Goal: Task Accomplishment & Management: Use online tool/utility

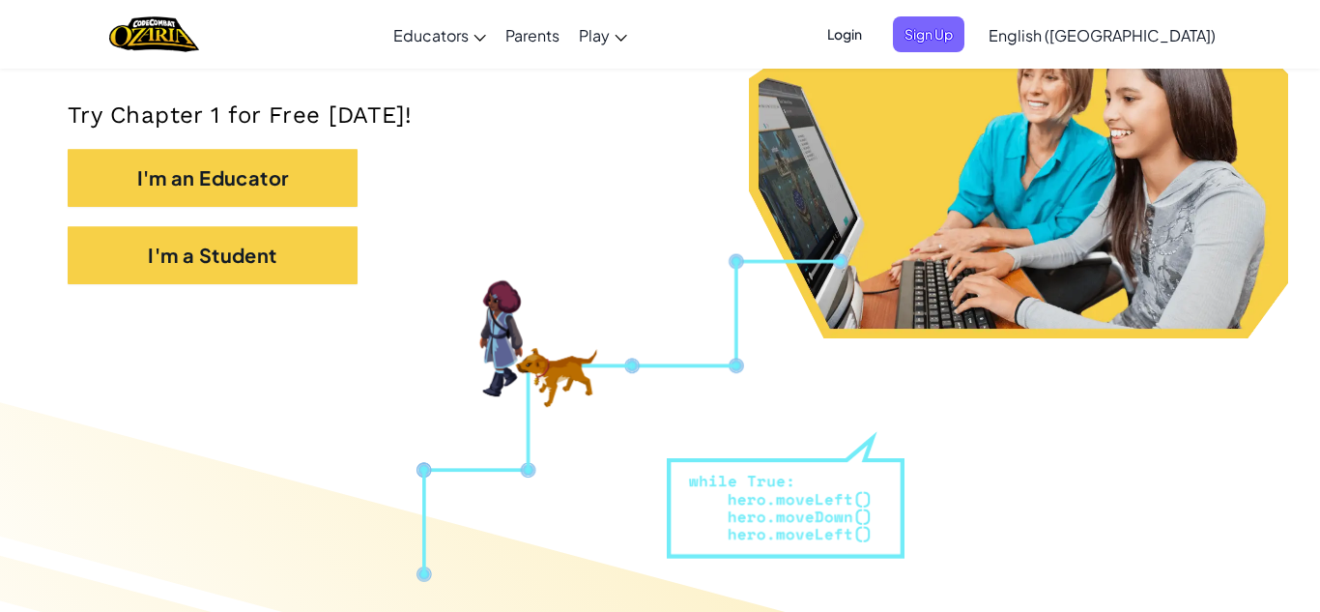
scroll to position [389, 0]
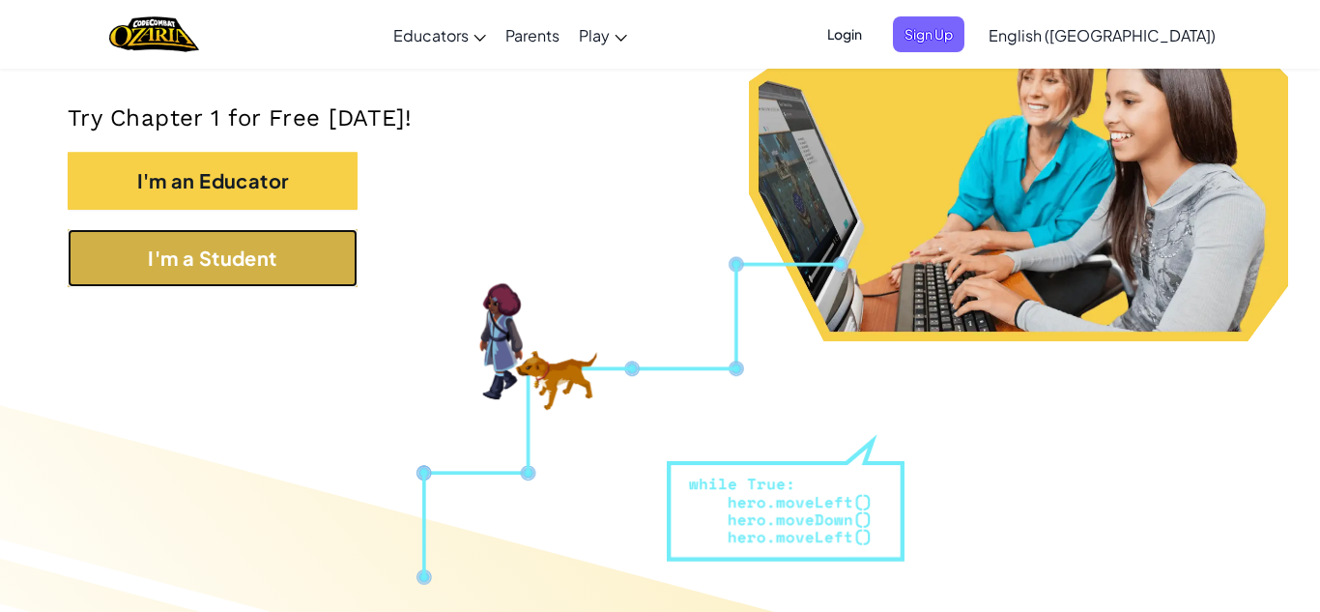
click at [212, 256] on button "I'm a Student" at bounding box center [213, 258] width 290 height 58
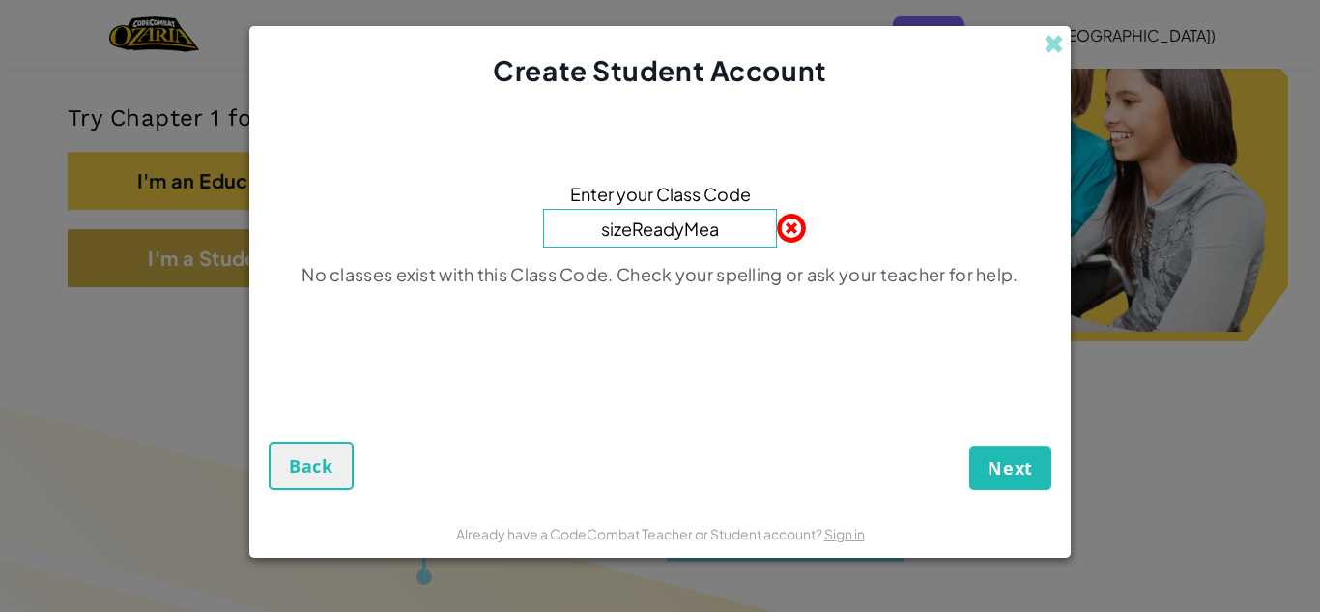
type input "sizeReadyMean"
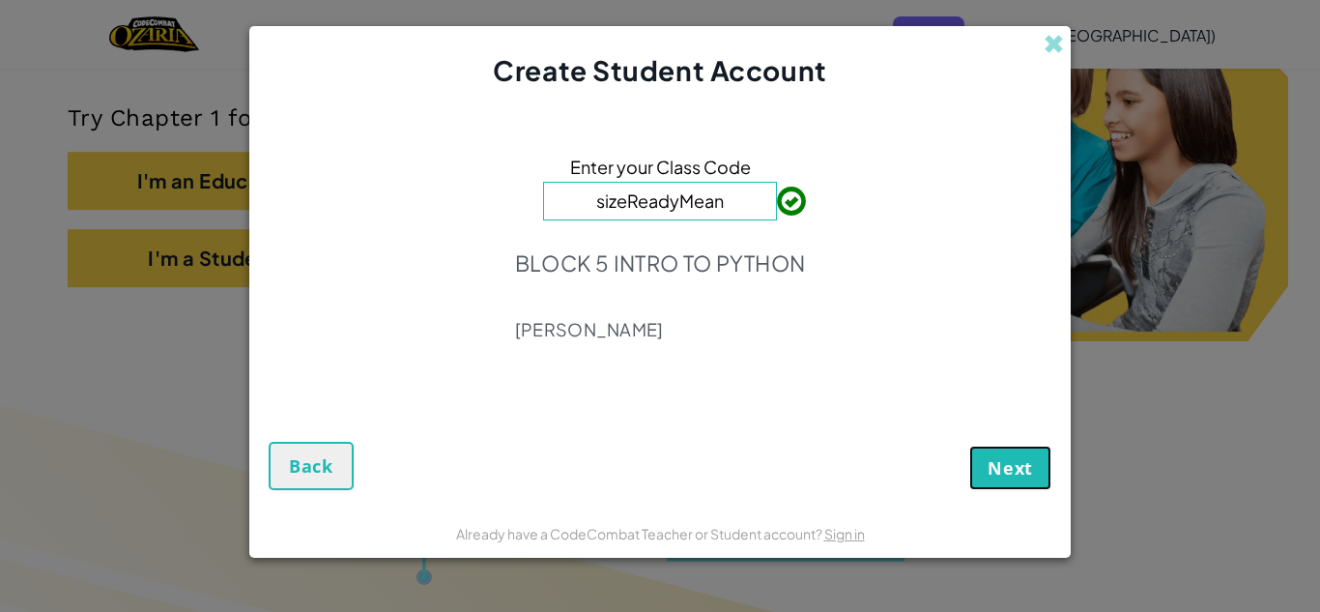
click at [981, 459] on button "Next" at bounding box center [1010, 468] width 82 height 44
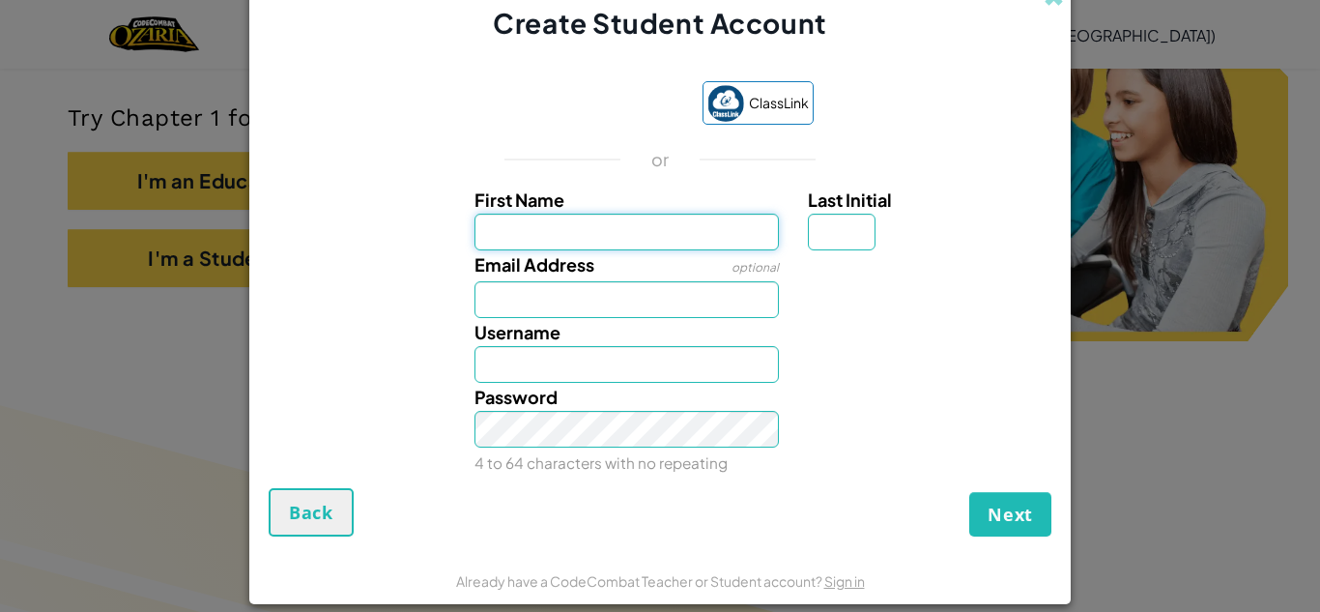
click at [650, 239] on input "First Name" at bounding box center [627, 232] width 305 height 37
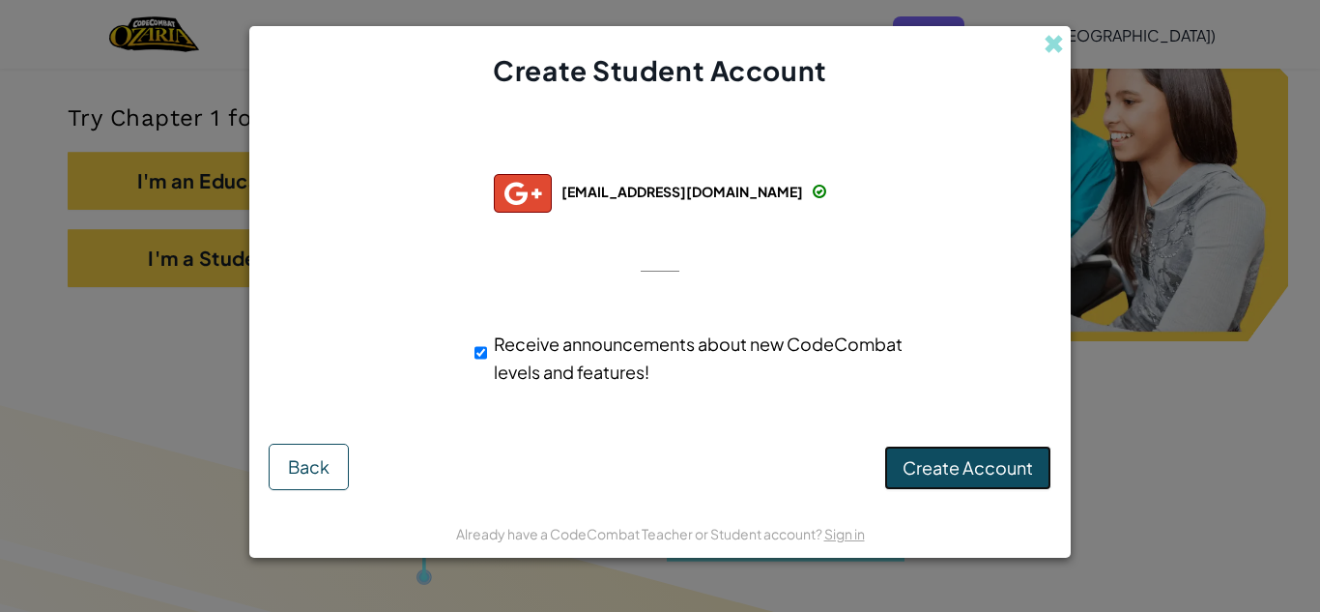
click at [1019, 466] on span "Create Account" at bounding box center [968, 467] width 130 height 22
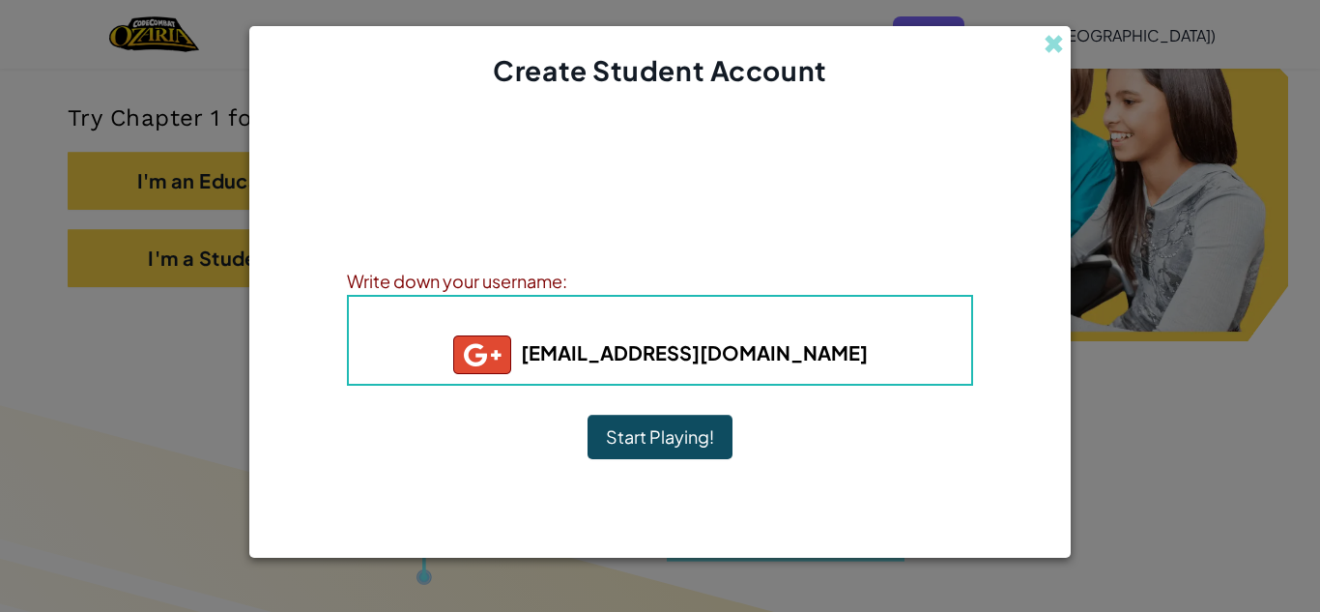
click at [699, 436] on button "Start Playing!" at bounding box center [660, 437] width 145 height 44
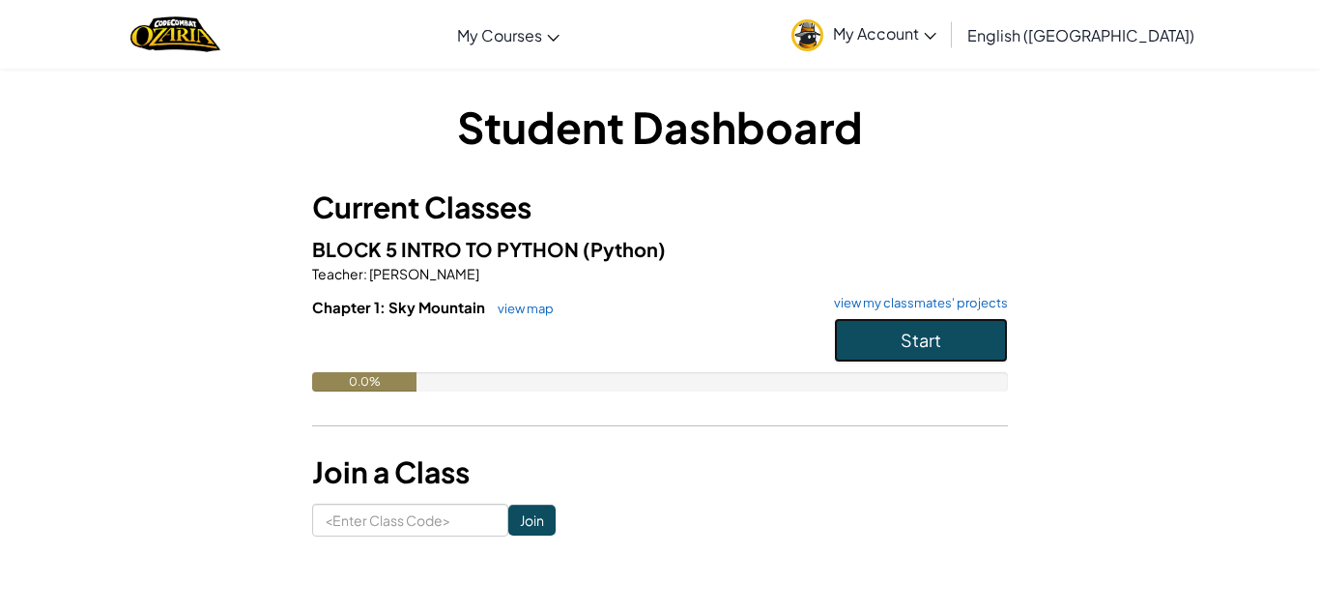
click at [923, 348] on span "Start" at bounding box center [921, 340] width 41 height 22
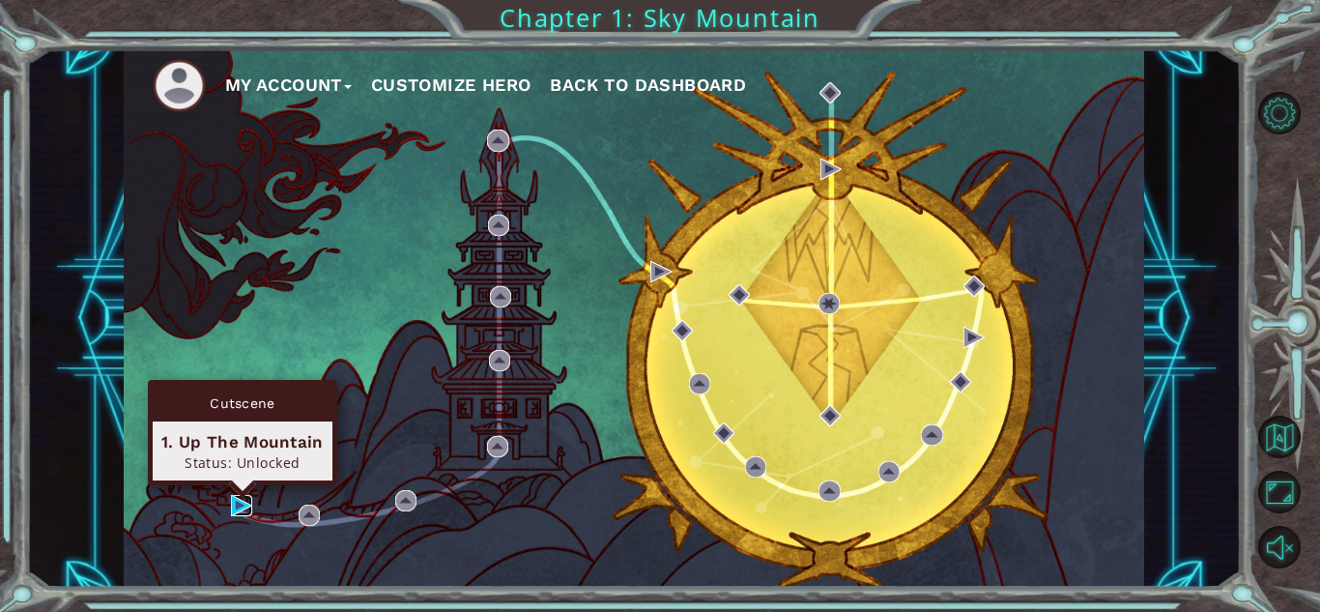
click at [242, 505] on img at bounding box center [241, 505] width 21 height 21
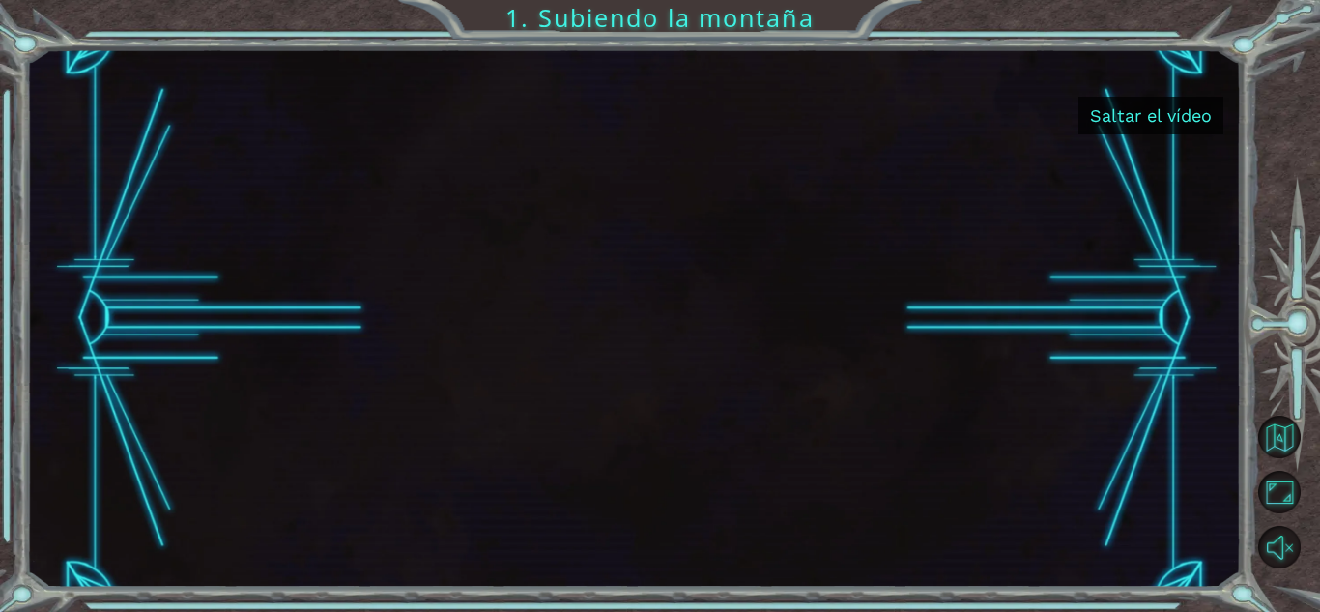
click at [1138, 163] on div at bounding box center [633, 318] width 1215 height 538
click at [1144, 115] on font "Saltar el vídeo" at bounding box center [1151, 115] width 122 height 20
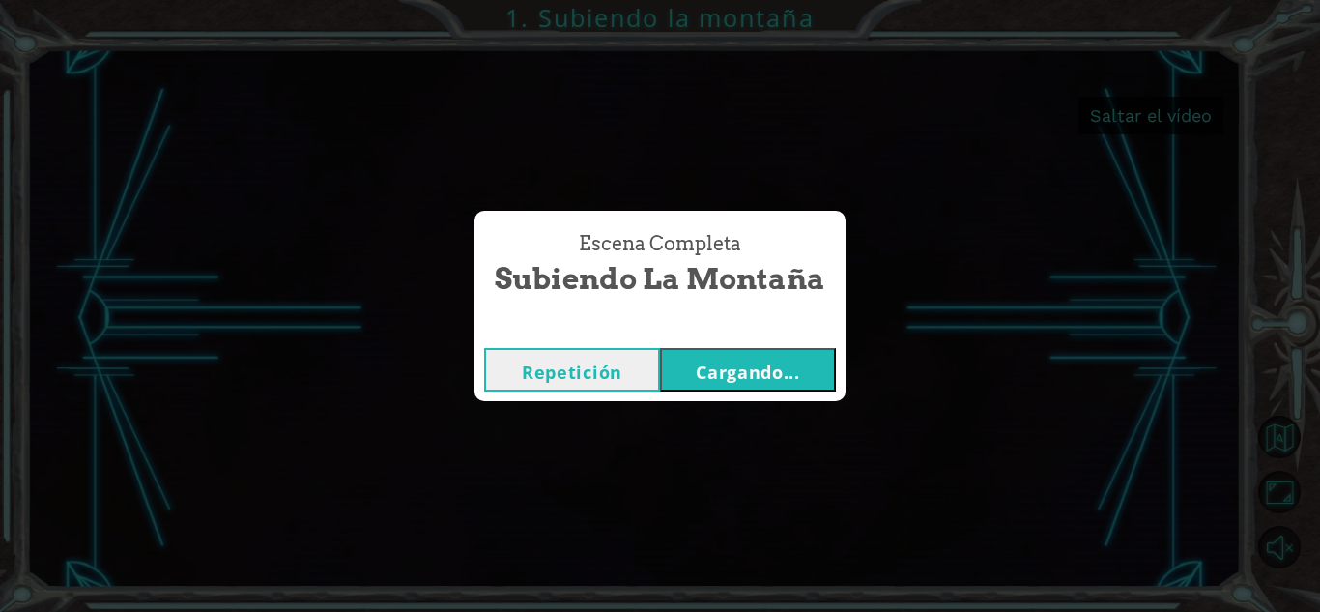
click at [899, 446] on div "Escena completa Subiendo la montaña Repetición Cargando..." at bounding box center [660, 306] width 1320 height 612
click at [559, 385] on button "Repetición" at bounding box center [572, 369] width 176 height 43
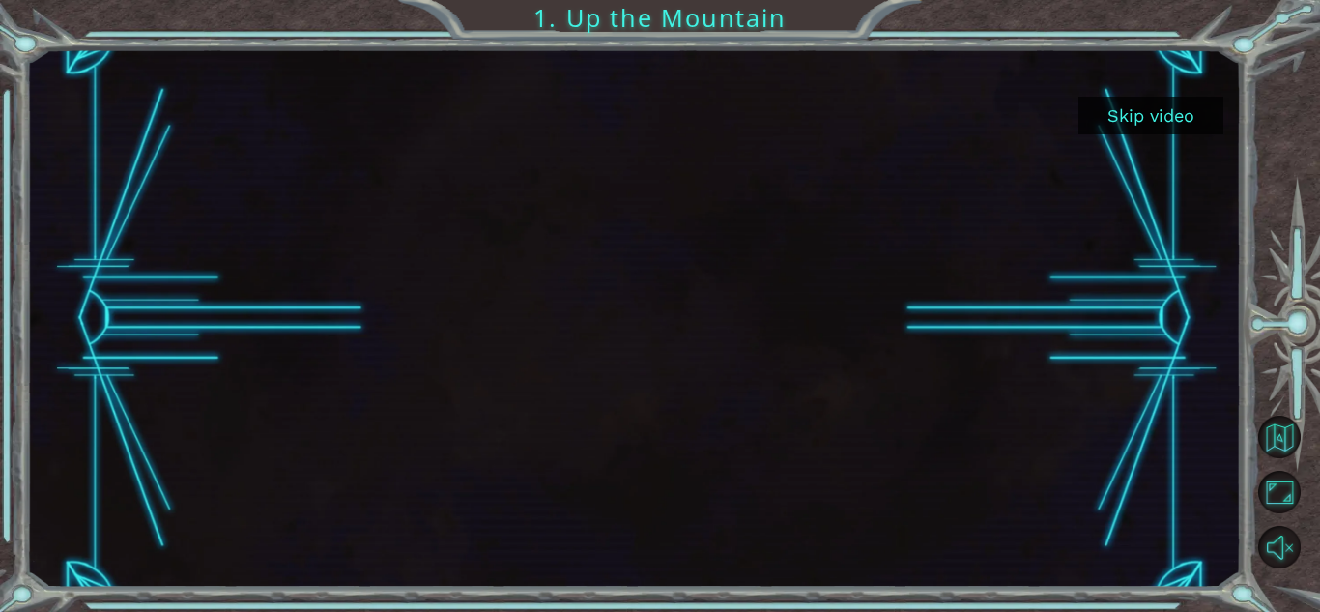
click at [1156, 124] on button "Skip video" at bounding box center [1151, 116] width 145 height 38
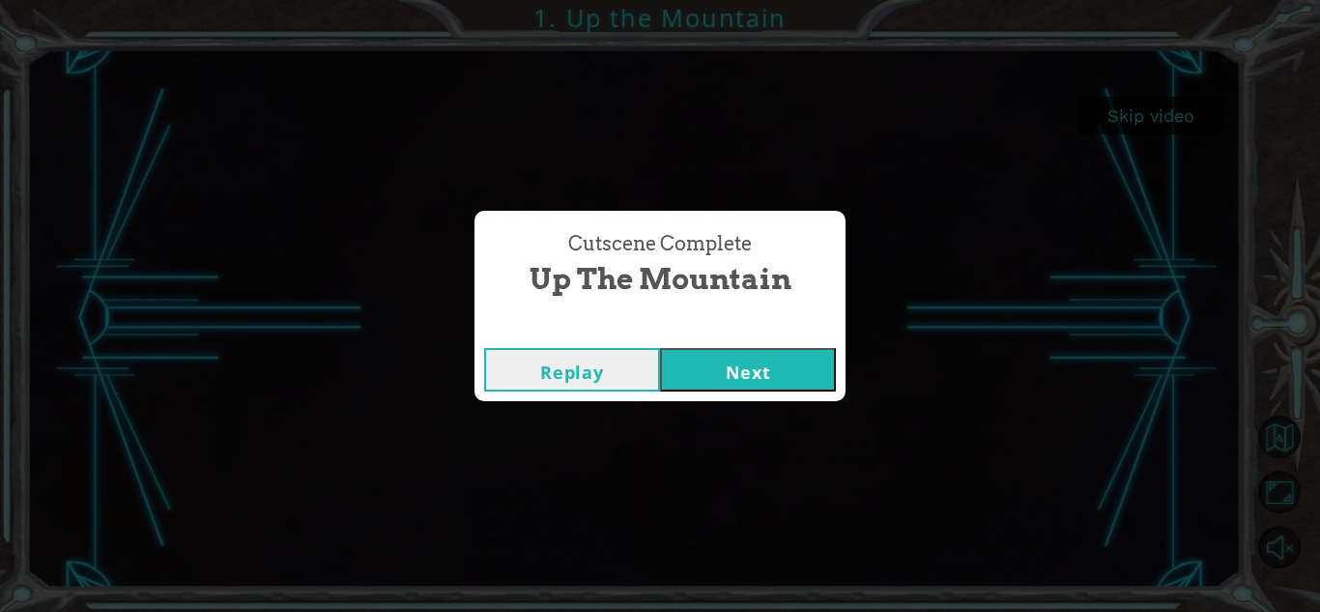
click at [745, 366] on button "Next" at bounding box center [748, 369] width 176 height 43
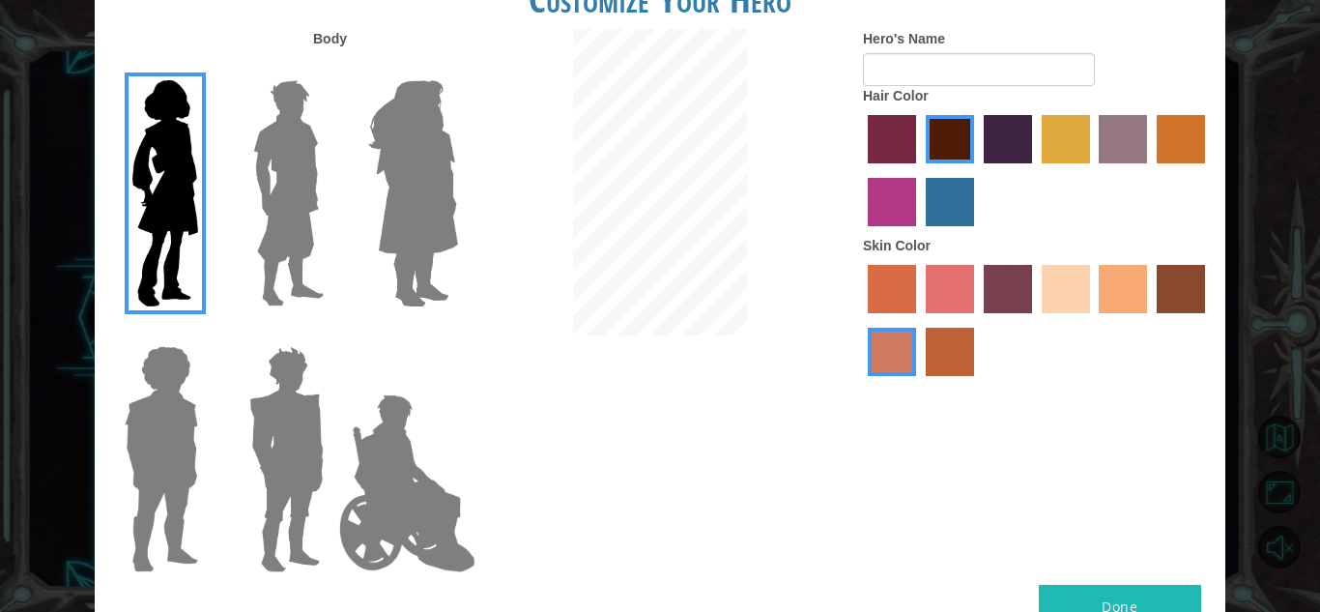
click at [272, 421] on img at bounding box center [287, 459] width 90 height 242
click at [331, 333] on input "Hero Garnet" at bounding box center [331, 333] width 0 height 0
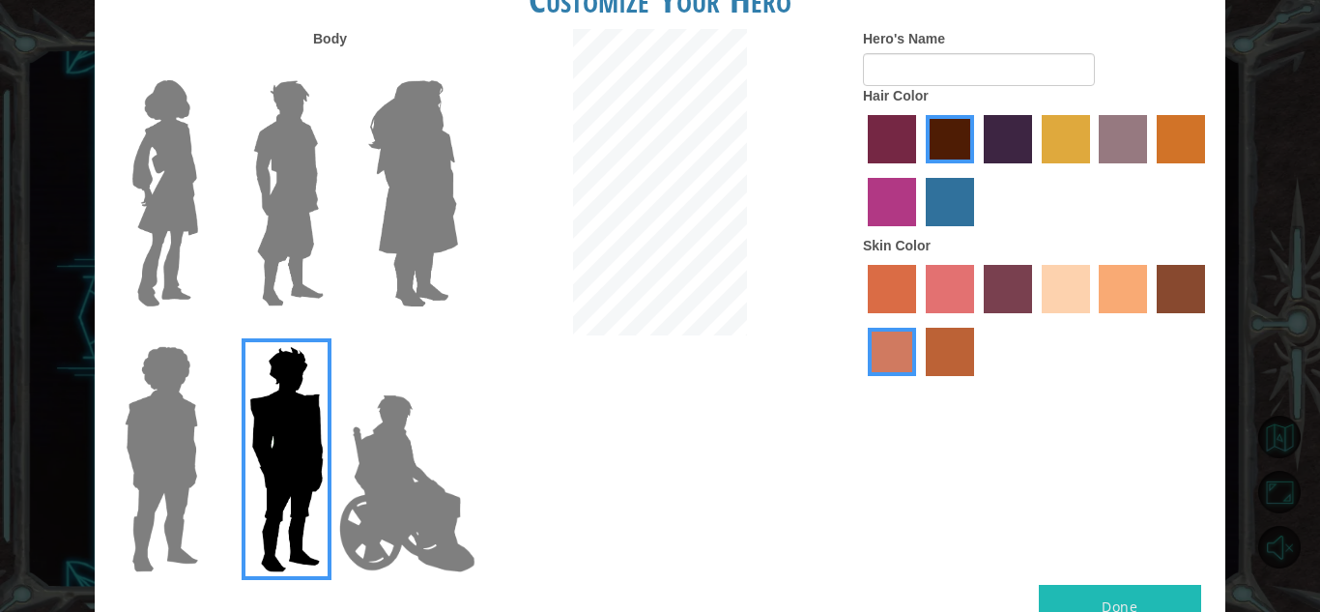
click at [309, 140] on img at bounding box center [288, 193] width 86 height 242
click at [331, 68] on input "Hero Lars" at bounding box center [331, 68] width 0 height 0
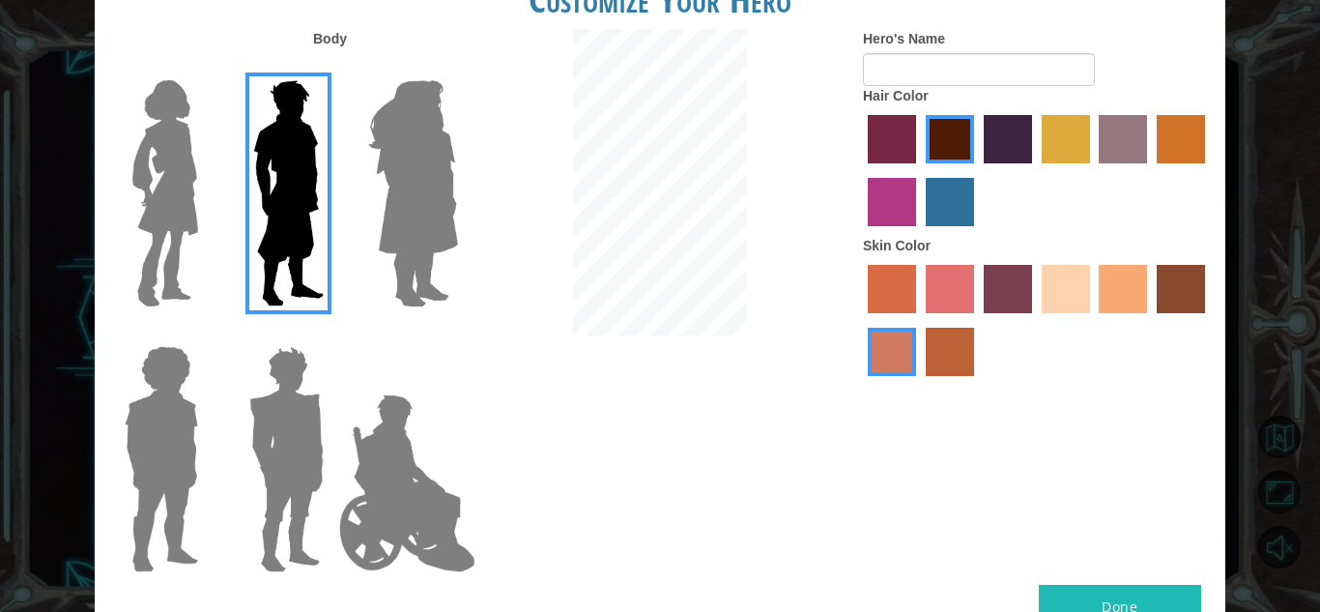
click at [177, 365] on img at bounding box center [161, 459] width 89 height 242
click at [206, 333] on input "Hero Steven" at bounding box center [206, 333] width 0 height 0
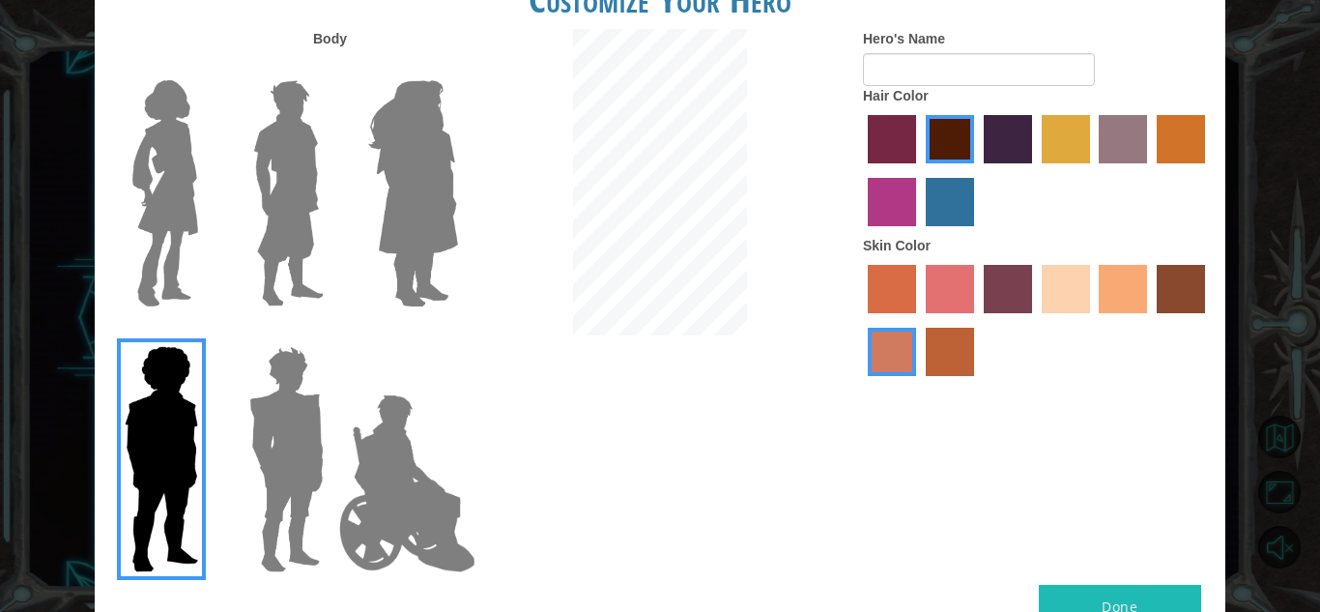
click at [278, 428] on img at bounding box center [287, 459] width 90 height 242
click at [331, 333] on input "Hero Garnet" at bounding box center [331, 333] width 0 height 0
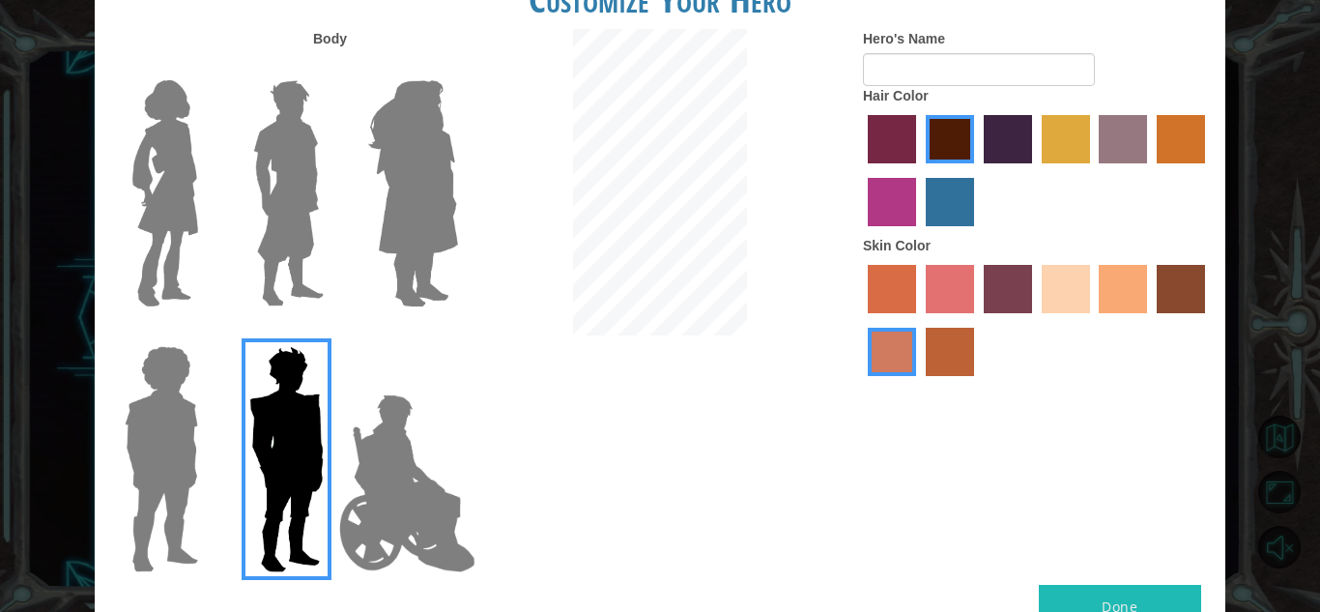
click at [957, 201] on label "lachmara hair color" at bounding box center [950, 202] width 48 height 48
click at [919, 233] on input "lachmara hair color" at bounding box center [919, 233] width 0 height 0
click at [958, 144] on label "maroon hair color" at bounding box center [950, 139] width 48 height 48
click at [919, 170] on input "maroon hair color" at bounding box center [919, 170] width 0 height 0
click at [934, 65] on input "Hero's Name" at bounding box center [979, 69] width 232 height 33
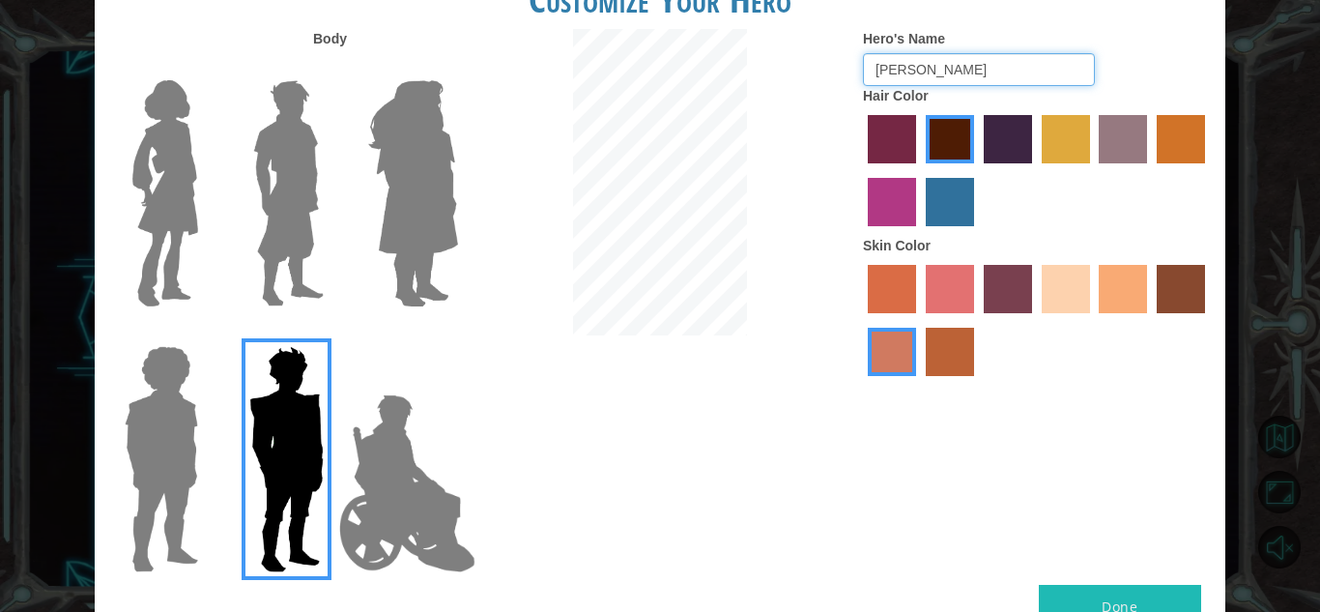
type input "[PERSON_NAME]"
click at [1175, 593] on button "Done" at bounding box center [1120, 606] width 162 height 43
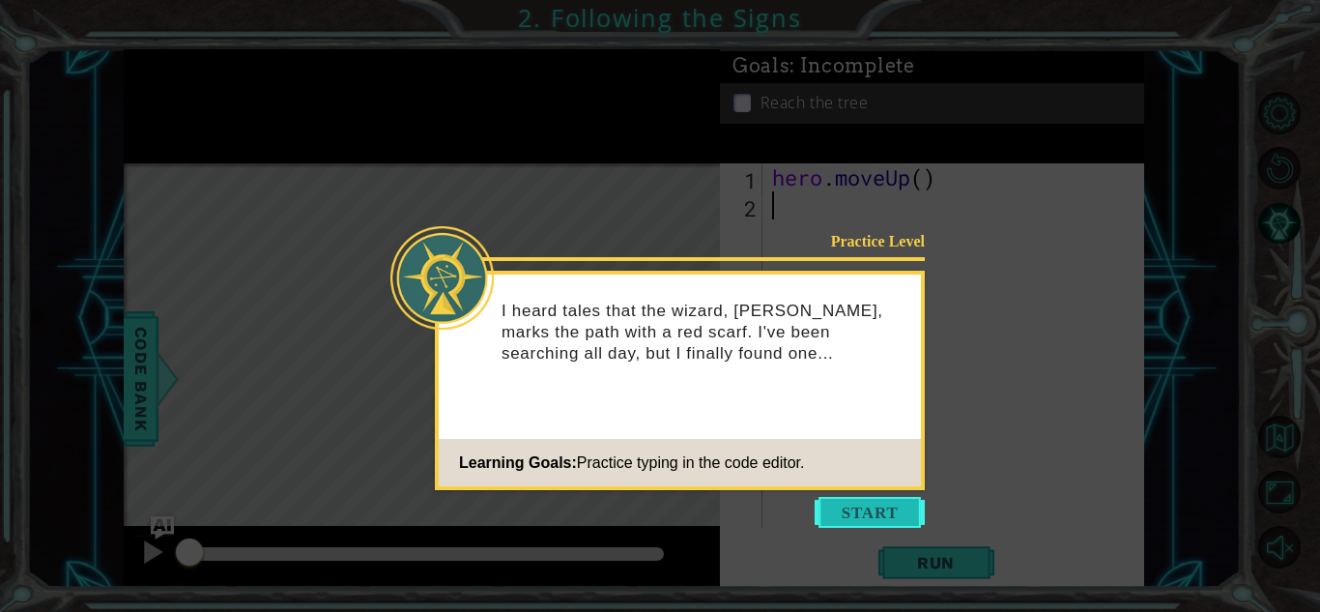
click at [857, 506] on button "Start" at bounding box center [870, 512] width 110 height 31
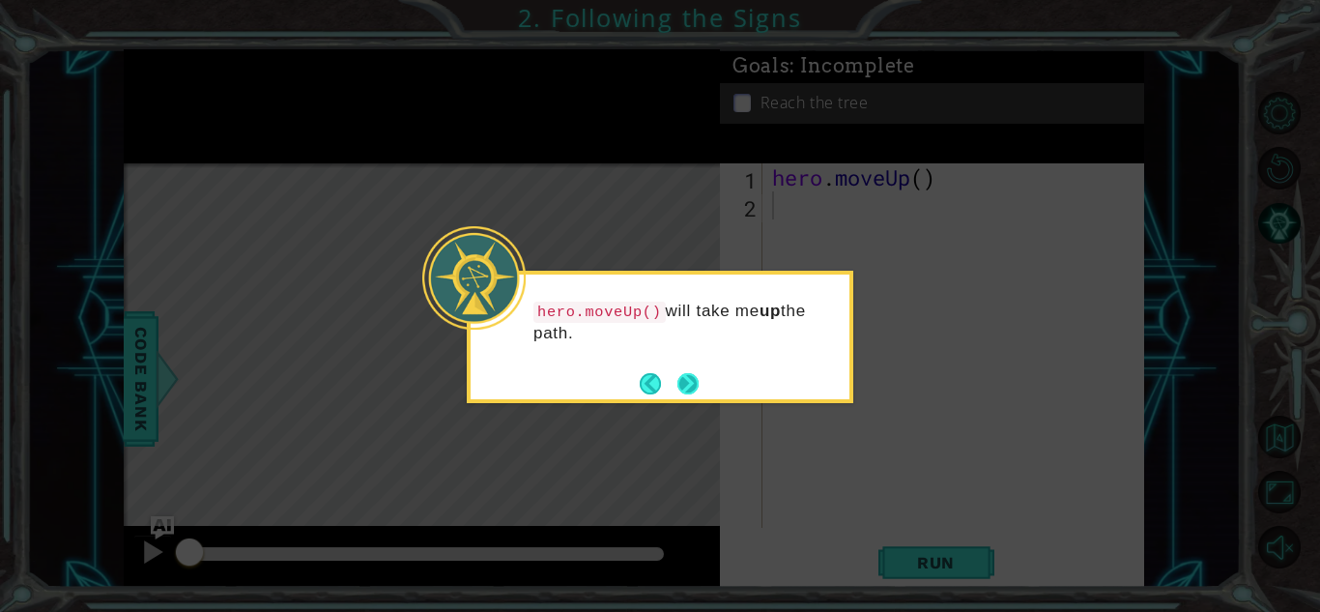
click at [677, 381] on button "Next" at bounding box center [687, 383] width 21 height 21
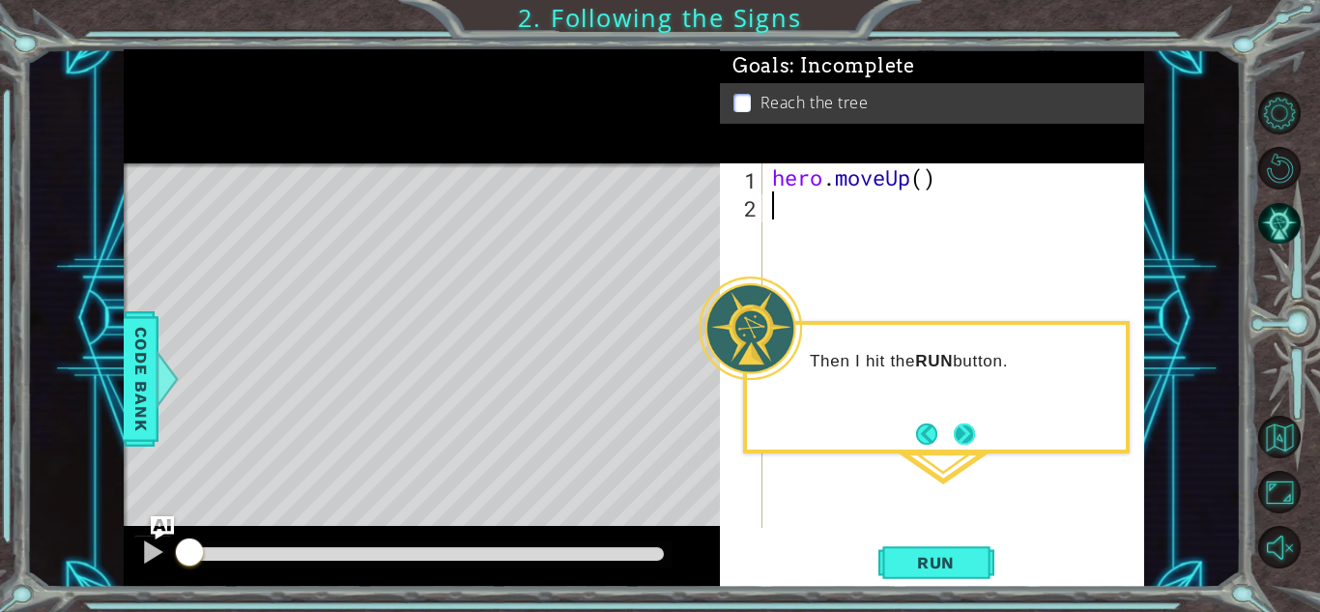
click at [959, 428] on button "Next" at bounding box center [964, 433] width 21 height 21
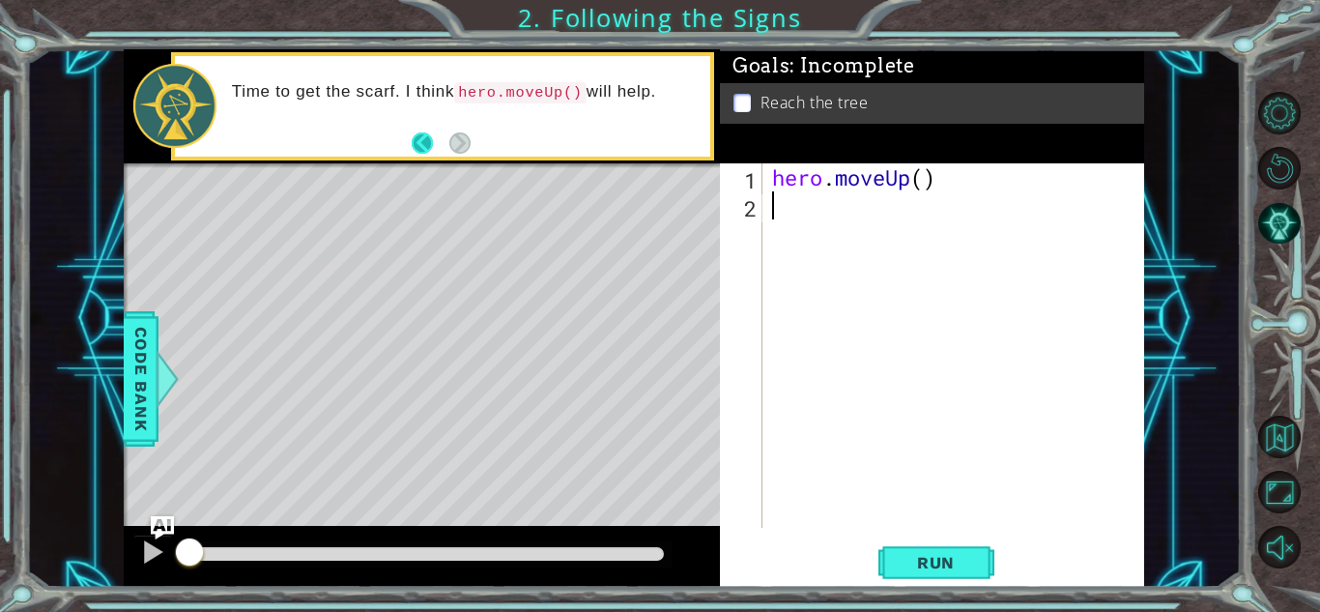
click at [421, 142] on button "Back" at bounding box center [431, 142] width 38 height 21
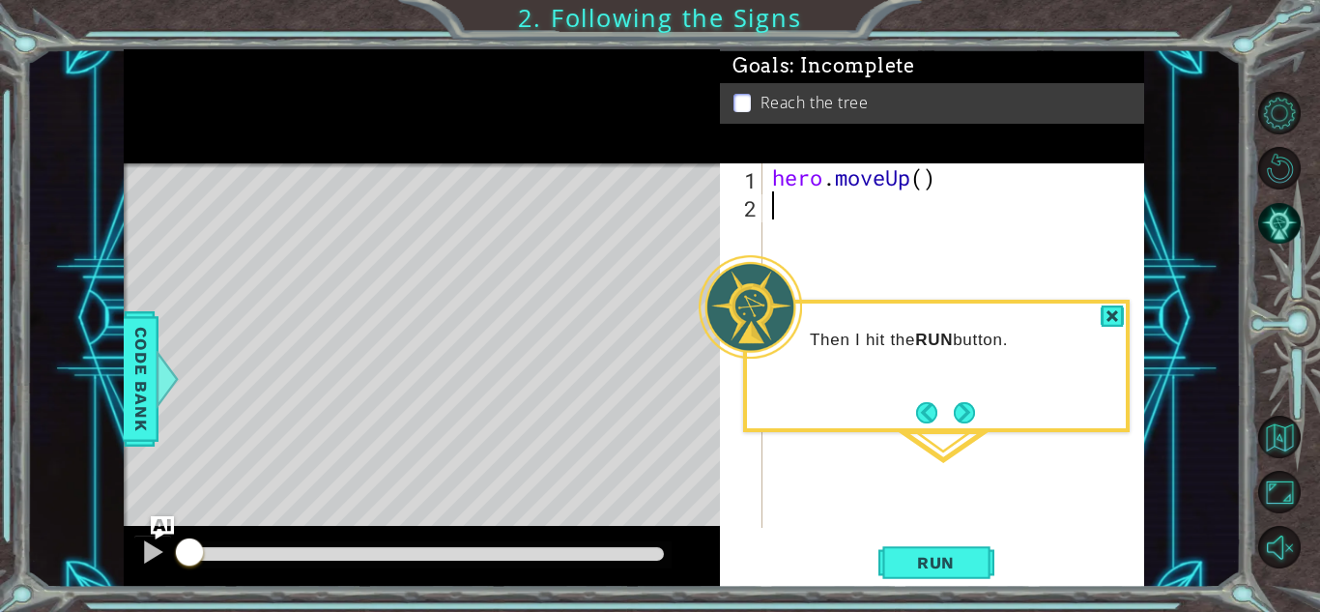
click at [439, 266] on div "Level Map" at bounding box center [570, 447] width 893 height 569
click at [154, 554] on div at bounding box center [152, 551] width 25 height 25
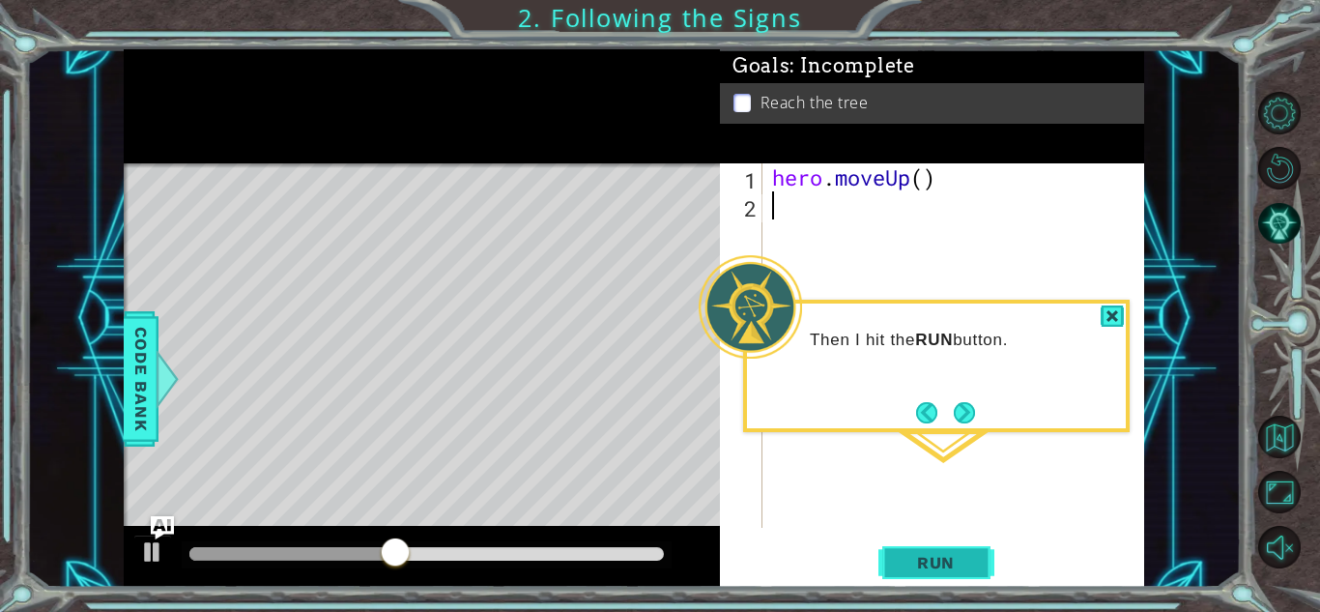
click at [936, 569] on span "Run" at bounding box center [936, 562] width 76 height 19
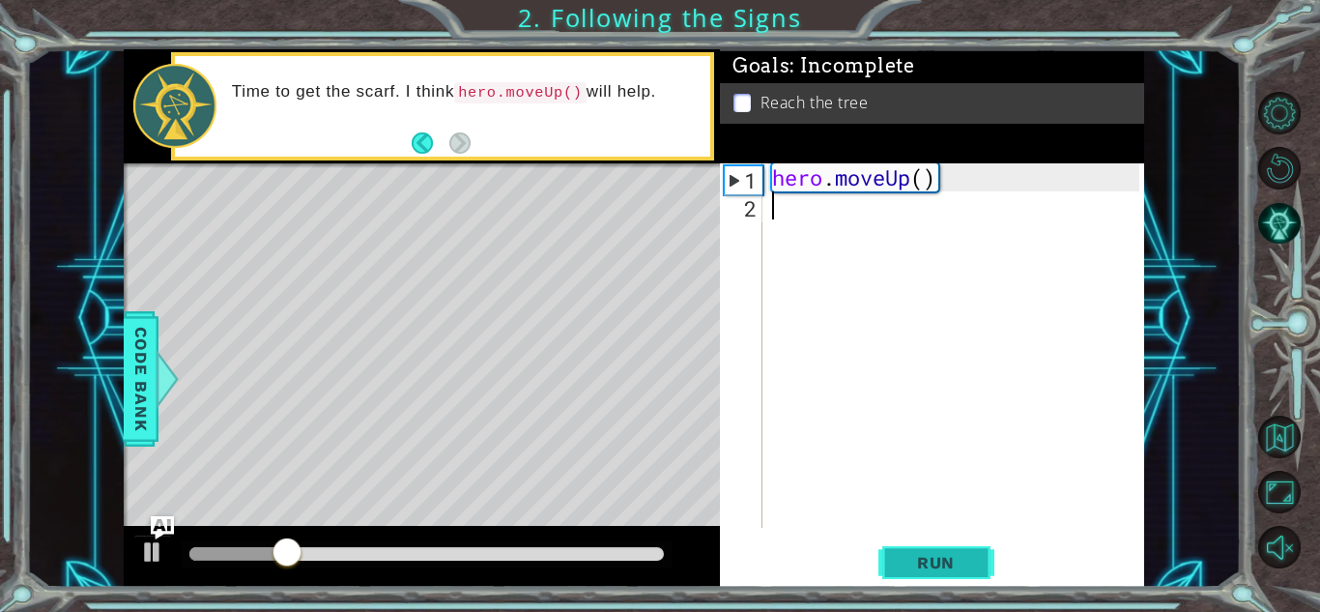
click at [936, 569] on span "Run" at bounding box center [936, 562] width 76 height 19
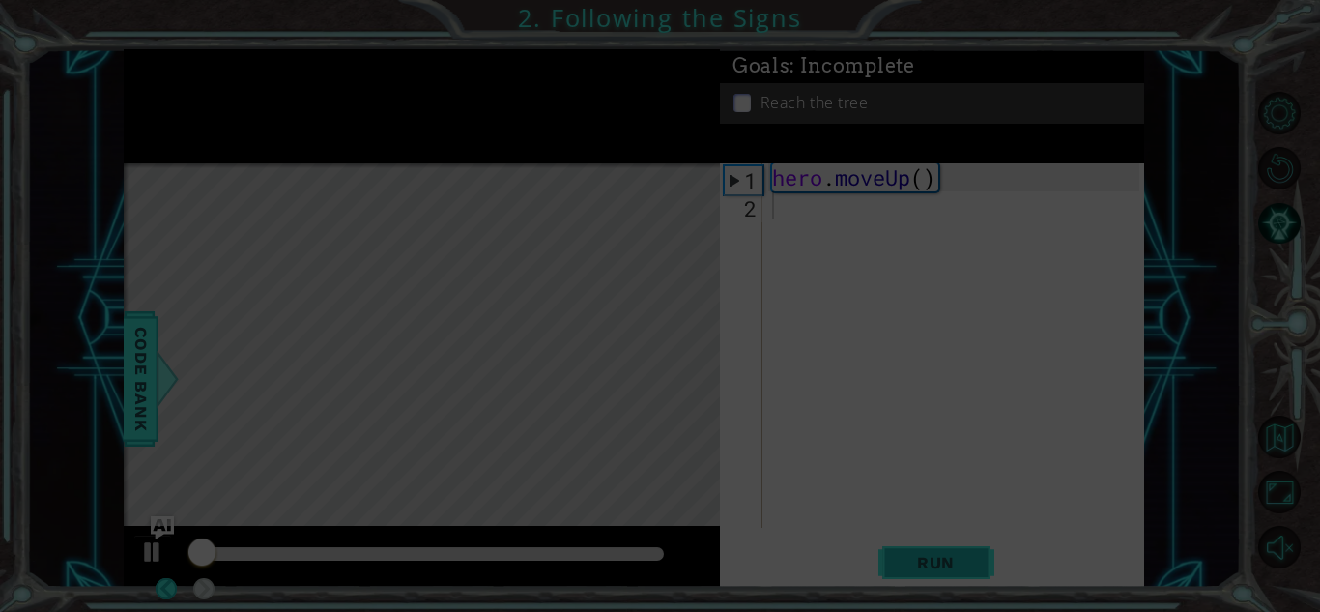
click at [936, 569] on icon at bounding box center [660, 306] width 1320 height 612
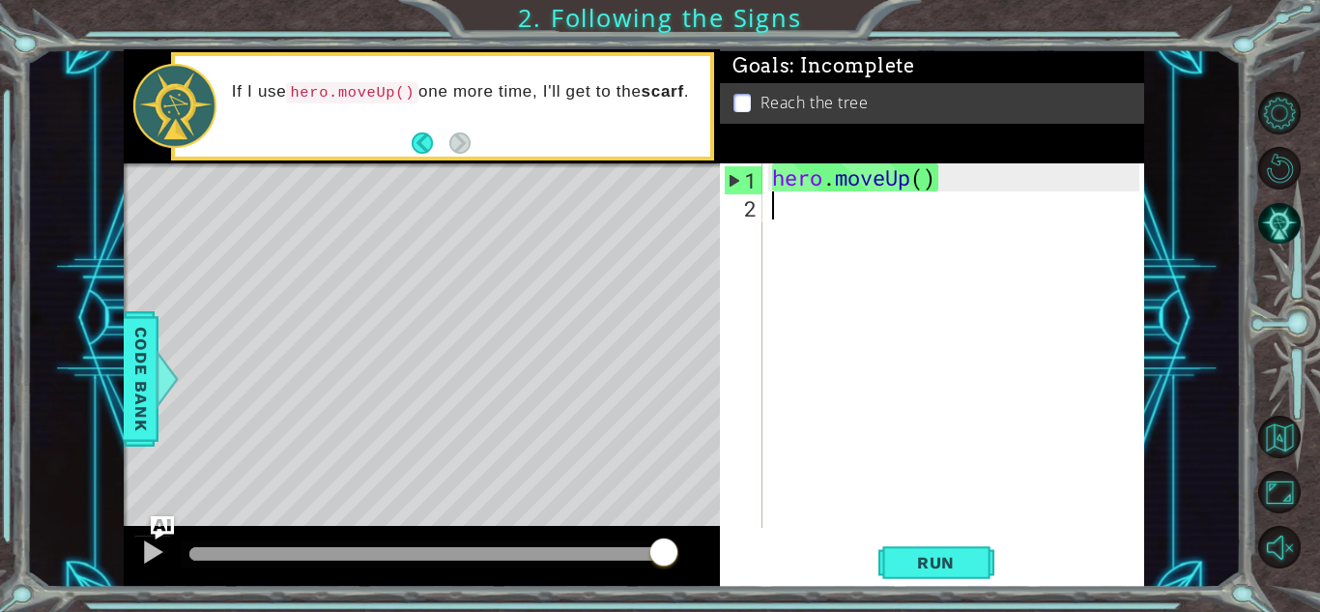
click at [744, 98] on p at bounding box center [742, 103] width 17 height 18
click at [741, 104] on p at bounding box center [742, 103] width 17 height 18
click at [821, 185] on div "hero . moveUp ( )" at bounding box center [958, 373] width 381 height 420
click at [759, 183] on div "1" at bounding box center [744, 180] width 38 height 28
click at [740, 173] on div "1" at bounding box center [744, 180] width 38 height 28
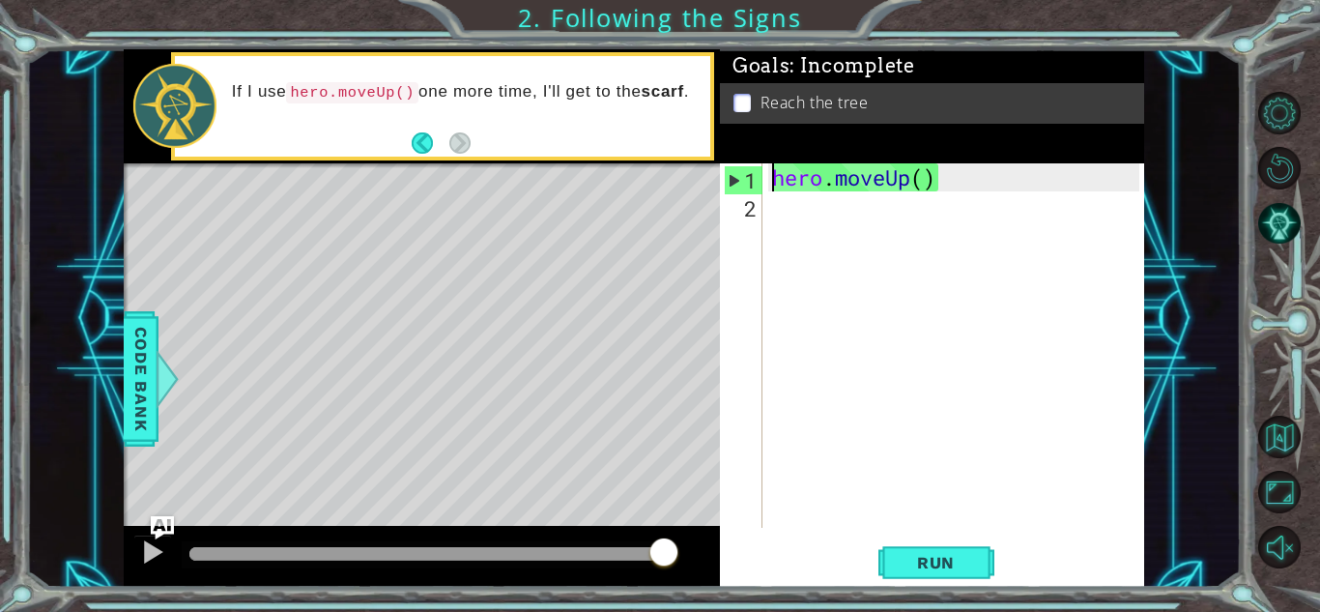
type textarea "hero.moveUp()"
click at [928, 572] on button "Run" at bounding box center [937, 562] width 116 height 43
click at [788, 211] on div "hero . moveUp ( )" at bounding box center [958, 373] width 381 height 420
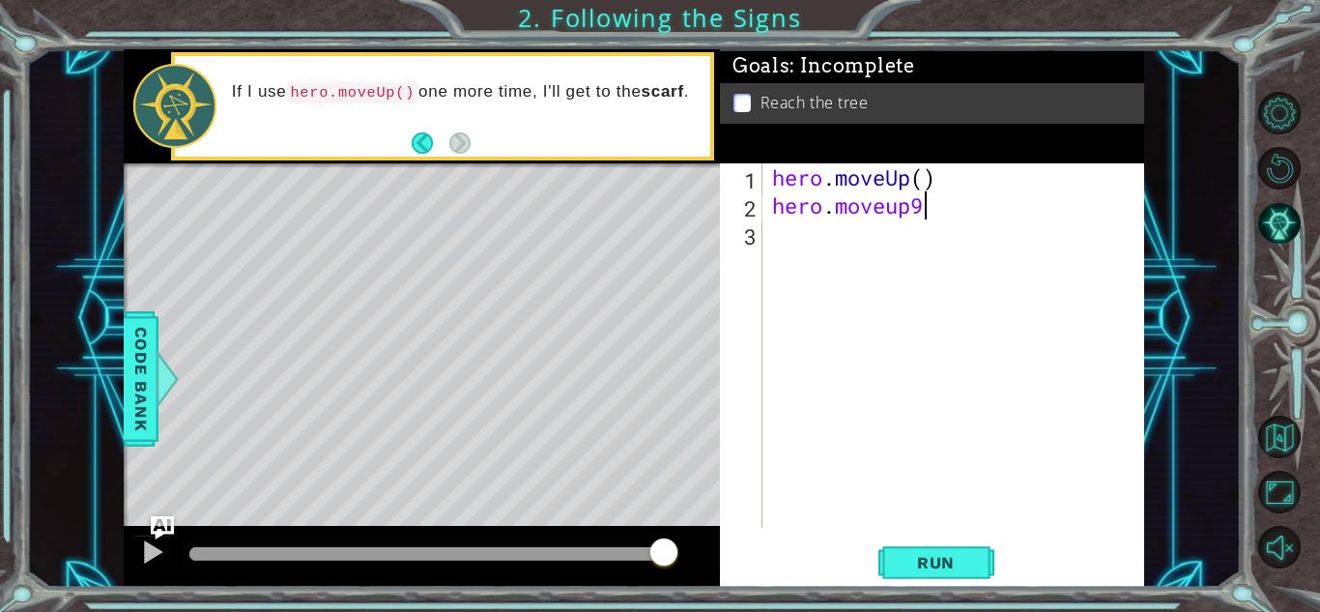
scroll to position [0, 6]
click at [924, 568] on span "Run" at bounding box center [936, 562] width 76 height 19
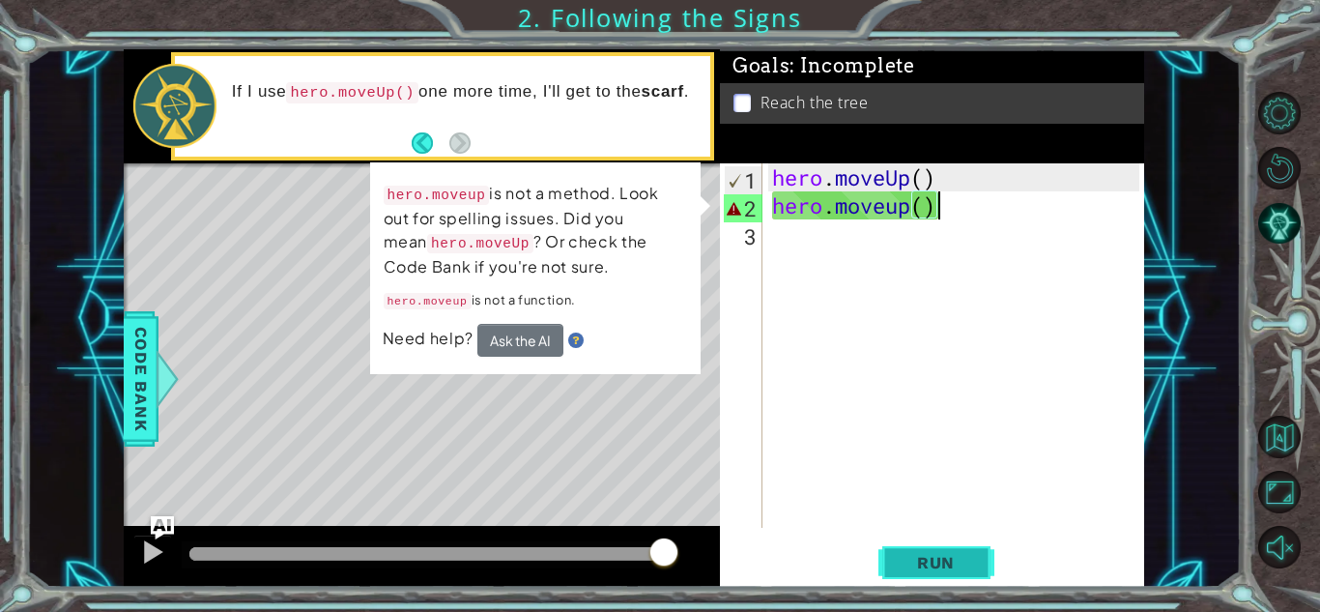
click at [924, 568] on span "Run" at bounding box center [936, 562] width 76 height 19
click at [912, 217] on div "hero . moveUp ( ) hero . moveup ( )" at bounding box center [958, 373] width 381 height 420
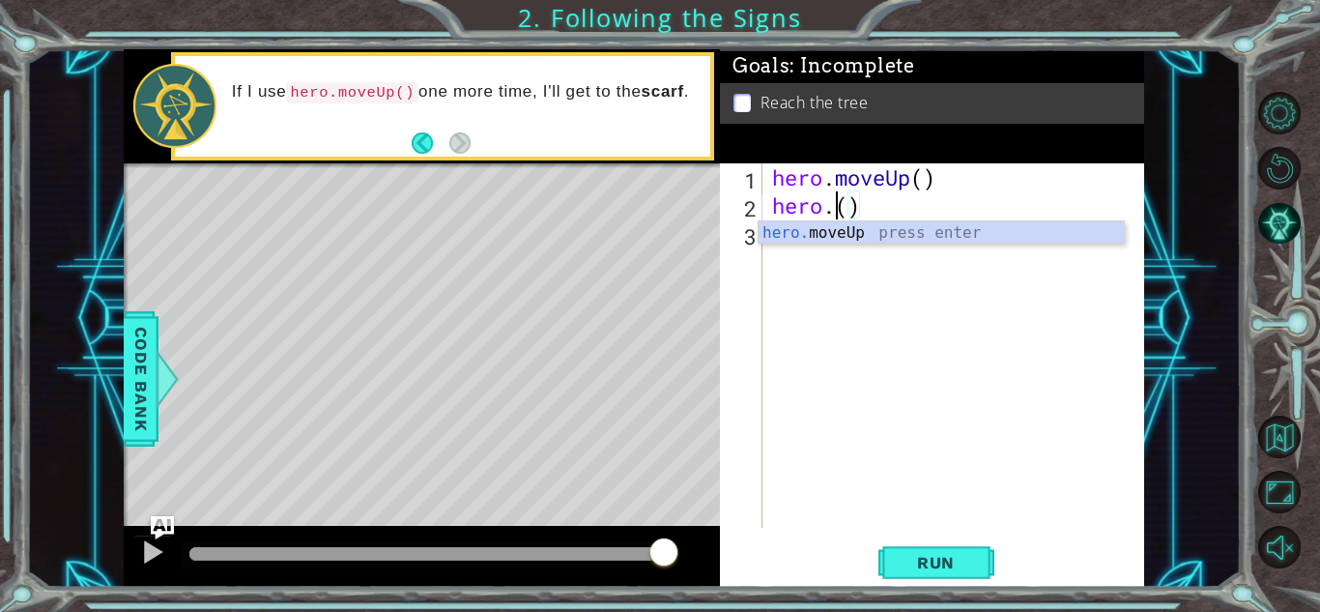
scroll to position [0, 3]
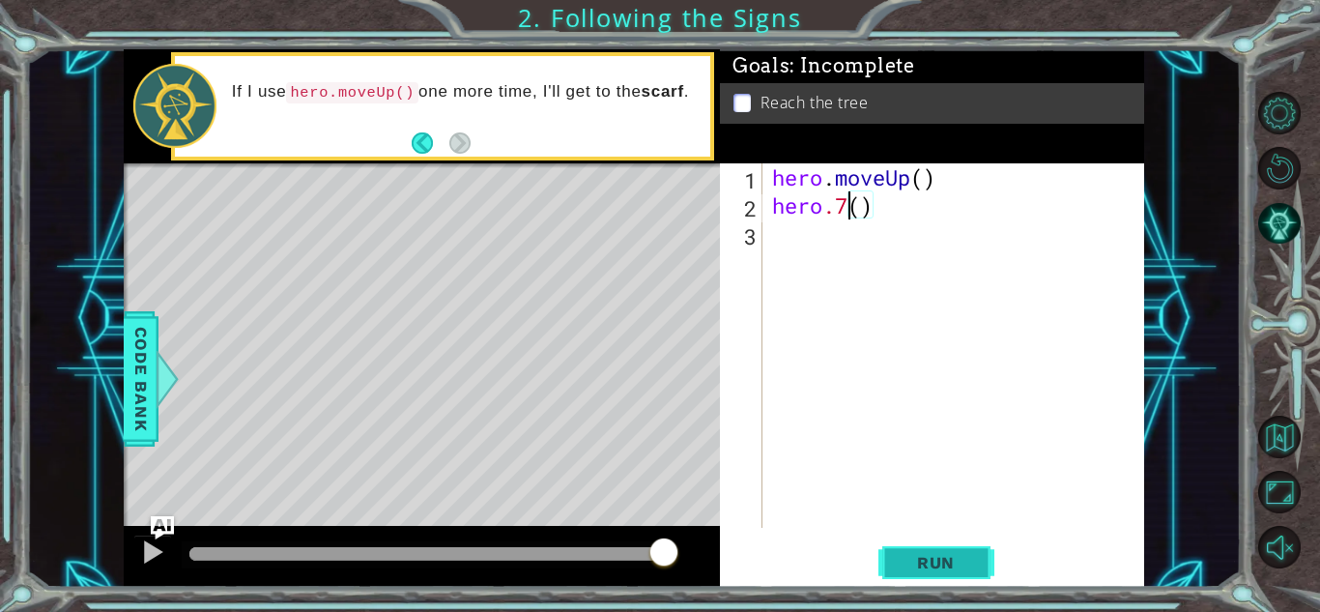
click at [957, 569] on span "Run" at bounding box center [936, 562] width 76 height 19
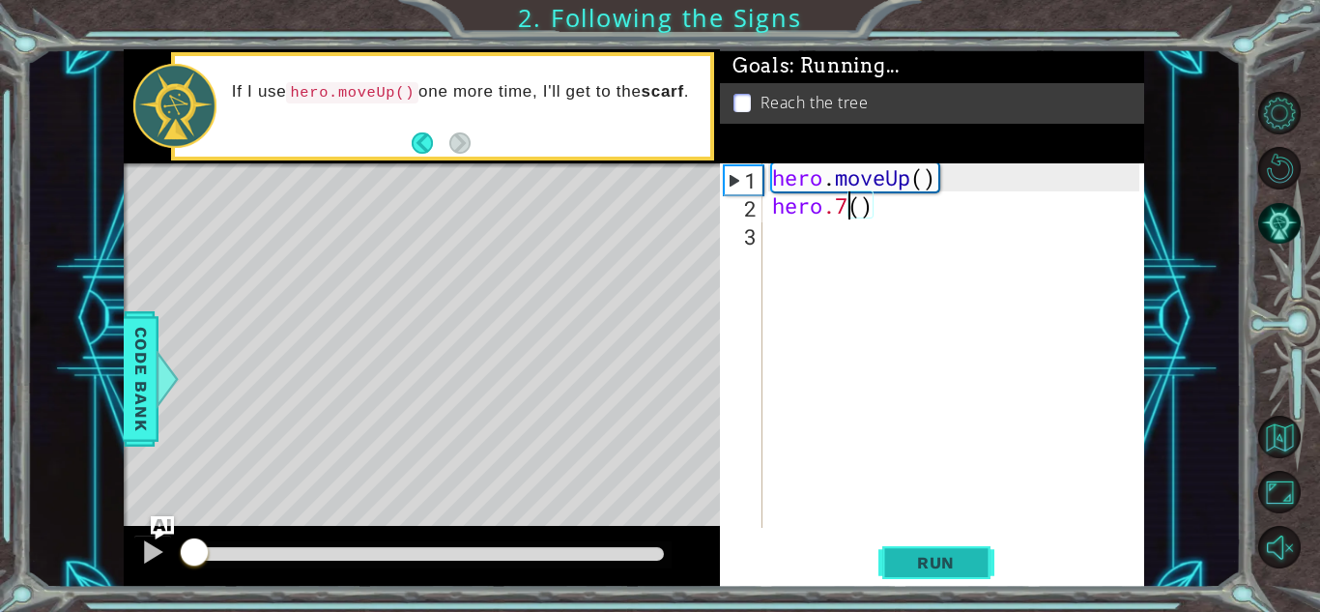
click at [957, 569] on span "Run" at bounding box center [936, 562] width 76 height 19
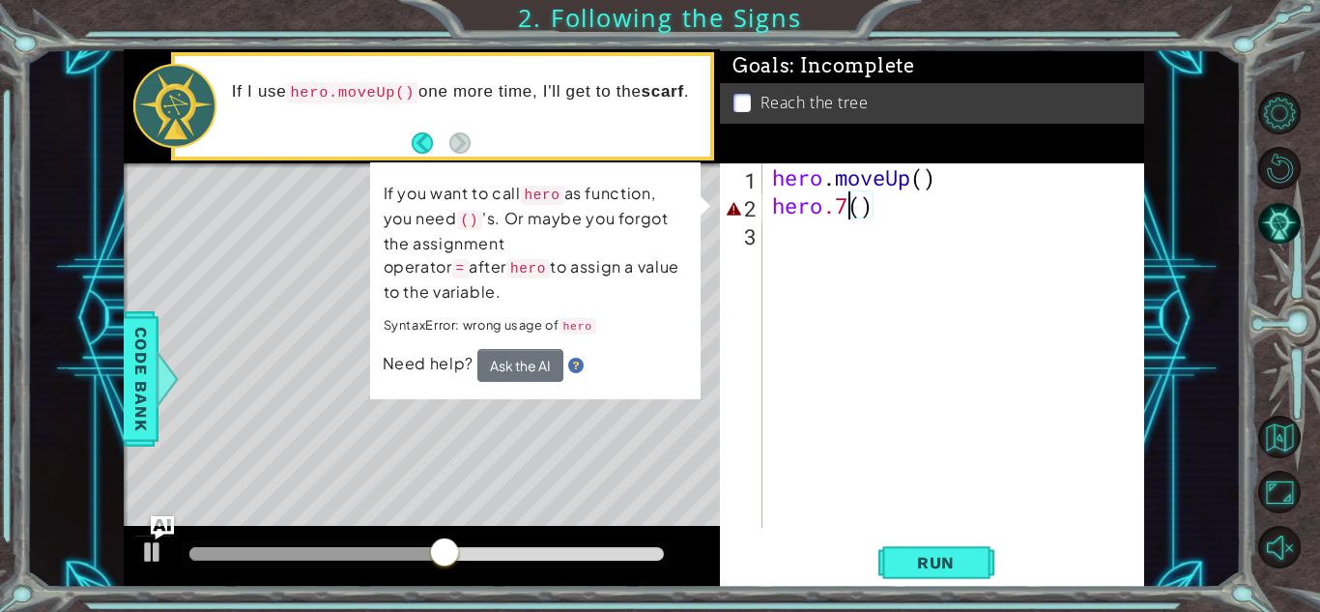
click at [903, 216] on div "hero . moveUp ( ) hero .7 ( )" at bounding box center [958, 373] width 381 height 420
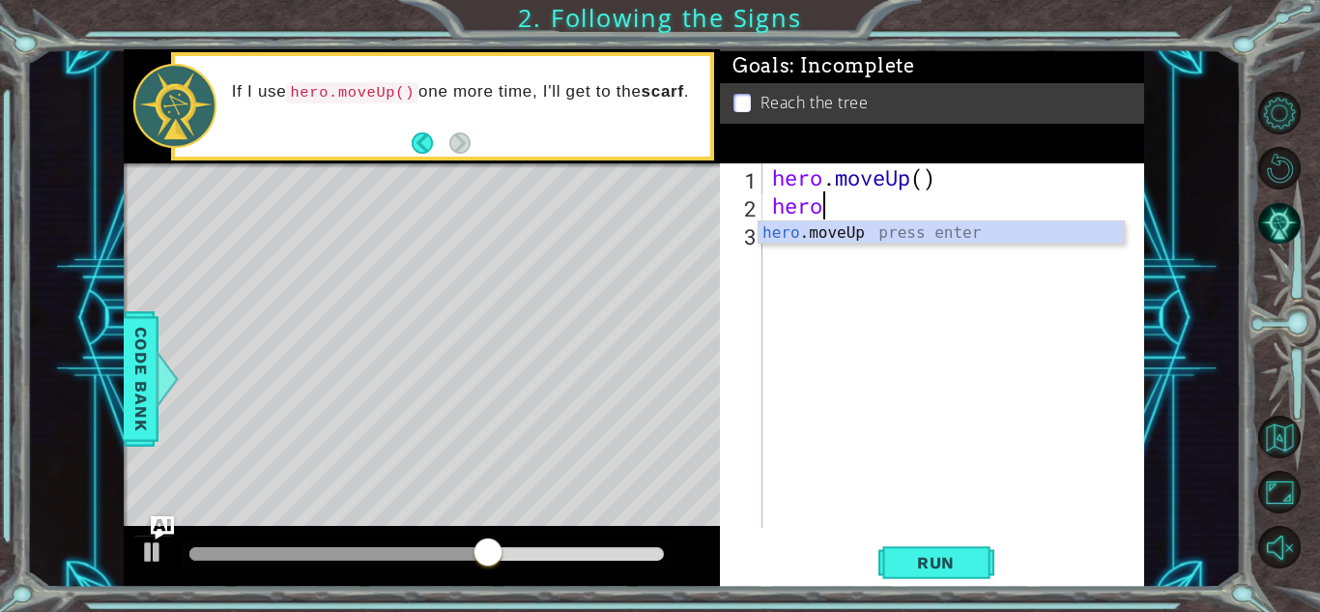
scroll to position [0, 0]
type textarea "h"
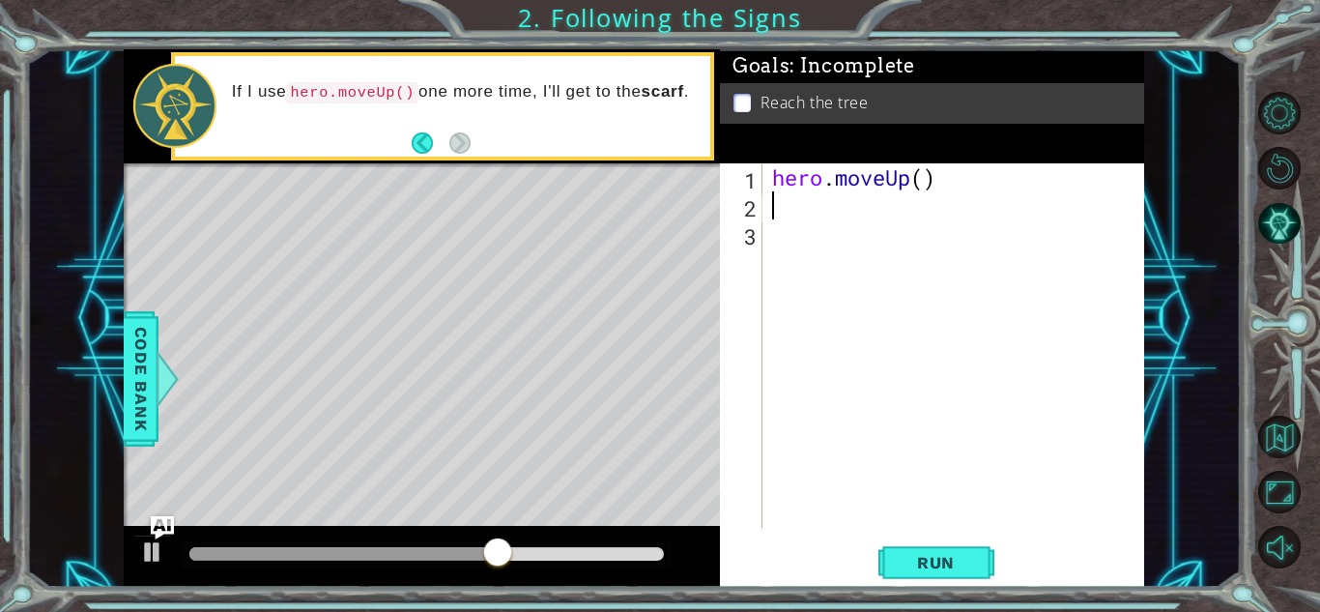
type textarea "hero.moveUp()"
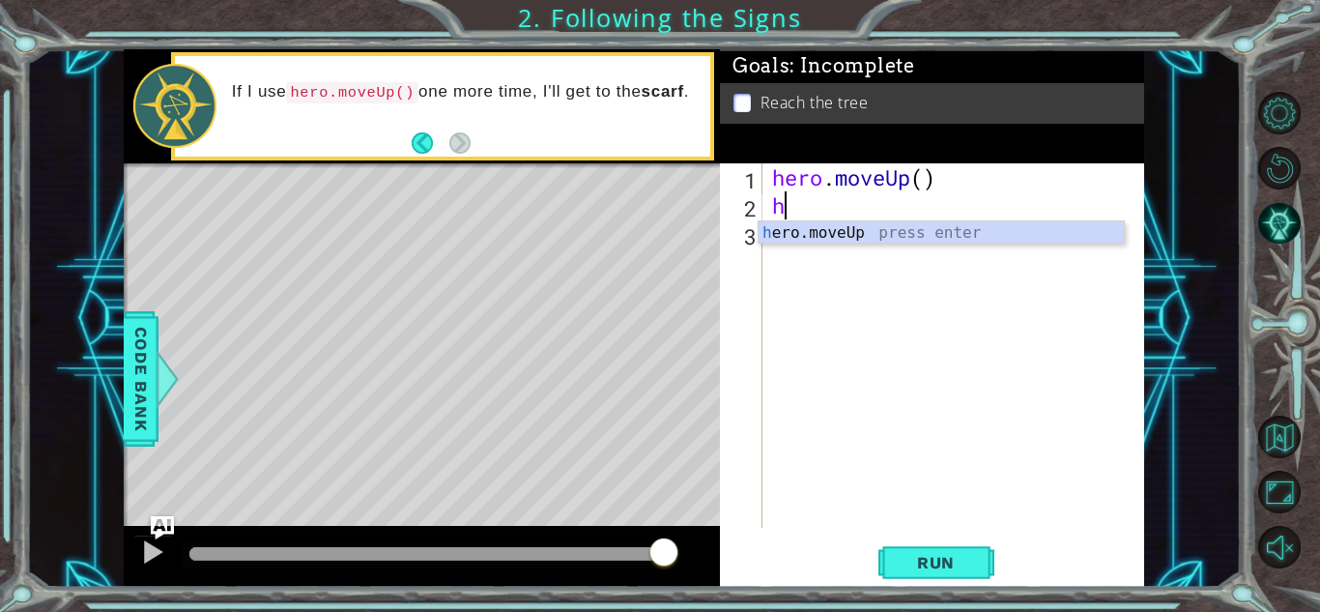
type textarea "her"
click at [904, 264] on div "hero . moveUp ( ) her" at bounding box center [958, 373] width 381 height 420
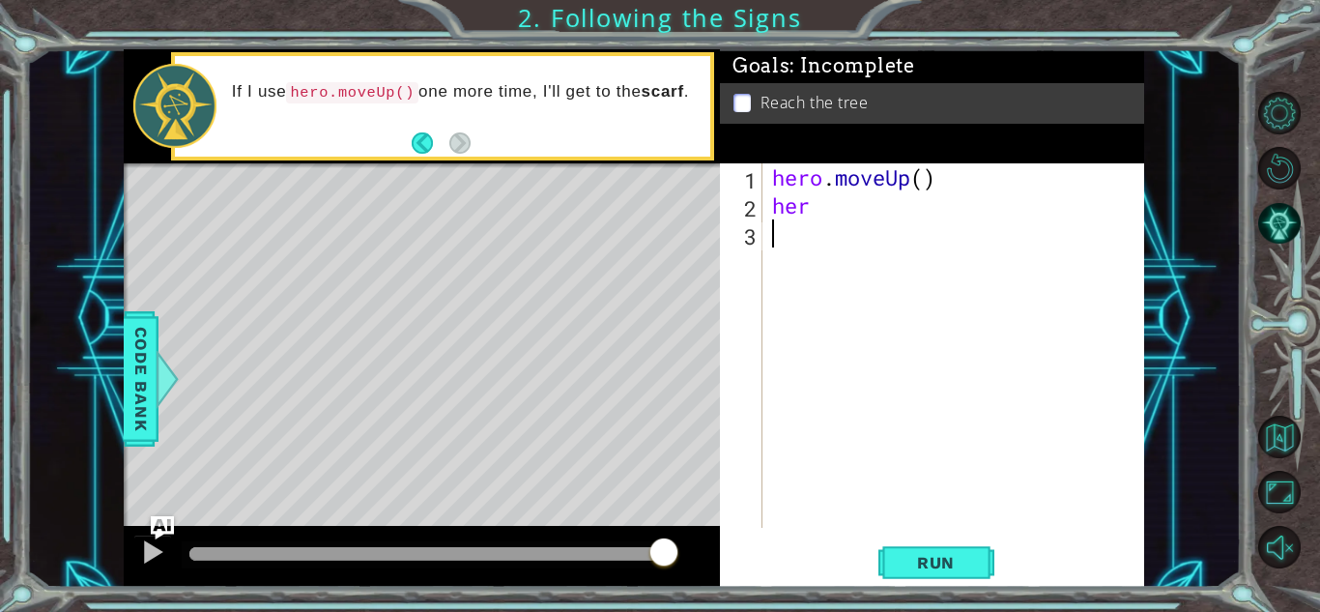
click at [817, 205] on div "hero . moveUp ( ) her" at bounding box center [958, 373] width 381 height 420
type textarea "hero"
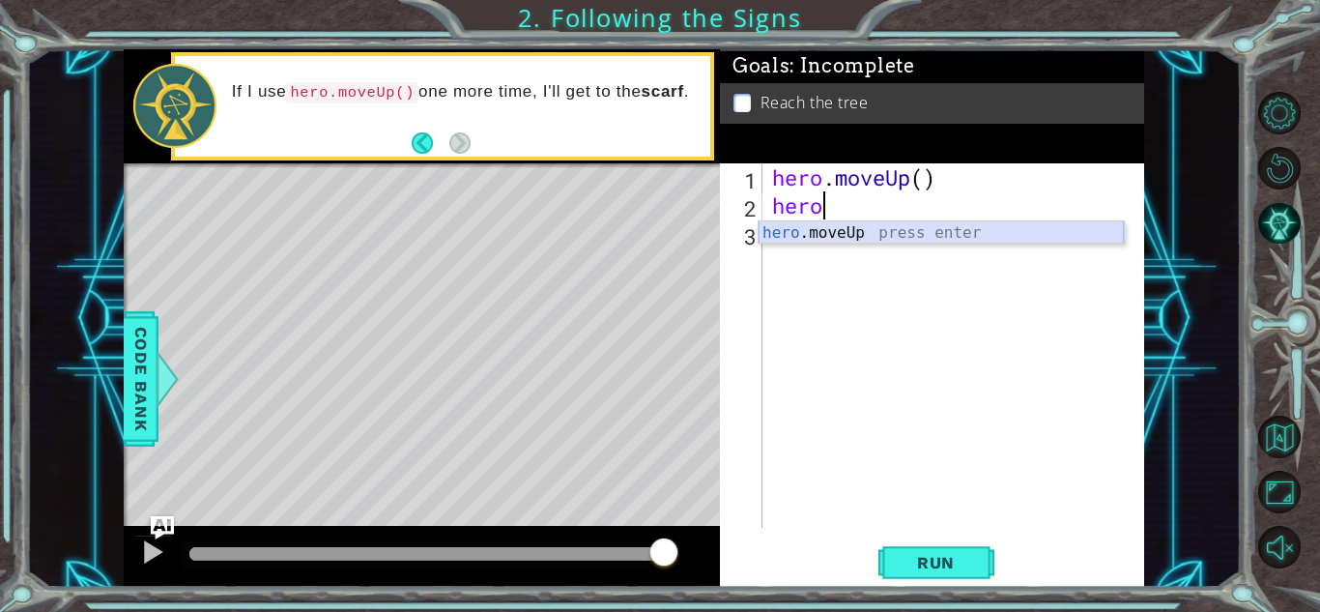
click at [838, 228] on div "hero .moveUp press enter" at bounding box center [941, 256] width 365 height 70
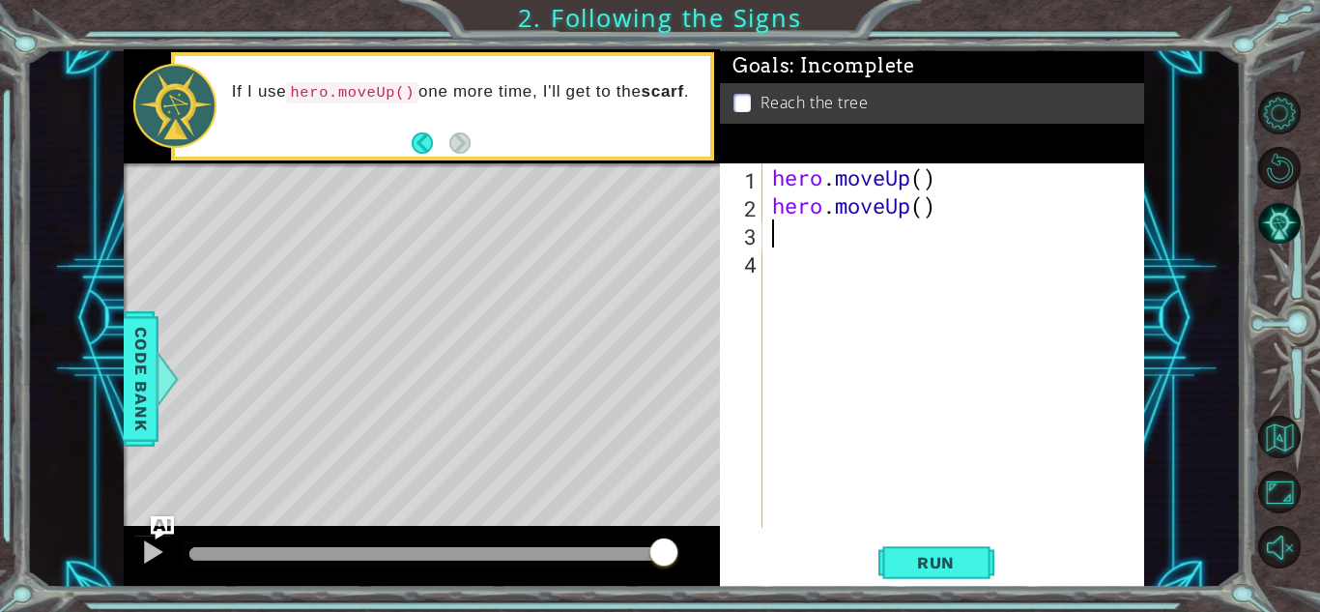
scroll to position [0, 0]
click at [949, 195] on div "hero . moveUp ( ) hero . moveUp ( )" at bounding box center [958, 373] width 381 height 420
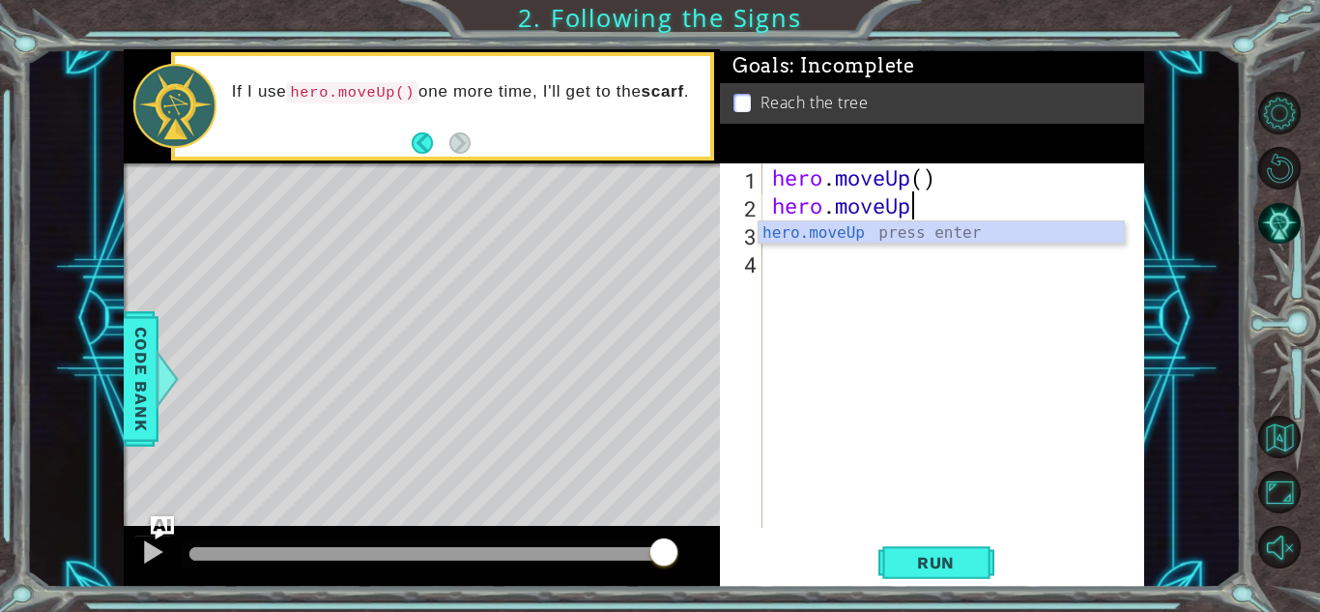
type textarea "hero.moveU"
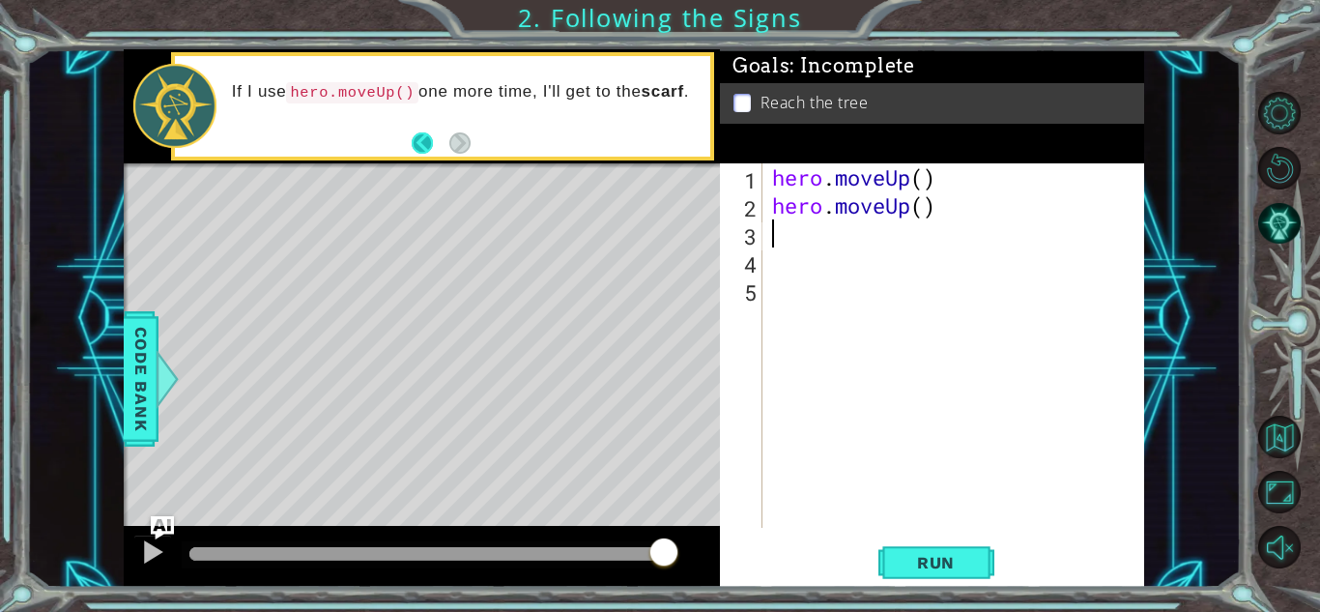
click at [428, 144] on button "Back" at bounding box center [431, 142] width 38 height 21
click at [434, 220] on div "Level Map" at bounding box center [570, 447] width 893 height 569
click at [951, 558] on span "Run" at bounding box center [936, 562] width 76 height 19
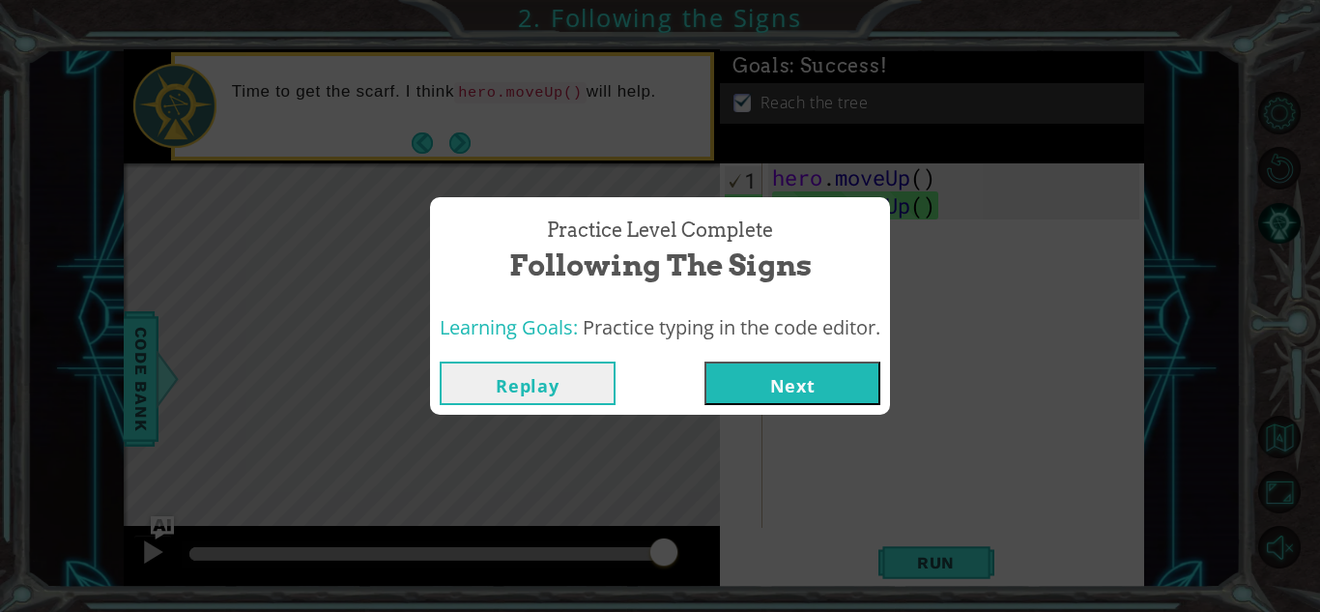
click at [834, 396] on button "Next" at bounding box center [793, 382] width 176 height 43
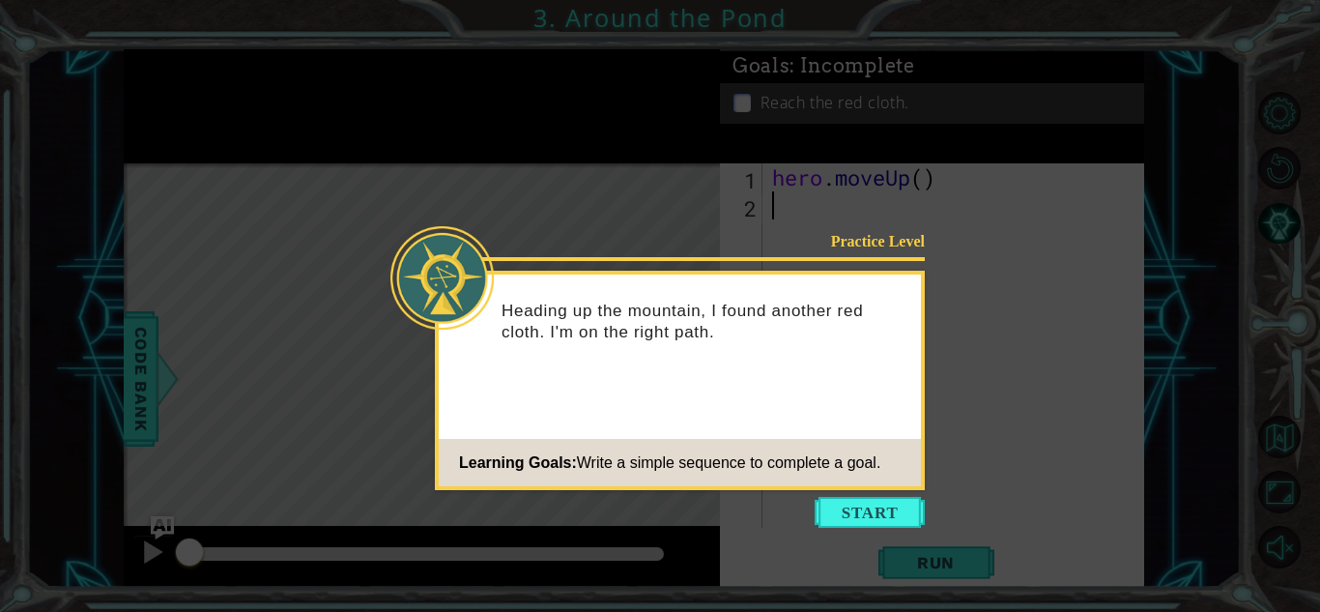
click at [834, 396] on div "Practice Level Heading up the mountain, I found another red cloth. I'm on the r…" at bounding box center [680, 380] width 490 height 219
click at [844, 513] on button "Start" at bounding box center [870, 512] width 110 height 31
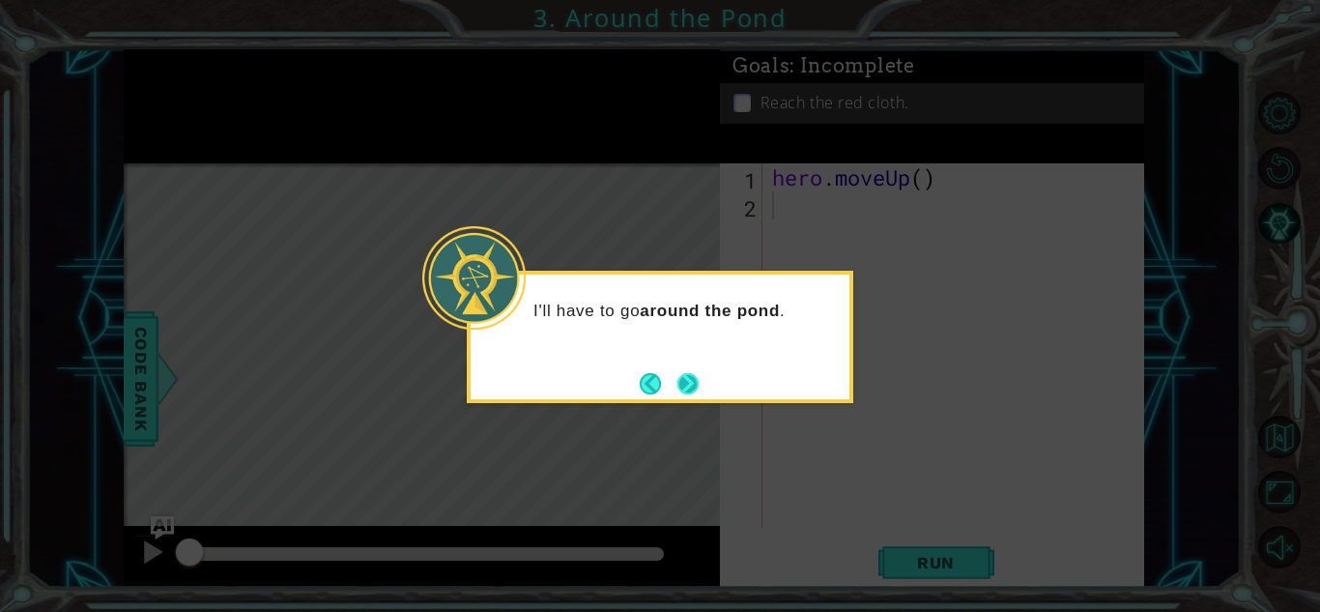
click at [675, 384] on button "Back" at bounding box center [659, 383] width 38 height 21
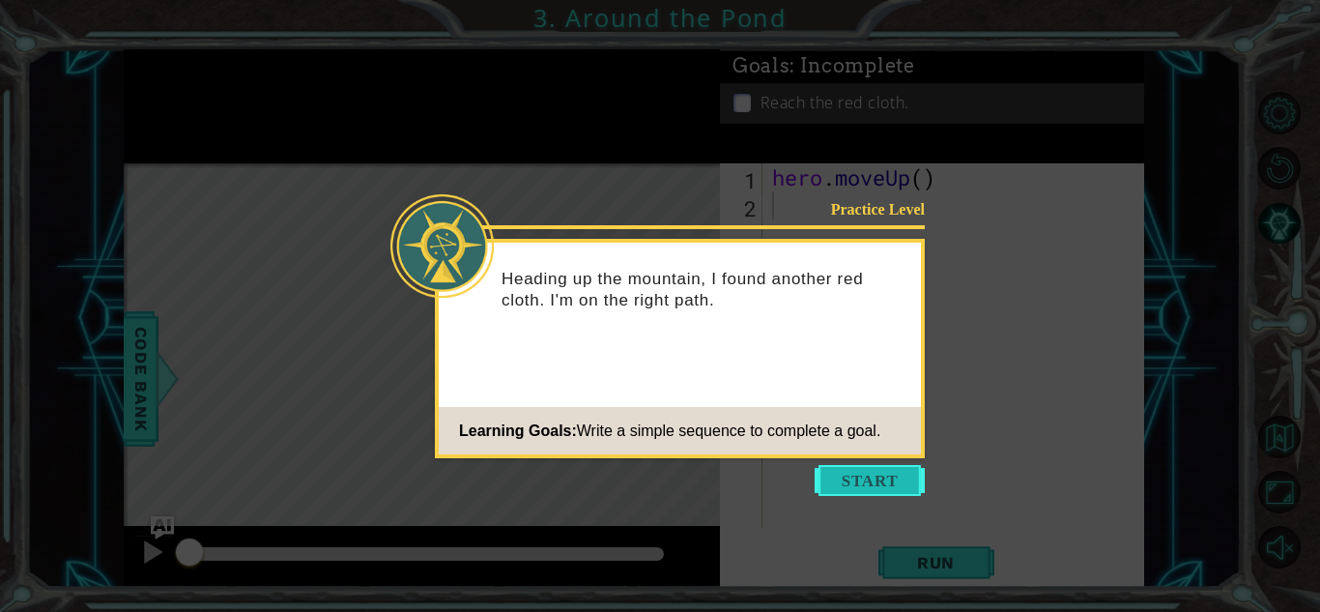
click at [846, 487] on button "Start" at bounding box center [870, 480] width 110 height 31
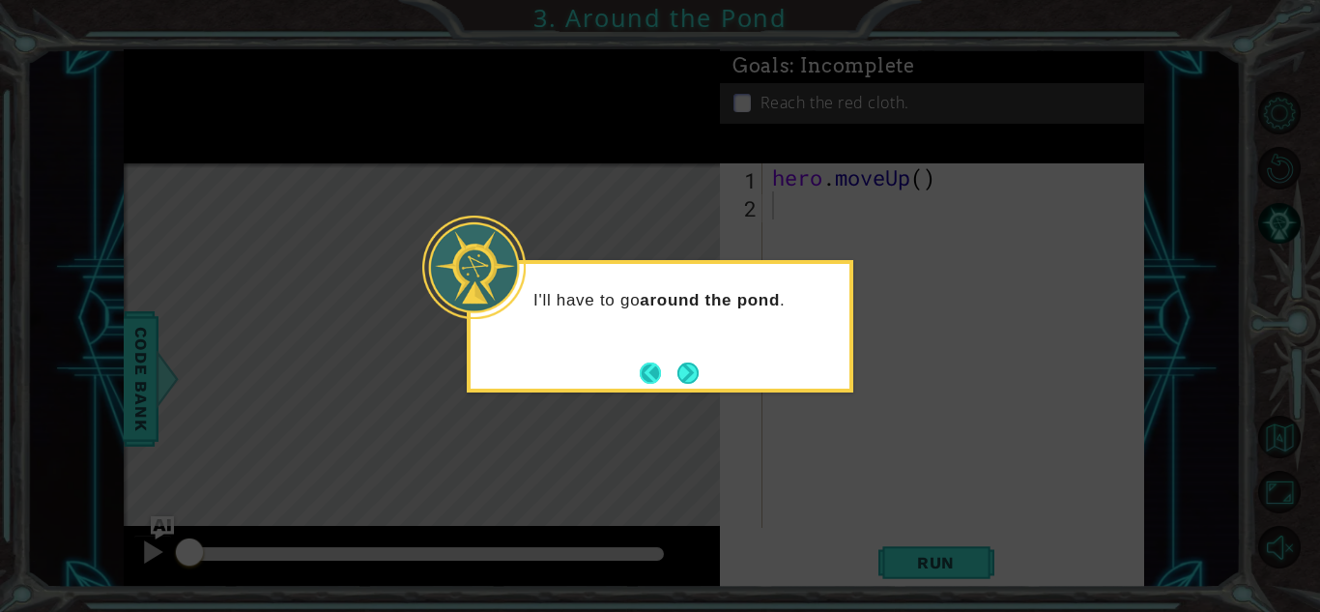
click at [655, 371] on button "Back" at bounding box center [659, 372] width 38 height 21
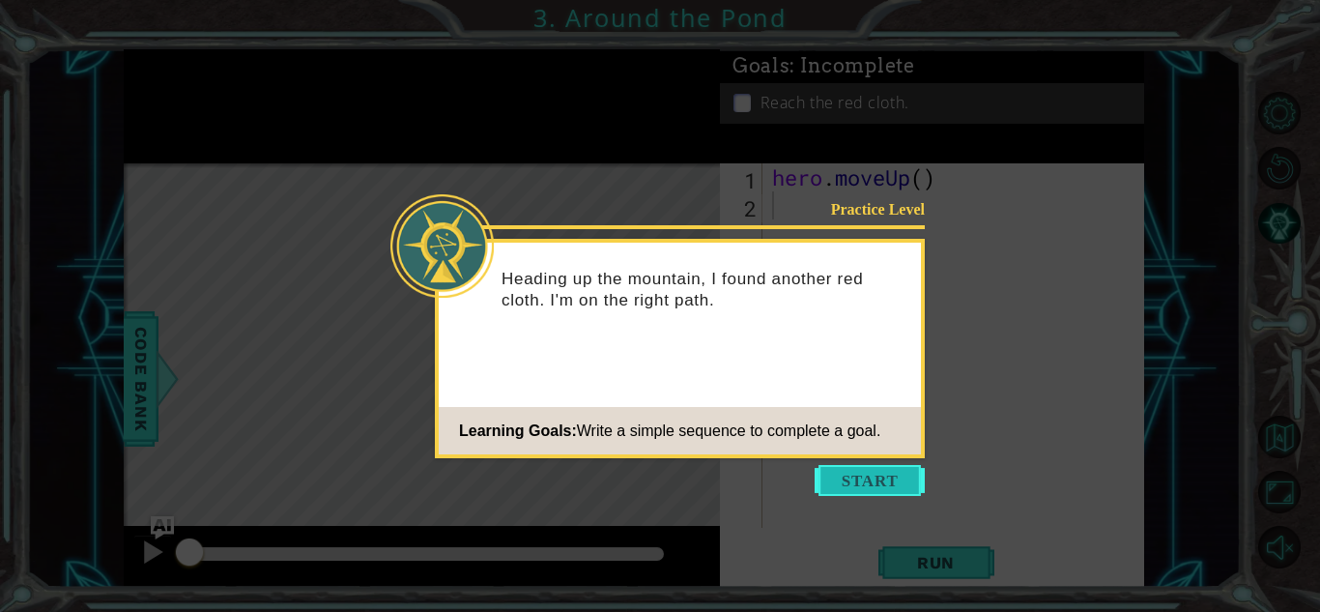
click at [852, 468] on button "Start" at bounding box center [870, 480] width 110 height 31
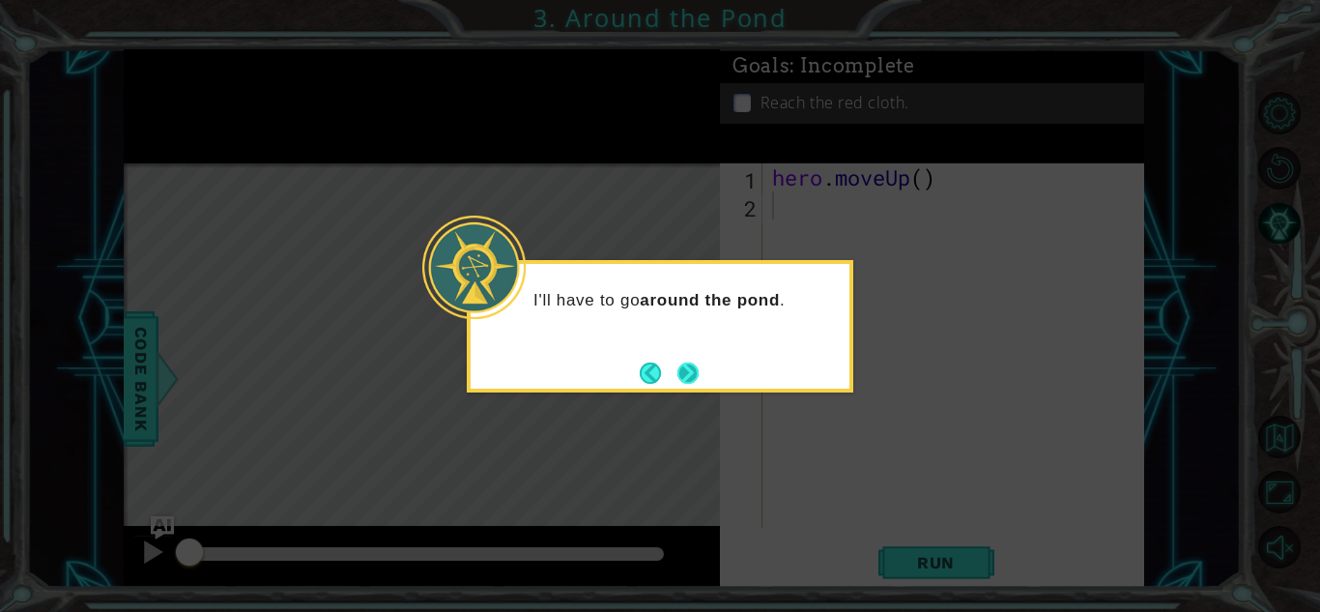
click at [684, 378] on button "Next" at bounding box center [688, 372] width 24 height 24
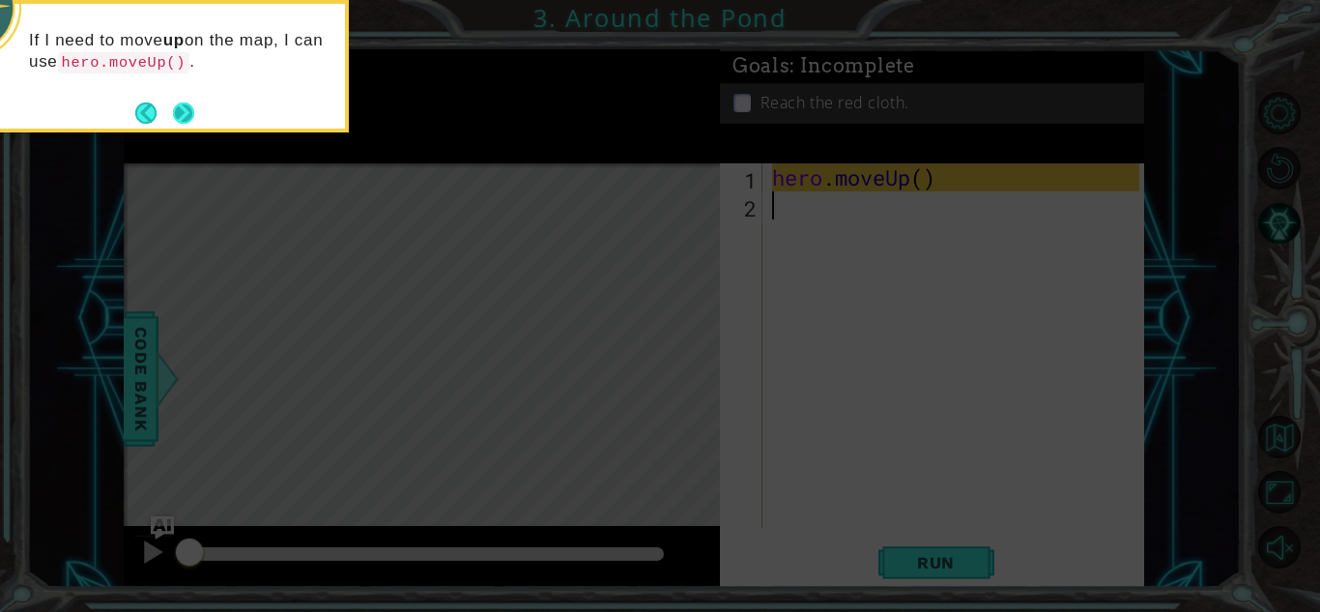
click at [184, 114] on button "Next" at bounding box center [184, 112] width 22 height 22
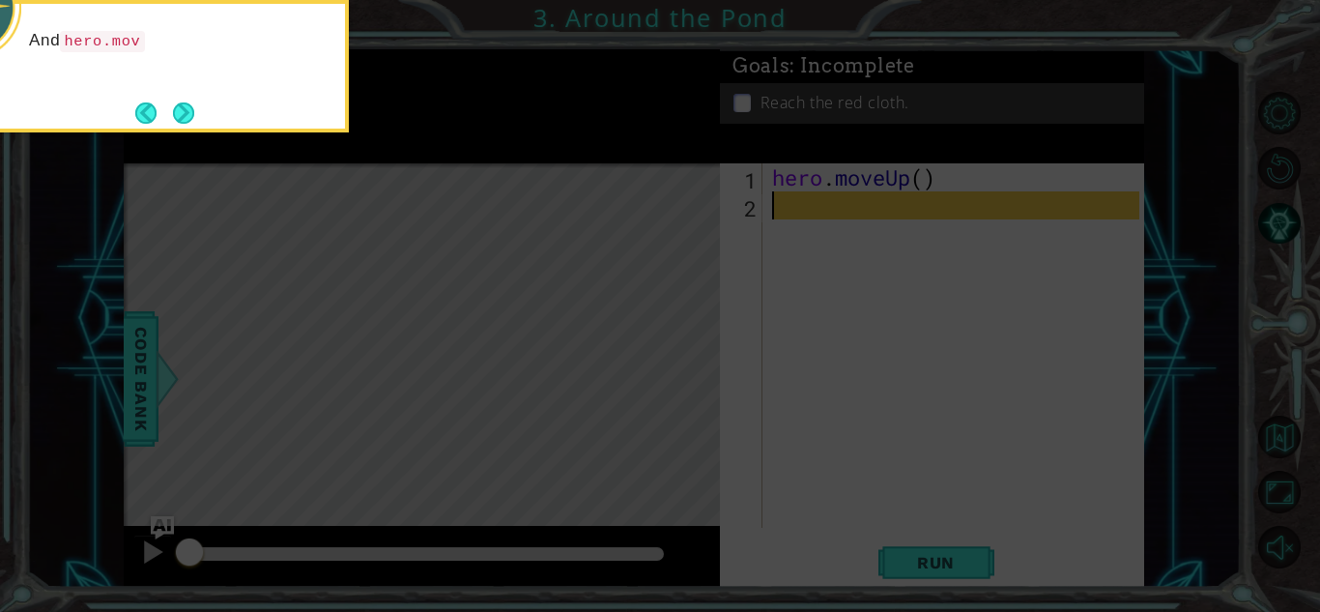
click at [184, 114] on button "Next" at bounding box center [183, 112] width 22 height 22
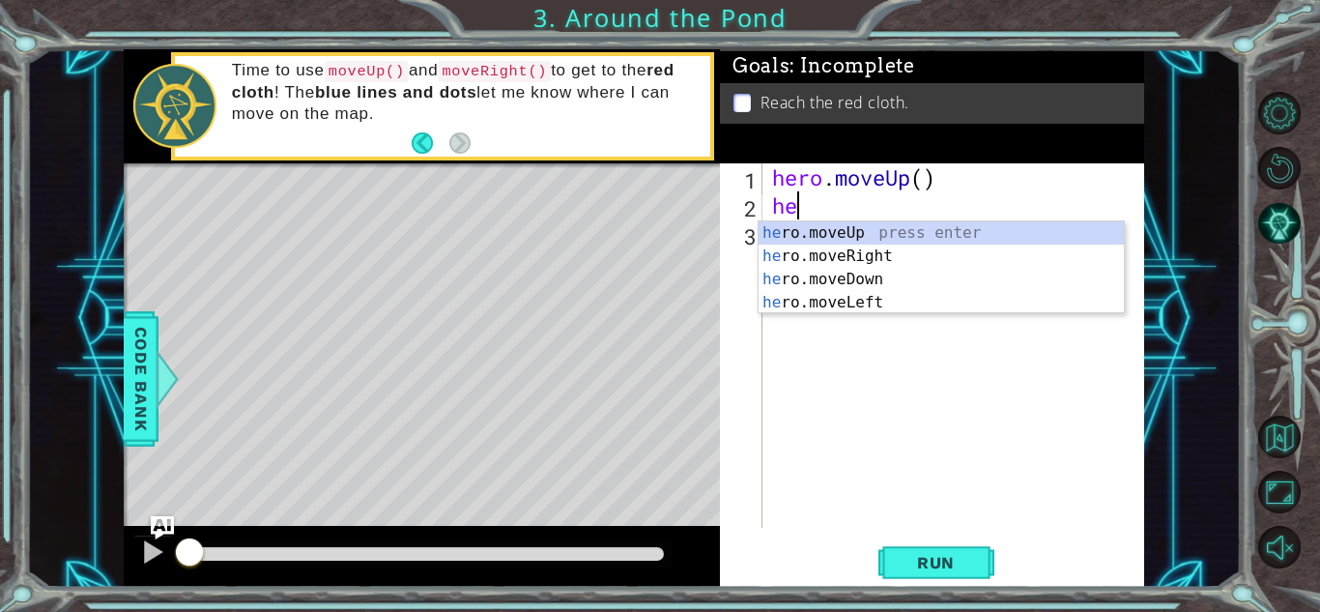
type textarea "h"
type textarea "he"
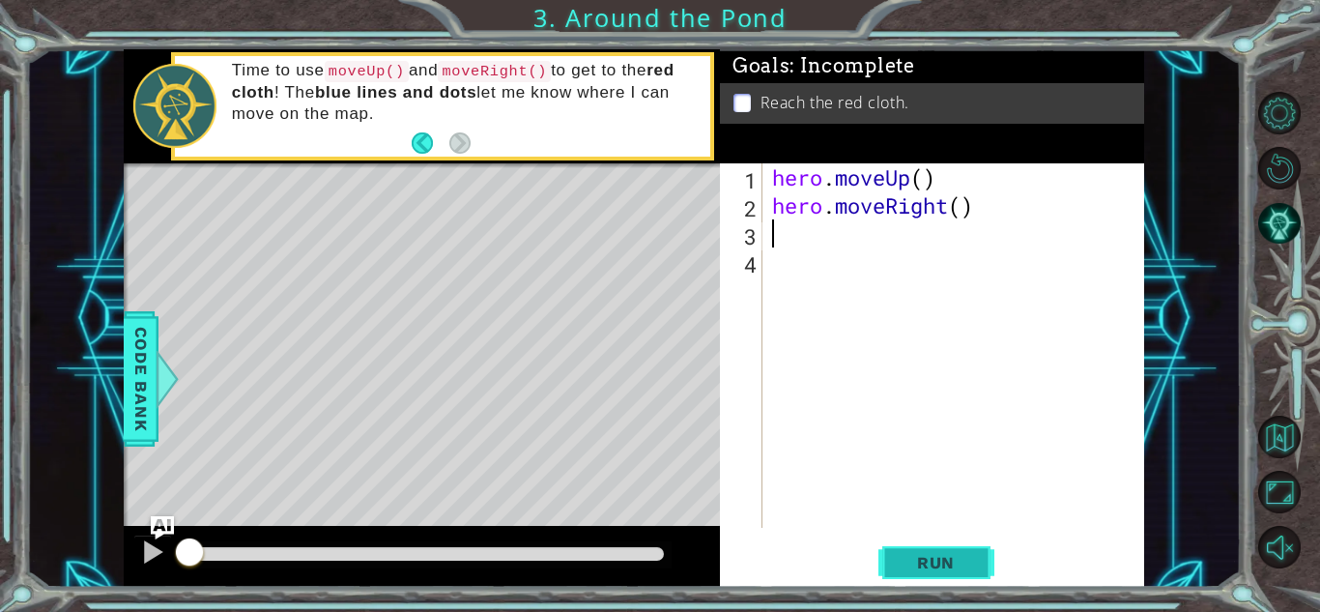
click at [979, 568] on button "Run" at bounding box center [937, 562] width 116 height 43
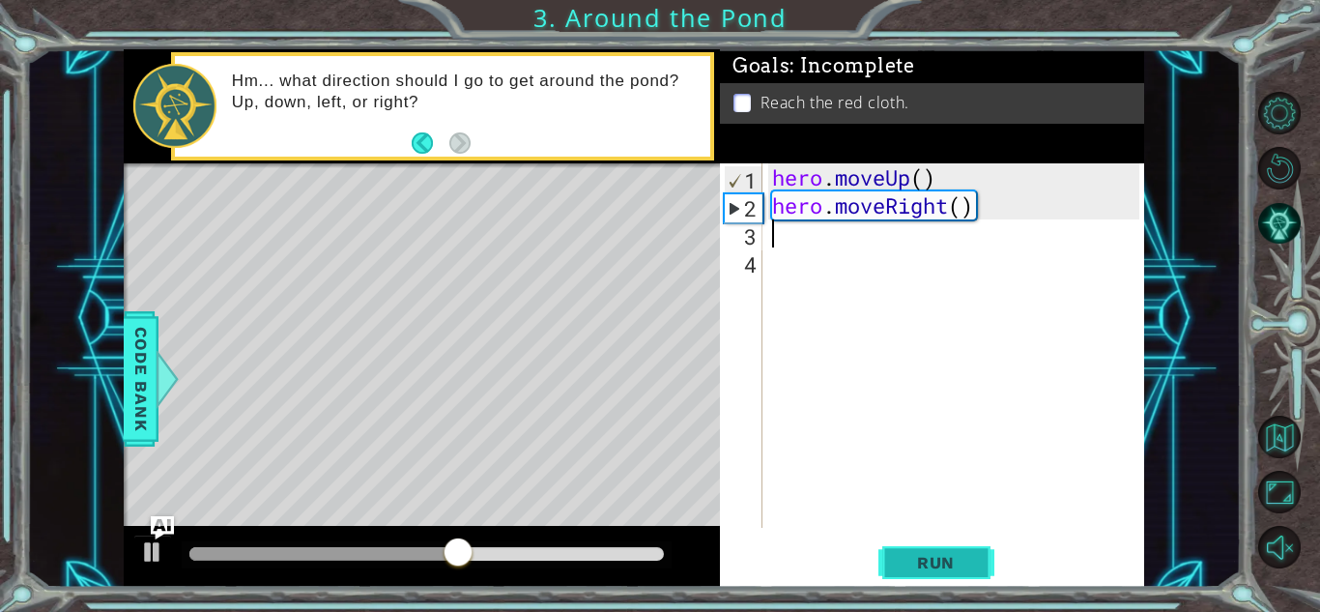
click at [979, 568] on button "Run" at bounding box center [937, 562] width 116 height 43
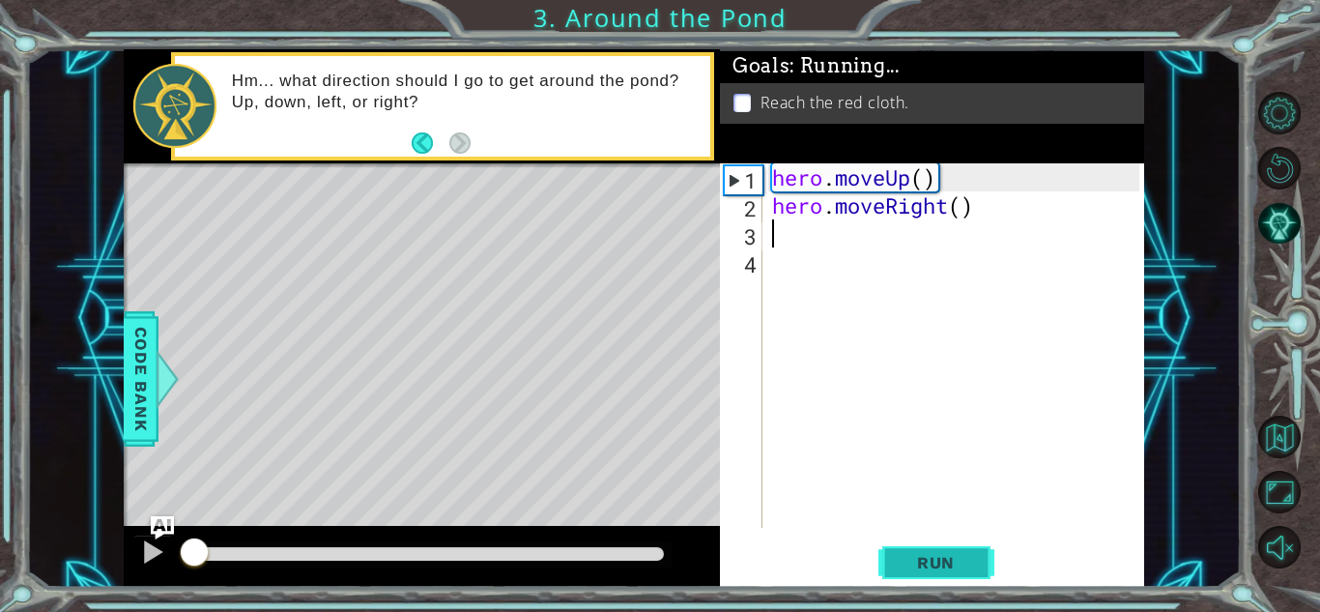
click at [979, 568] on button "Run" at bounding box center [937, 562] width 116 height 43
click at [974, 567] on button "Run" at bounding box center [937, 562] width 116 height 43
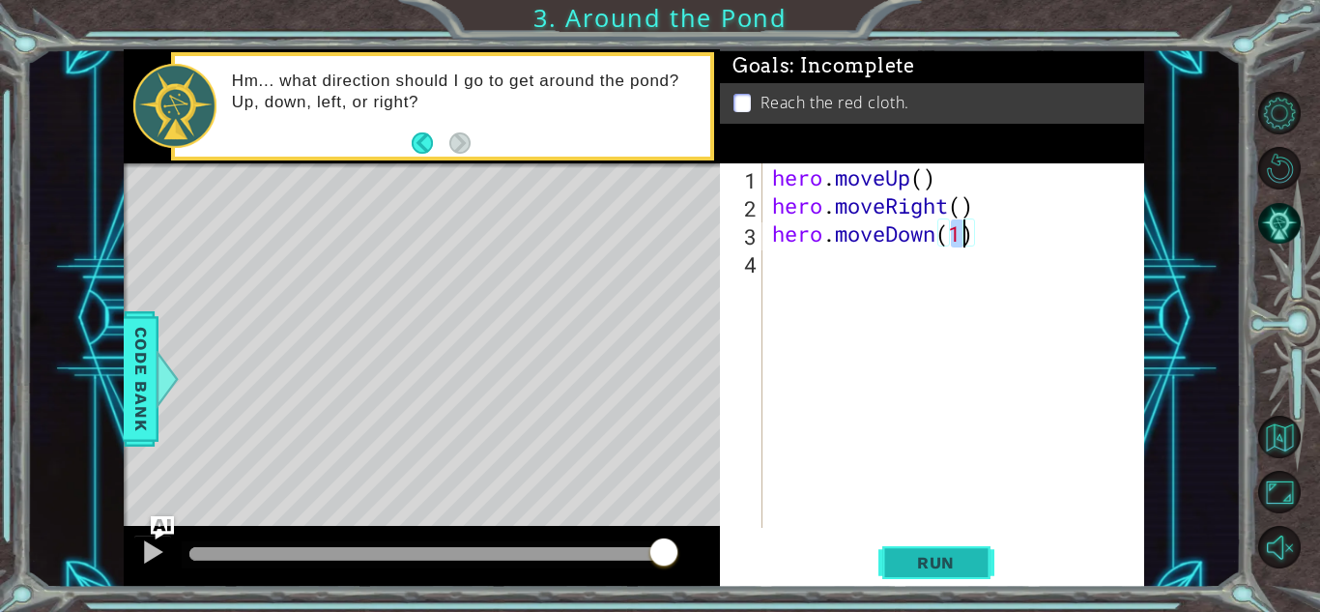
type textarea "hero.moveDown(1)"
click at [902, 572] on button "Run" at bounding box center [937, 562] width 116 height 43
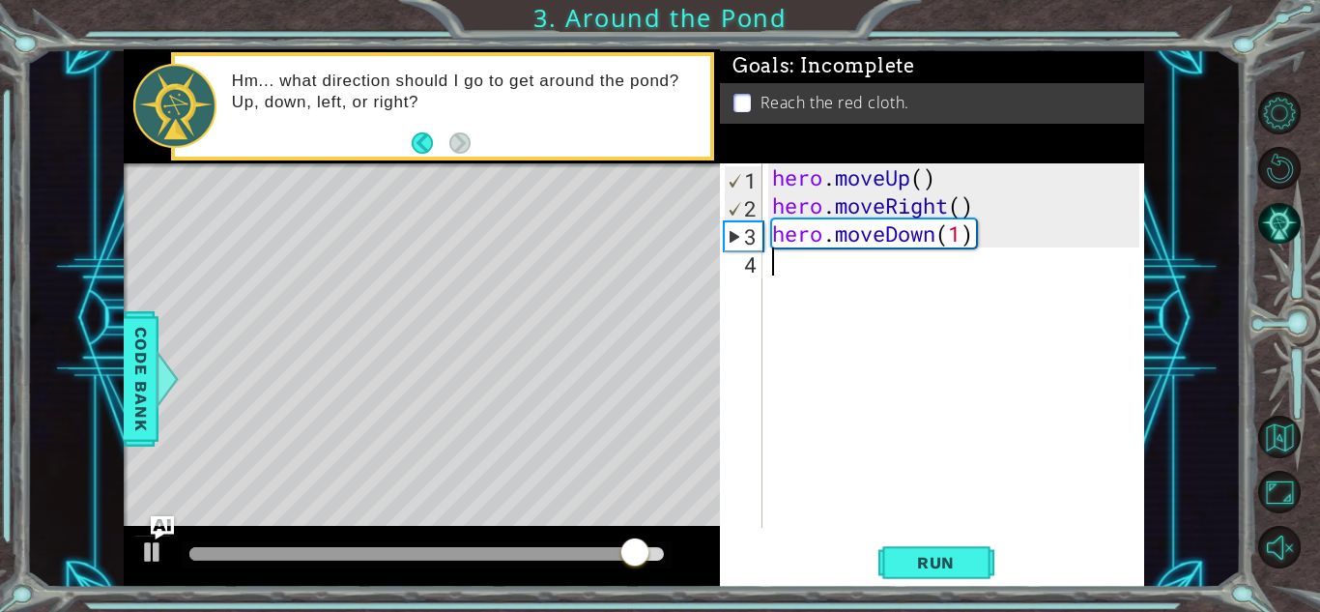
click at [998, 242] on div "hero . moveUp ( ) hero . moveRight ( ) hero . moveDown ( 1 )" at bounding box center [958, 373] width 381 height 420
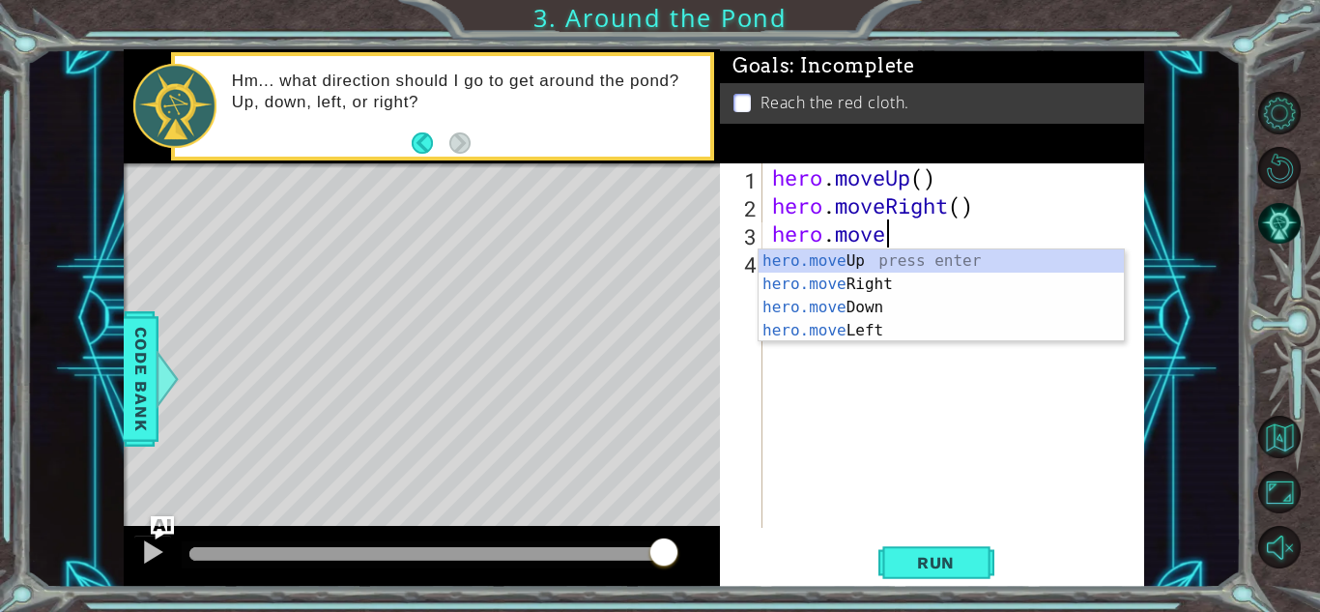
type textarea "hero."
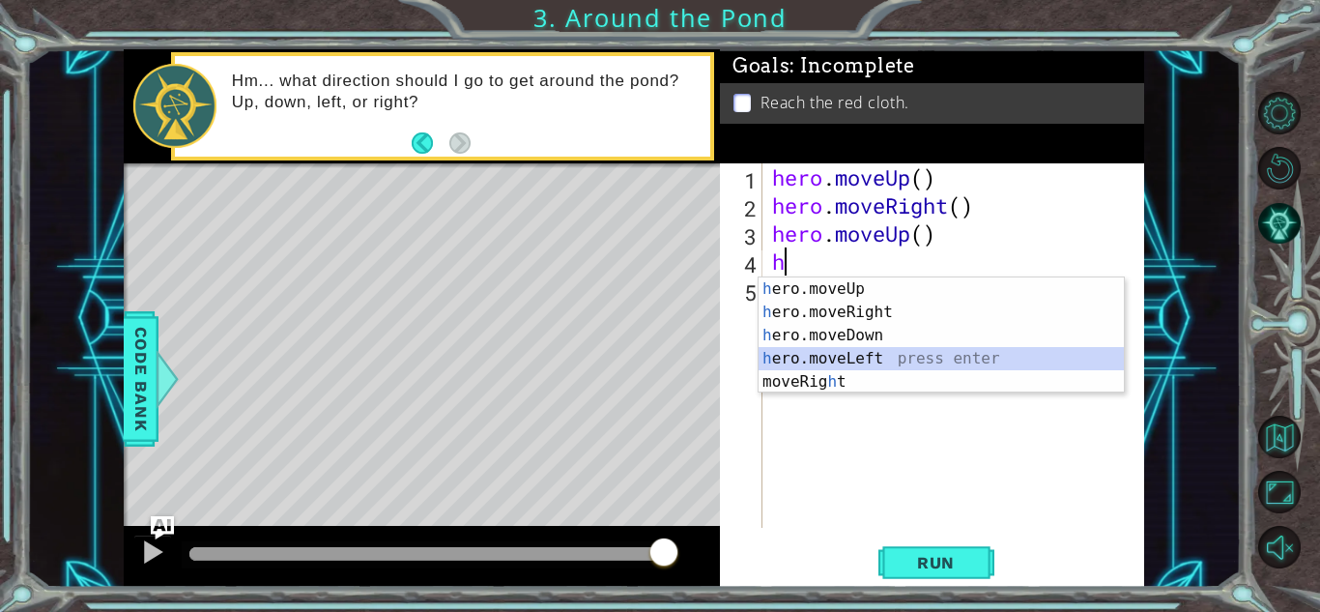
type textarea "hero.moveLeft(1)"
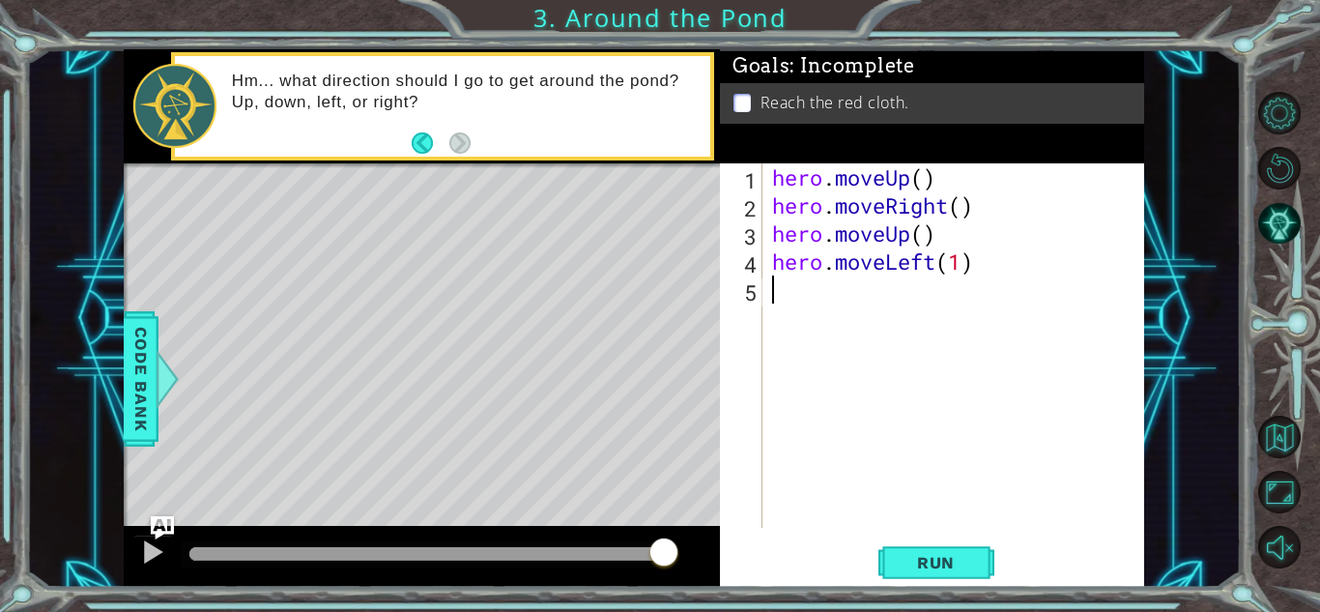
type textarea "h"
click at [945, 554] on span "Run" at bounding box center [936, 562] width 76 height 19
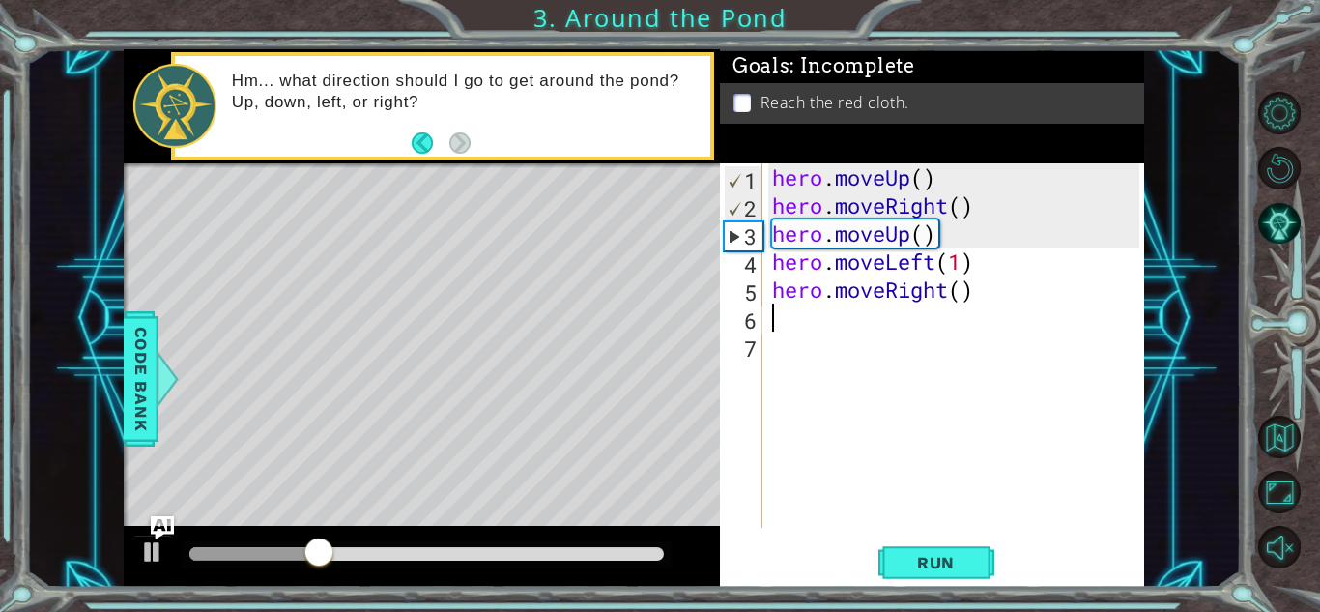
click at [744, 104] on p at bounding box center [742, 103] width 17 height 18
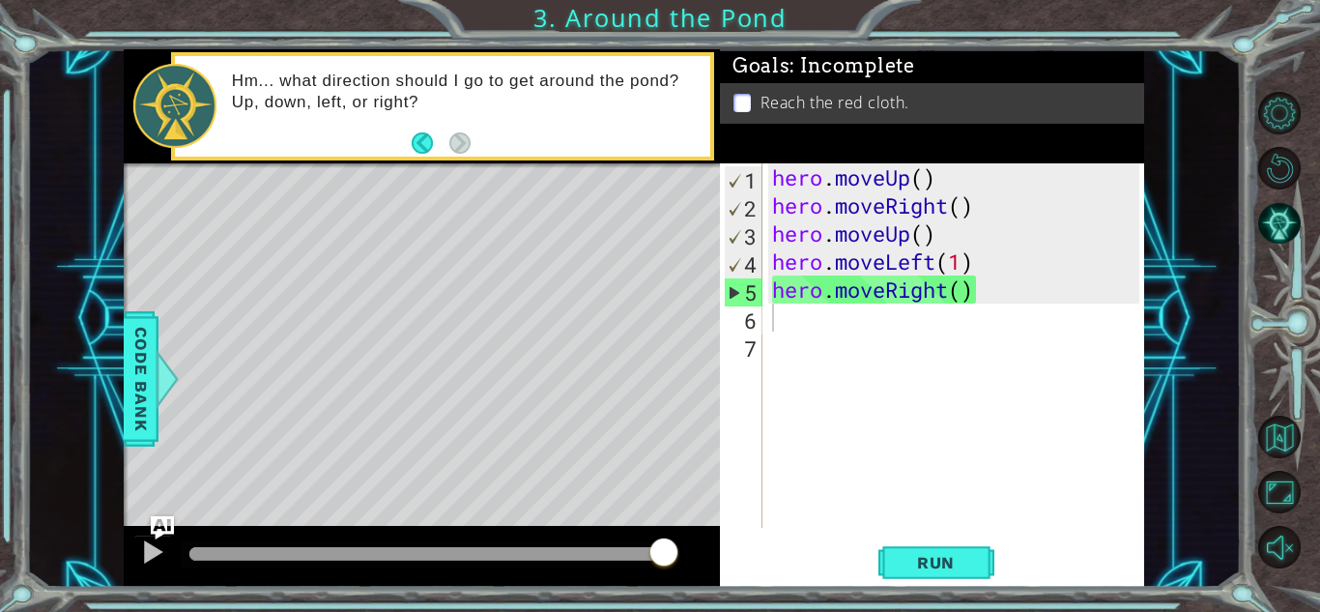
click at [837, 327] on div "hero . moveUp ( ) hero . moveRight ( ) hero . moveUp ( ) hero . moveLeft ( 1 ) …" at bounding box center [958, 373] width 381 height 420
type textarea "g"
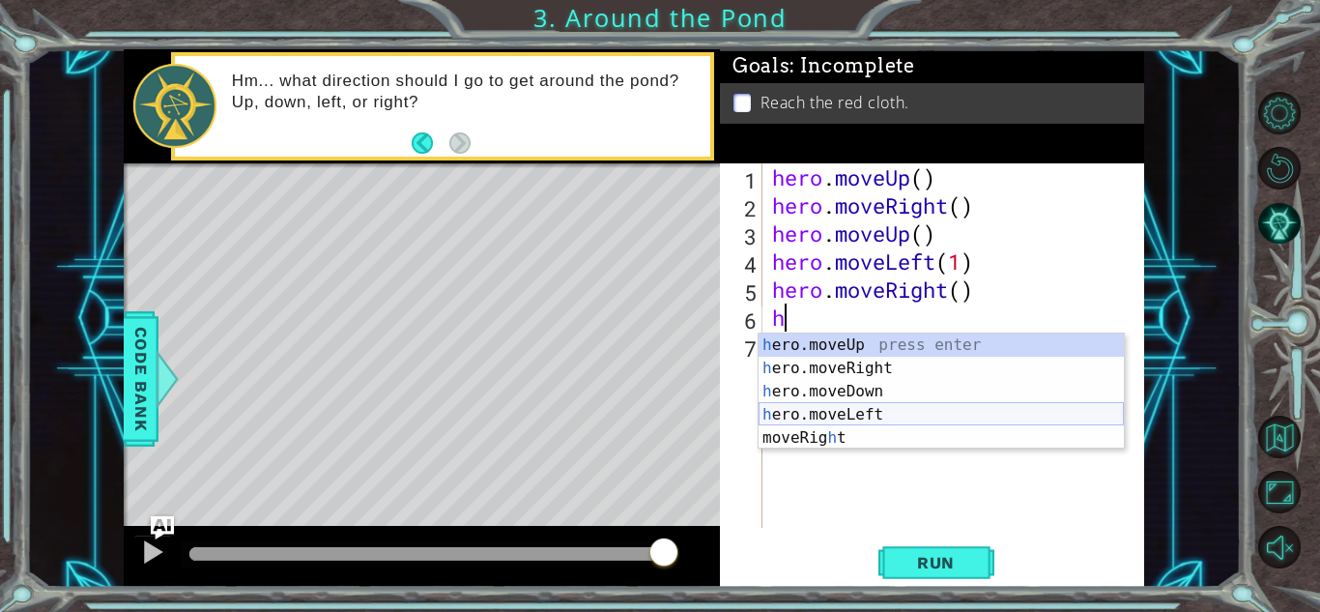
click at [844, 417] on div "h ero.moveUp press enter h ero.moveRight press enter h ero.moveDown press enter…" at bounding box center [941, 414] width 365 height 162
type textarea "hero.moveLeft(1)"
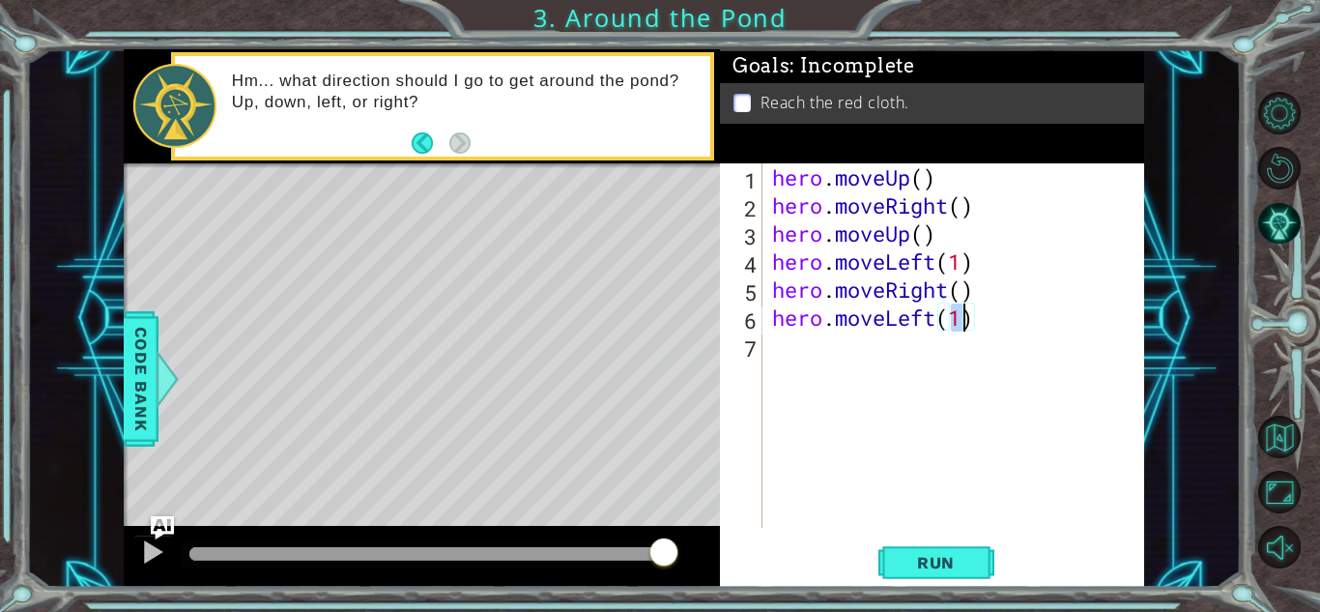
click at [869, 370] on div "hero . moveUp ( ) hero . moveRight ( ) hero . moveUp ( ) hero . moveLeft ( 1 ) …" at bounding box center [958, 373] width 381 height 420
click at [936, 539] on div "hero.moveLeft(1) 1 2 3 4 5 6 7 8 hero . moveUp ( ) hero . moveRight ( ) hero . …" at bounding box center [932, 374] width 424 height 423
click at [934, 553] on span "Run" at bounding box center [936, 562] width 76 height 19
type textarea "hero.moveLeft(1)"
click at [850, 360] on div "hero . moveUp ( ) hero . moveRight ( ) hero . moveUp ( ) hero . moveLeft ( 1 ) …" at bounding box center [958, 373] width 381 height 420
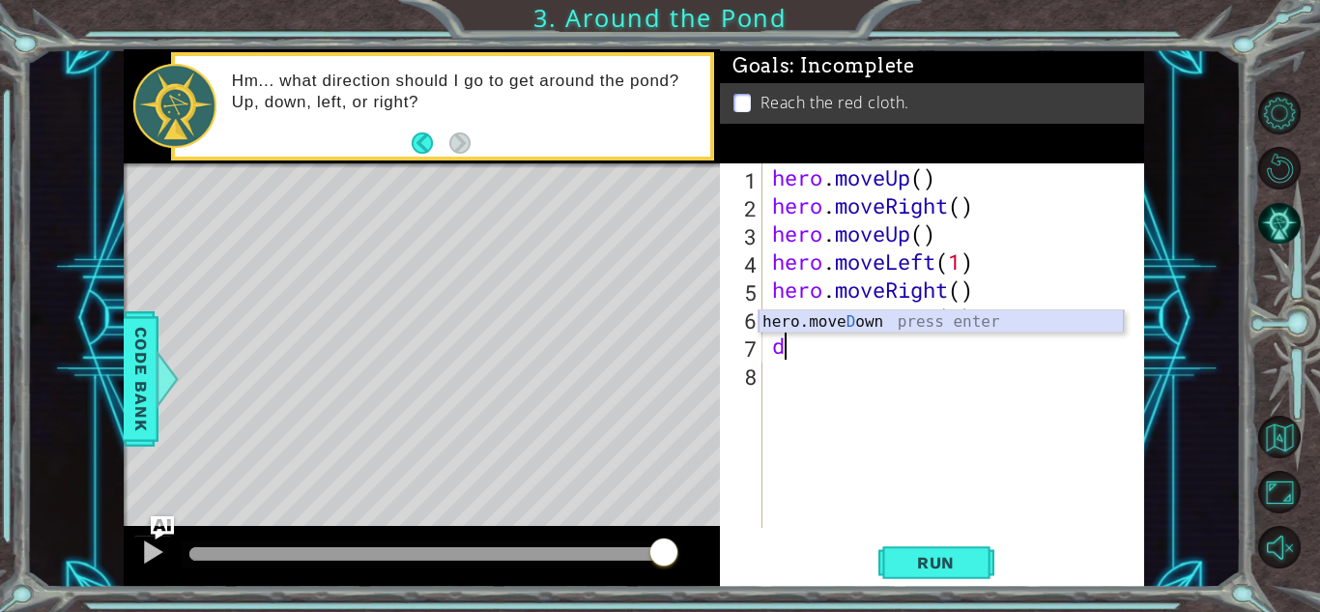
click at [891, 319] on div "hero.[PERSON_NAME] own press enter" at bounding box center [941, 345] width 365 height 70
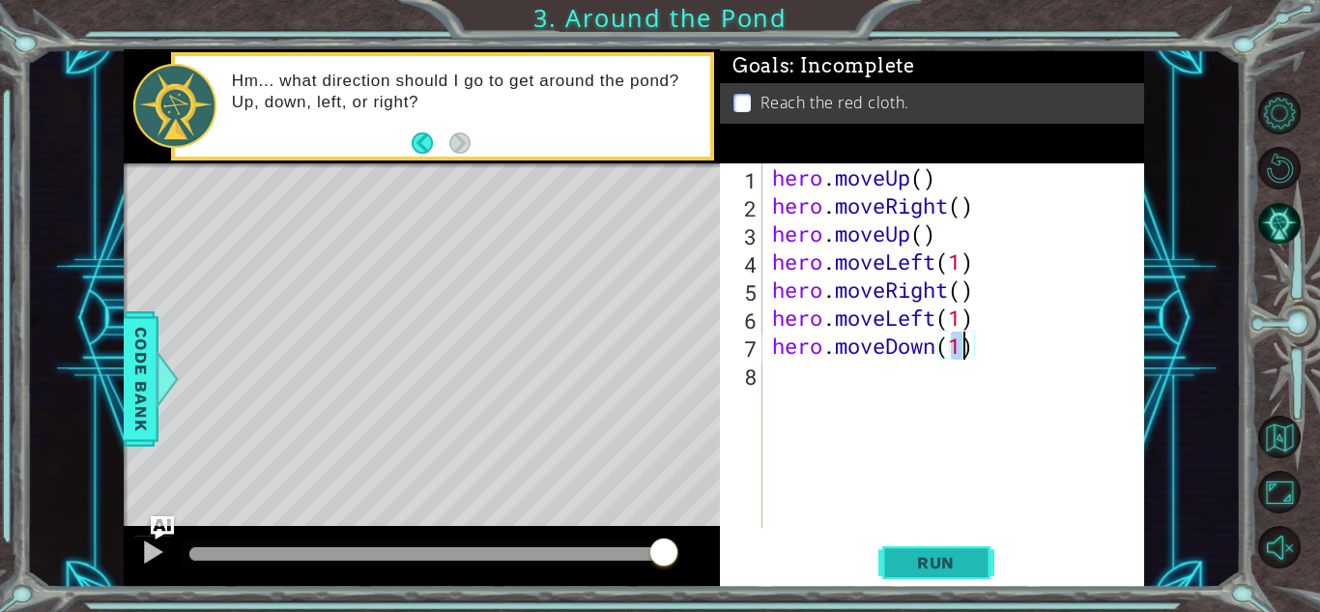
click at [910, 546] on button "Run" at bounding box center [937, 562] width 116 height 43
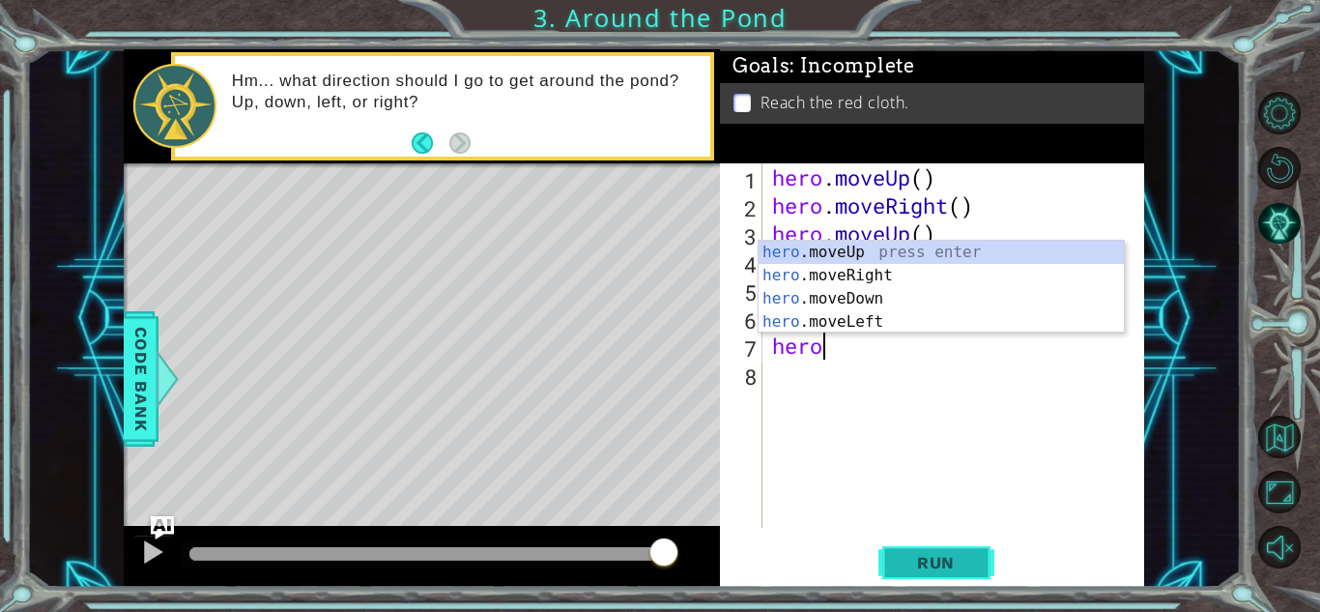
type textarea "h"
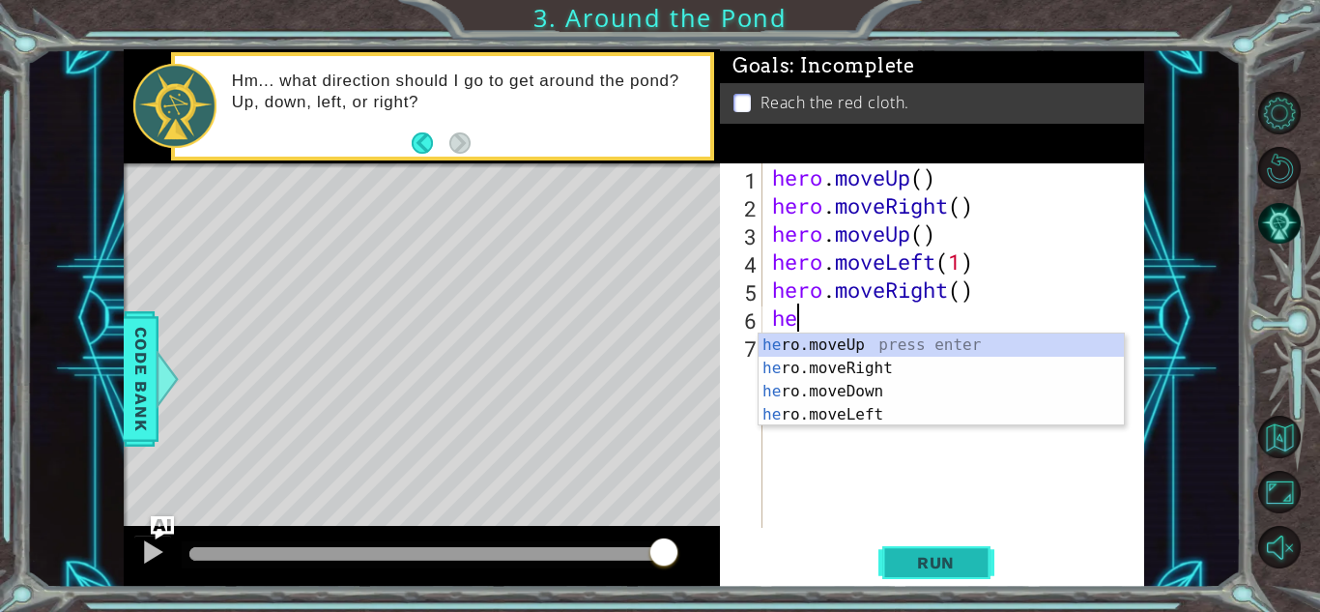
type textarea "h"
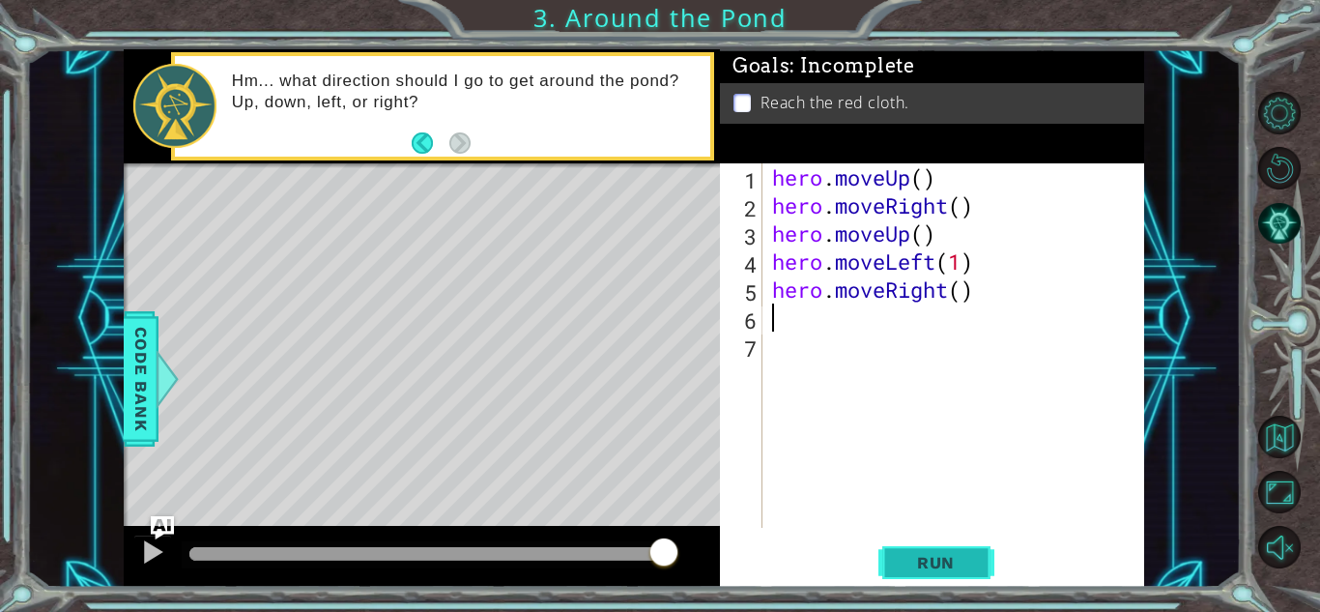
click at [958, 564] on span "Run" at bounding box center [936, 562] width 76 height 19
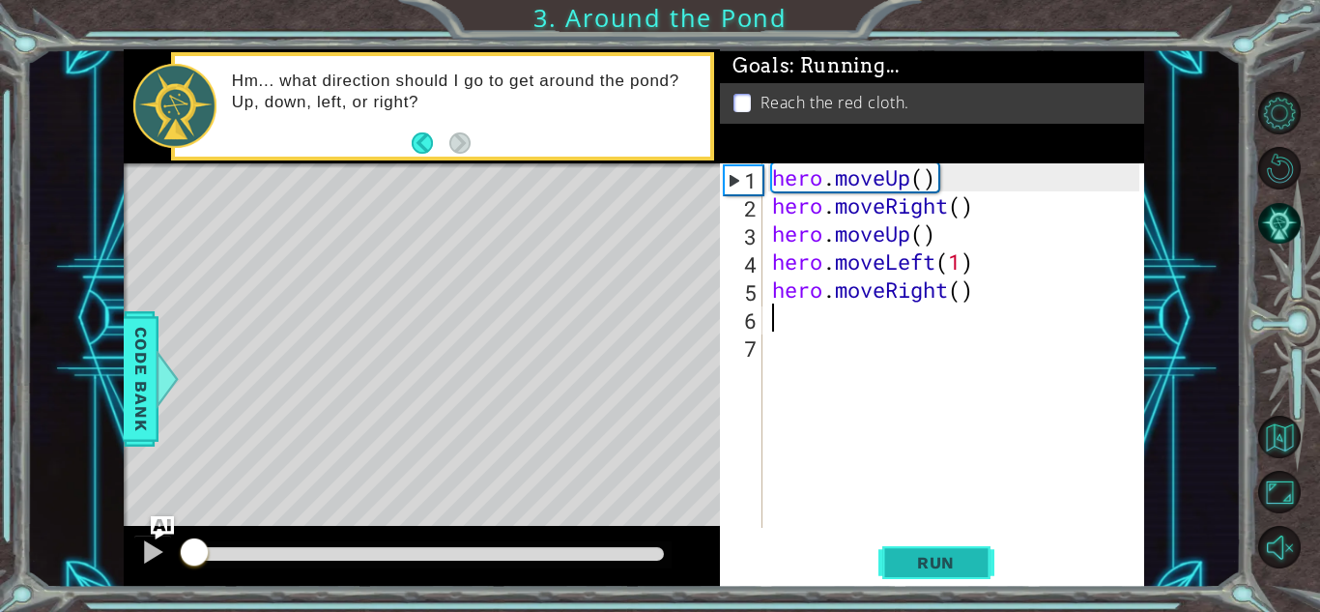
click at [958, 564] on span "Run" at bounding box center [936, 562] width 76 height 19
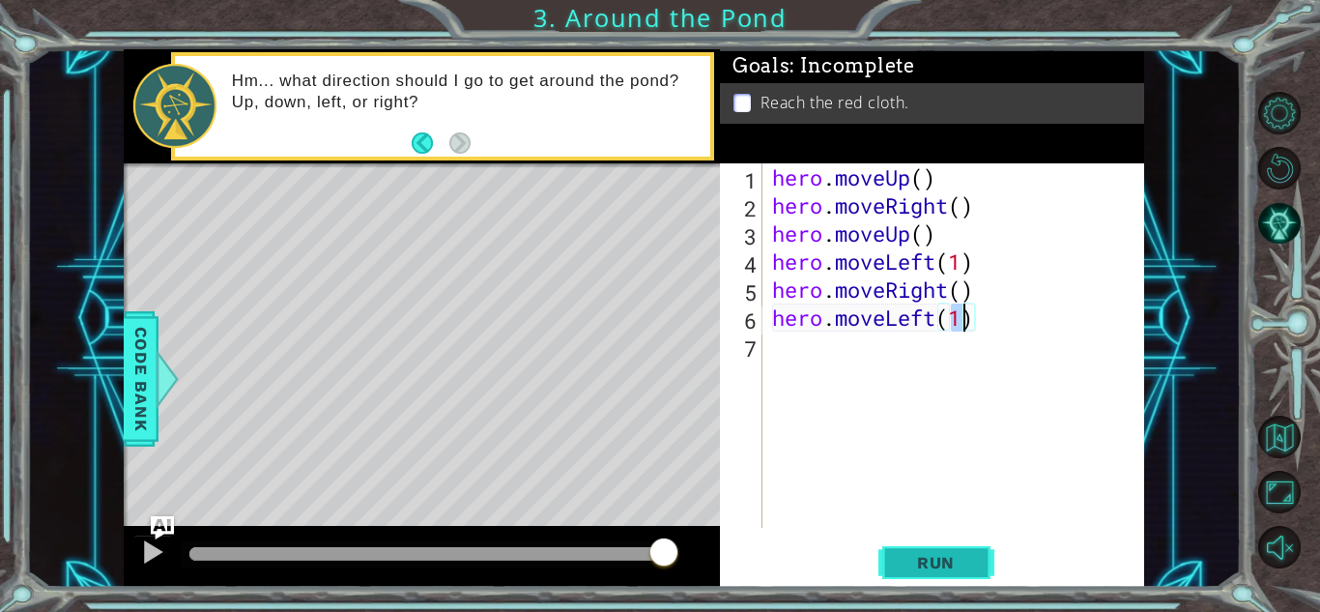
click at [913, 555] on span "Run" at bounding box center [936, 562] width 76 height 19
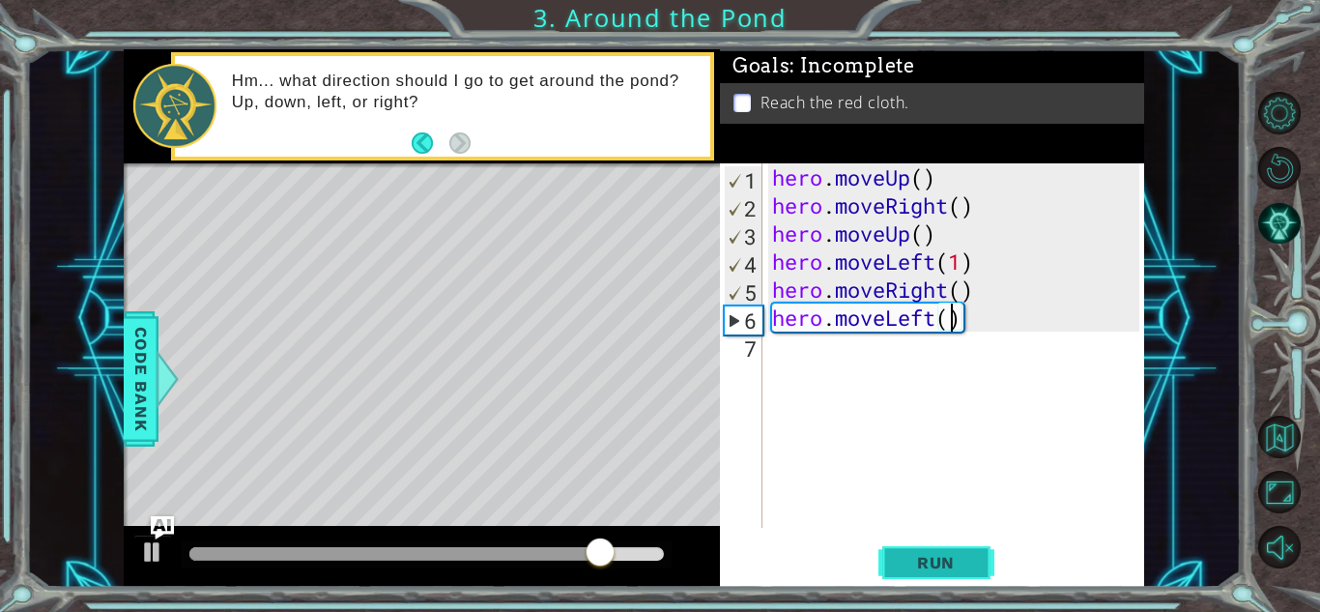
type textarea "hero.moveLeft(2)"
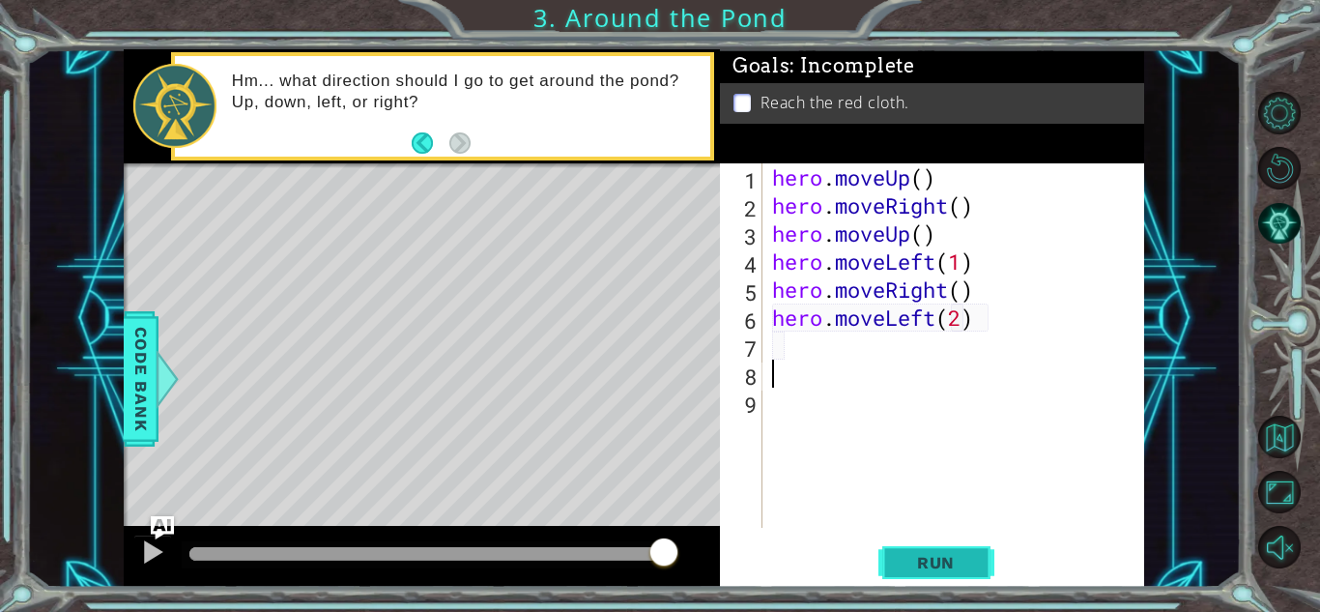
click at [953, 561] on span "Run" at bounding box center [936, 562] width 76 height 19
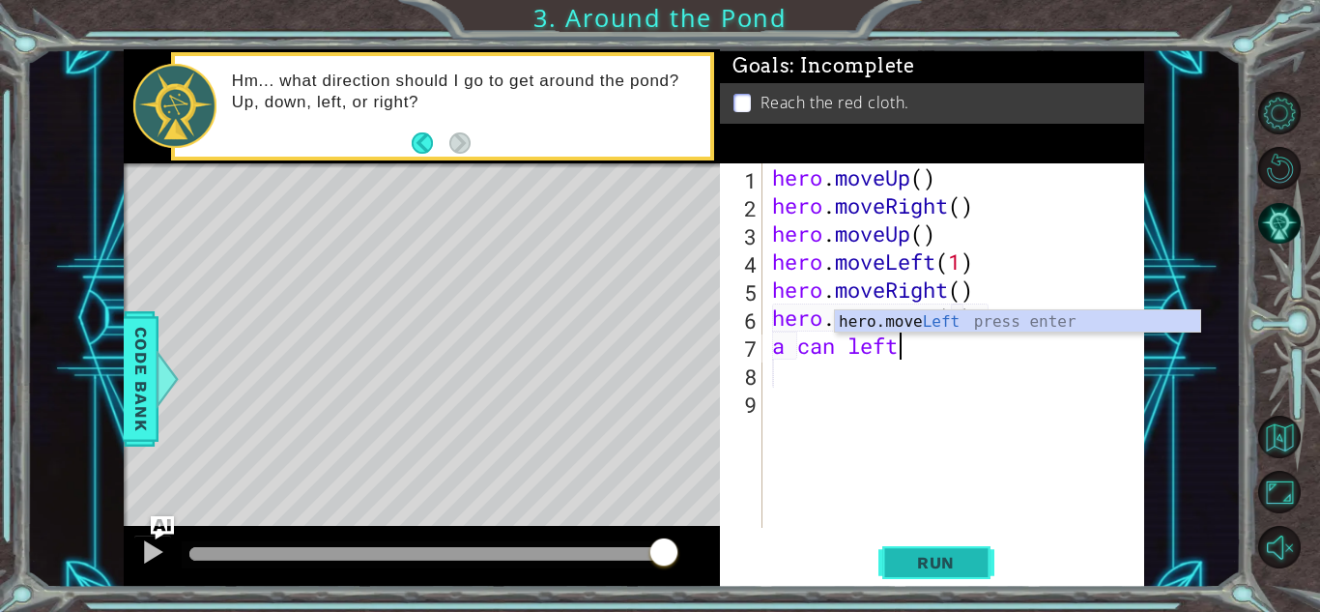
scroll to position [0, 5]
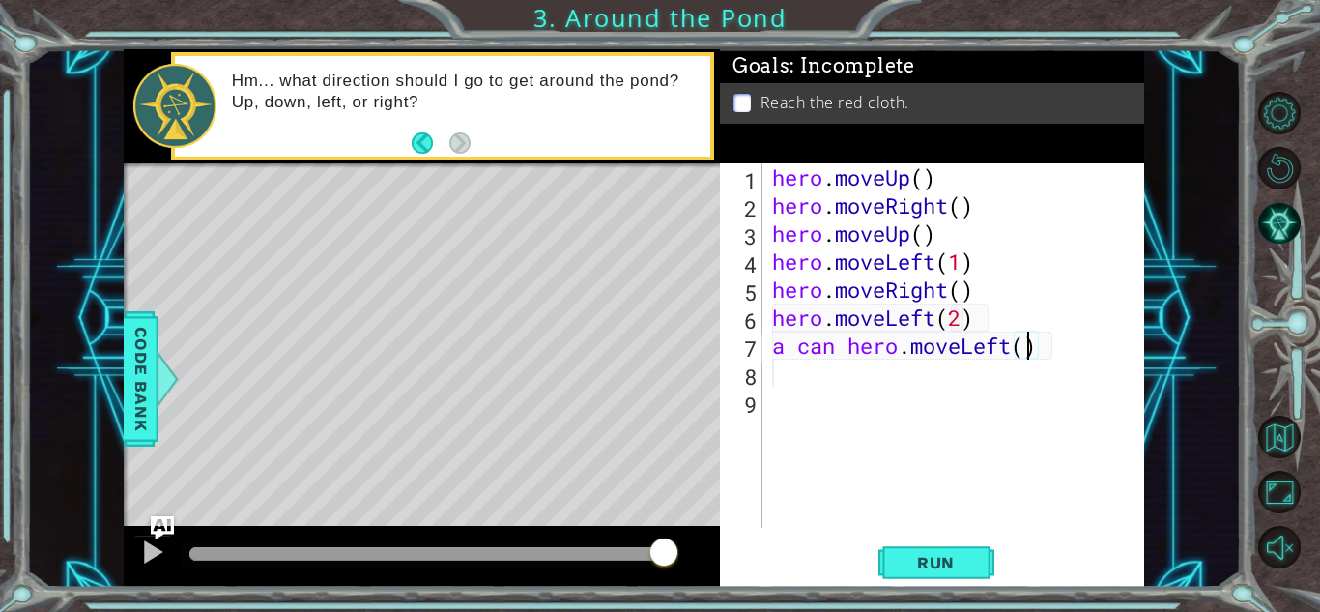
type textarea "a can hero.moveLeft(3)"
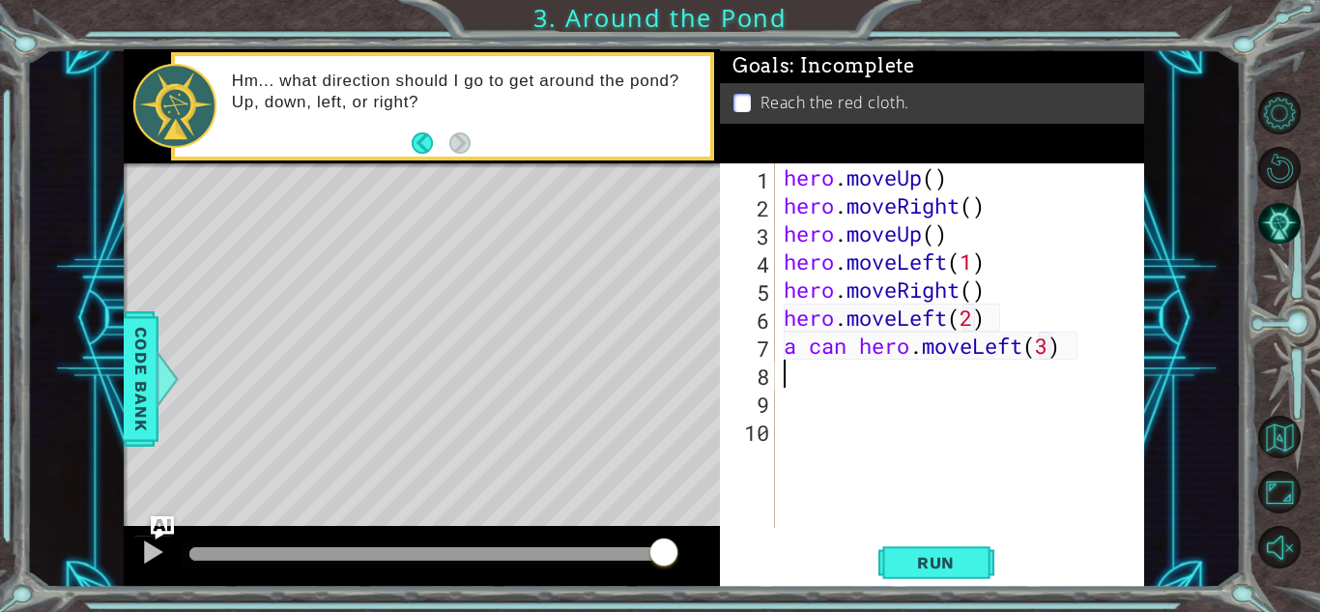
scroll to position [0, 0]
click at [967, 570] on span "Run" at bounding box center [936, 562] width 76 height 19
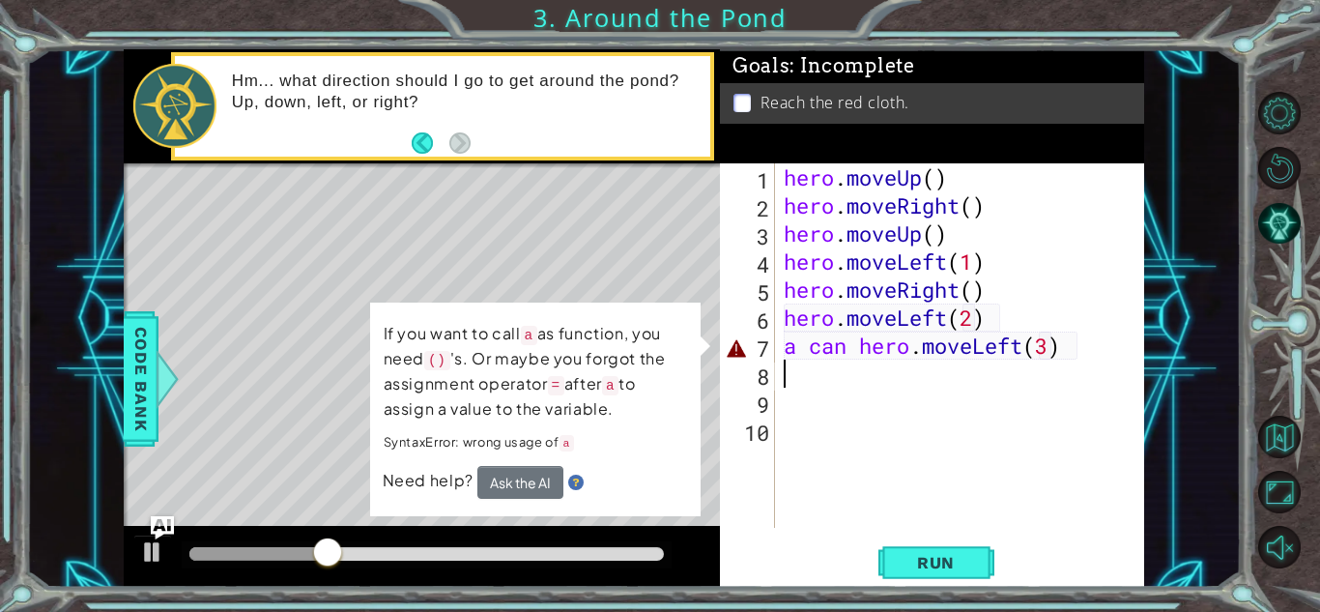
click at [1051, 348] on div "hero . moveUp ( ) hero . moveRight ( ) hero . moveUp ( ) hero . moveLeft ( 1 ) …" at bounding box center [964, 373] width 369 height 420
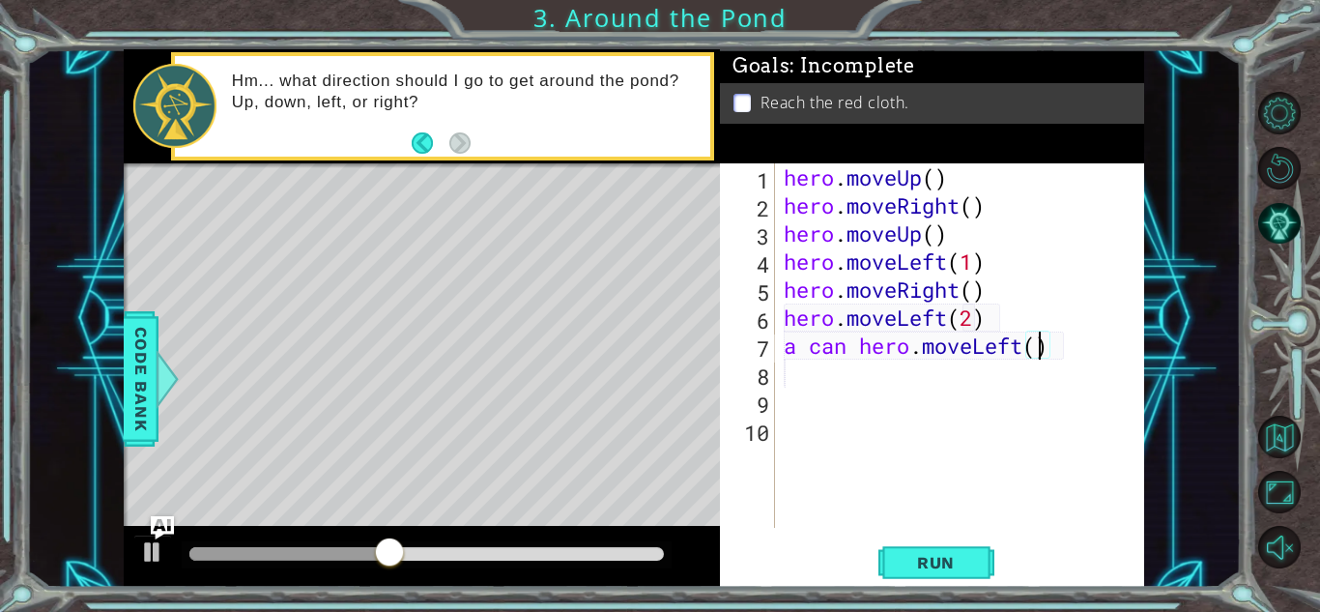
type textarea "a can hero.moveLeft(1)"
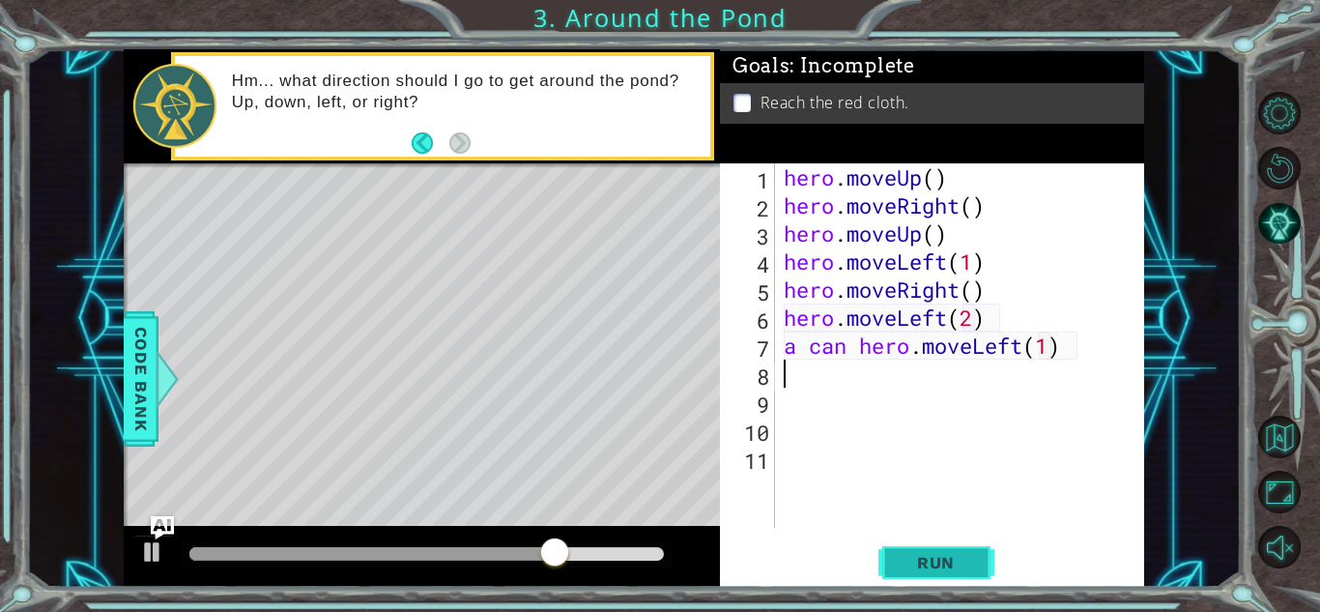
click at [917, 560] on span "Run" at bounding box center [936, 562] width 76 height 19
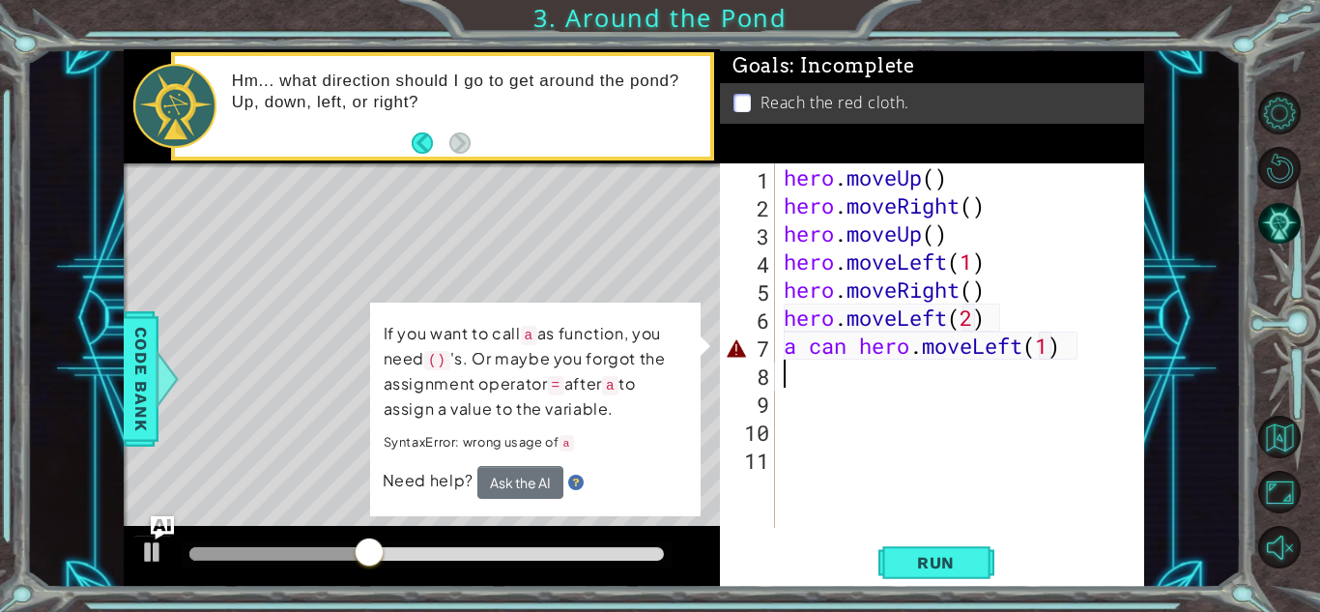
click at [895, 335] on div "hero . moveUp ( ) hero . moveRight ( ) hero . moveUp ( ) hero . moveLeft ( 1 ) …" at bounding box center [964, 373] width 369 height 420
click at [1077, 345] on div "hero . moveUp ( ) hero . moveRight ( ) hero . moveUp ( ) hero . moveLeft ( 1 ) …" at bounding box center [964, 373] width 369 height 420
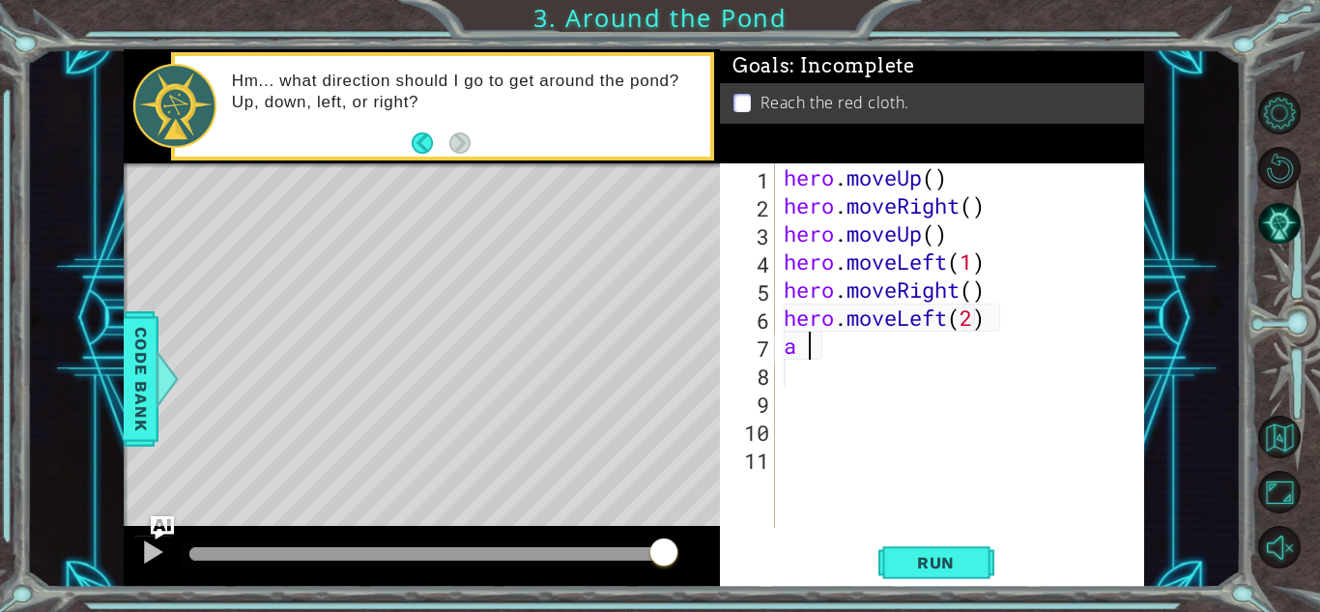
type textarea "a"
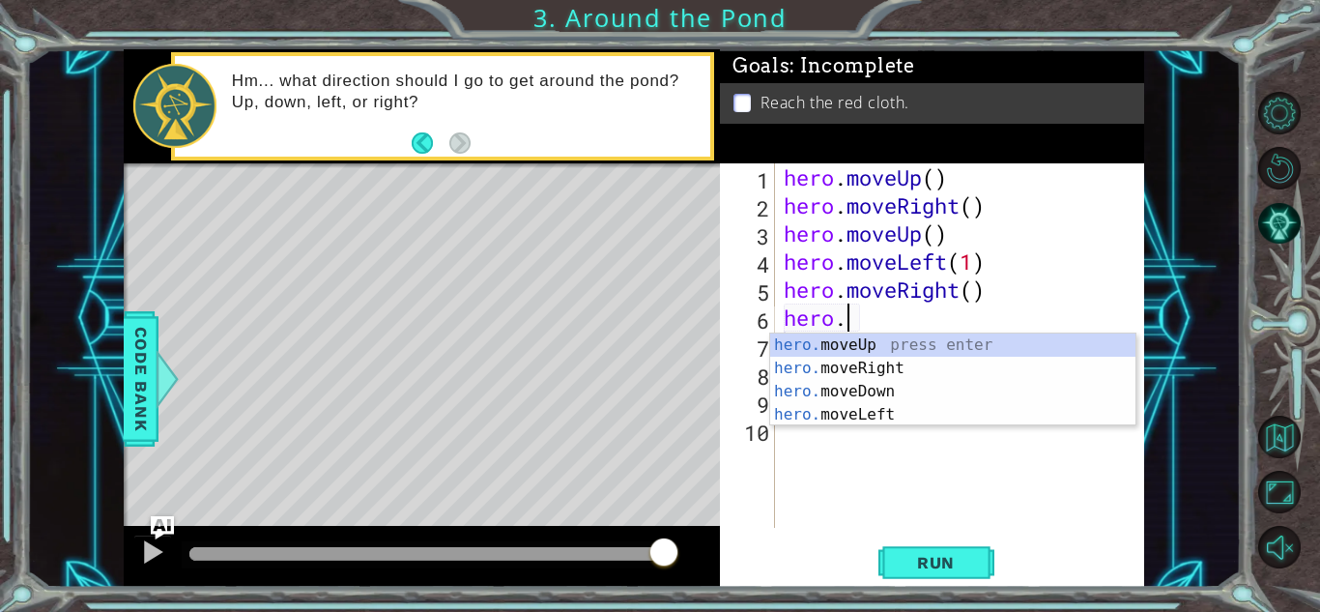
type textarea "h"
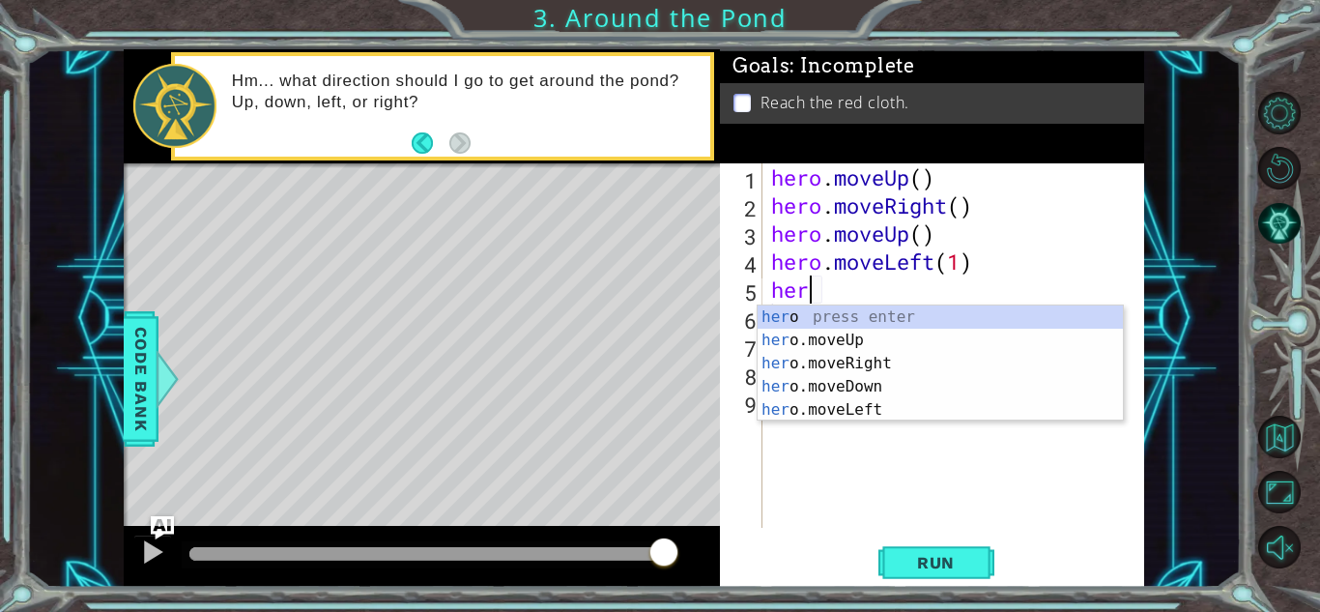
type textarea "h"
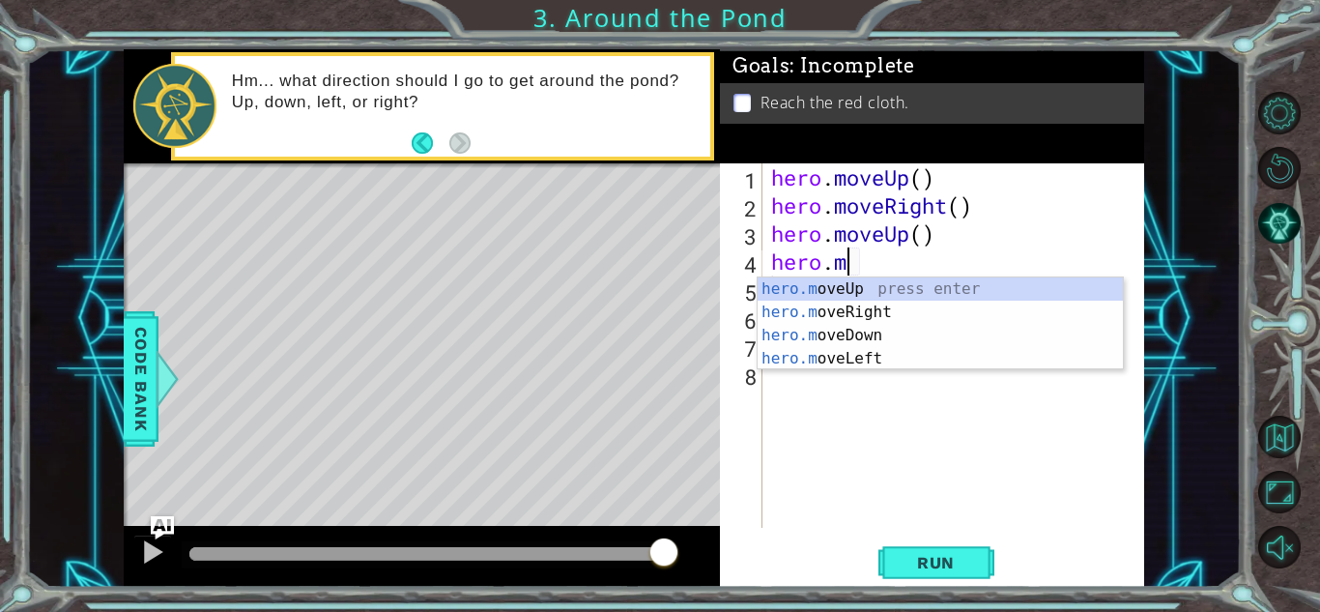
type textarea "h"
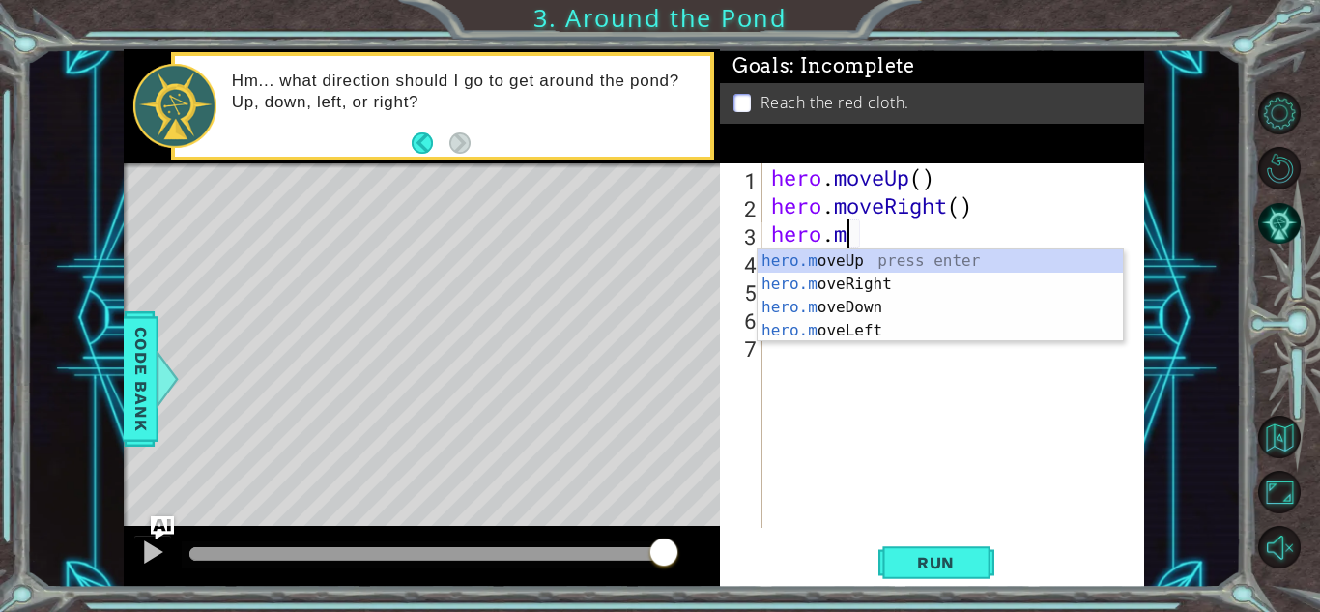
type textarea "h"
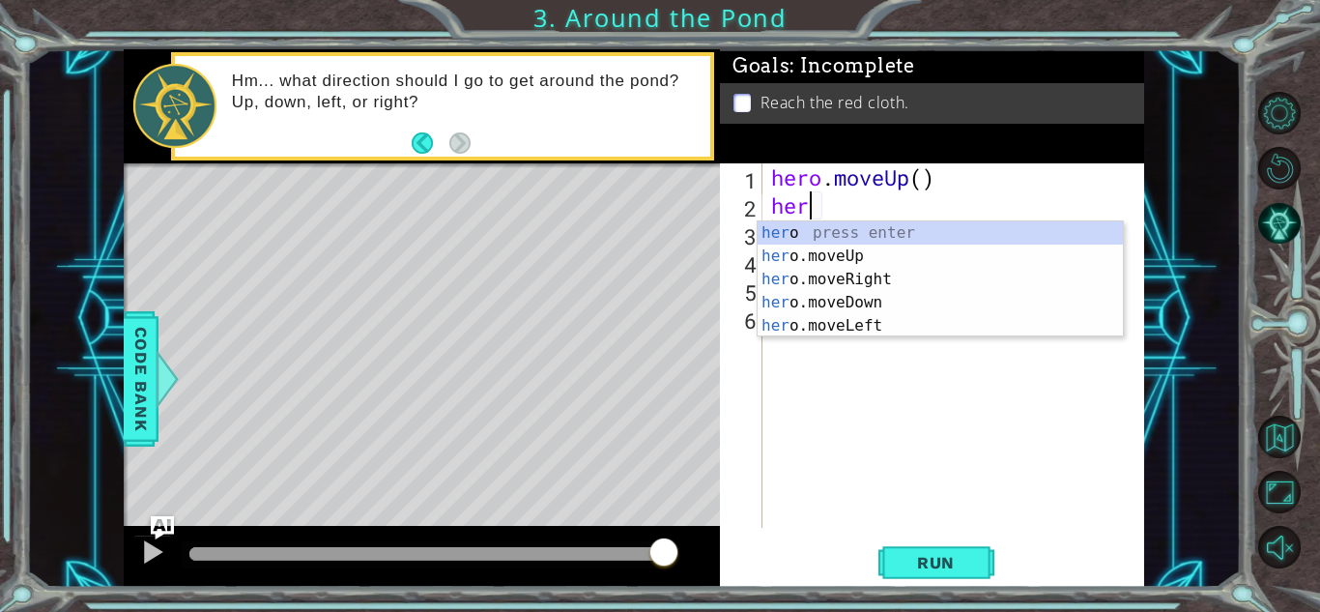
type textarea "h"
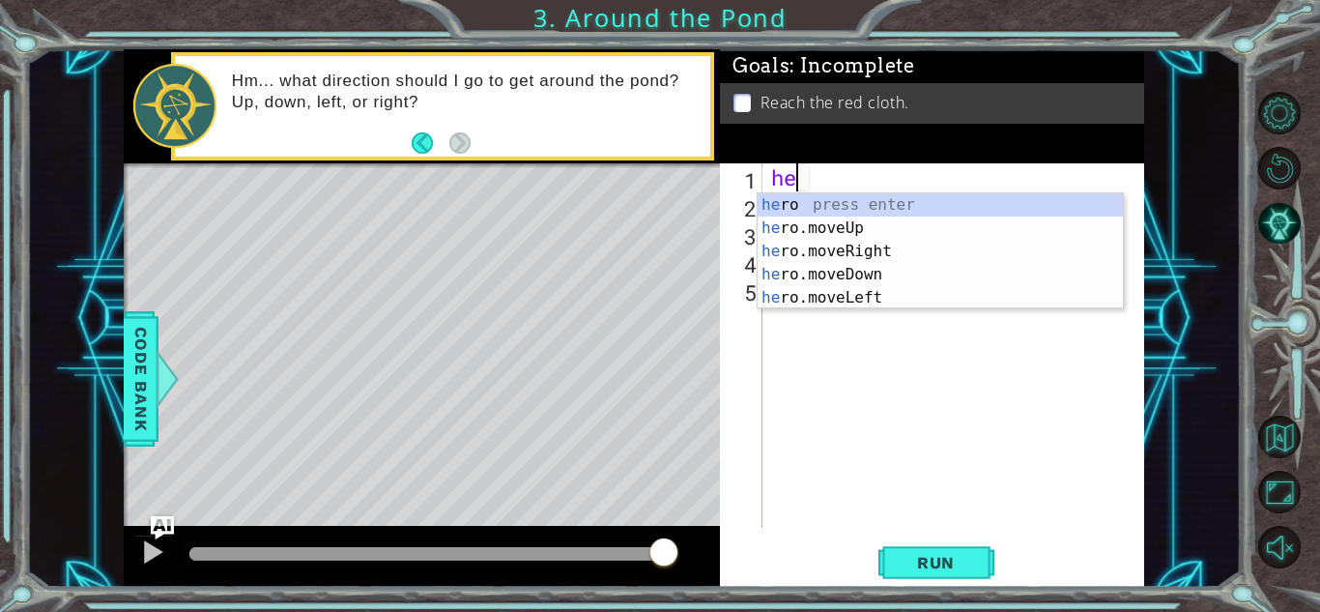
type textarea "h"
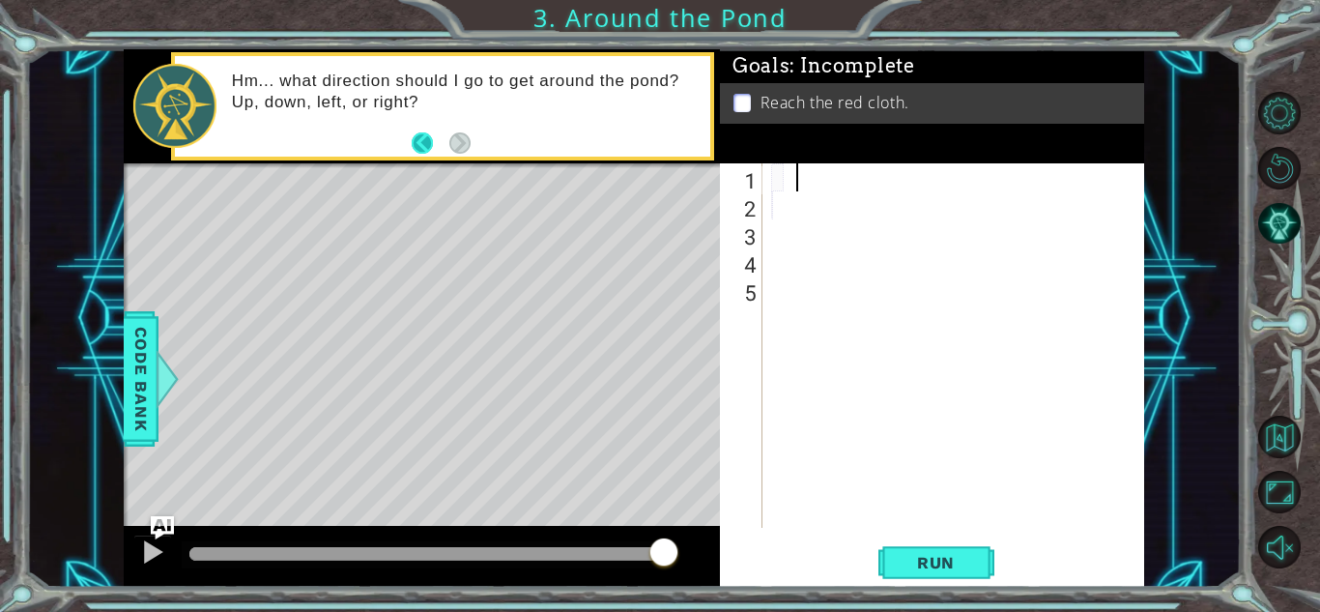
click at [412, 150] on button "Back" at bounding box center [431, 142] width 38 height 21
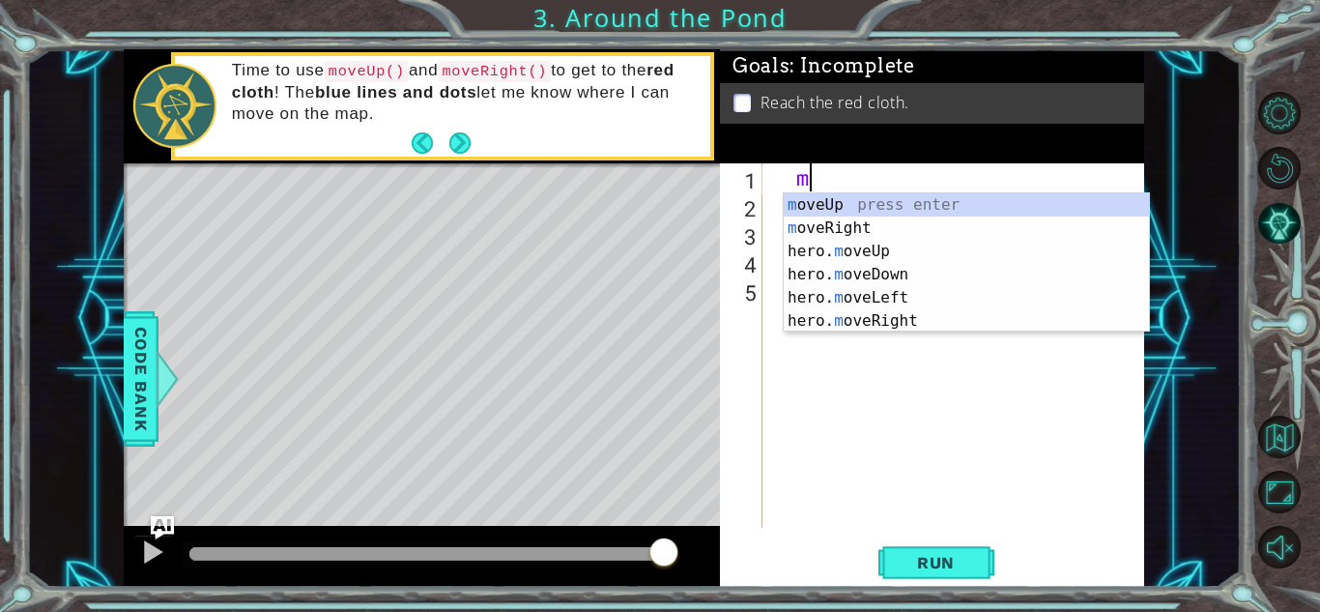
type textarea "mo"
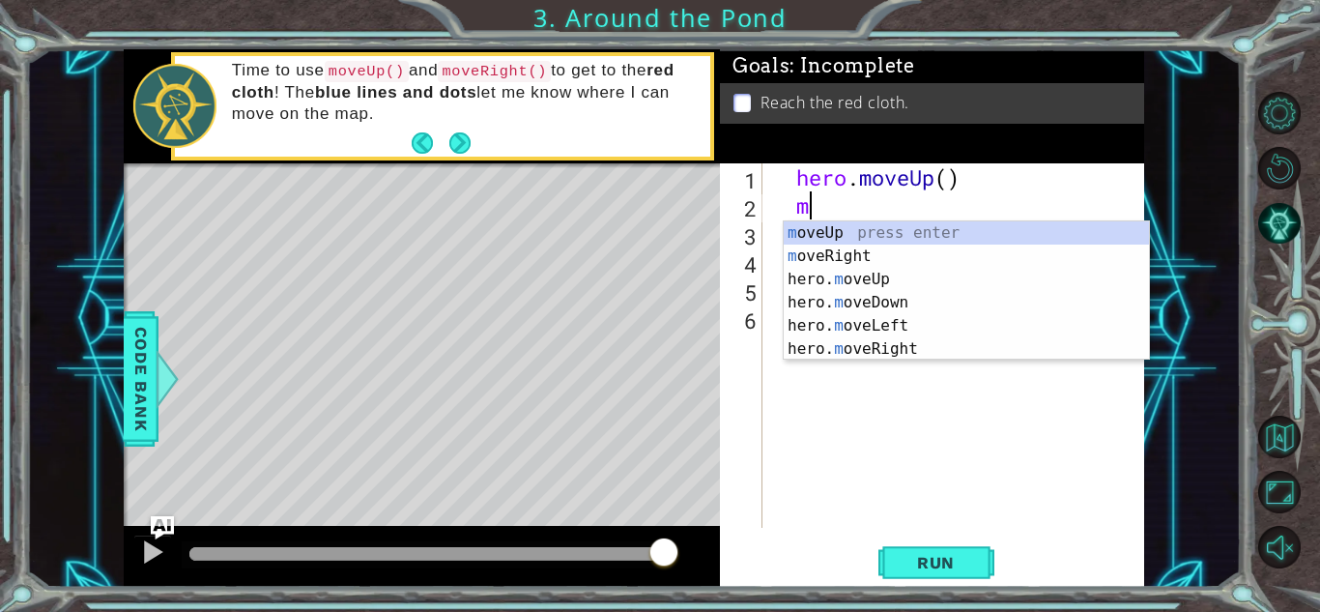
type textarea "mo"
click at [847, 257] on div "mo veUp press enter mo veRight press enter hero. mo veUp press enter hero. mo v…" at bounding box center [966, 314] width 365 height 186
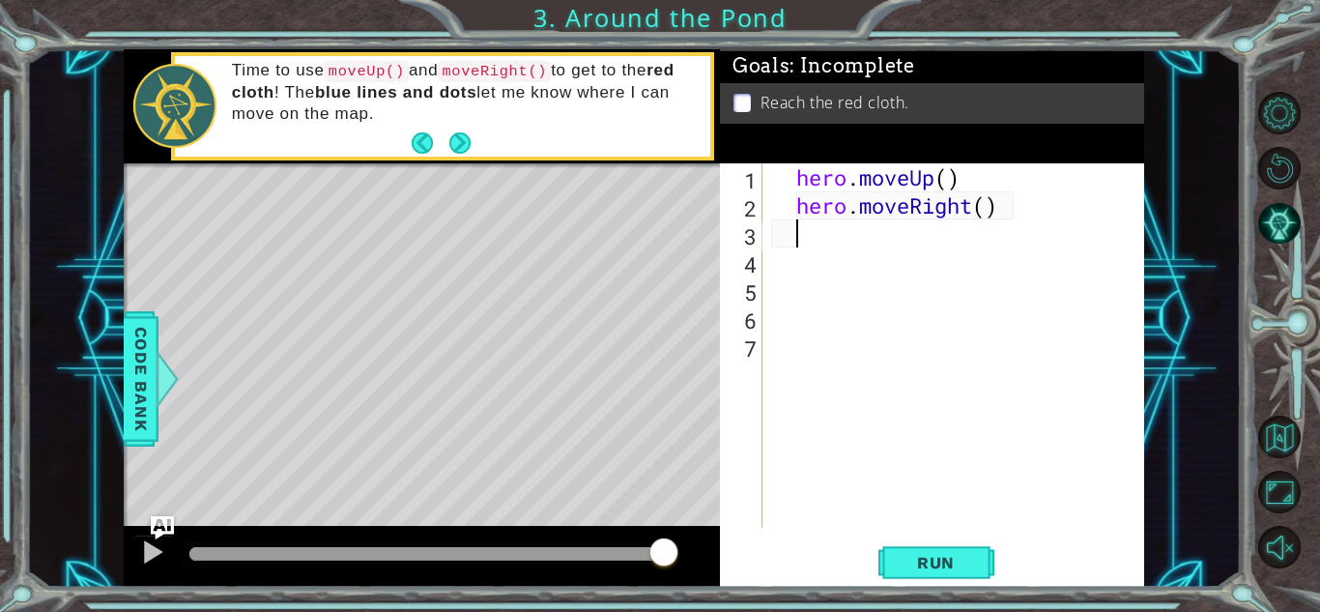
scroll to position [0, 0]
click at [937, 542] on button "Run" at bounding box center [937, 562] width 116 height 43
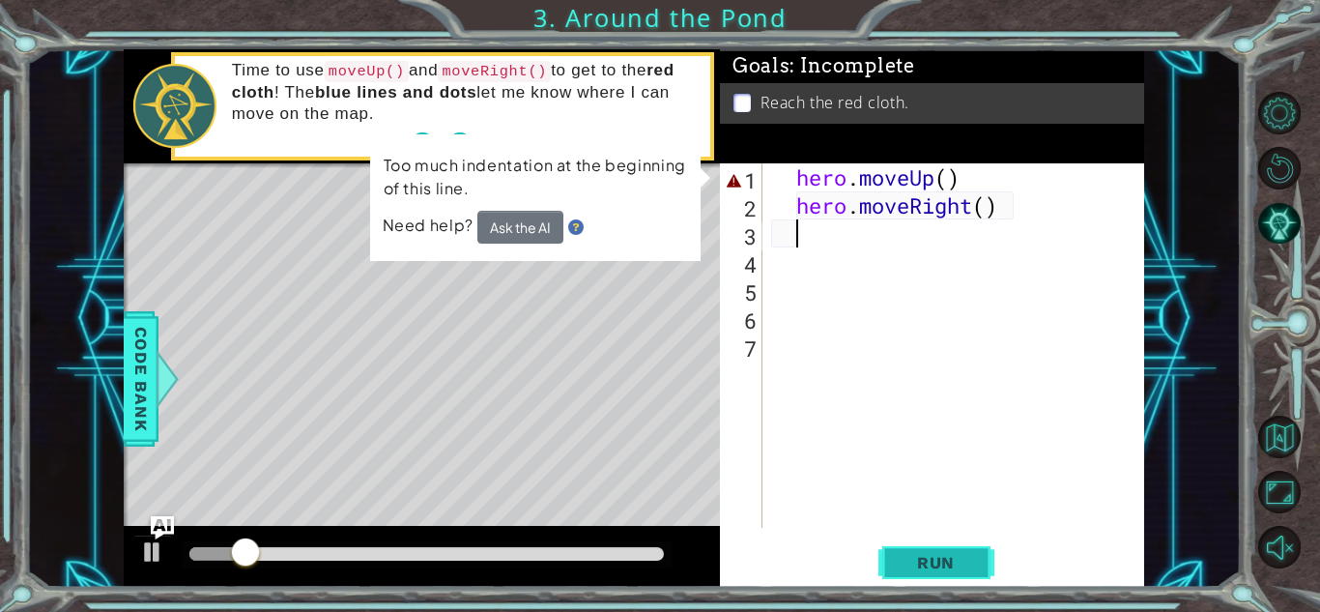
click at [942, 572] on button "Run" at bounding box center [937, 562] width 116 height 43
click at [1004, 174] on div "hero . moveUp ( ) hero . moveRight ( )" at bounding box center [958, 373] width 382 height 420
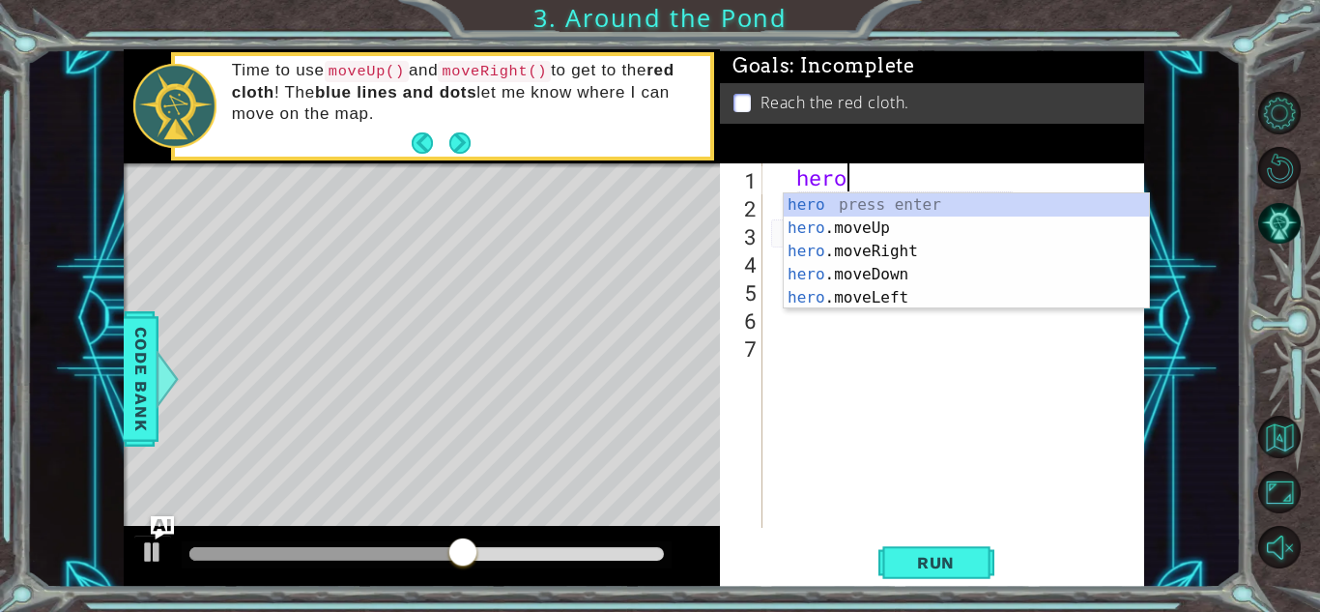
scroll to position [0, 2]
type textarea "h"
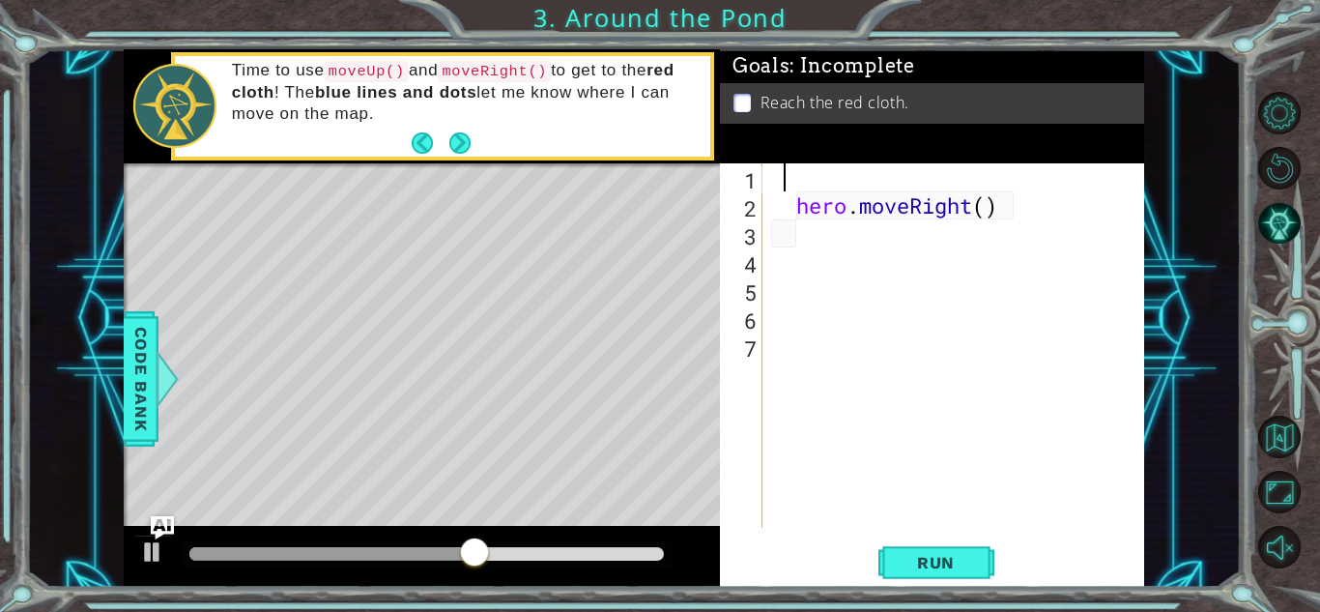
scroll to position [0, 0]
type textarea "hero.moveRight()"
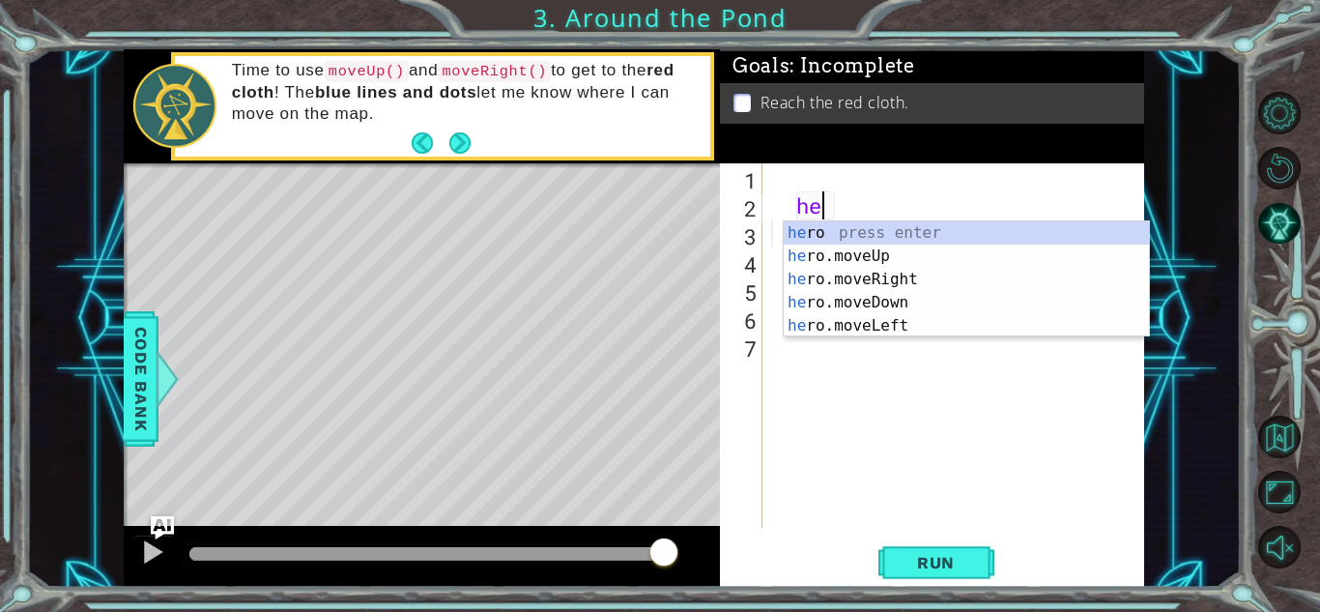
type textarea "h"
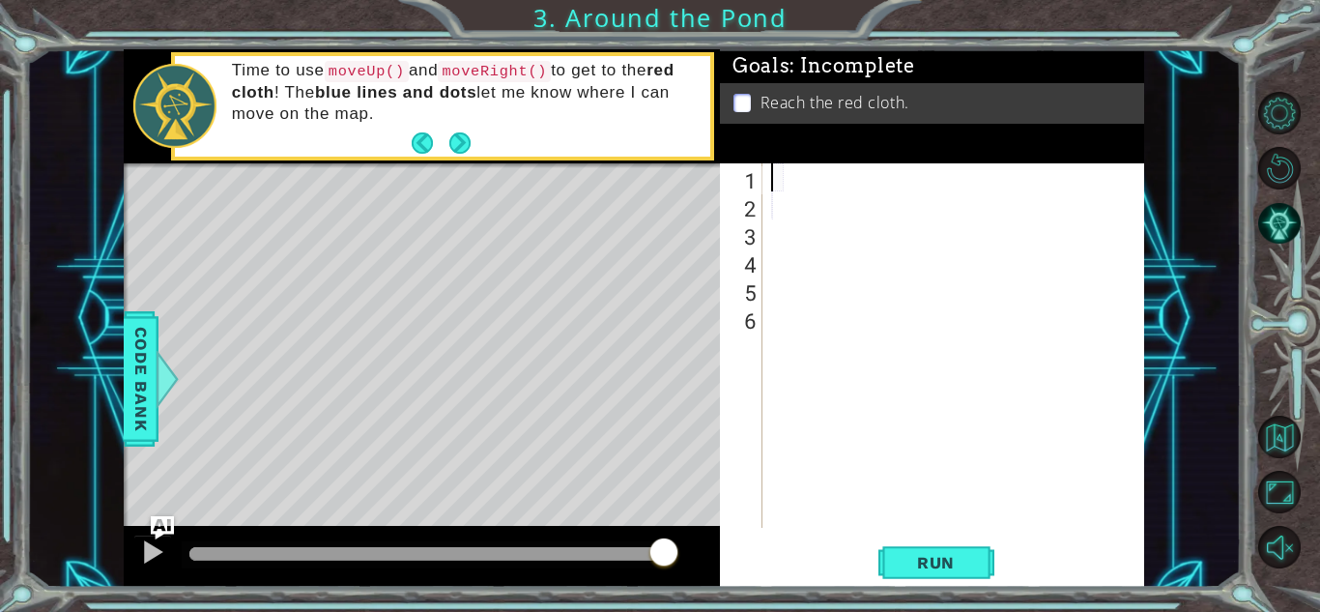
type textarea "h"
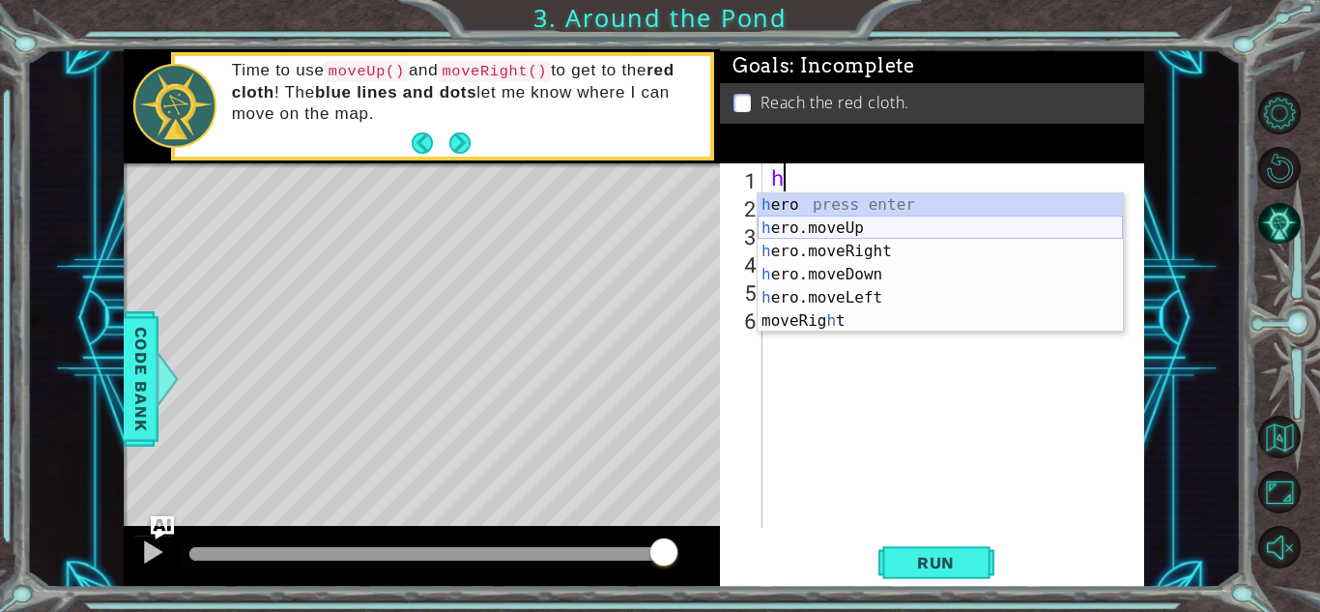
click at [1008, 228] on div "h ero press enter h ero.moveUp press enter h ero.moveRight press enter h ero.mo…" at bounding box center [940, 286] width 365 height 186
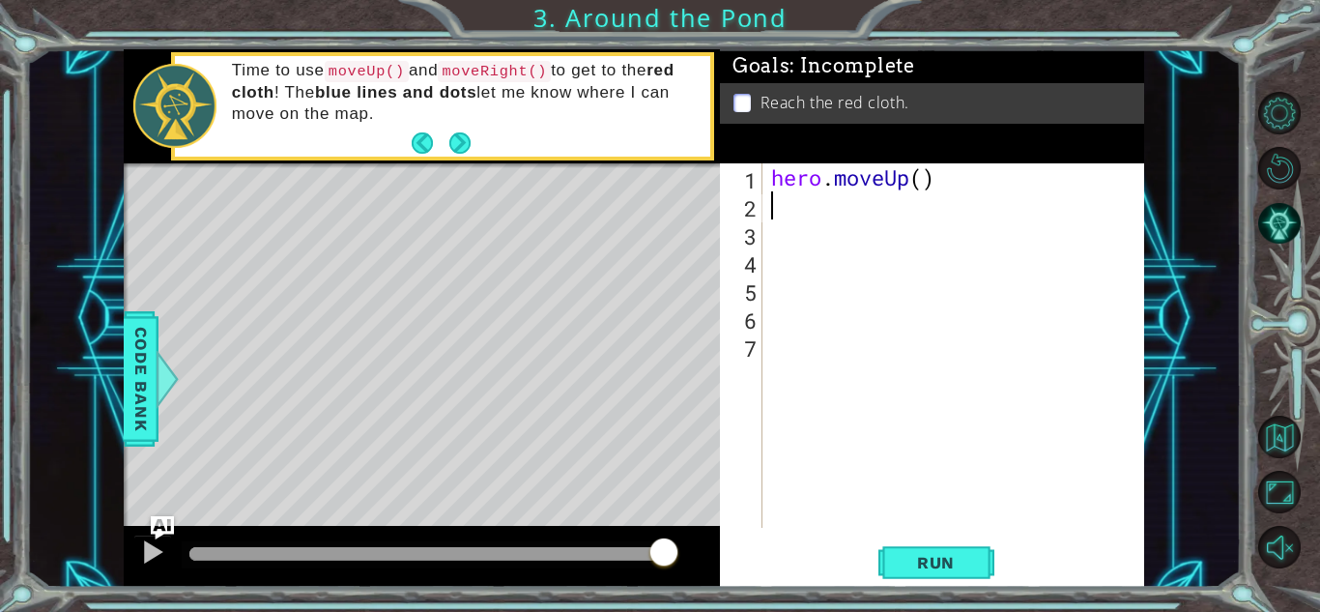
click at [995, 186] on div "hero . moveUp ( )" at bounding box center [958, 373] width 382 height 420
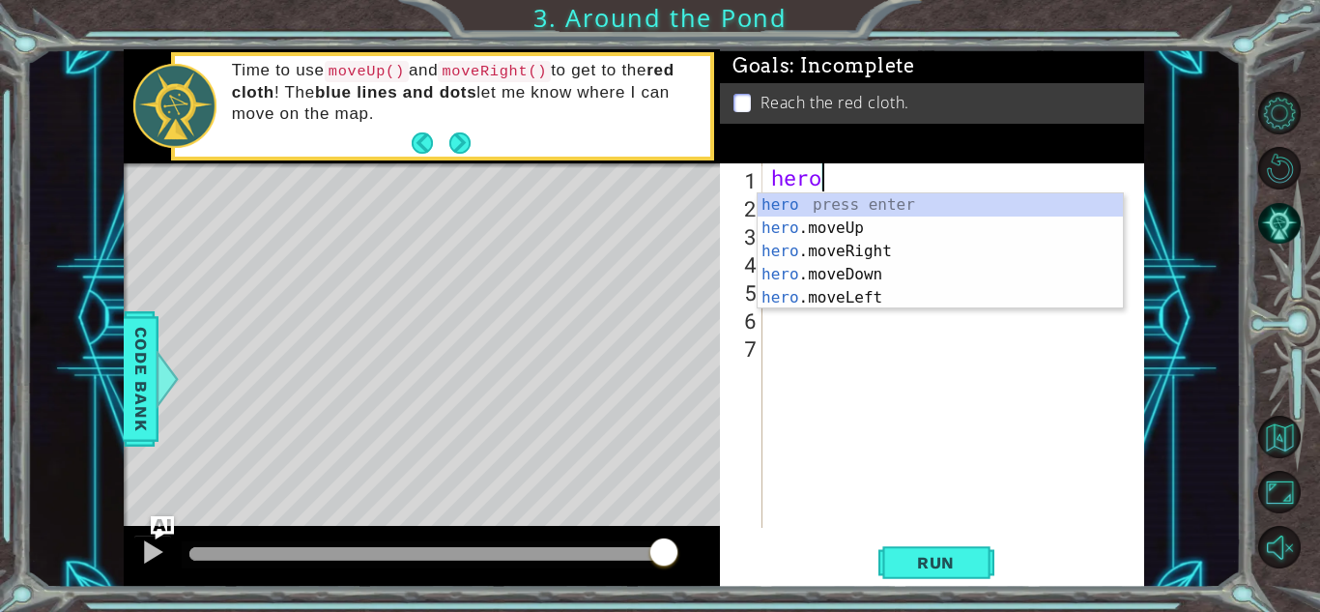
type textarea "h"
type textarea "he"
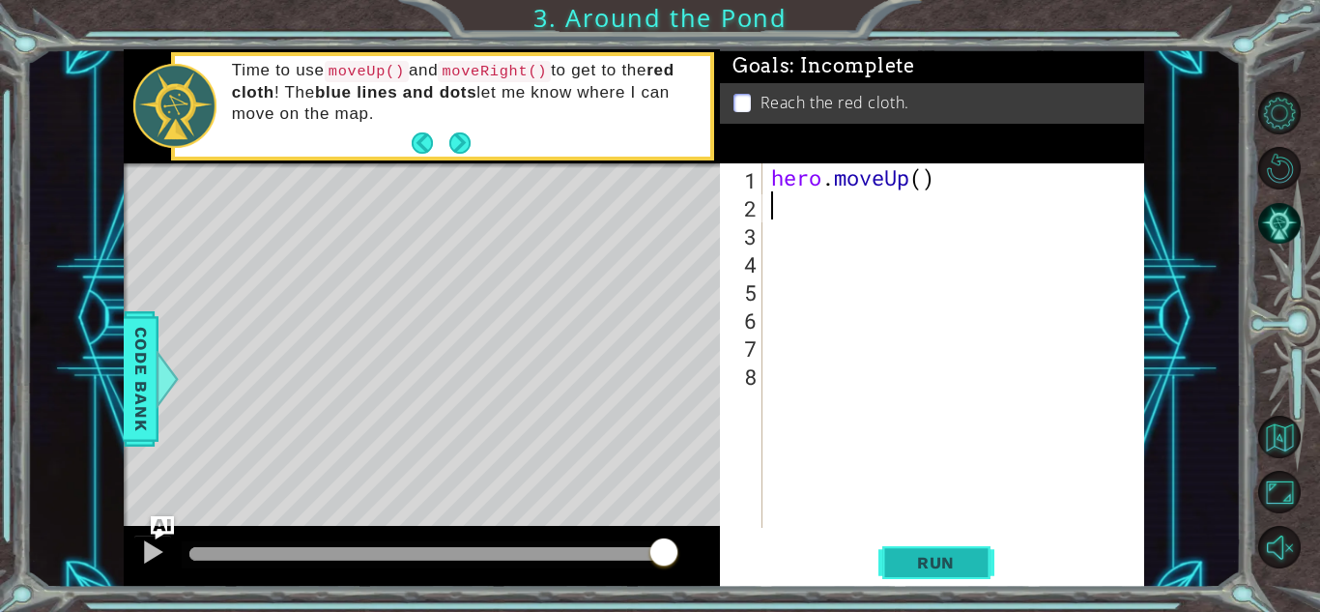
click at [944, 558] on span "Run" at bounding box center [936, 562] width 76 height 19
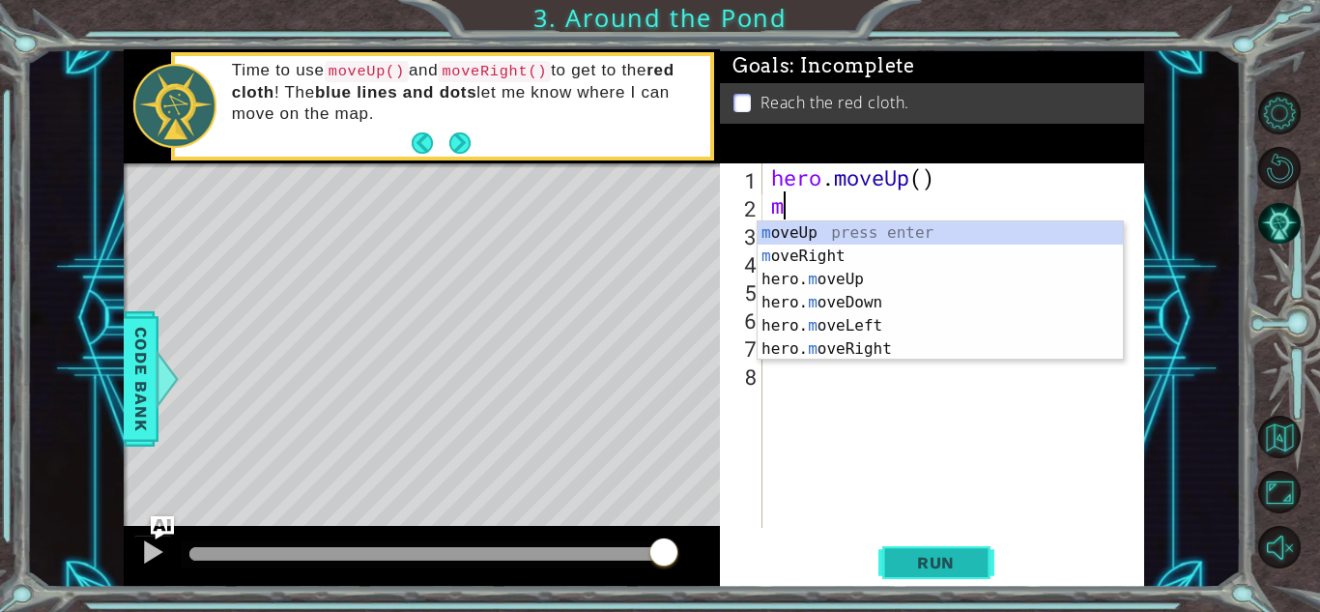
type textarea "mo"
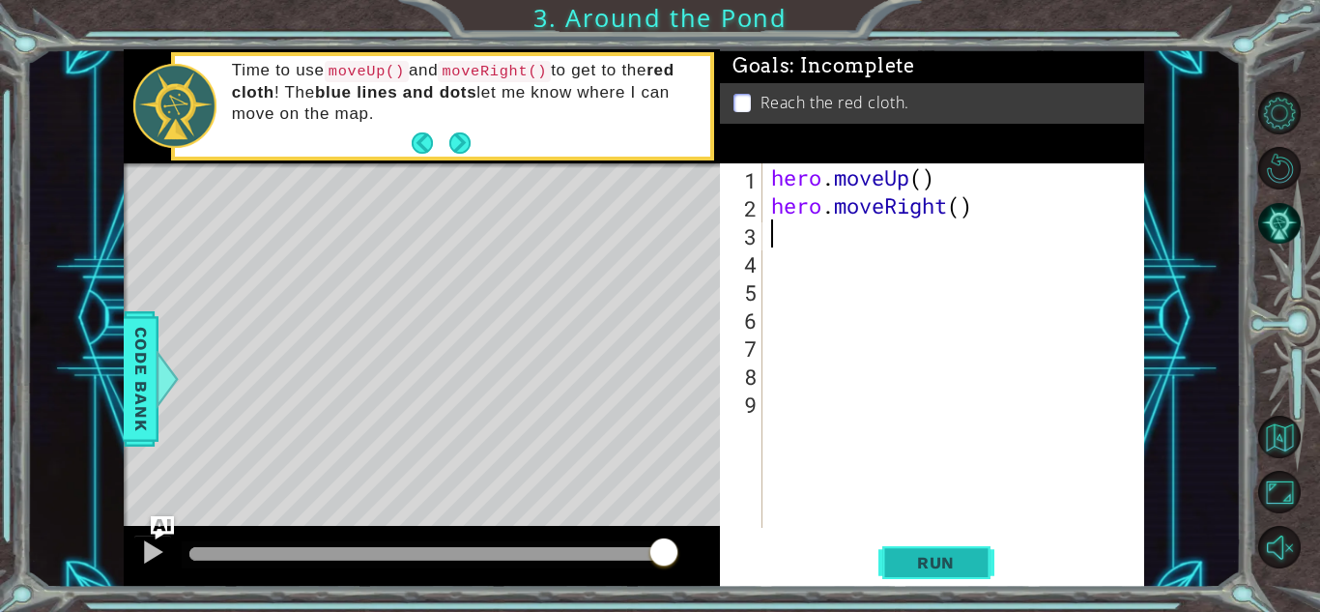
click at [920, 563] on span "Run" at bounding box center [936, 562] width 76 height 19
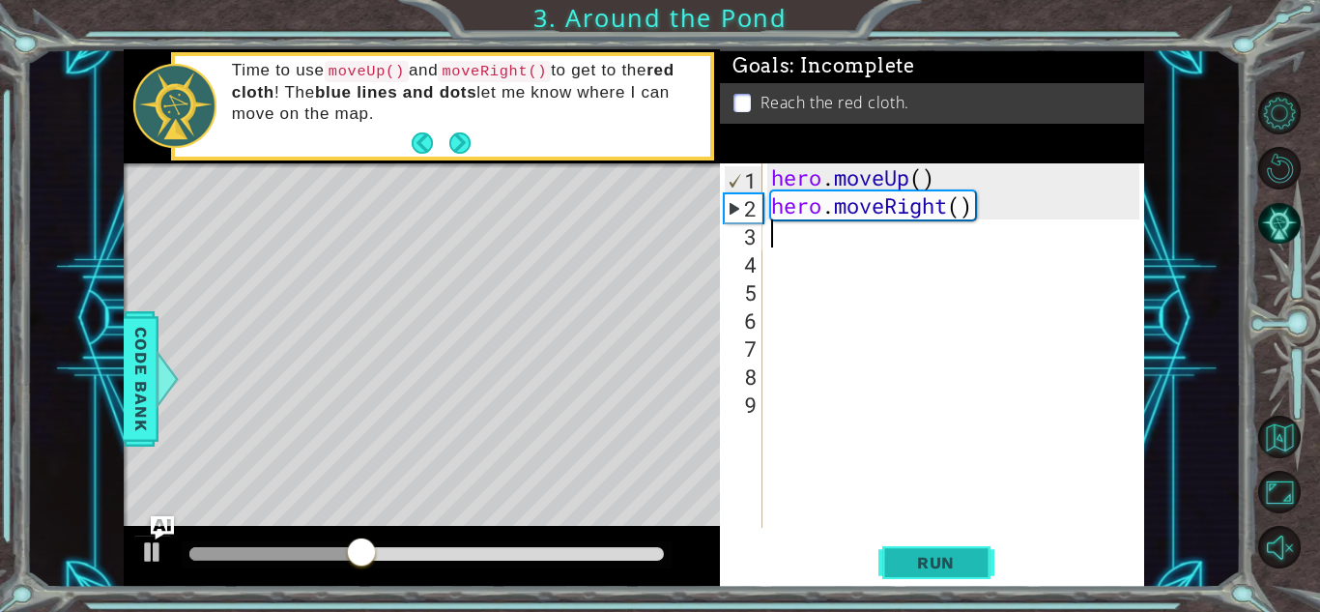
click at [891, 565] on button "Run" at bounding box center [937, 562] width 116 height 43
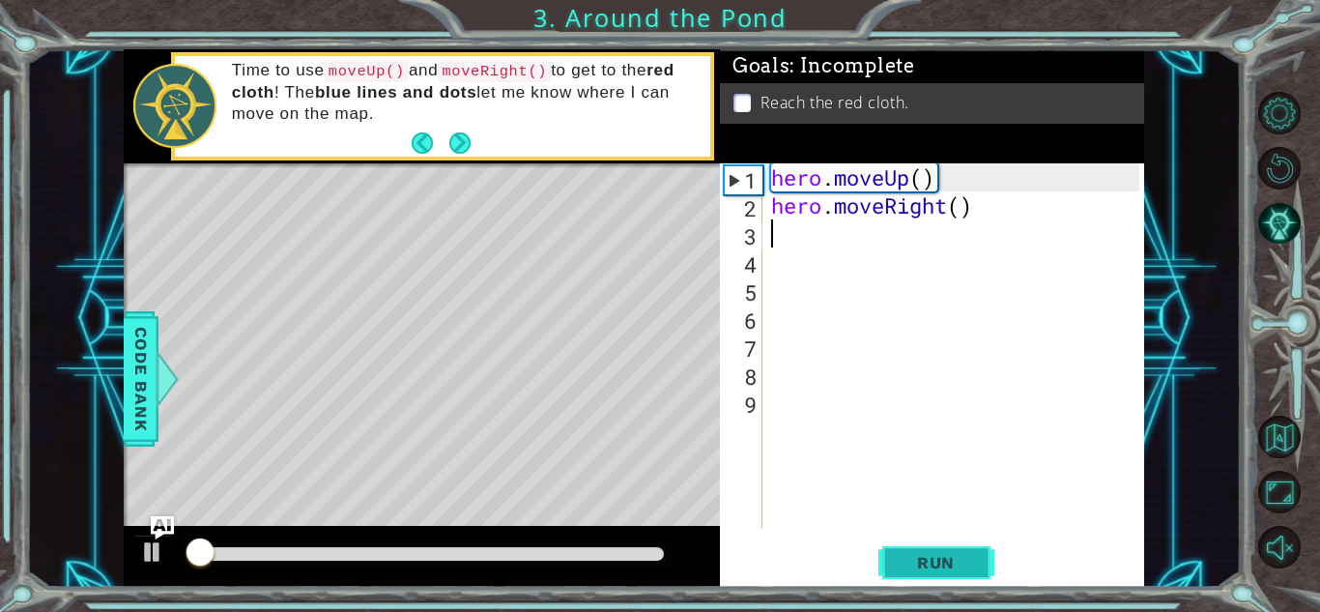
click at [891, 565] on button "Run" at bounding box center [937, 562] width 116 height 43
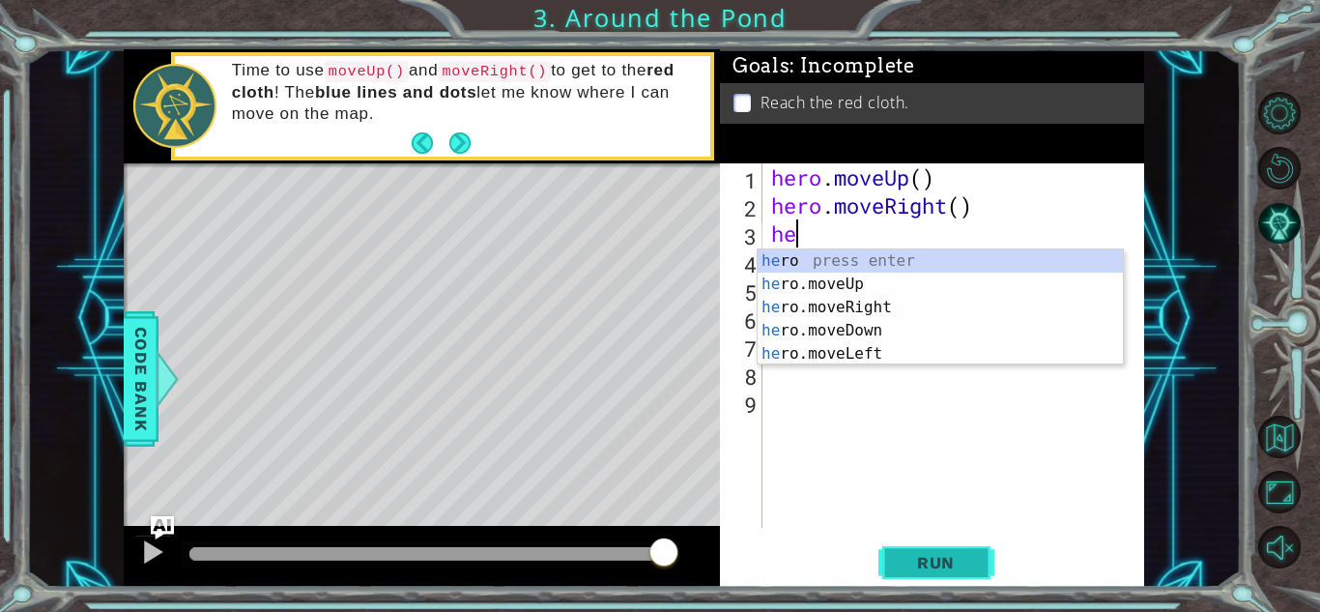
type textarea "her"
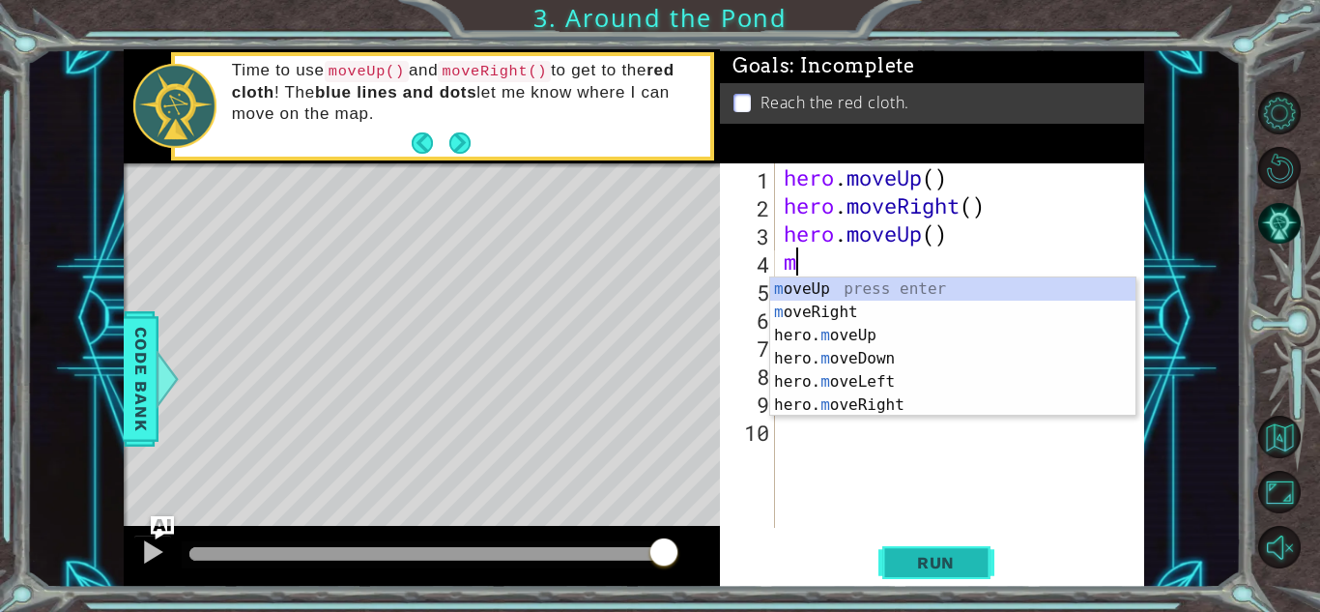
type textarea "mo"
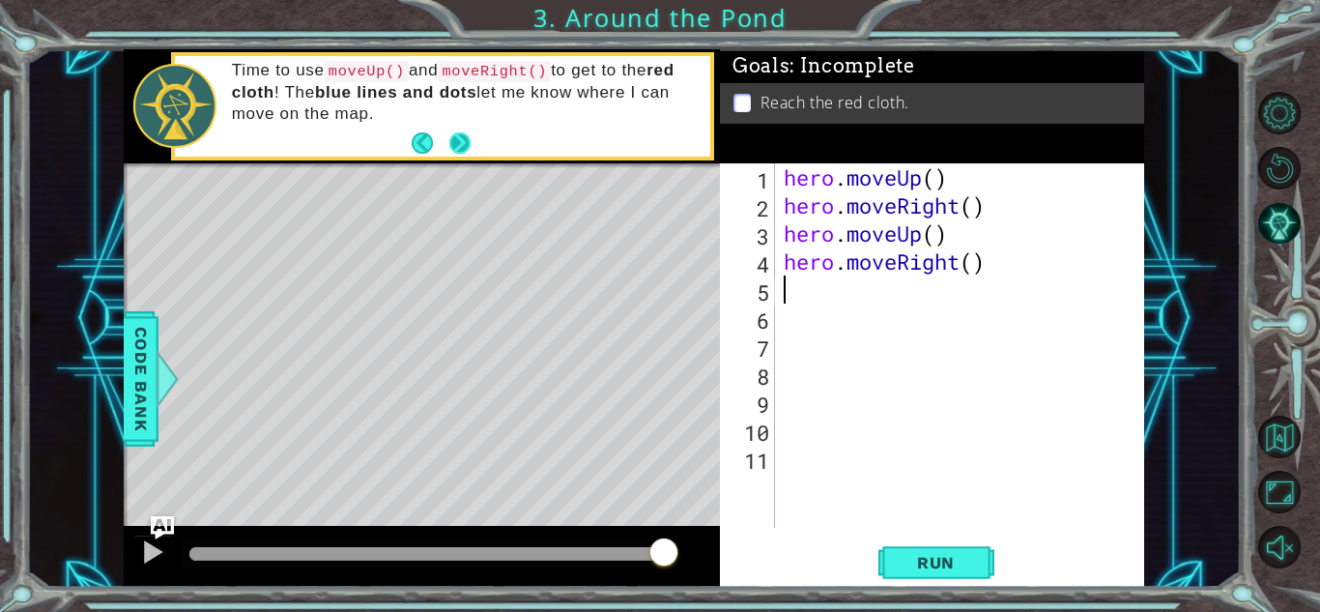
click at [449, 137] on button "Next" at bounding box center [460, 143] width 33 height 33
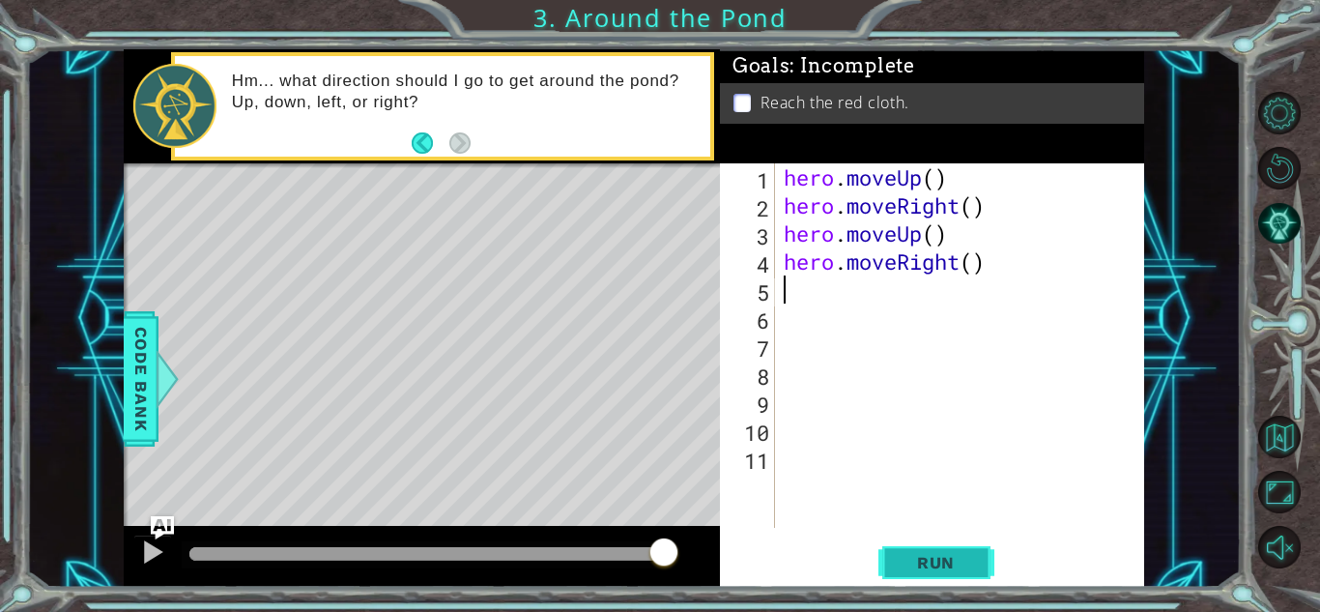
click at [901, 564] on span "Run" at bounding box center [936, 562] width 76 height 19
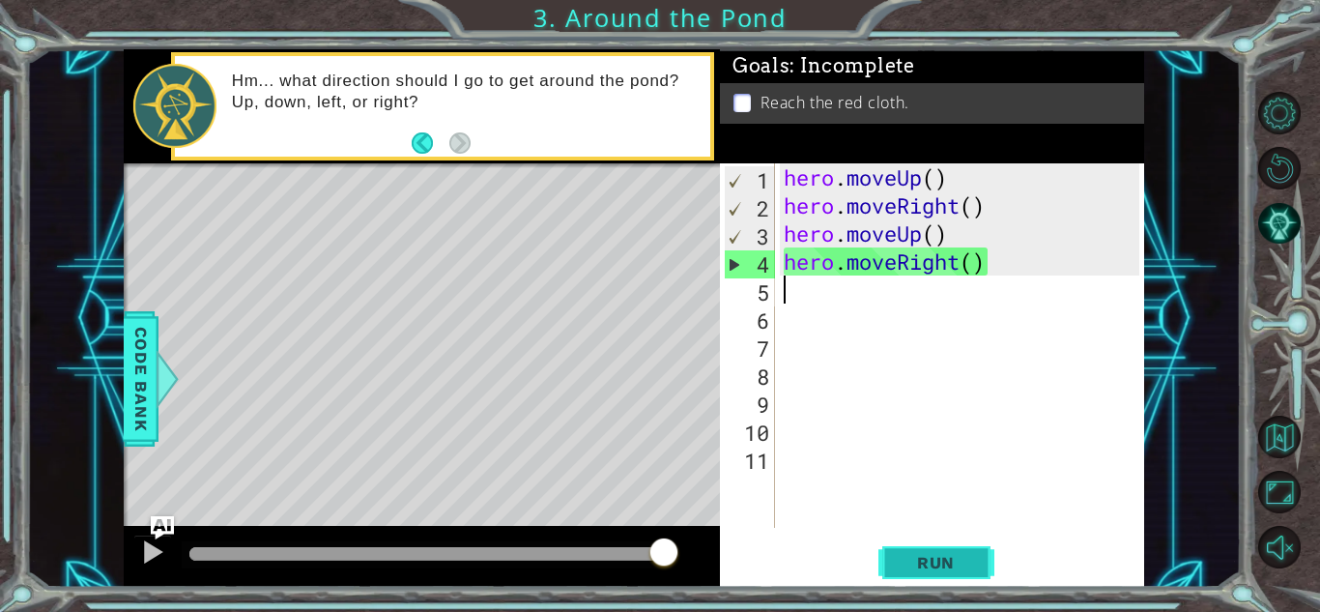
type textarea "h"
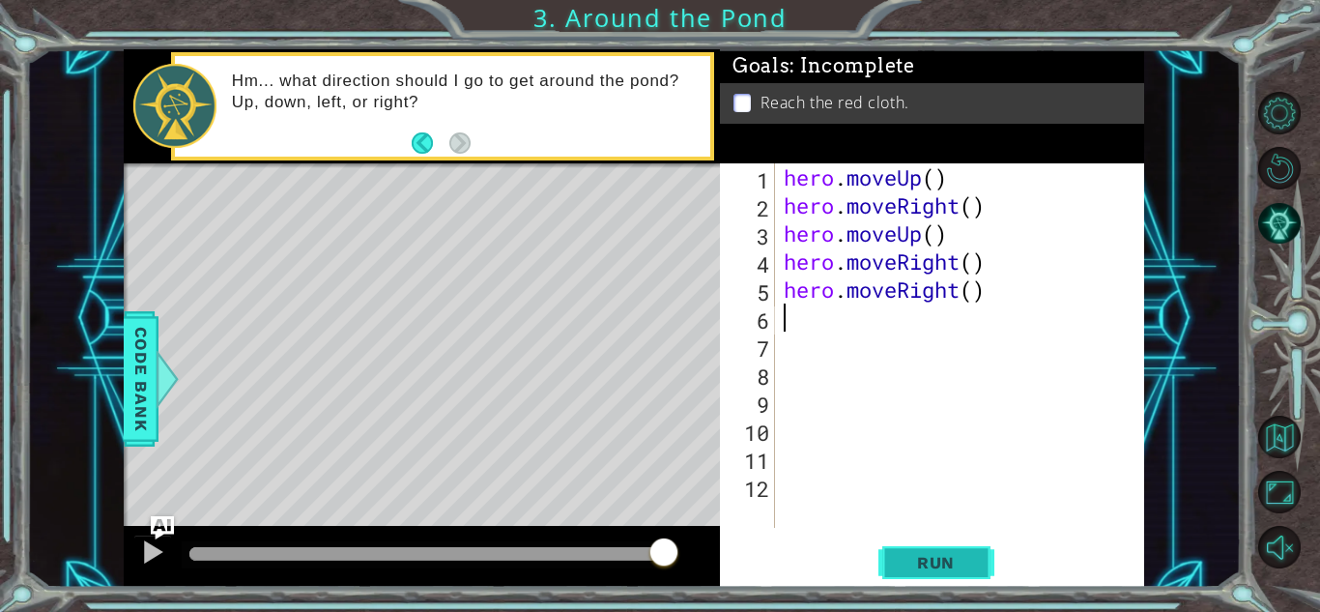
click at [960, 570] on span "Run" at bounding box center [936, 562] width 76 height 19
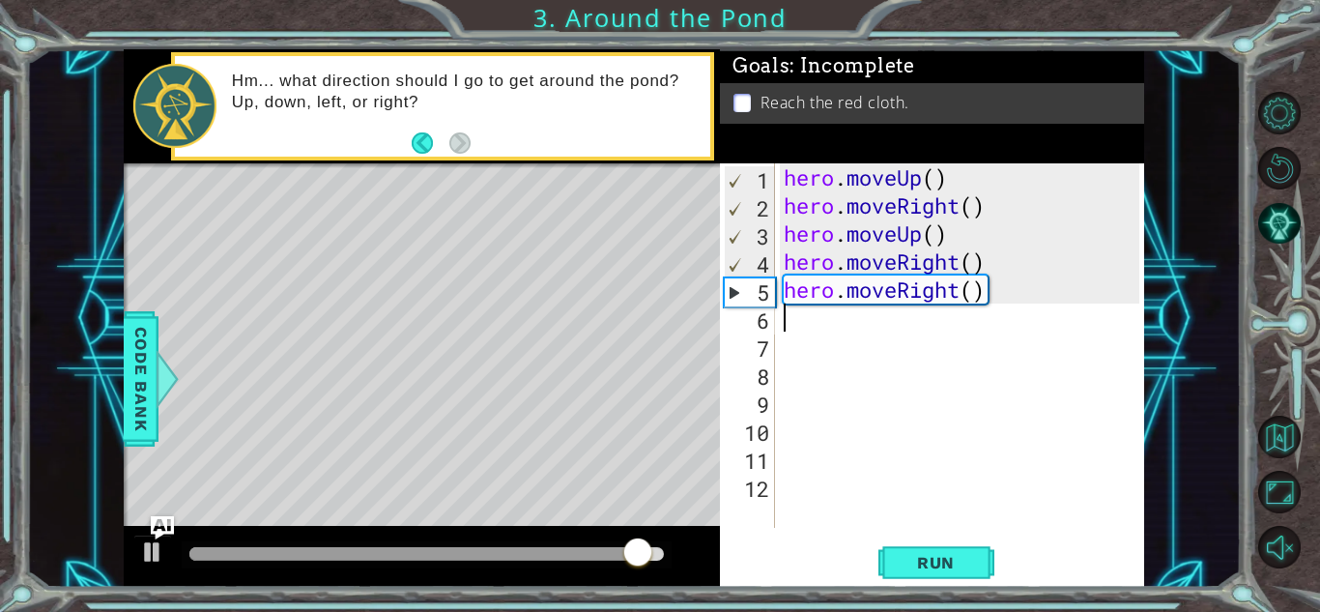
click at [955, 293] on div "hero . moveUp ( ) hero . moveRight ( ) hero . moveUp ( ) hero . moveRight ( ) h…" at bounding box center [964, 373] width 369 height 420
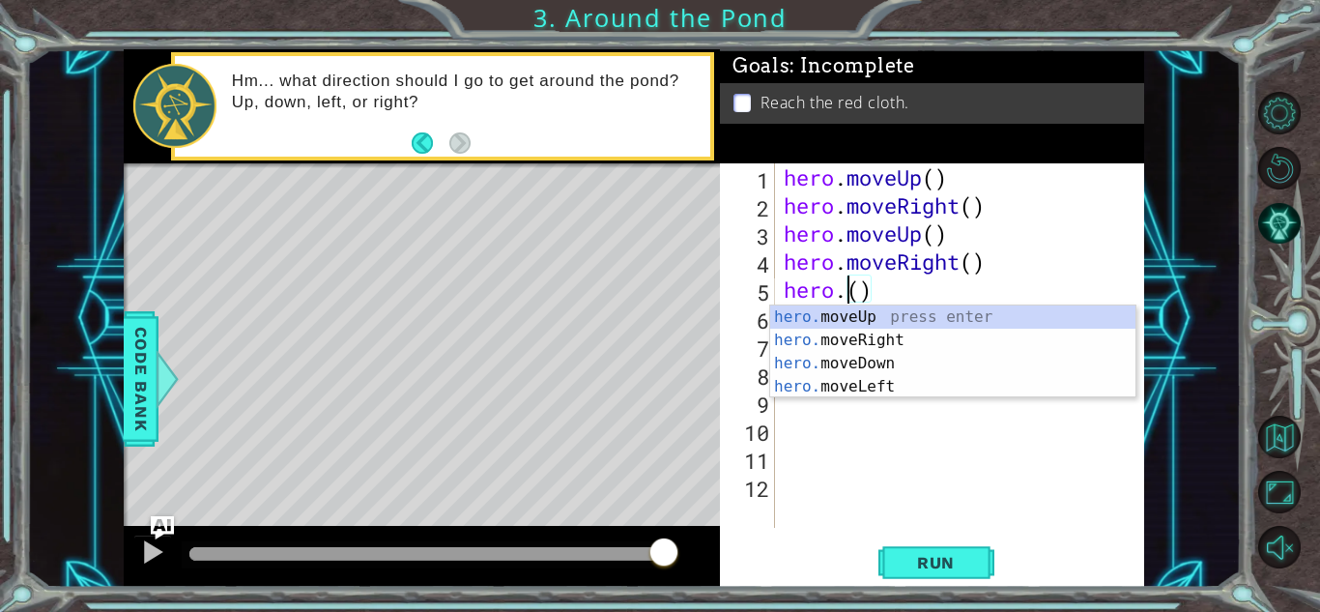
scroll to position [0, 3]
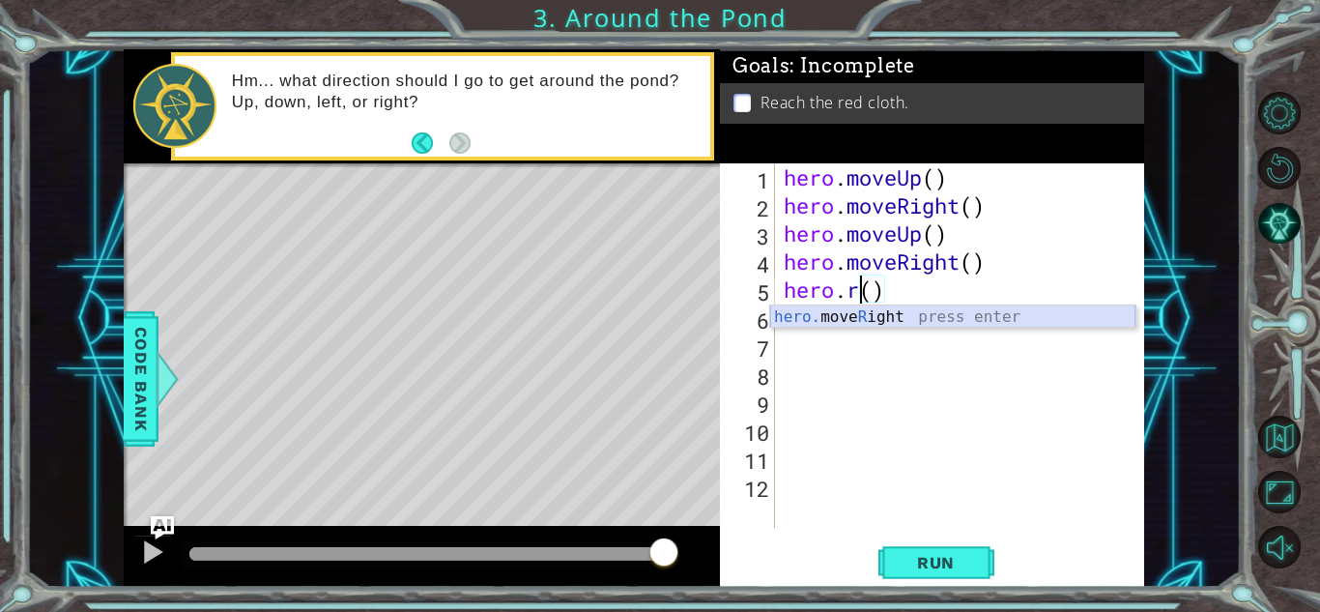
click at [937, 319] on div "hero. move R ight press enter" at bounding box center [952, 340] width 365 height 70
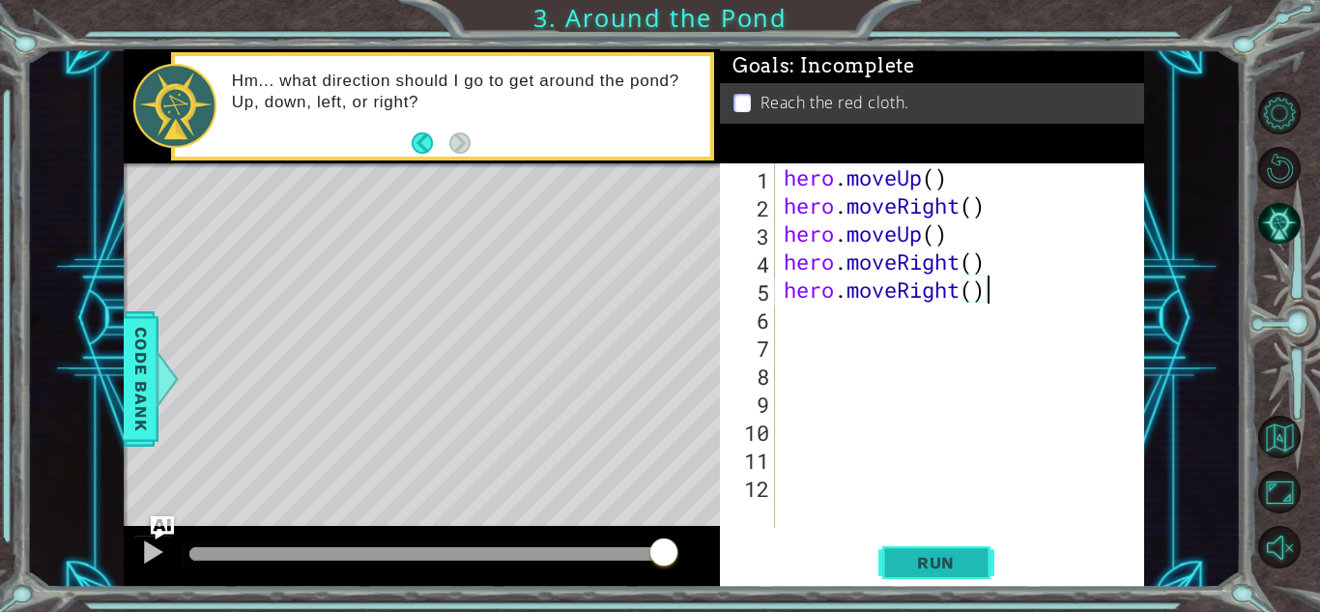
click at [947, 547] on button "Run" at bounding box center [937, 562] width 116 height 43
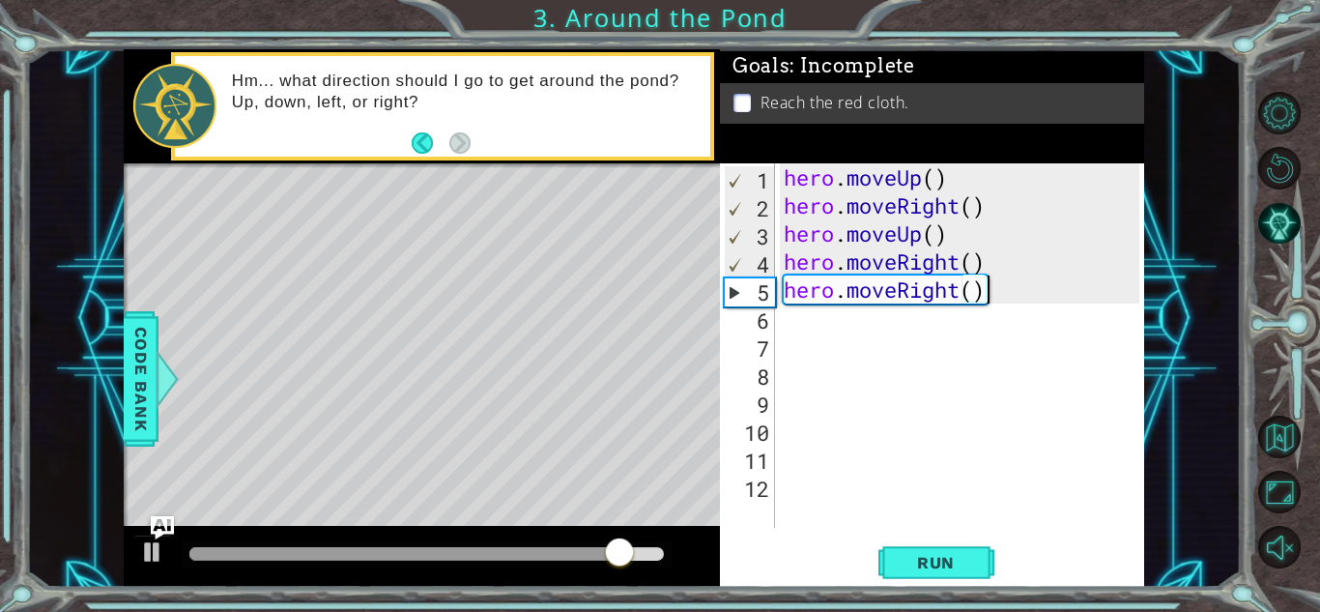
click at [1032, 287] on div "hero . moveUp ( ) hero . moveRight ( ) hero . moveUp ( ) hero . moveRight ( ) h…" at bounding box center [964, 373] width 369 height 420
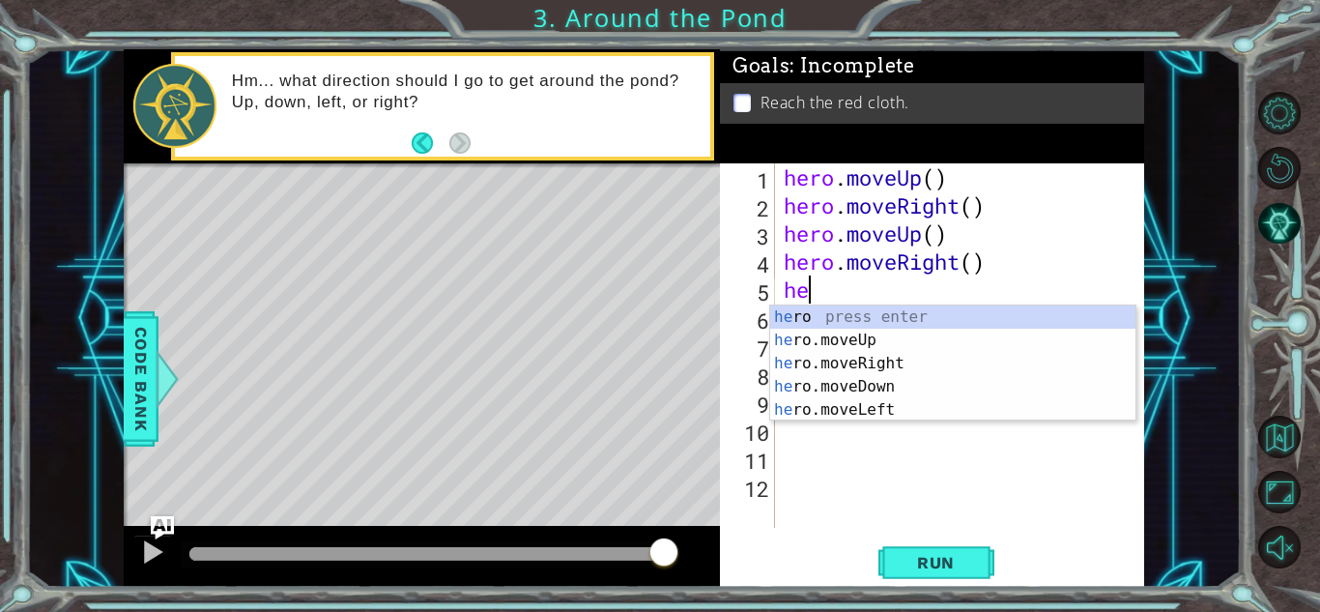
scroll to position [0, 0]
type textarea "h"
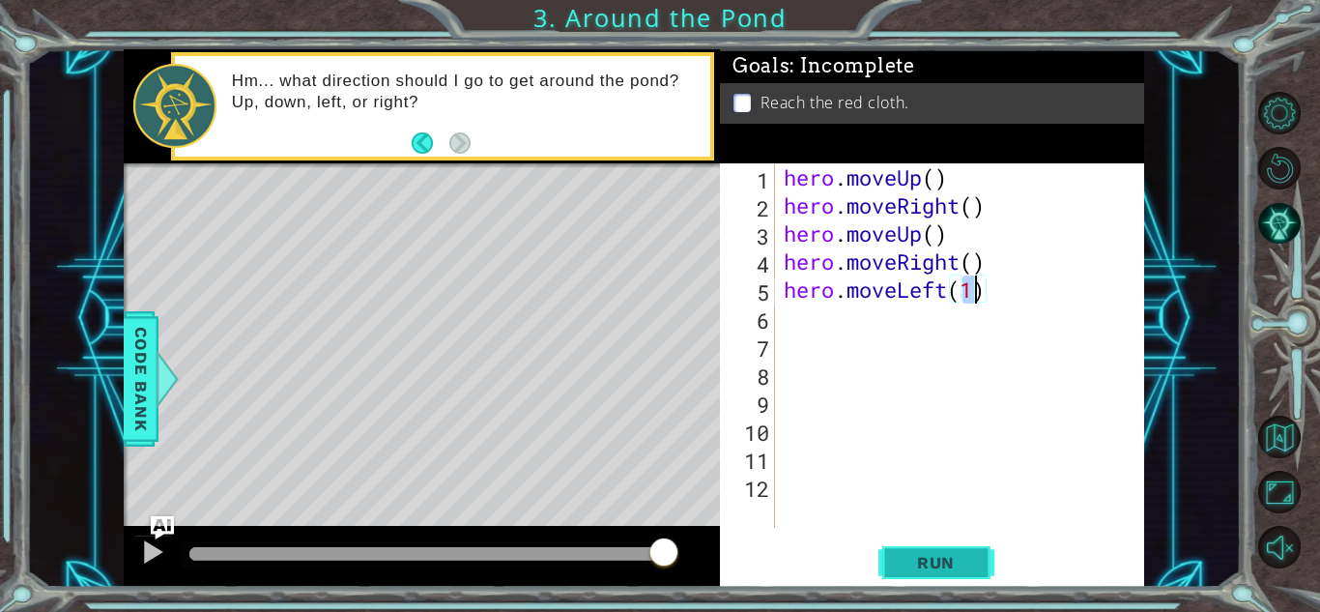
click at [947, 567] on span "Run" at bounding box center [936, 562] width 76 height 19
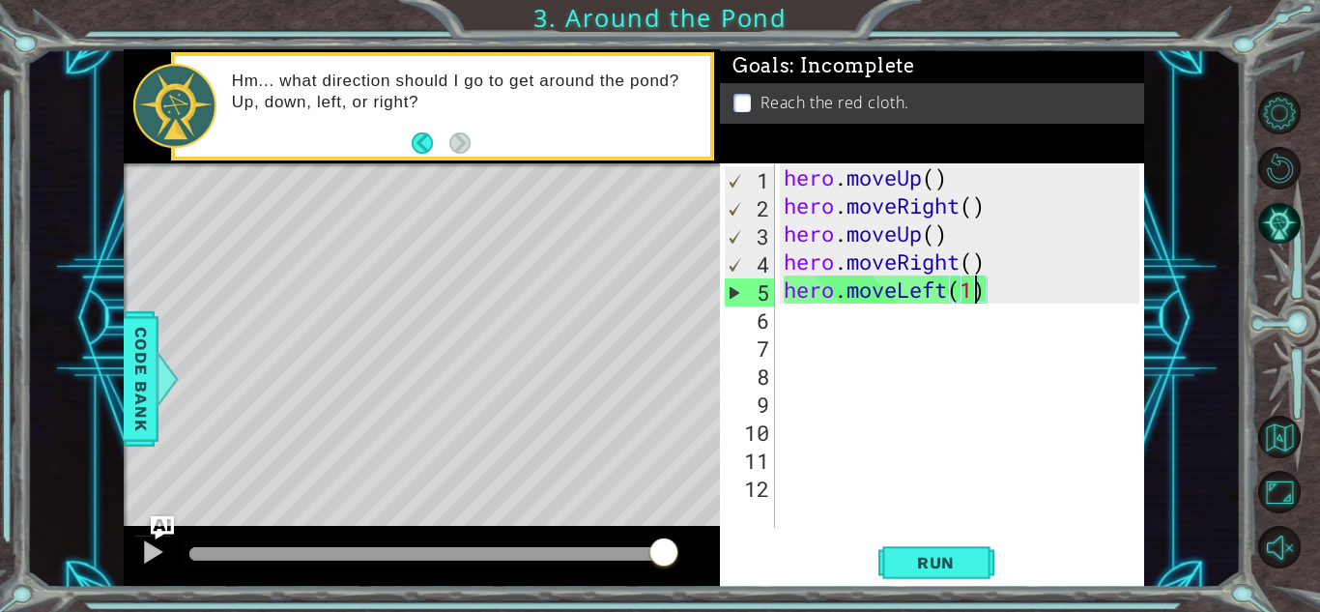
click at [994, 293] on div "hero . moveUp ( ) hero . moveRight ( ) hero . moveUp ( ) hero . moveRight ( ) h…" at bounding box center [964, 373] width 369 height 420
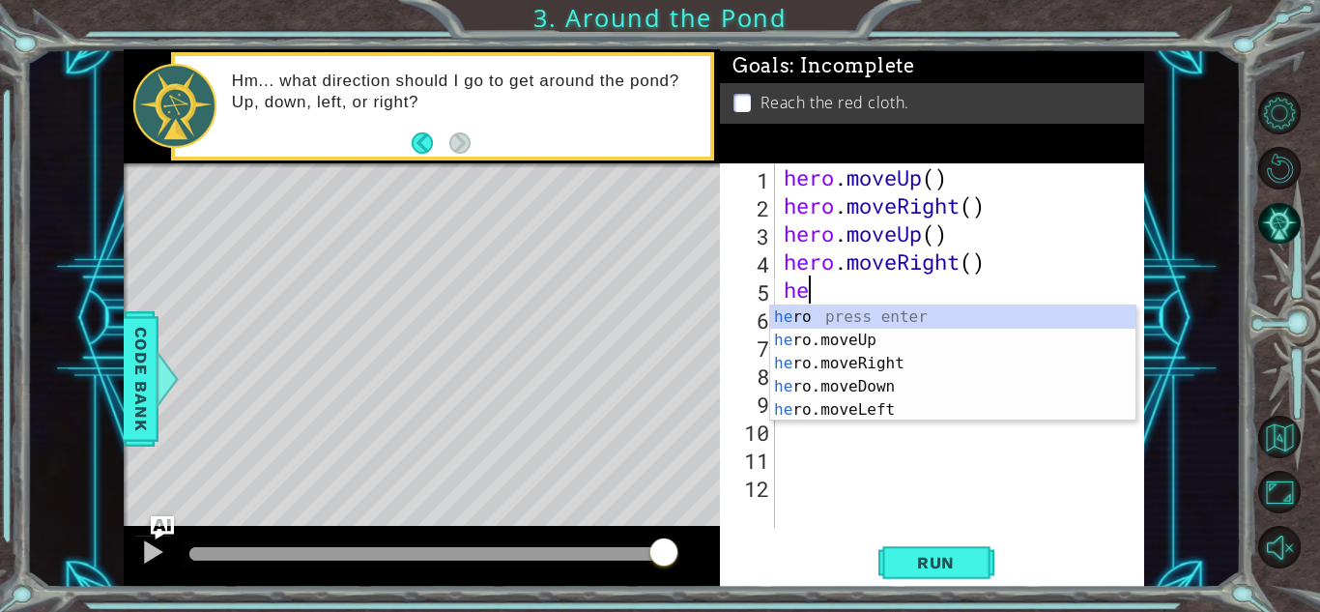
type textarea "h"
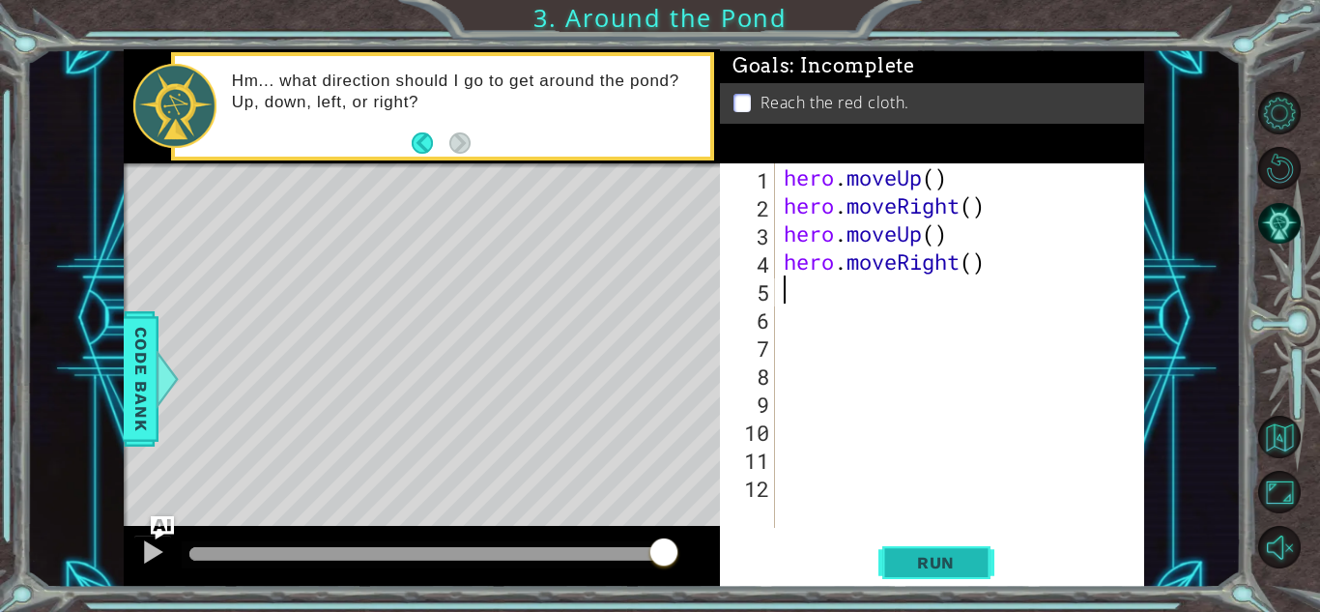
click at [900, 570] on span "Run" at bounding box center [936, 562] width 76 height 19
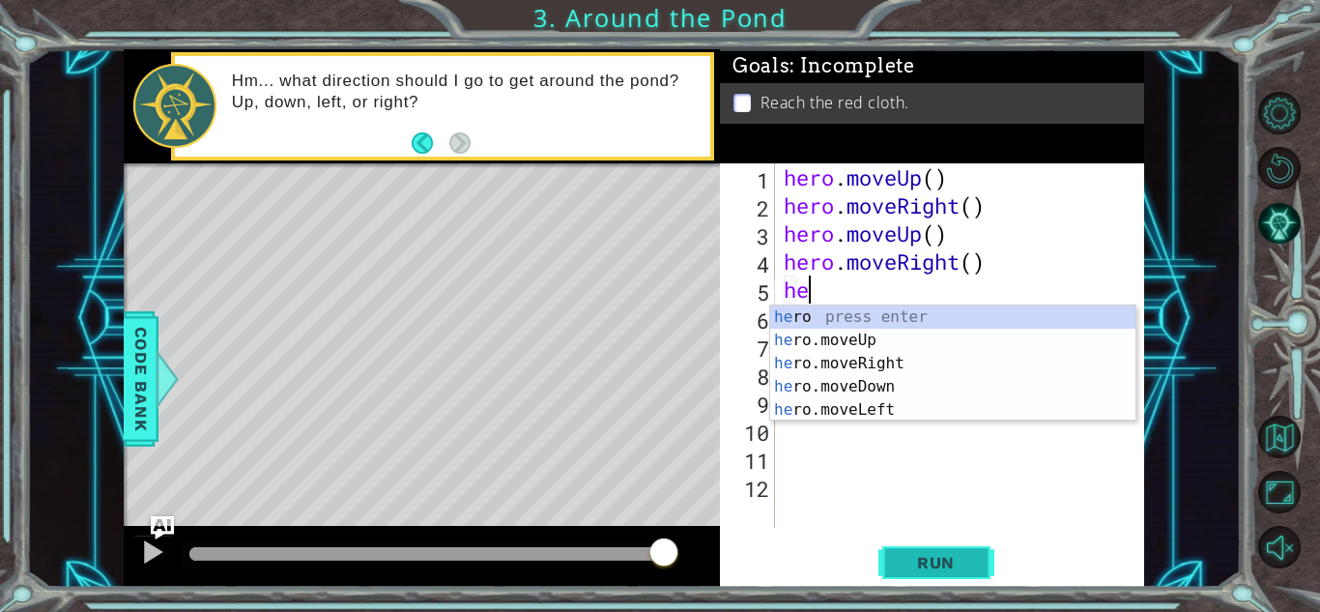
type textarea "her"
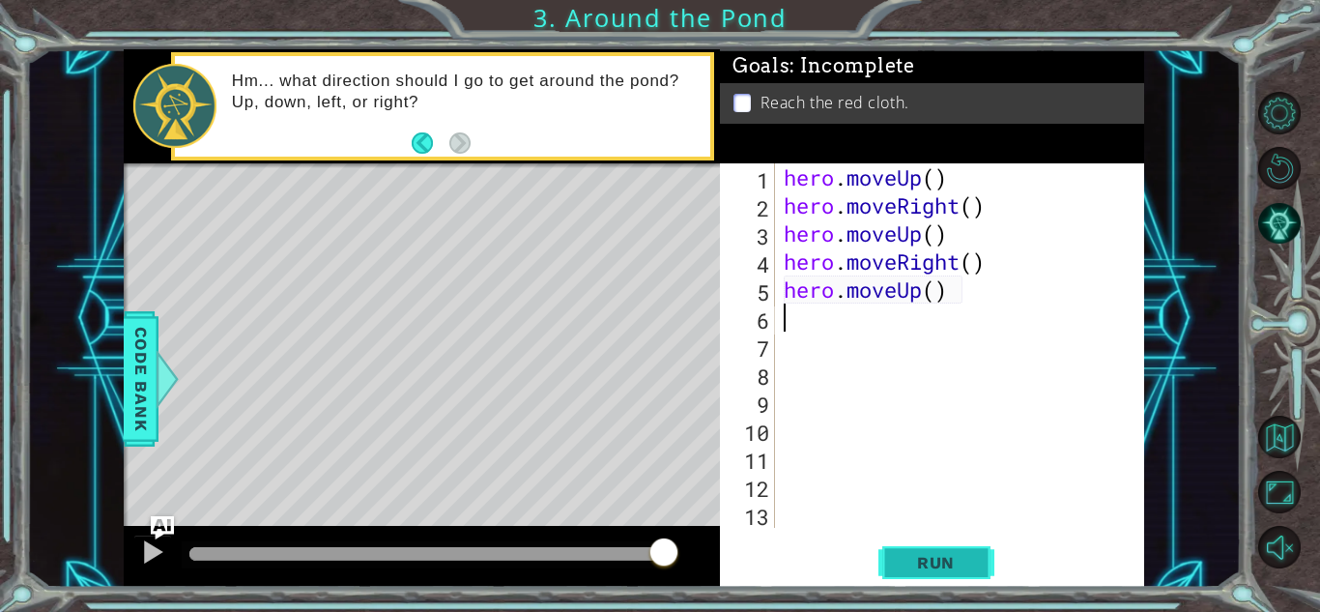
click at [923, 547] on button "Run" at bounding box center [937, 562] width 116 height 43
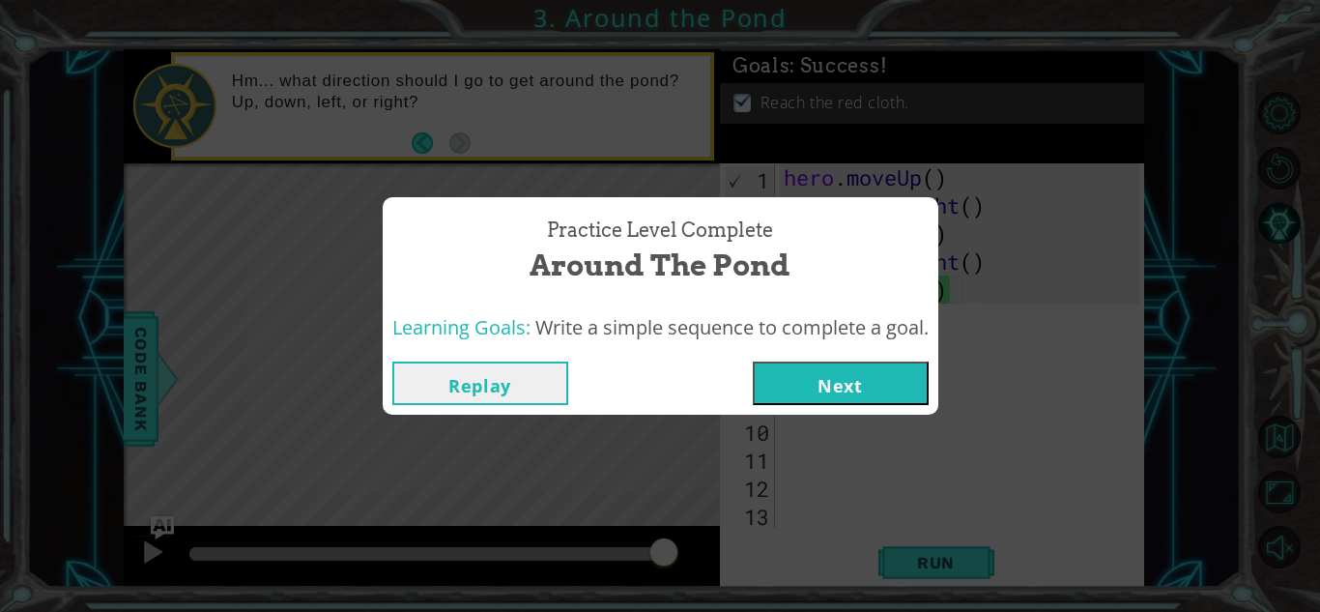
click at [829, 383] on button "Next" at bounding box center [841, 382] width 176 height 43
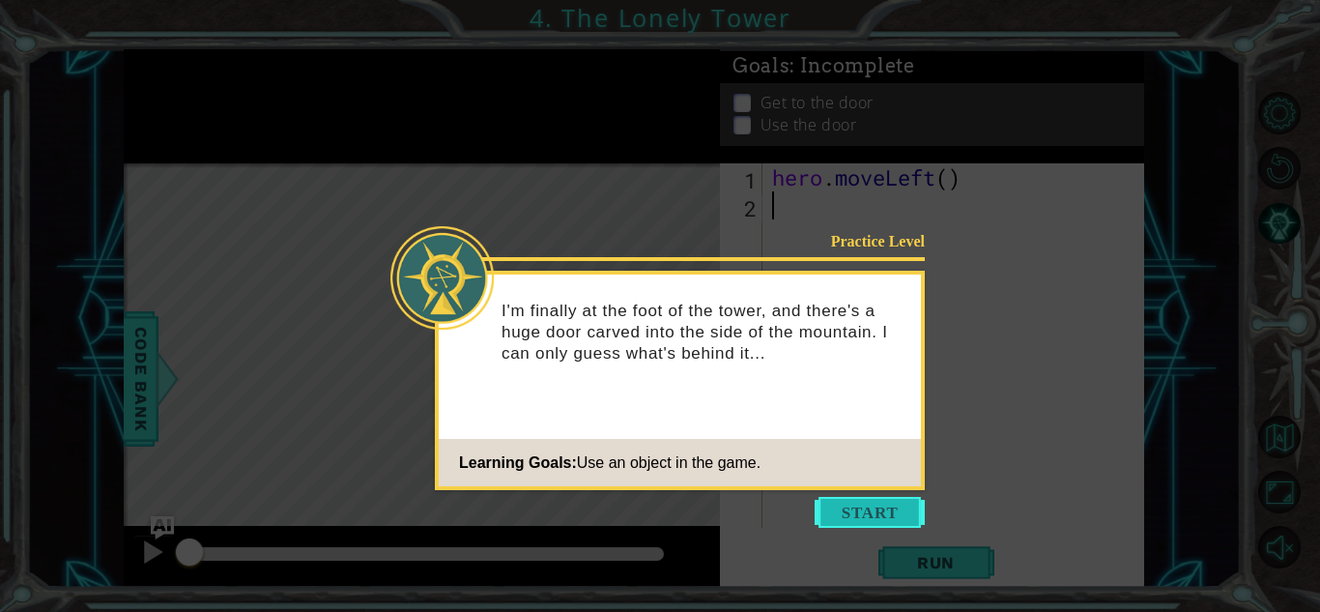
click at [833, 508] on button "Start" at bounding box center [870, 512] width 110 height 31
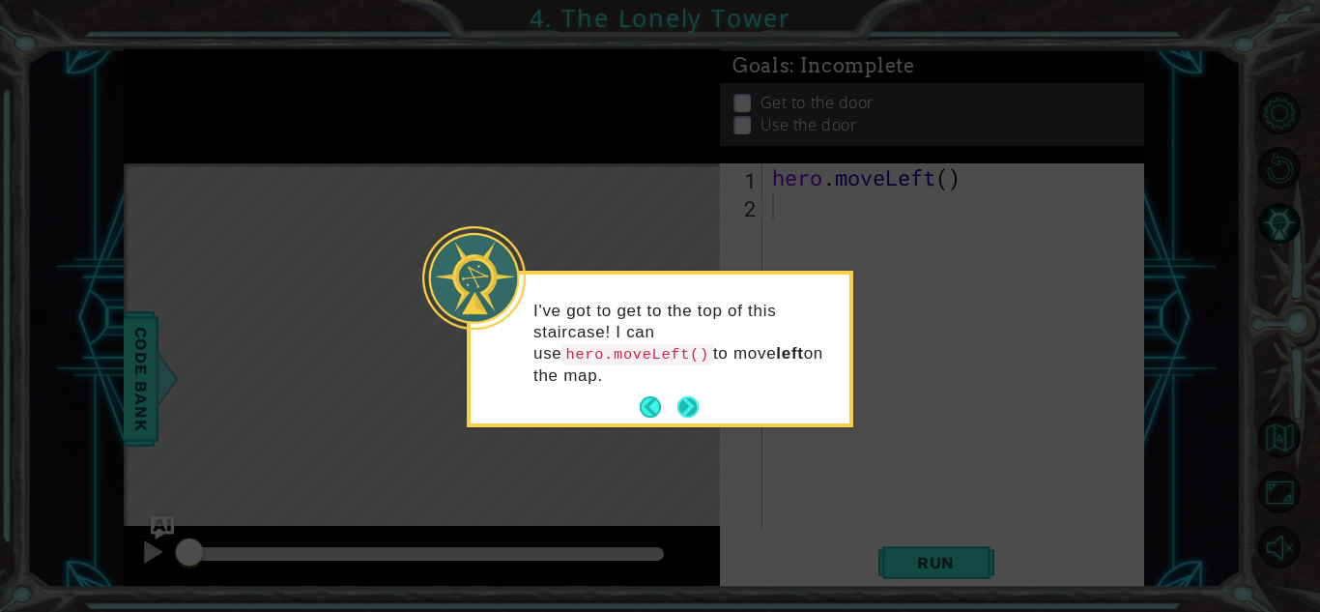
click at [681, 405] on button "Next" at bounding box center [689, 407] width 36 height 36
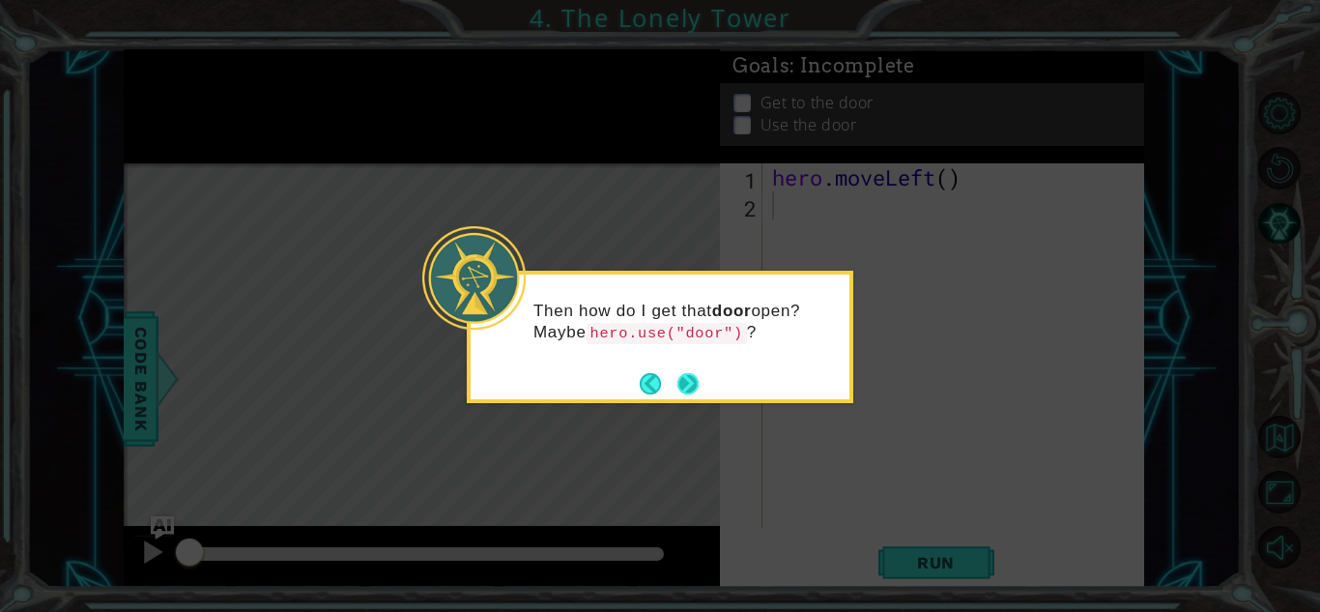
click at [686, 386] on button "Next" at bounding box center [688, 383] width 32 height 32
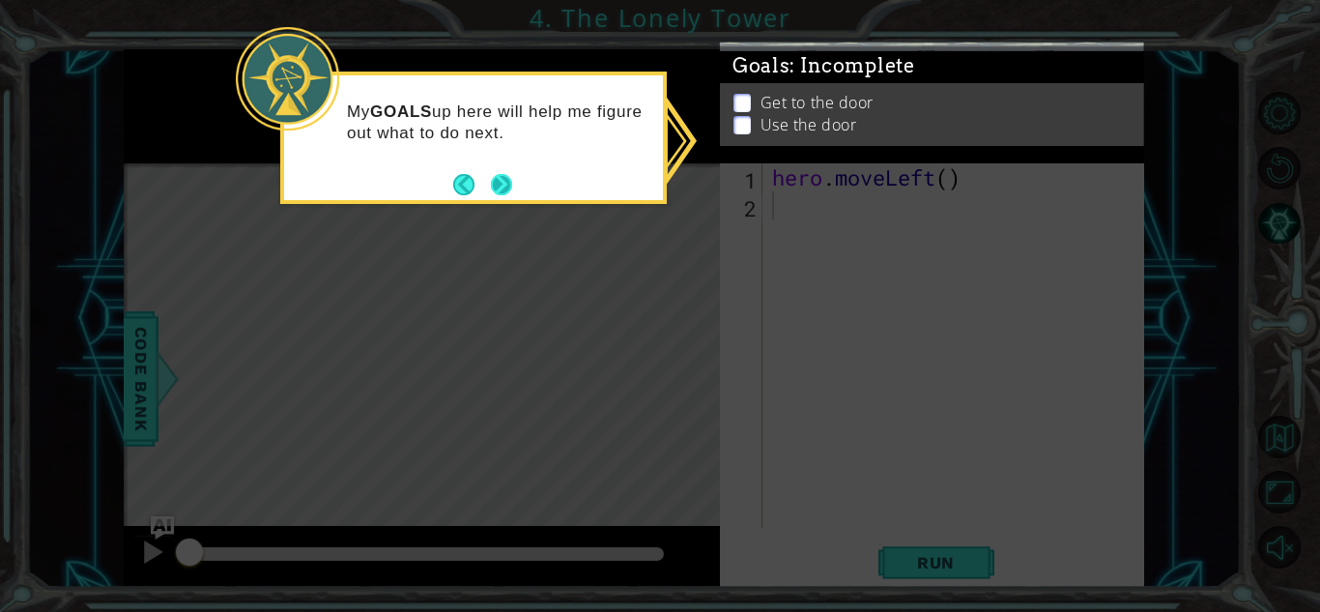
click at [505, 193] on button "Next" at bounding box center [501, 184] width 23 height 23
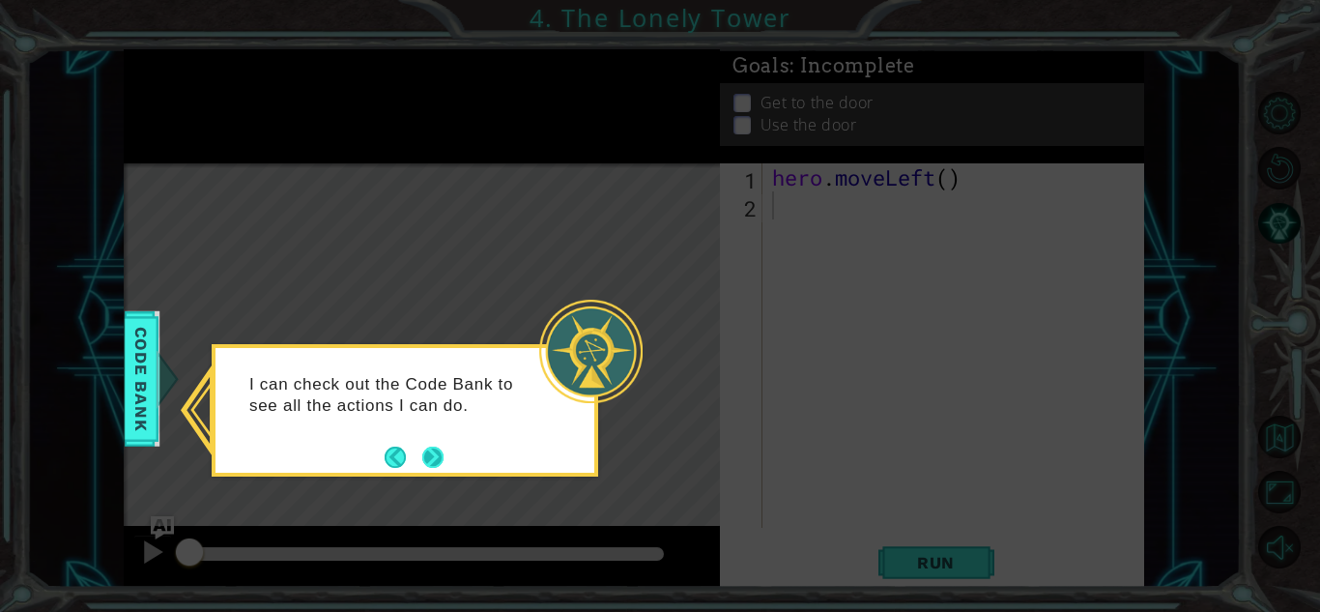
click at [435, 451] on button "Next" at bounding box center [433, 457] width 36 height 36
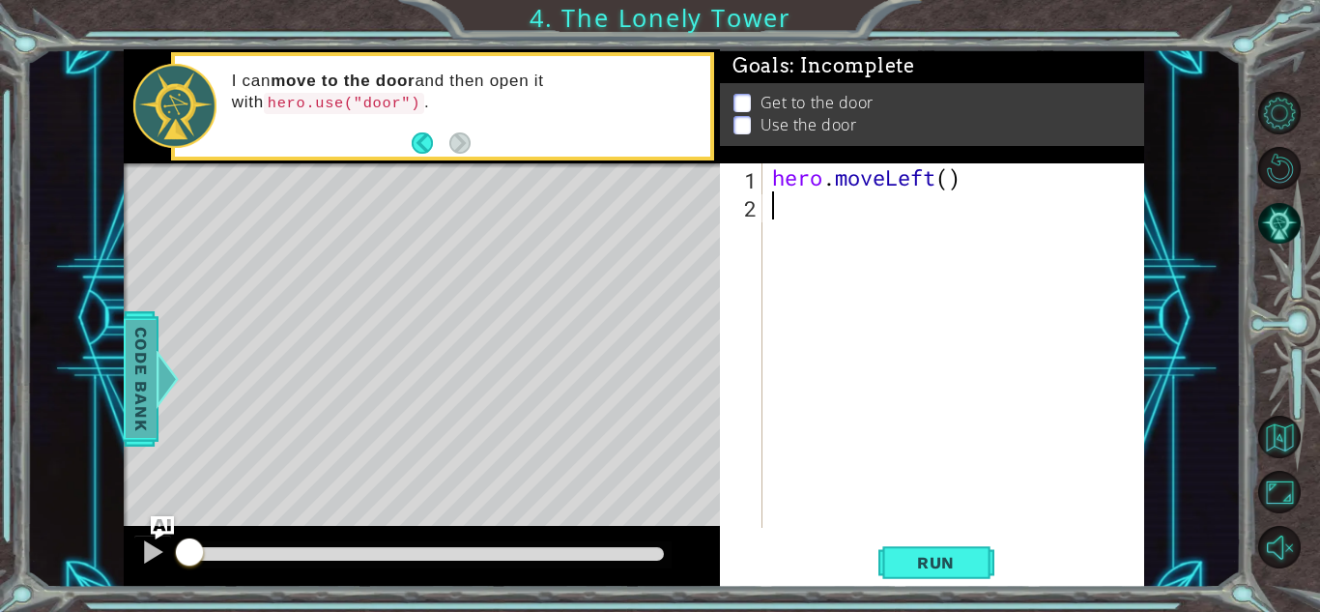
click at [138, 378] on span "Code Bank" at bounding box center [141, 379] width 31 height 118
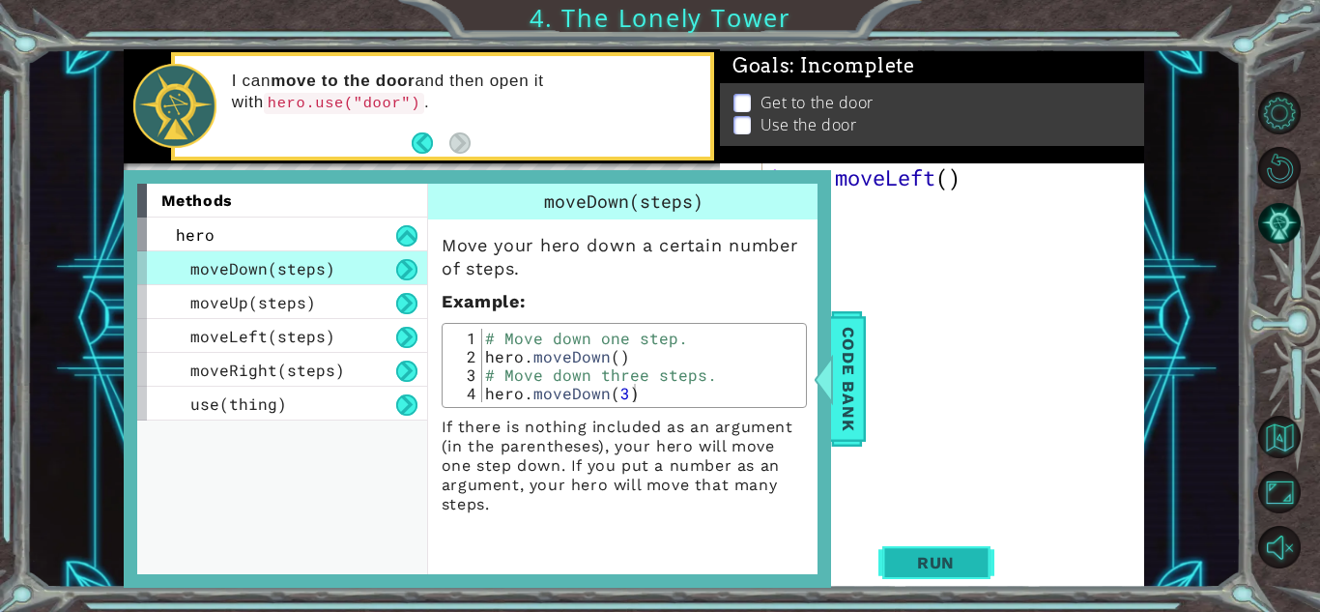
click at [972, 555] on span "Run" at bounding box center [936, 562] width 76 height 19
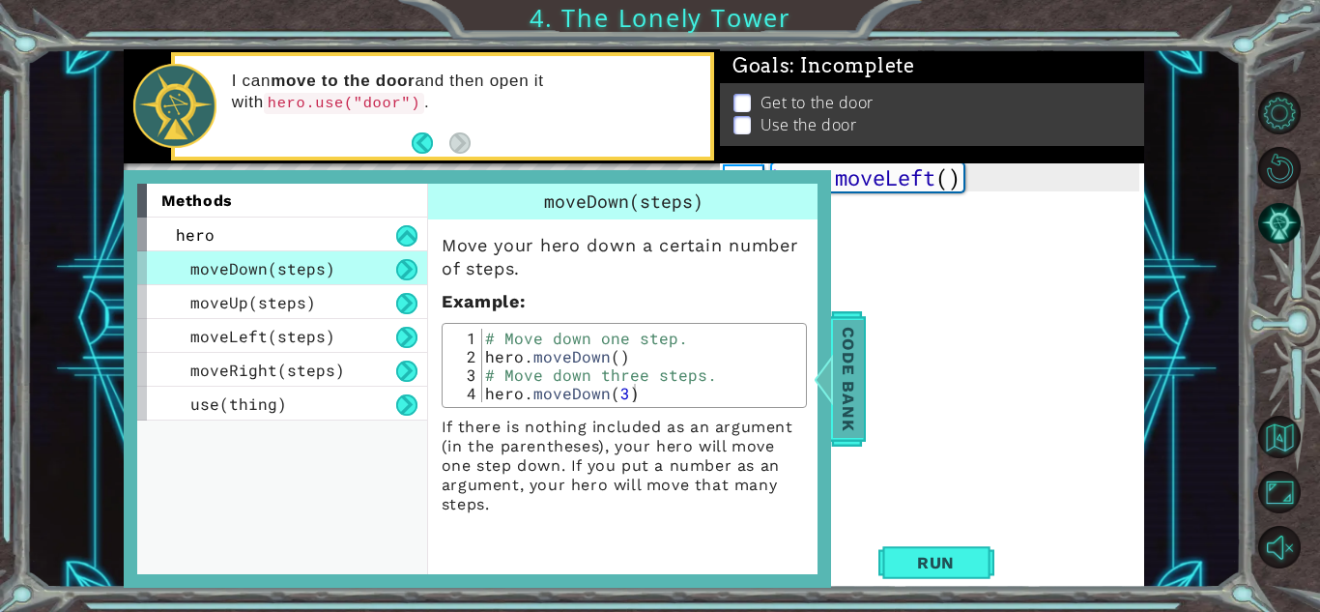
click at [853, 429] on span "Code Bank" at bounding box center [848, 379] width 31 height 118
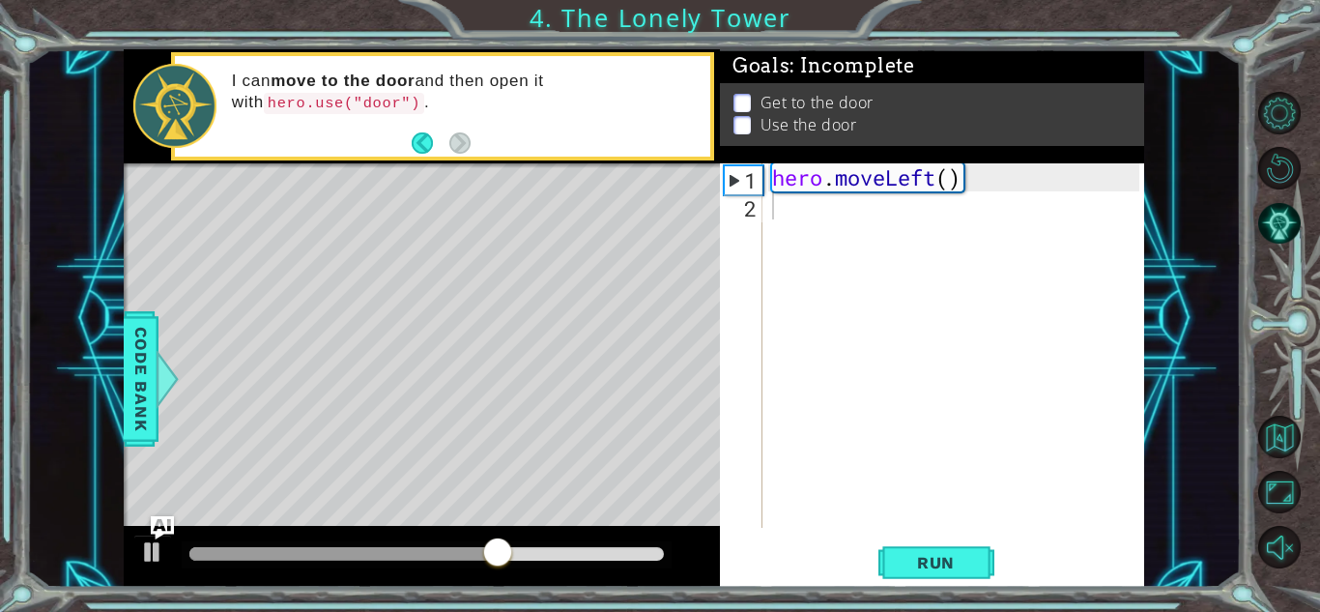
click at [811, 220] on div "hero . moveLeft ( )" at bounding box center [958, 373] width 381 height 420
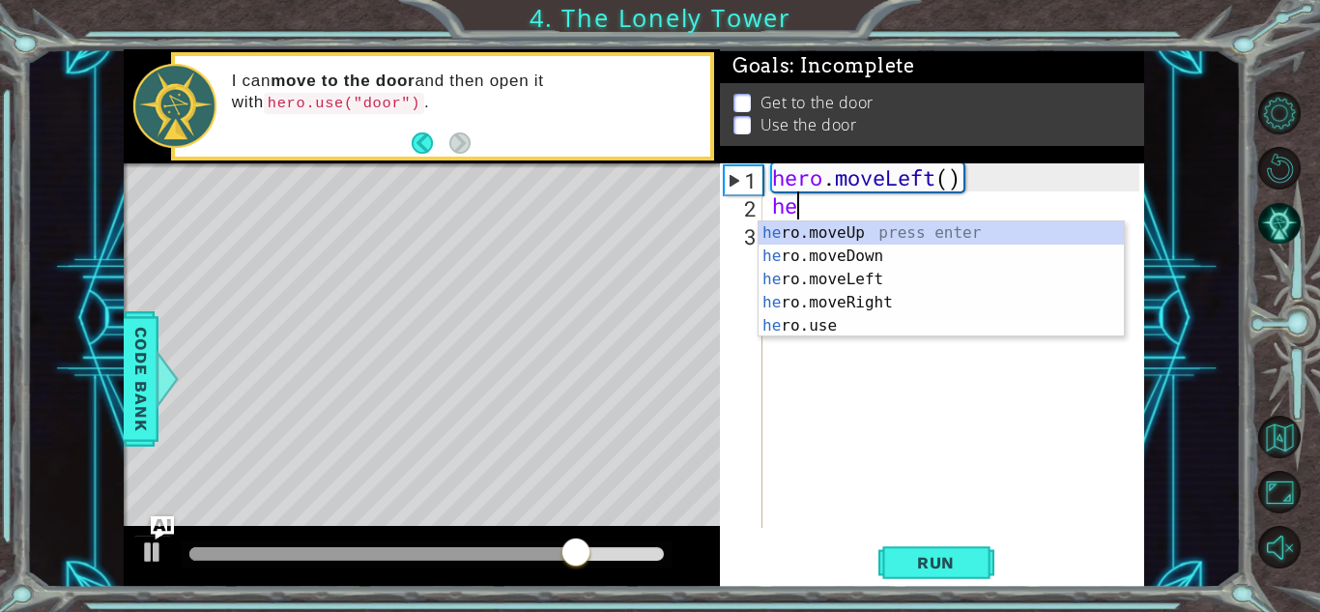
type textarea "her"
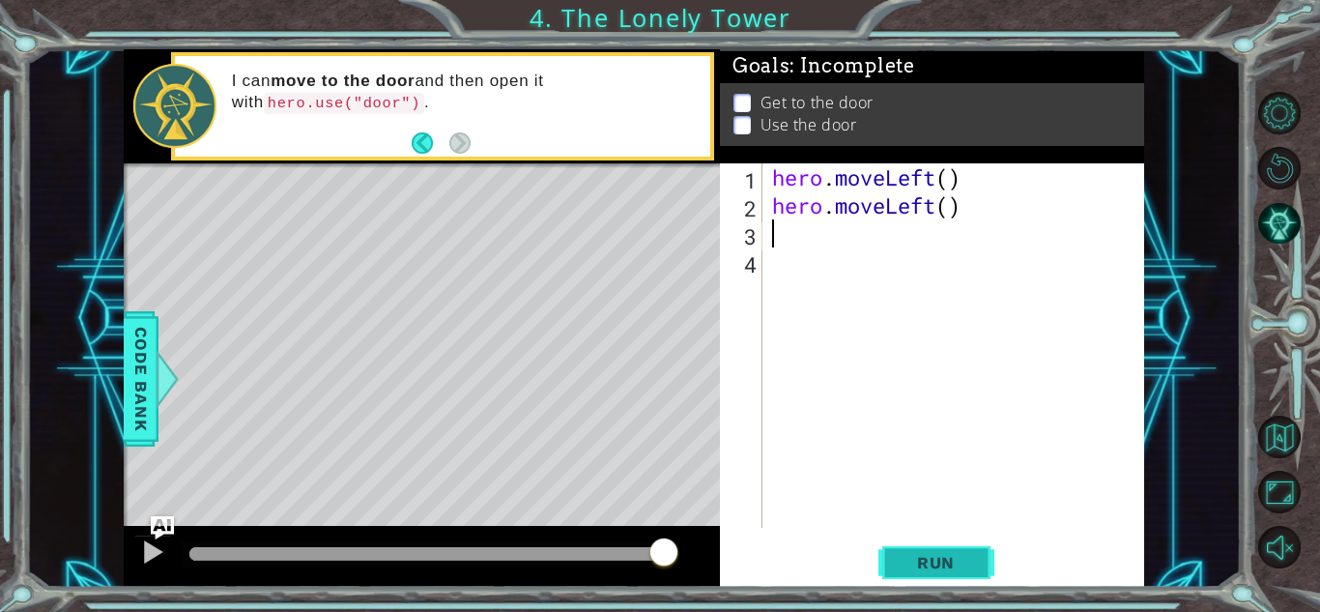
click at [912, 559] on span "Run" at bounding box center [936, 562] width 76 height 19
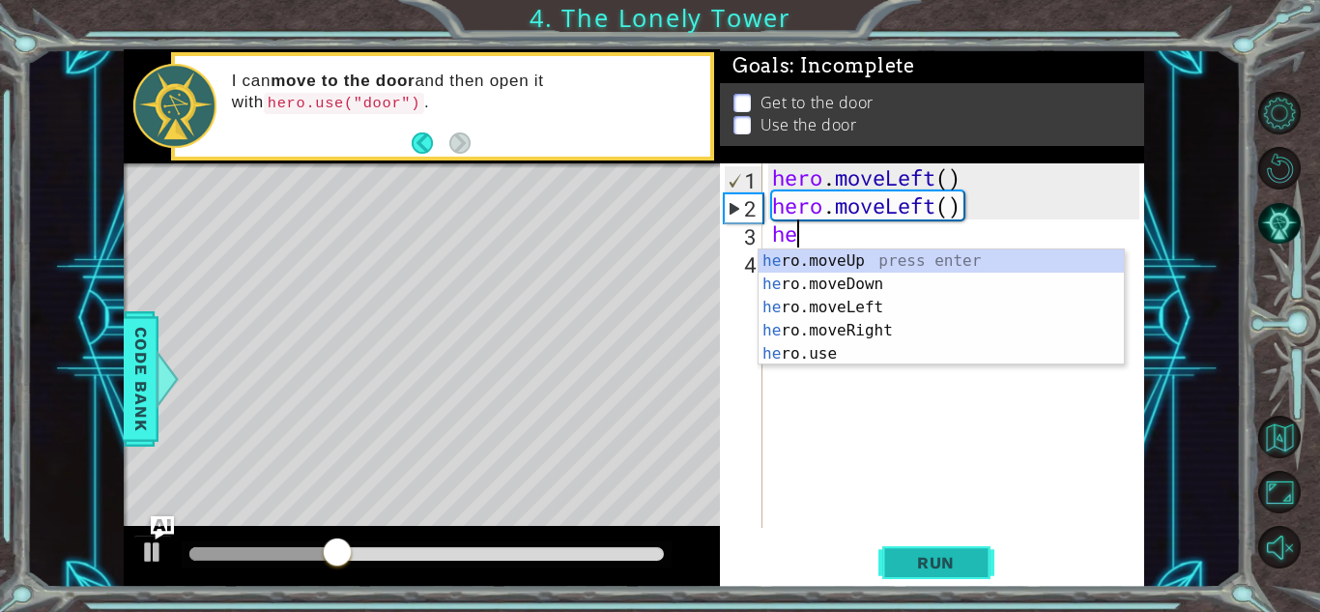
type textarea "her"
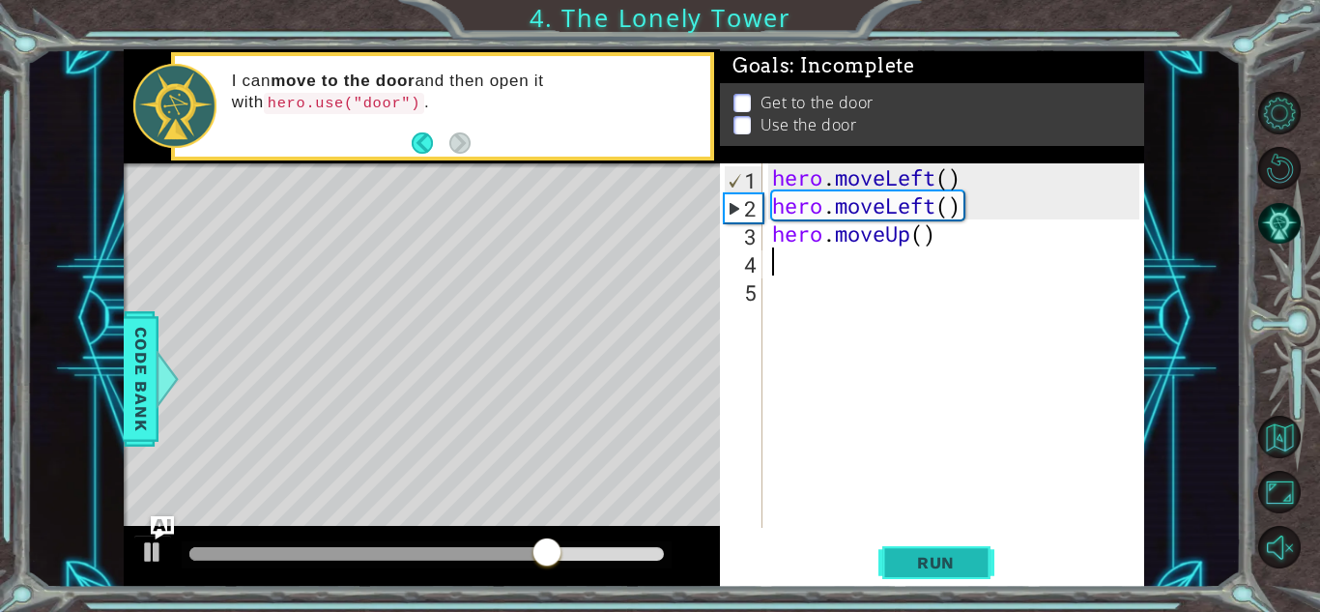
click at [946, 572] on button "Run" at bounding box center [937, 562] width 116 height 43
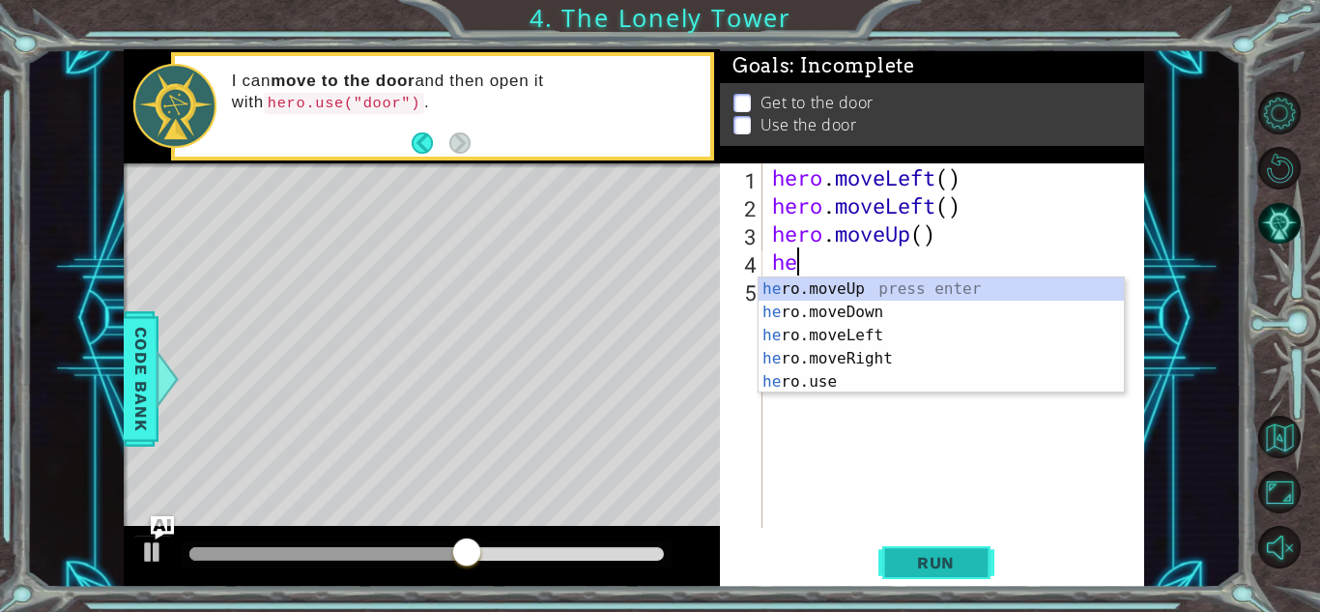
type textarea "her"
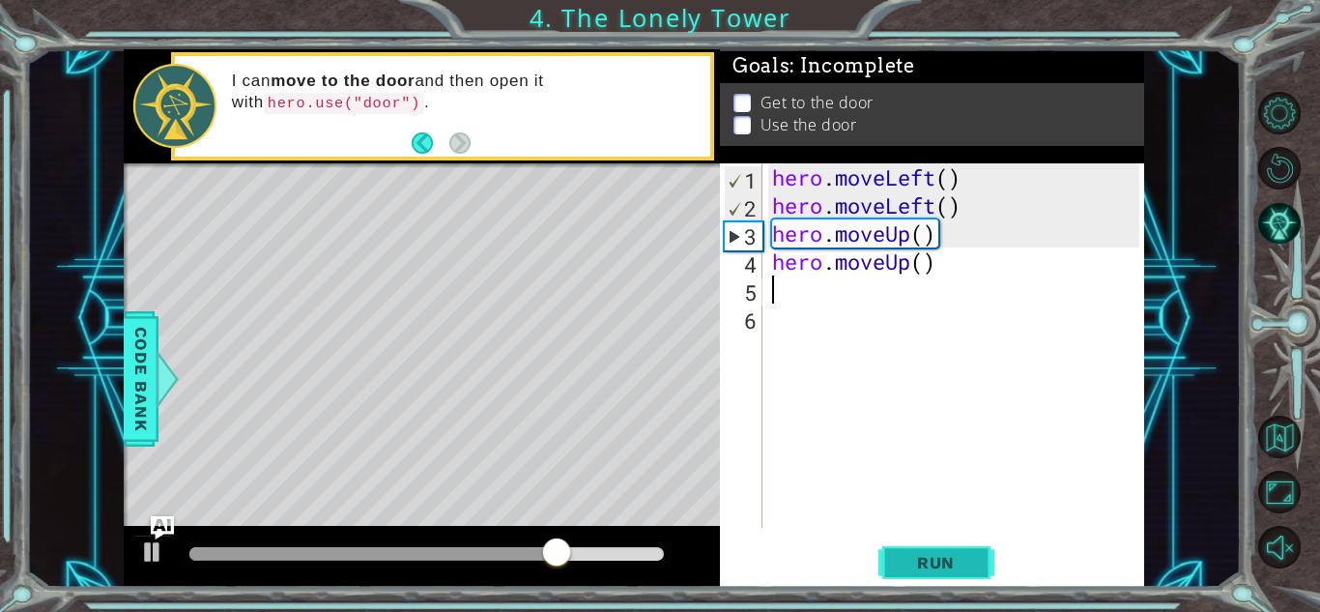
click at [965, 558] on span "Run" at bounding box center [936, 562] width 76 height 19
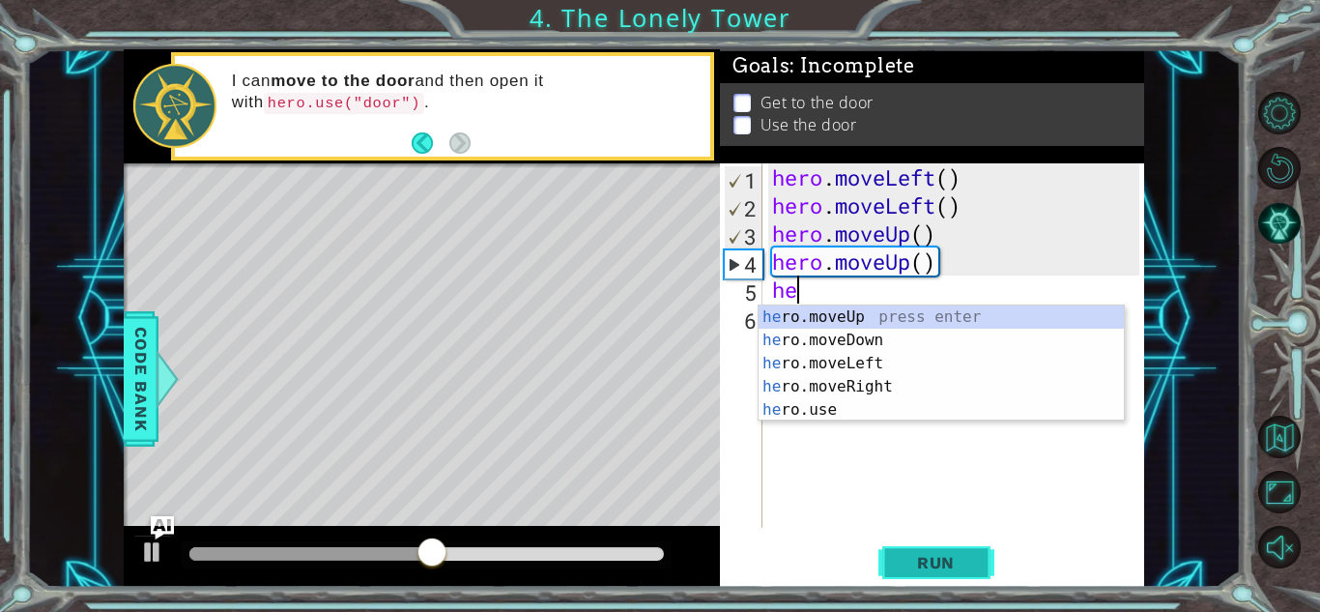
type textarea "her"
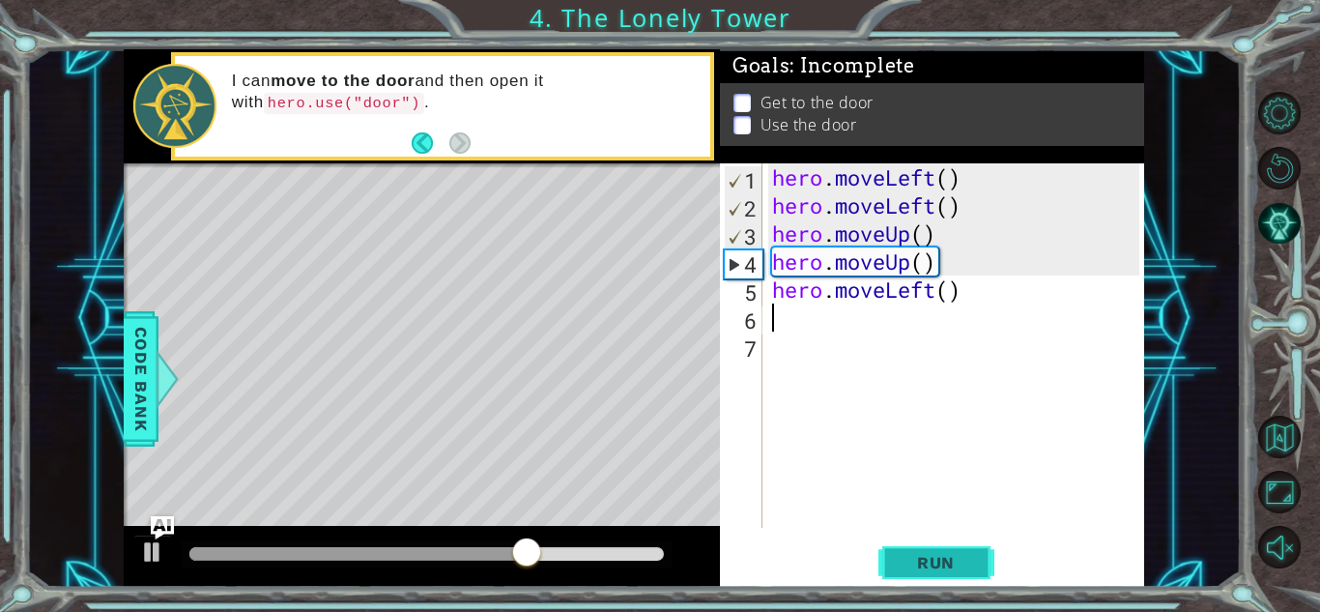
click at [958, 563] on span "Run" at bounding box center [936, 562] width 76 height 19
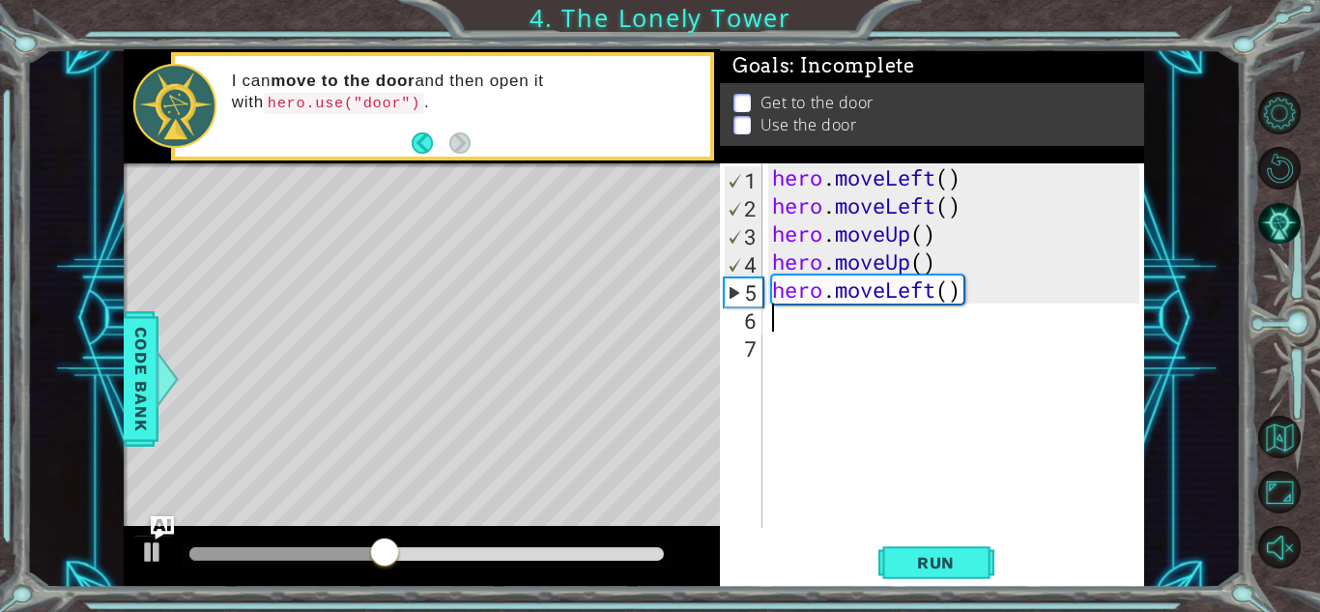
click at [957, 296] on div "hero . moveLeft ( ) hero . moveLeft ( ) hero . moveUp ( ) hero . moveUp ( ) her…" at bounding box center [958, 373] width 381 height 420
click at [958, 296] on div "hero . moveLeft ( ) hero . moveLeft ( ) hero . moveUp ( ) hero . moveUp ( ) her…" at bounding box center [958, 373] width 381 height 420
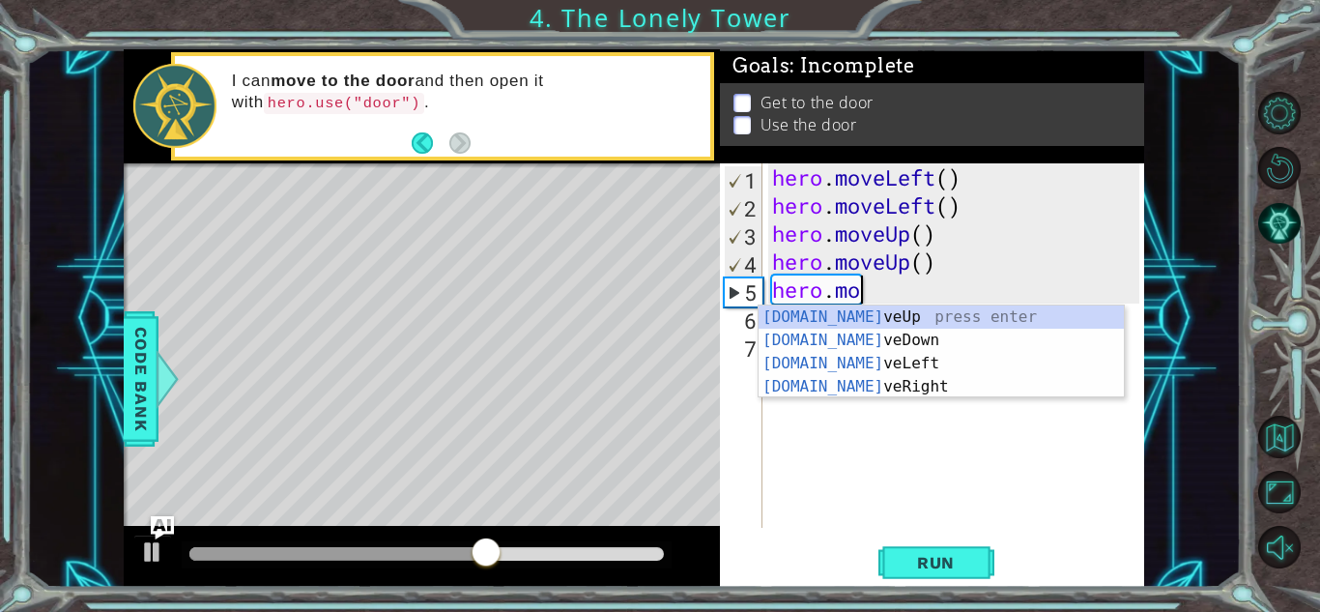
type textarea "hero."
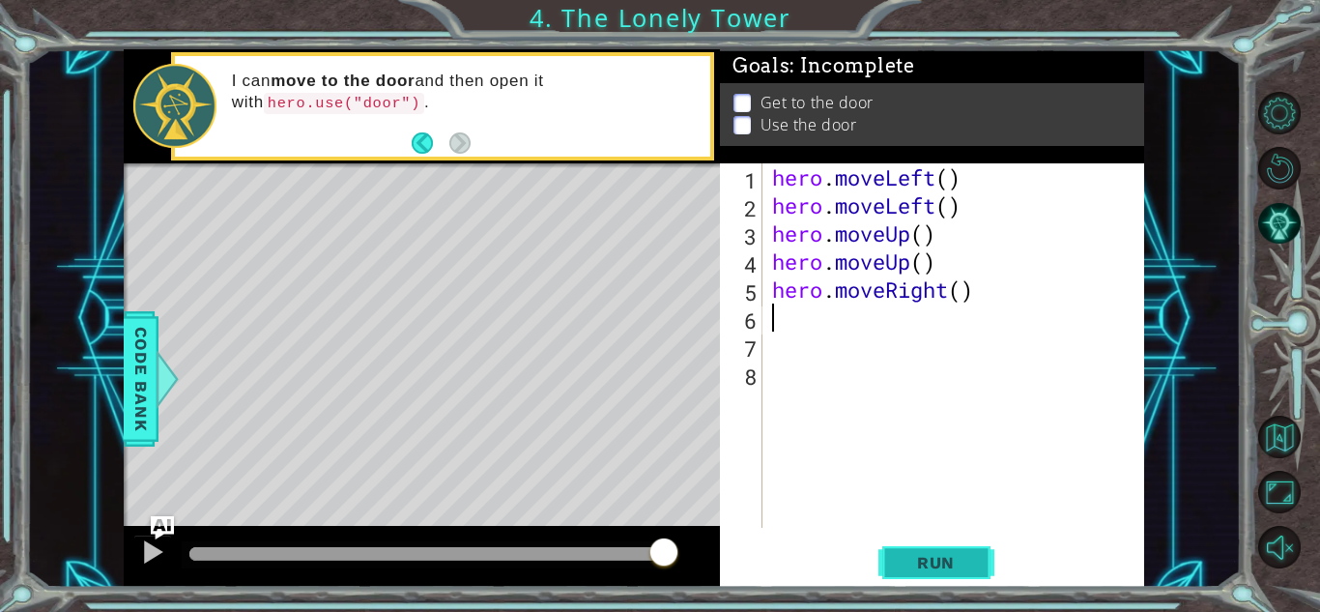
click at [942, 562] on span "Run" at bounding box center [936, 562] width 76 height 19
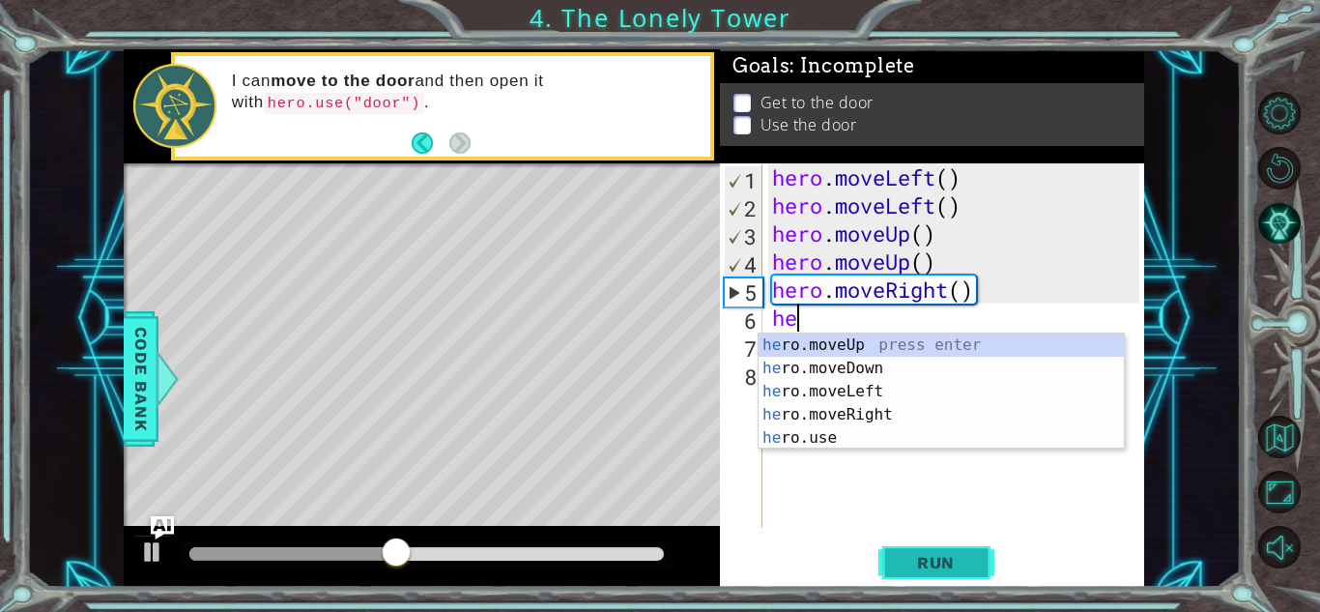
type textarea "her"
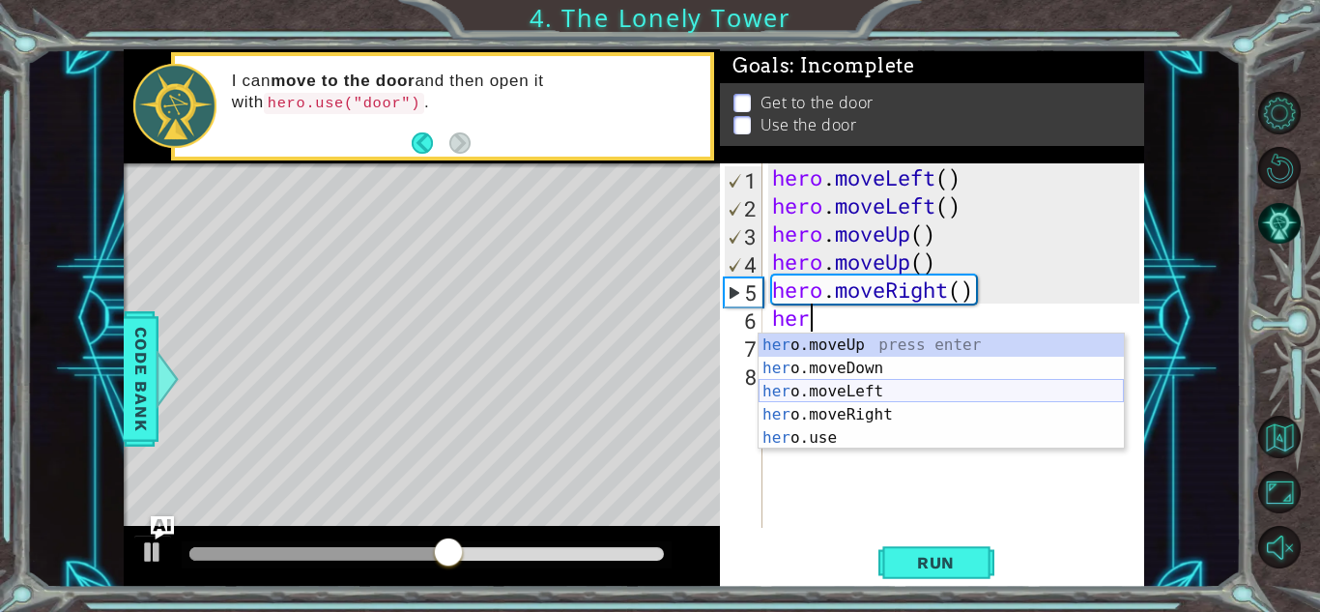
click at [891, 392] on div "her o.moveUp press enter her o.moveDown press enter her o.moveLeft press enter …" at bounding box center [941, 414] width 365 height 162
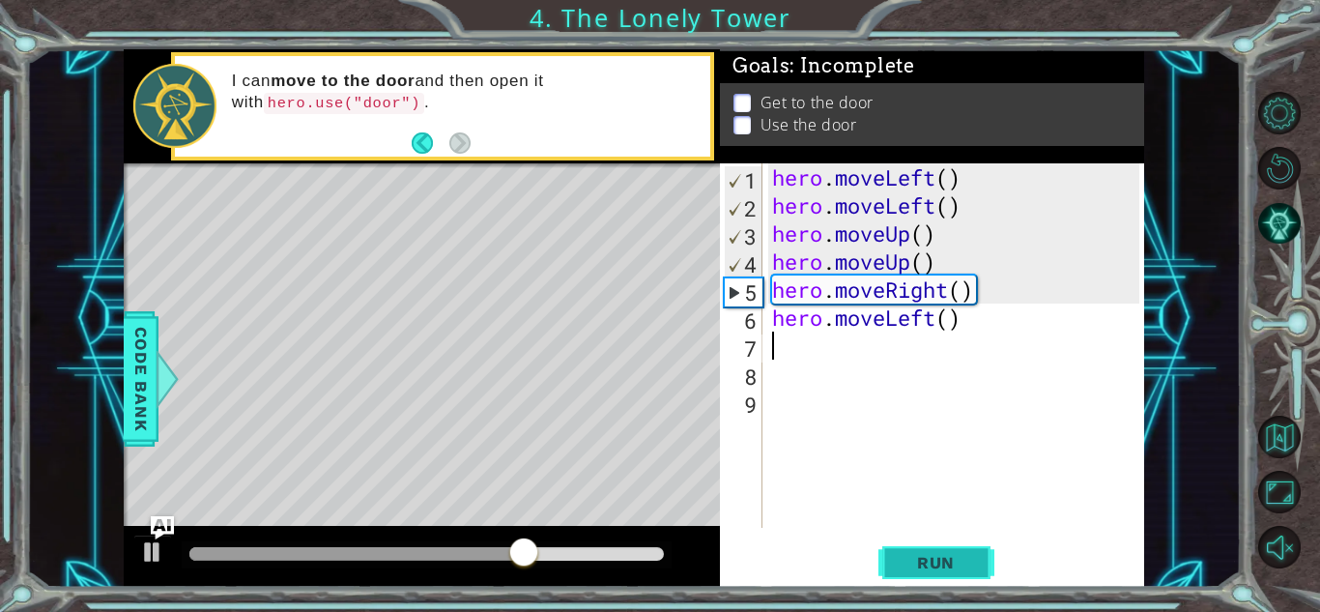
click at [931, 566] on span "Run" at bounding box center [936, 562] width 76 height 19
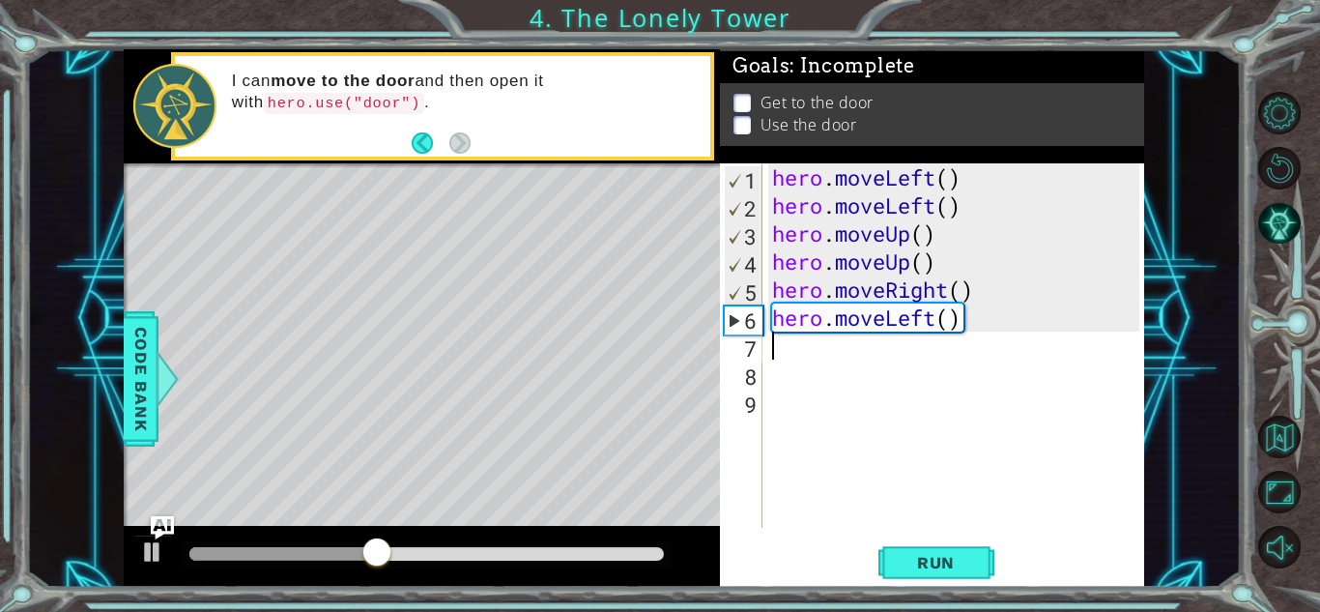
click at [970, 327] on div "hero . moveLeft ( ) hero . moveLeft ( ) hero . moveUp ( ) hero . moveUp ( ) her…" at bounding box center [958, 373] width 381 height 420
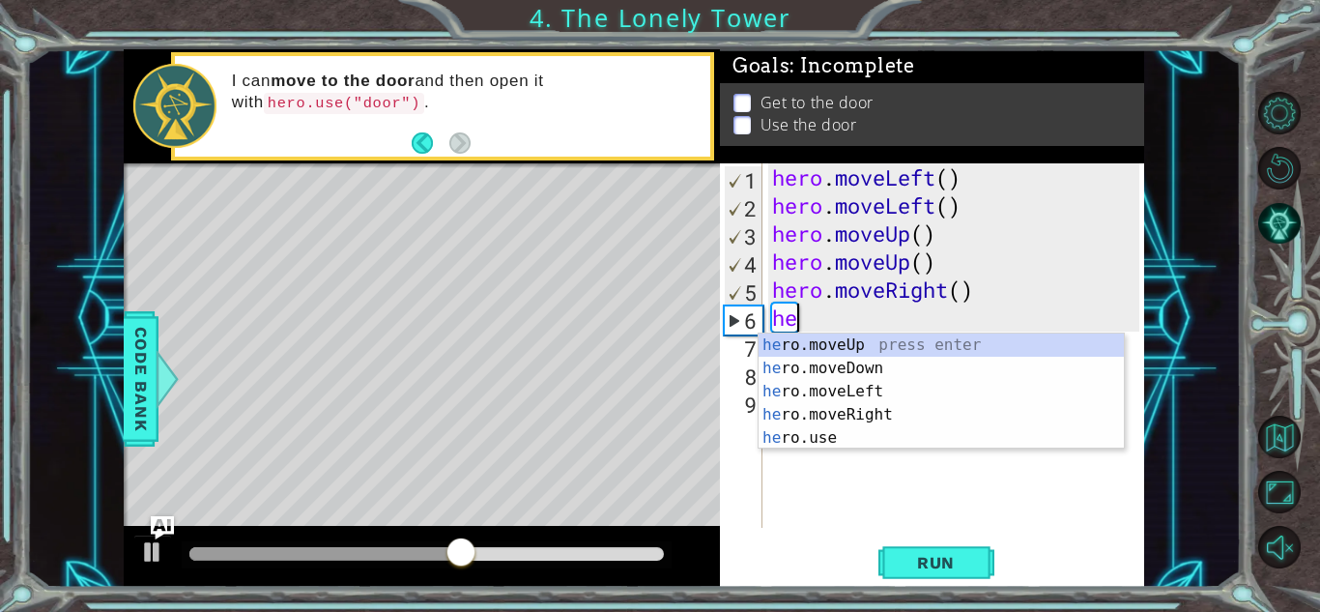
type textarea "h"
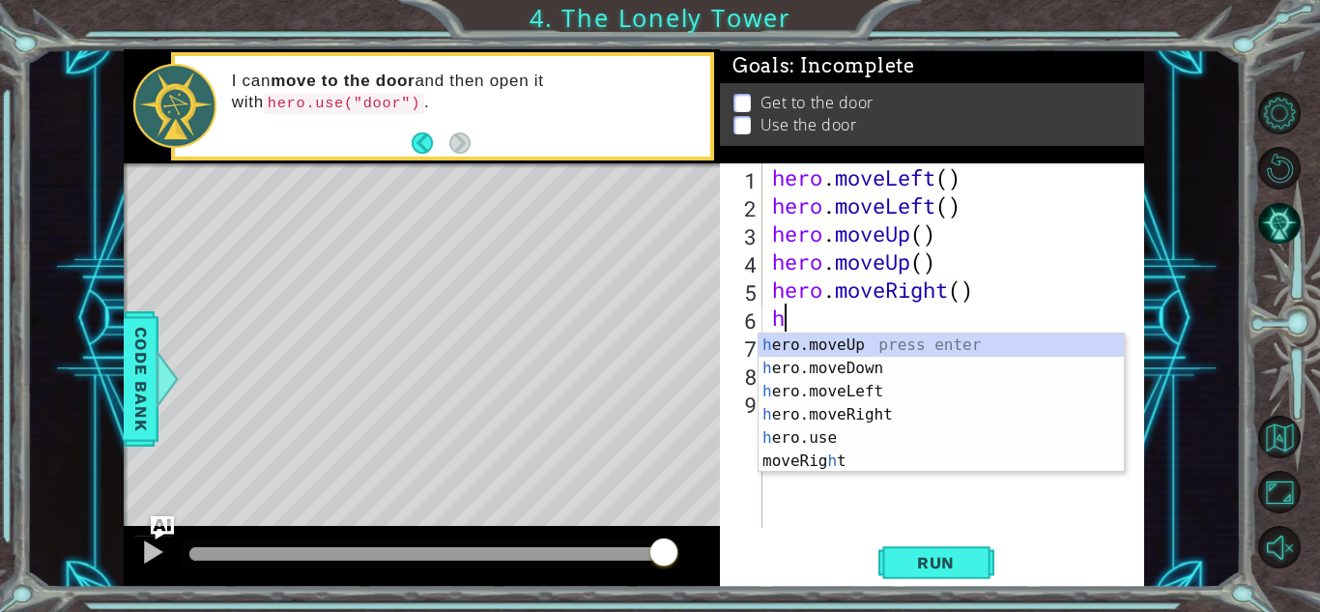
type textarea "he"
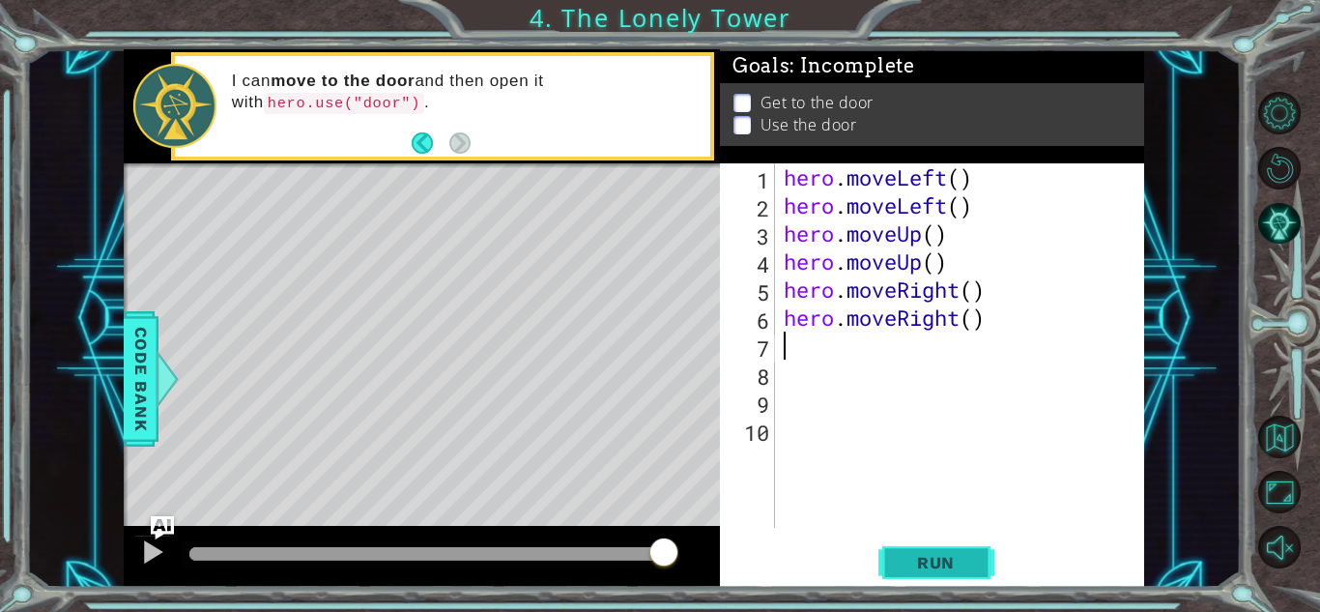
click at [931, 547] on button "Run" at bounding box center [937, 562] width 116 height 43
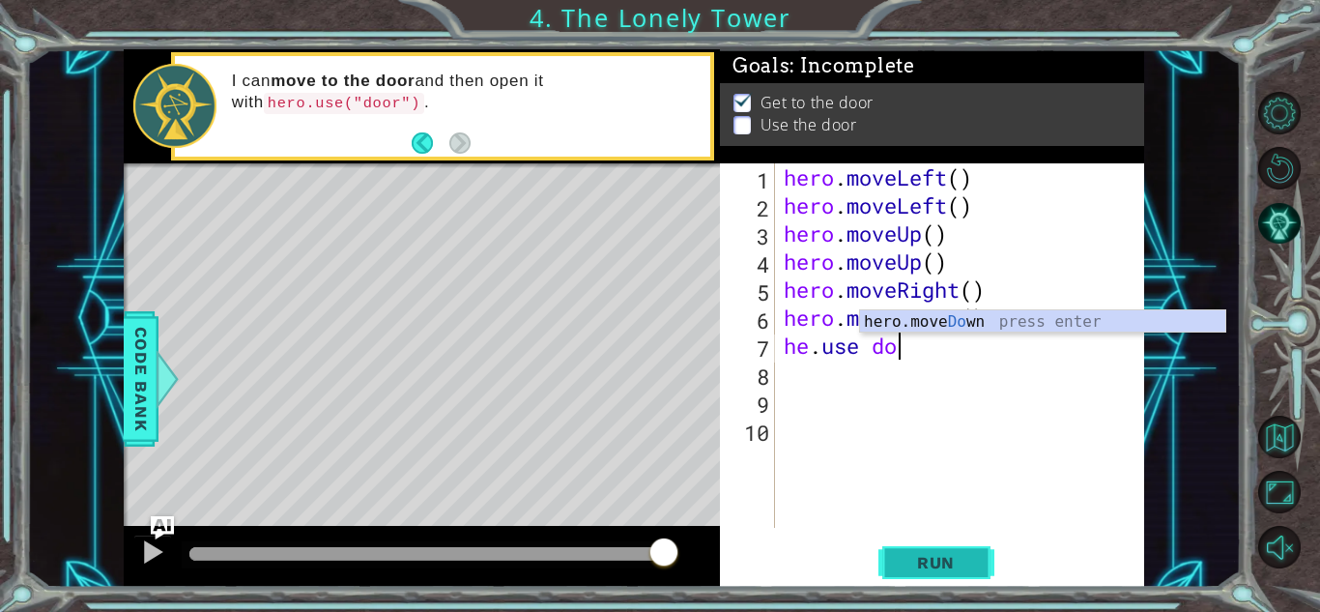
scroll to position [0, 5]
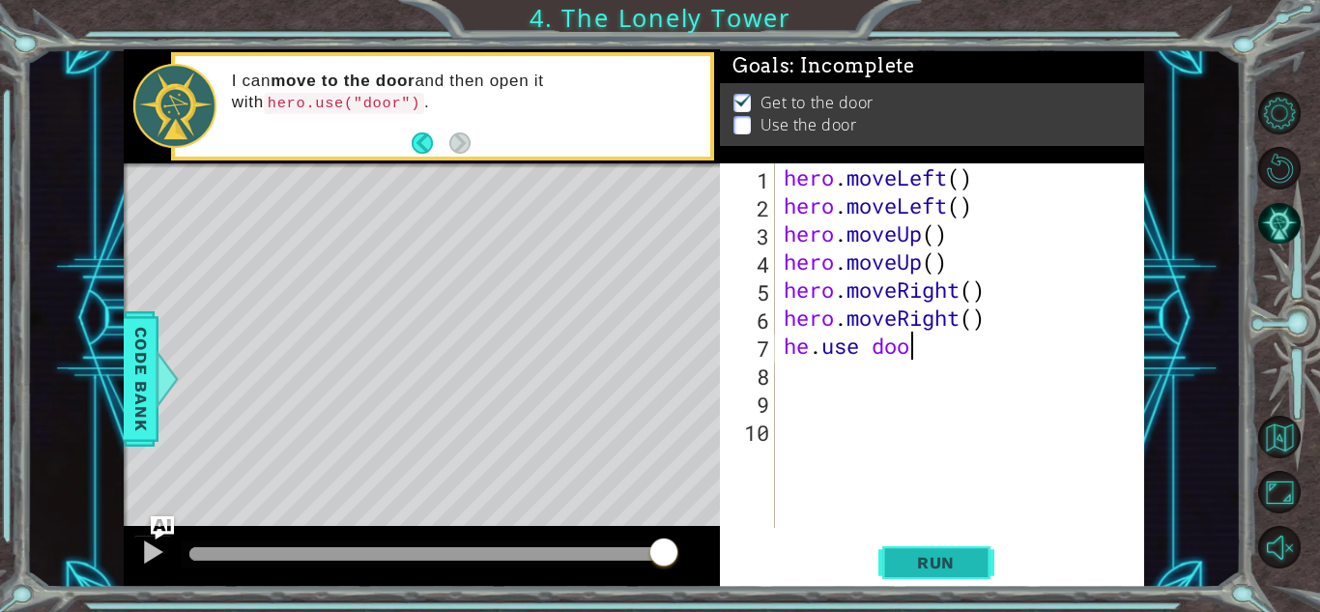
type textarea "he.use do"
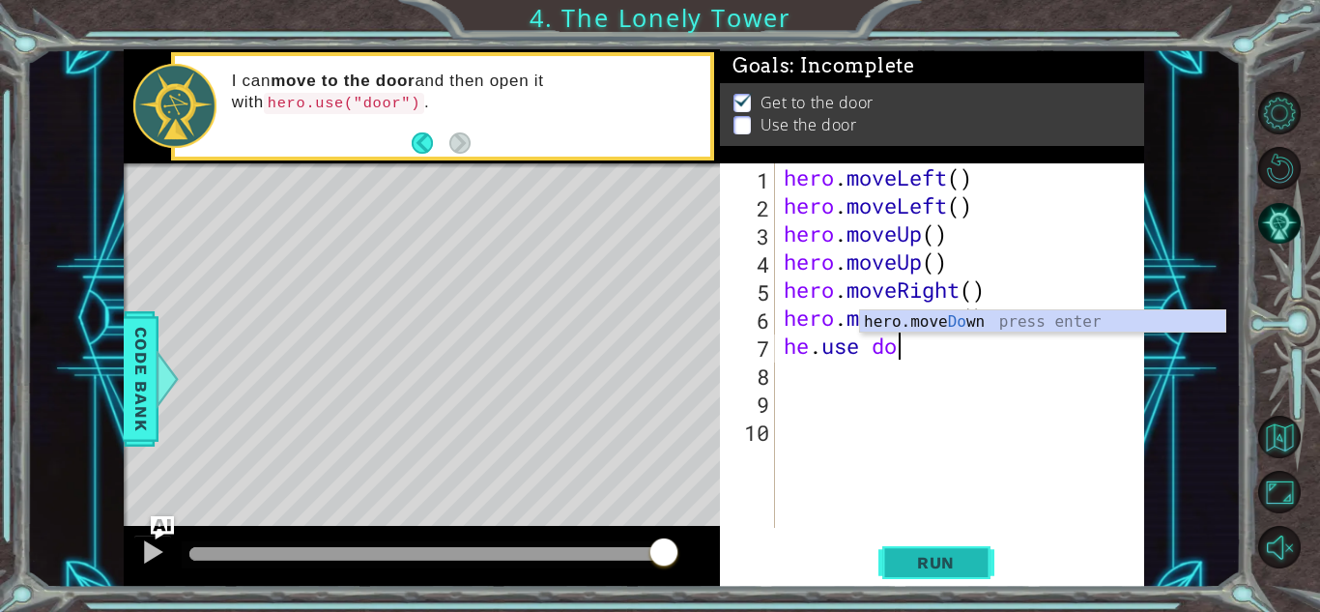
scroll to position [0, 0]
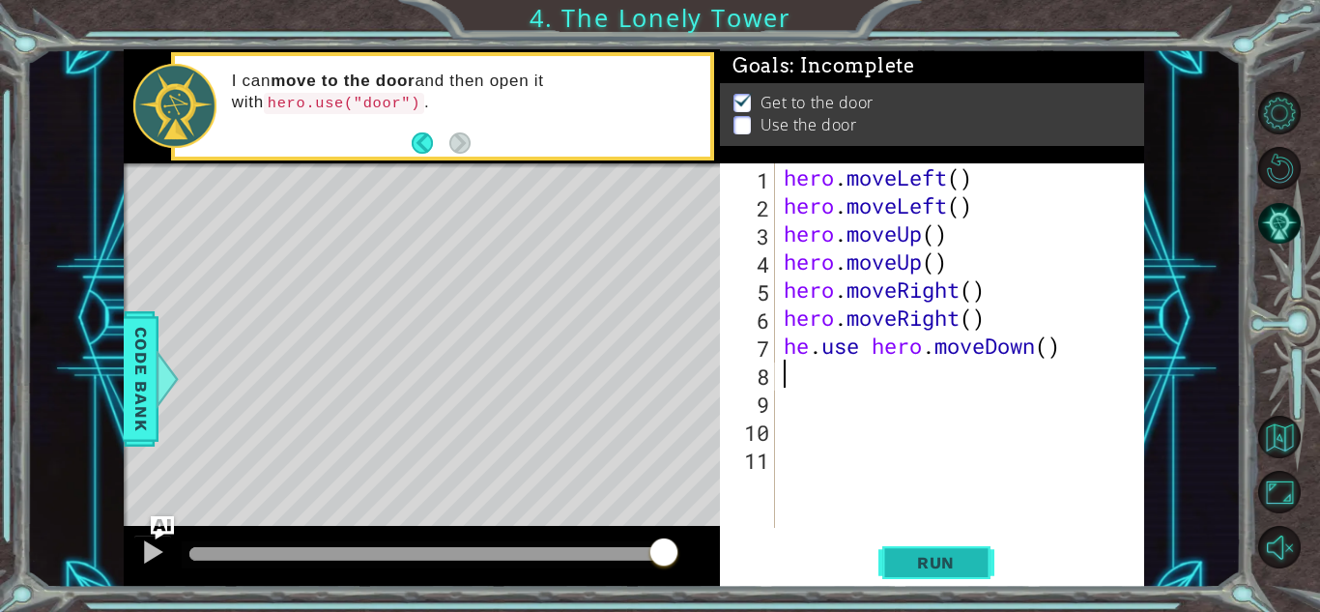
click at [930, 553] on span "Run" at bounding box center [936, 562] width 76 height 19
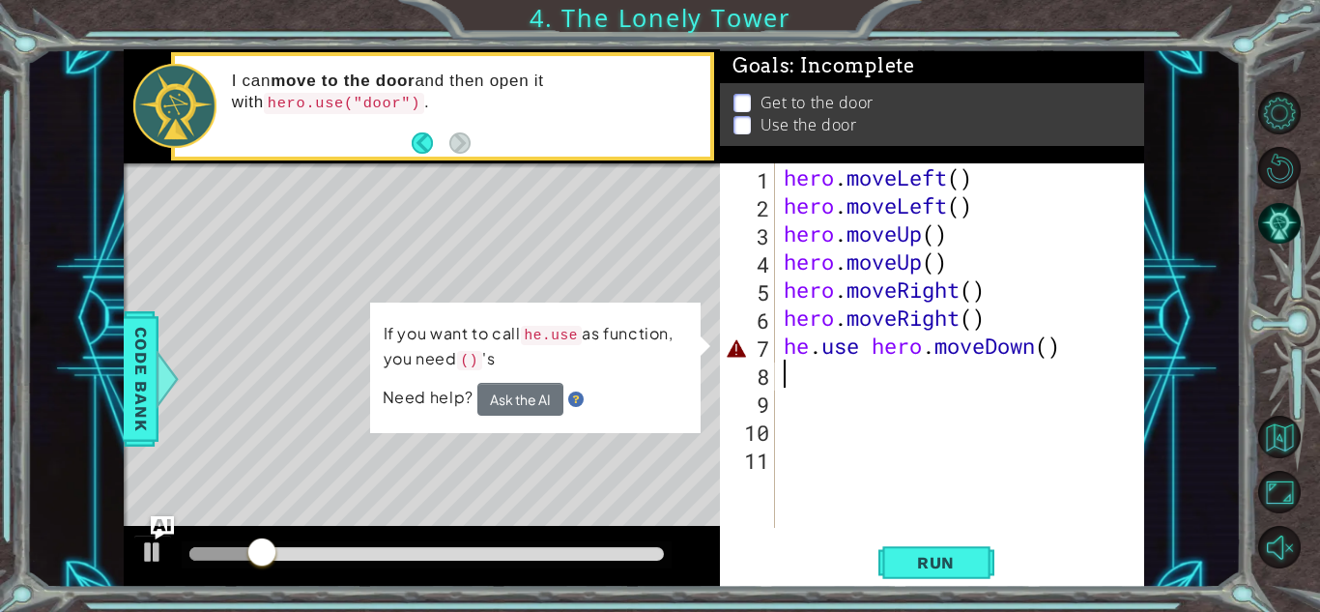
click at [1059, 349] on div "hero . moveLeft ( ) hero . moveLeft ( ) hero . moveUp ( ) hero . moveUp ( ) her…" at bounding box center [964, 373] width 369 height 420
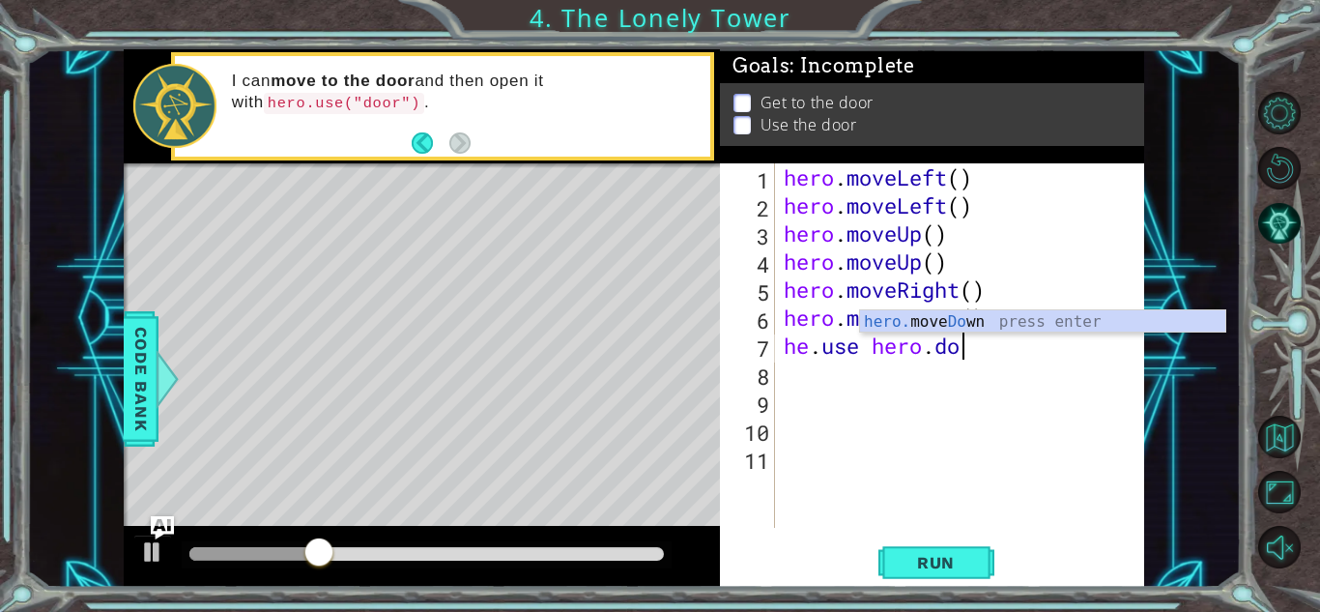
scroll to position [0, 8]
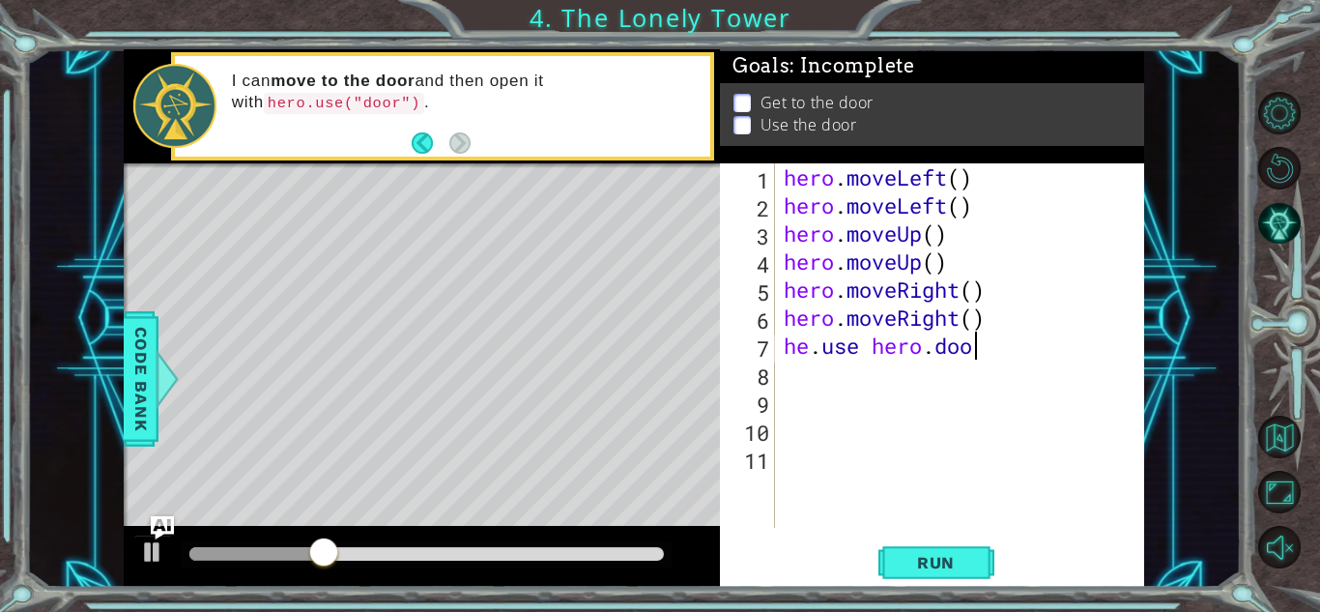
type textarea "he.use hero.door"
click at [980, 552] on button "Run" at bounding box center [937, 562] width 116 height 43
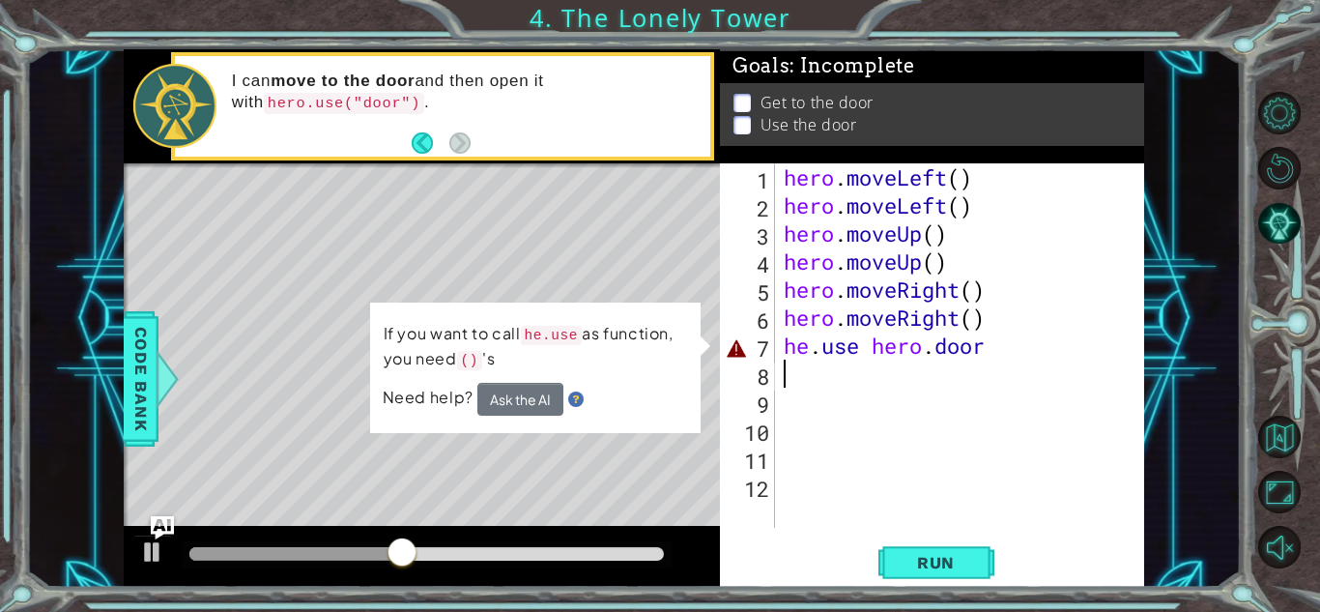
click at [1076, 349] on div "hero . moveLeft ( ) hero . moveLeft ( ) hero . moveUp ( ) hero . moveUp ( ) her…" at bounding box center [964, 373] width 369 height 420
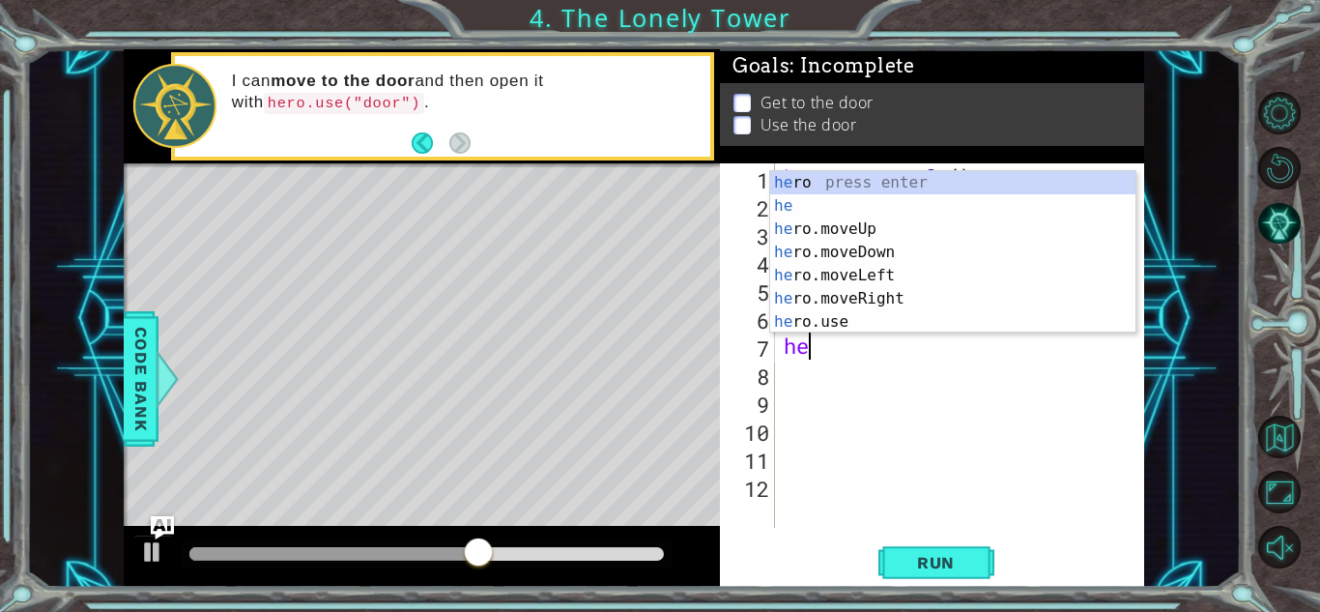
type textarea "h"
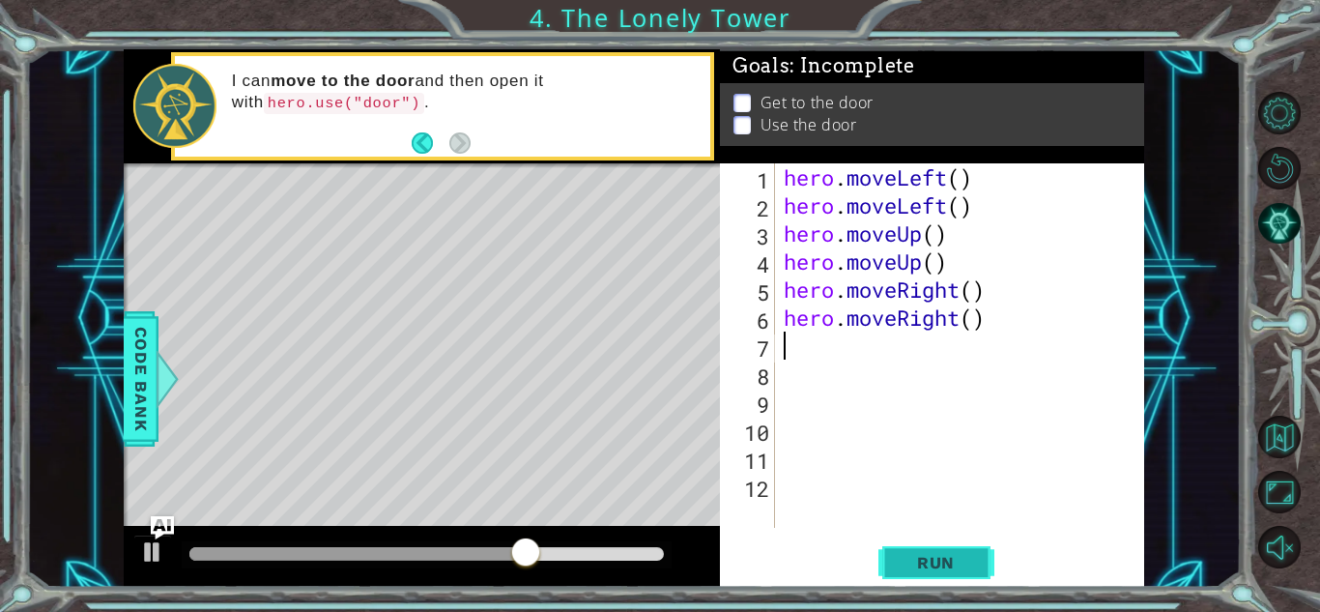
click at [951, 560] on span "Run" at bounding box center [936, 562] width 76 height 19
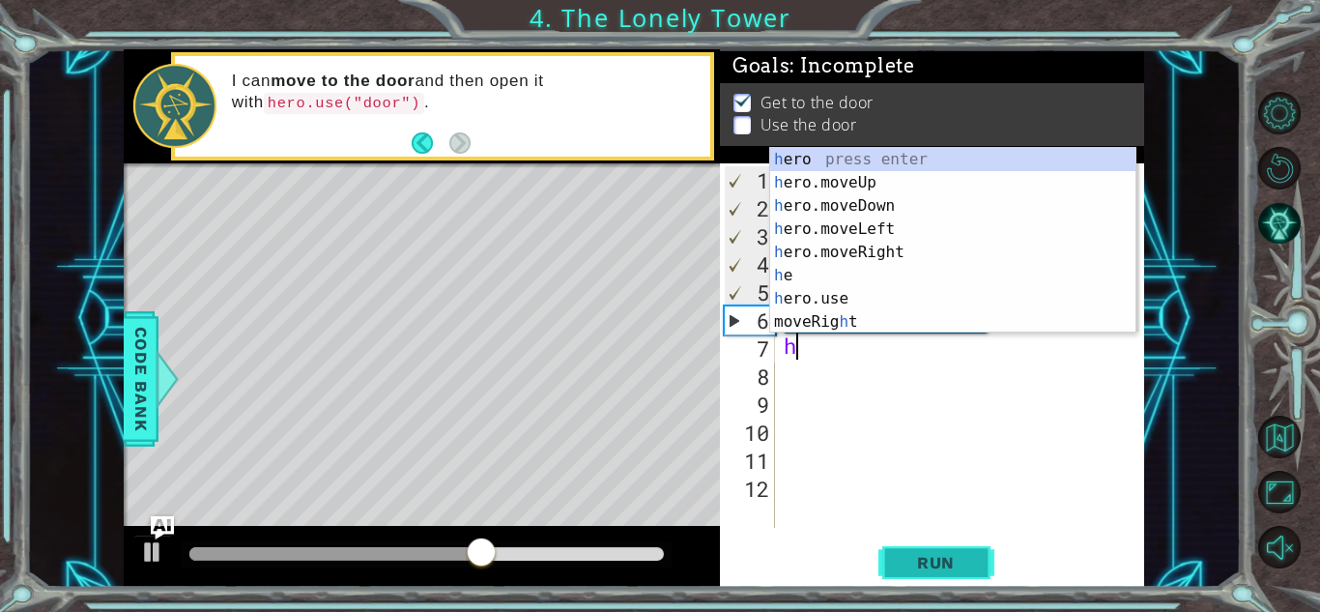
type textarea "he"
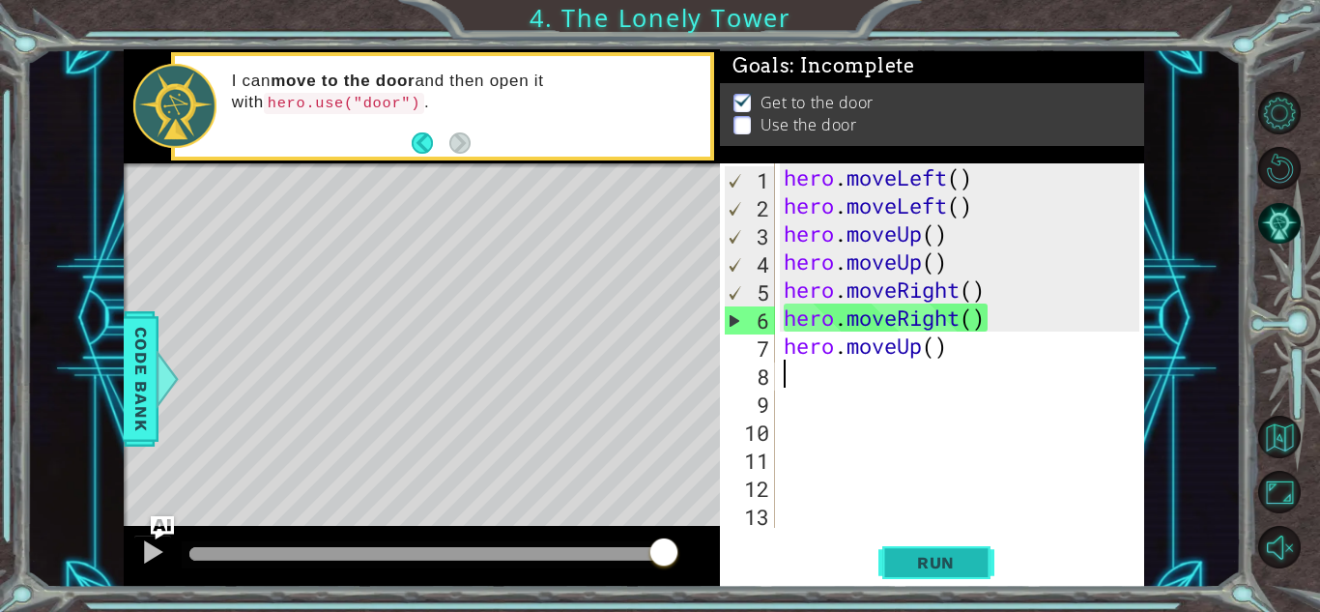
click at [952, 575] on button "Run" at bounding box center [937, 562] width 116 height 43
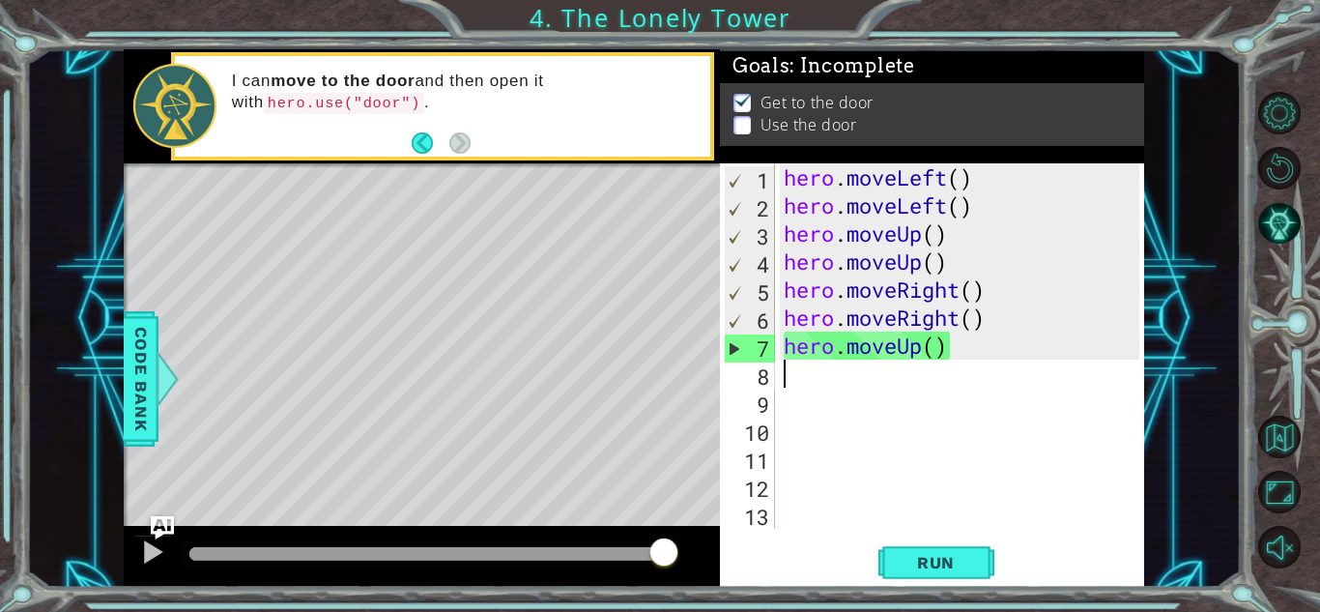
click at [510, 251] on div "Level Map" at bounding box center [570, 447] width 893 height 569
click at [932, 587] on div "1 2 3 4 5 6 7 8 9 10 11 12 13 hero . moveLeft ( ) hero . moveLeft ( ) hero . mo…" at bounding box center [932, 374] width 424 height 423
click at [931, 581] on button "Run" at bounding box center [937, 562] width 116 height 43
click at [740, 125] on p at bounding box center [742, 125] width 17 height 18
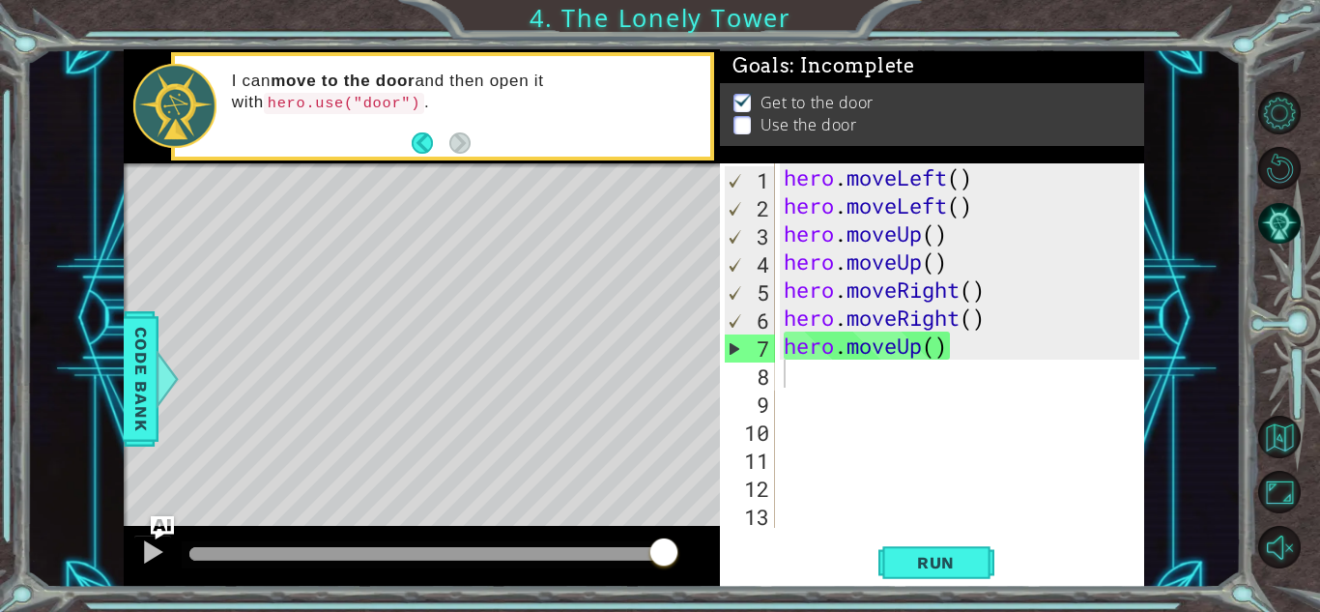
click at [833, 374] on div "hero . moveLeft ( ) hero . moveLeft ( ) hero . moveUp ( ) hero . moveUp ( ) her…" at bounding box center [964, 373] width 369 height 420
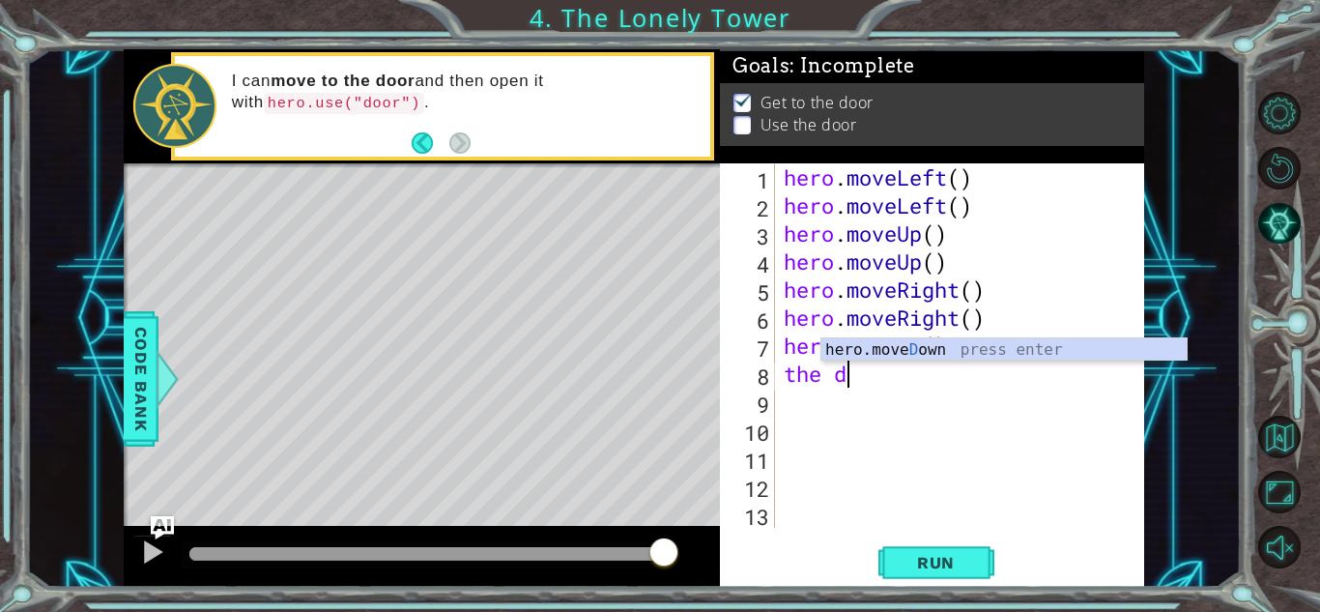
scroll to position [0, 2]
type textarea "the do"
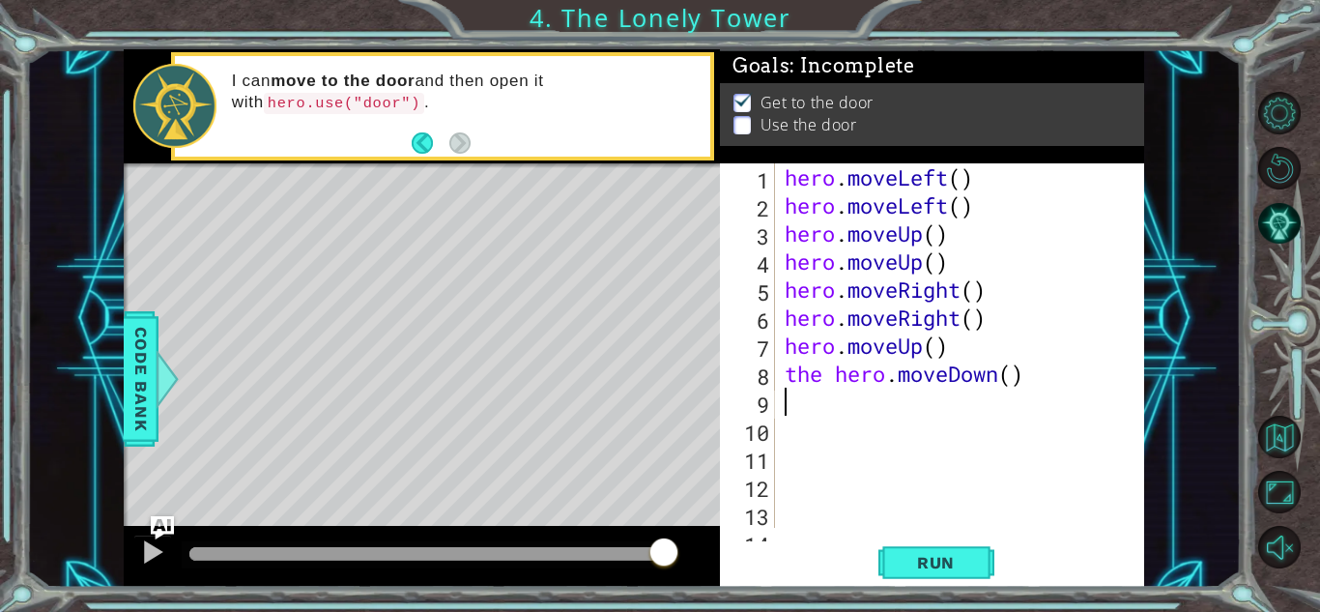
scroll to position [0, 0]
click at [958, 561] on span "Run" at bounding box center [936, 562] width 76 height 19
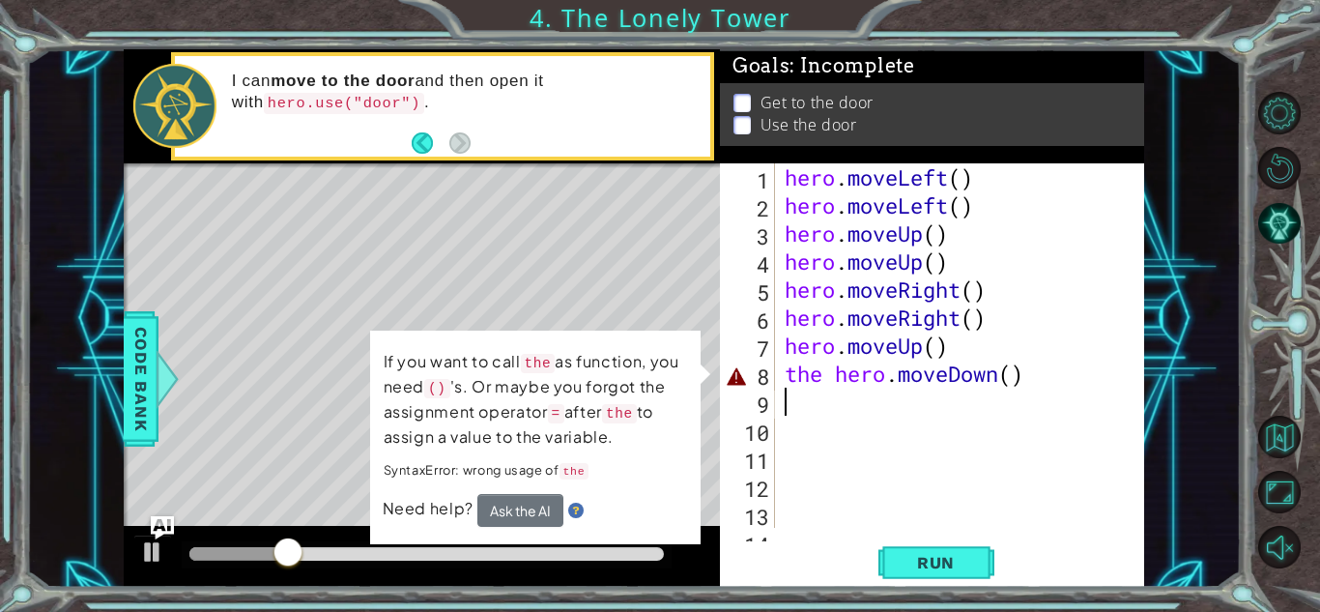
click at [1050, 389] on div "hero . moveLeft ( ) hero . moveLeft ( ) hero . moveUp ( ) hero . moveUp ( ) her…" at bounding box center [965, 373] width 368 height 420
click at [1051, 360] on div "hero . moveLeft ( ) hero . moveLeft ( ) hero . moveUp ( ) hero . moveUp ( ) her…" at bounding box center [965, 373] width 368 height 420
click at [1048, 367] on div "hero . moveLeft ( ) hero . moveLeft ( ) hero . moveUp ( ) hero . moveUp ( ) her…" at bounding box center [965, 373] width 368 height 420
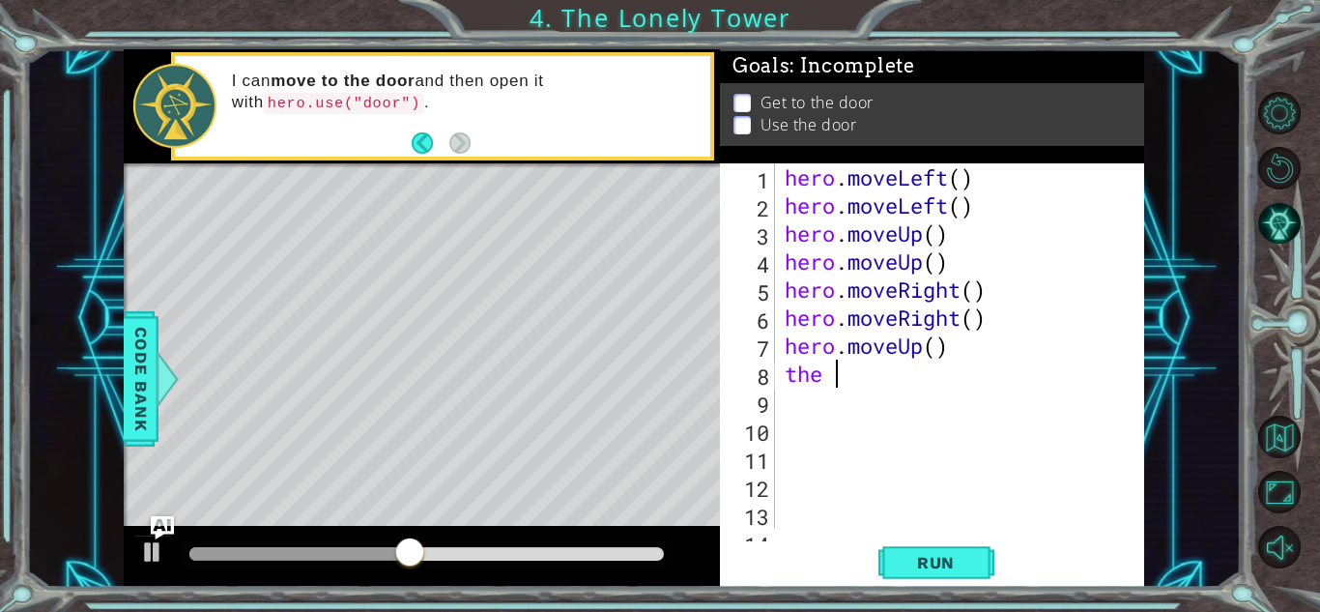
type textarea "t"
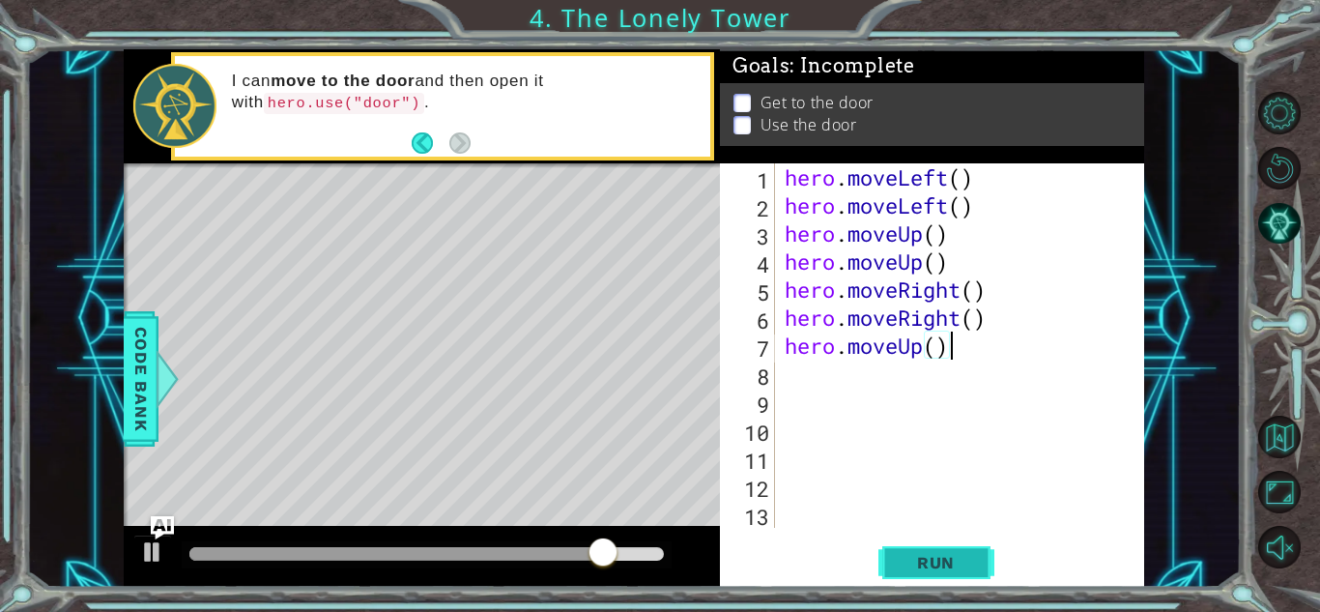
type textarea "hero.moveUp()"
click at [924, 560] on span "Run" at bounding box center [936, 562] width 76 height 19
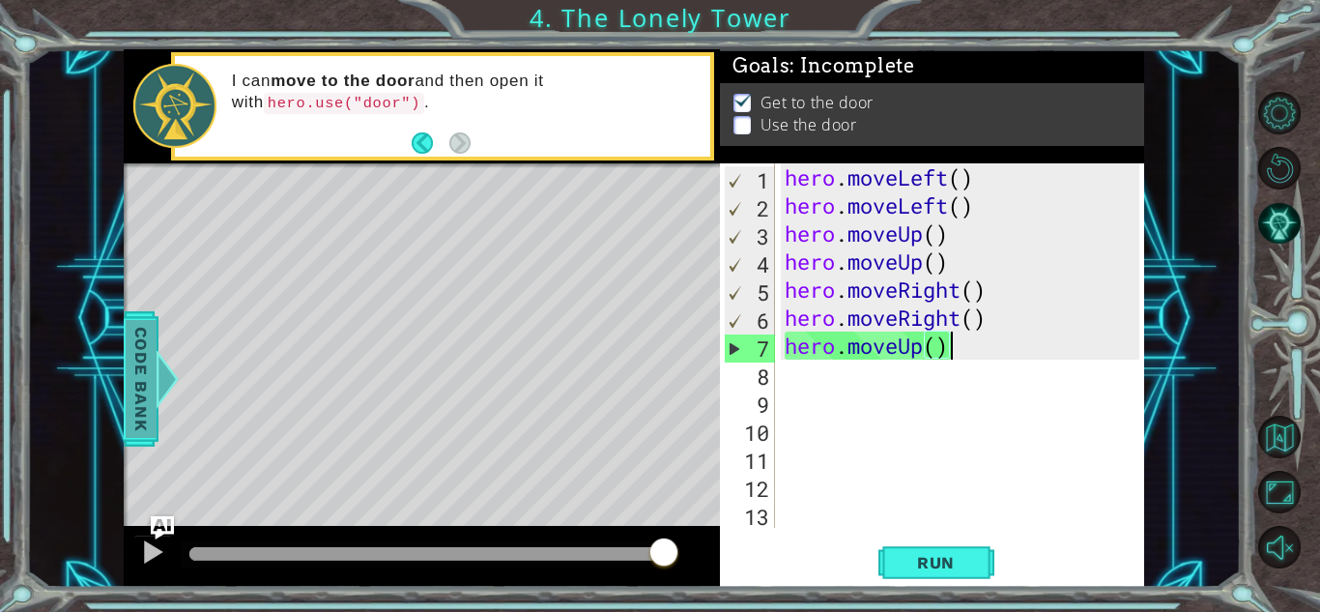
click at [126, 359] on span "Code Bank" at bounding box center [141, 379] width 31 height 118
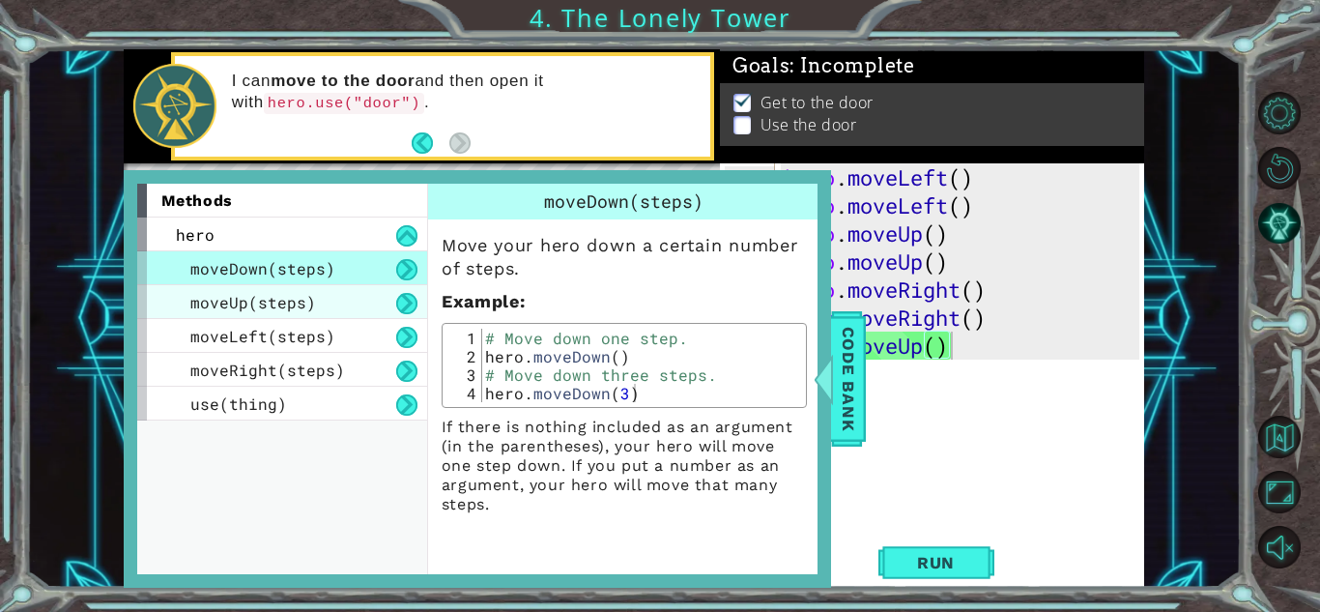
click at [193, 297] on span "moveUp(steps)" at bounding box center [253, 302] width 126 height 20
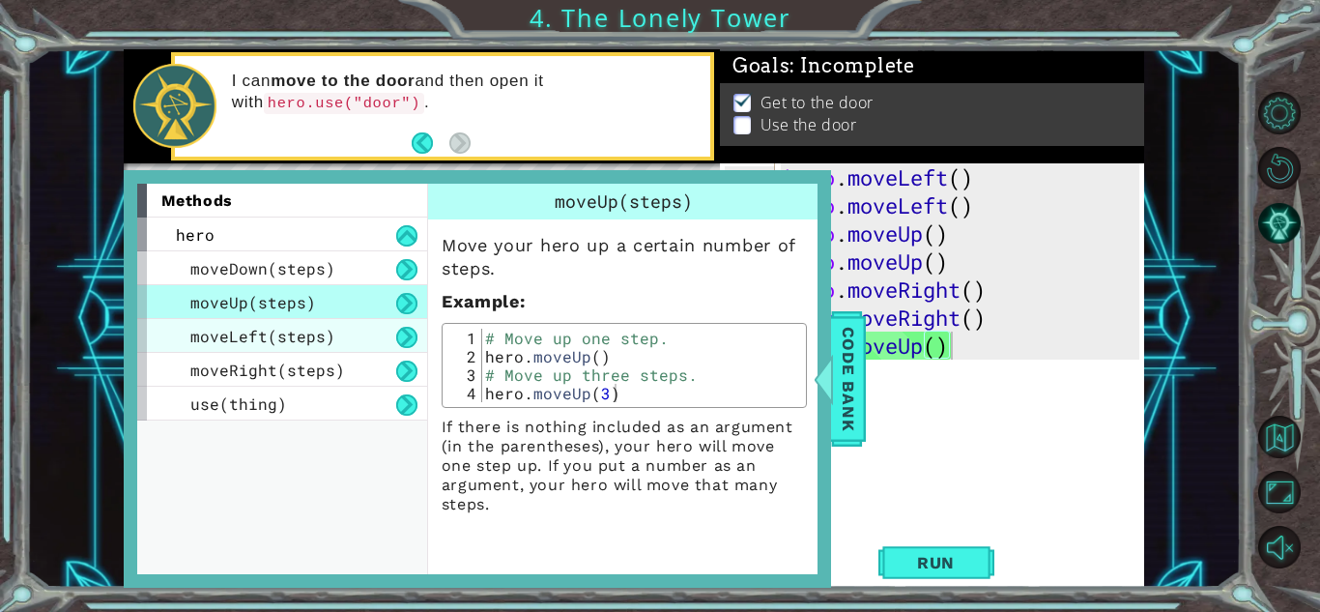
click at [263, 345] on span "moveLeft(steps)" at bounding box center [262, 336] width 145 height 20
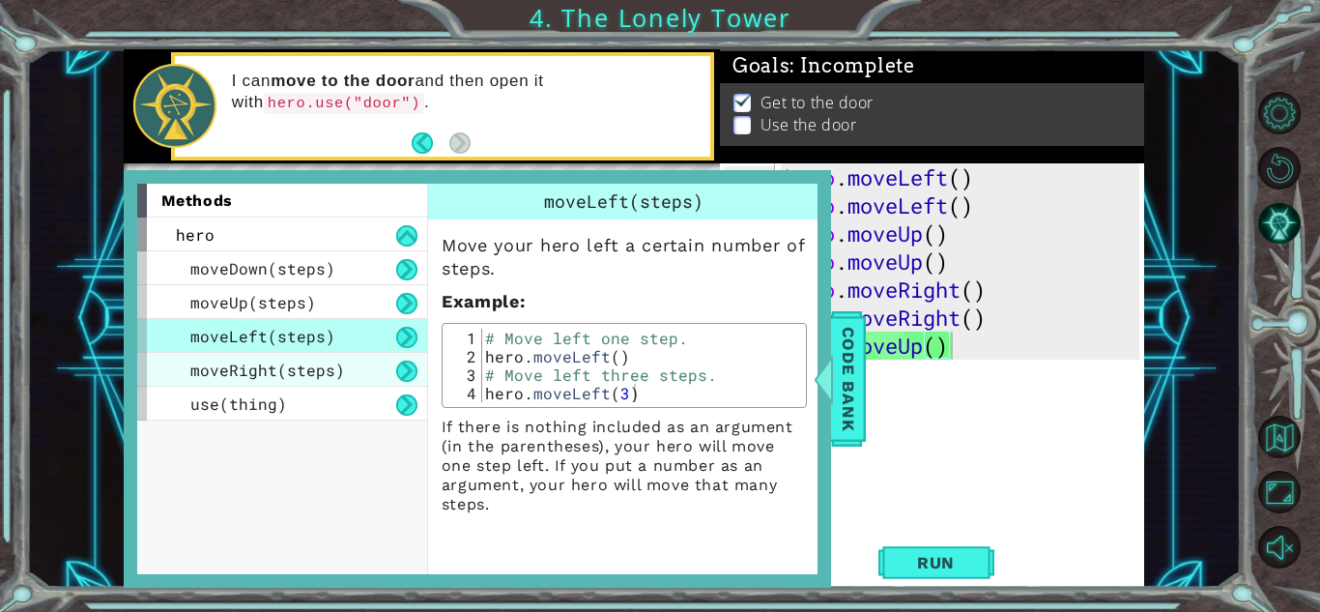
click at [273, 365] on span "moveRight(steps)" at bounding box center [267, 370] width 155 height 20
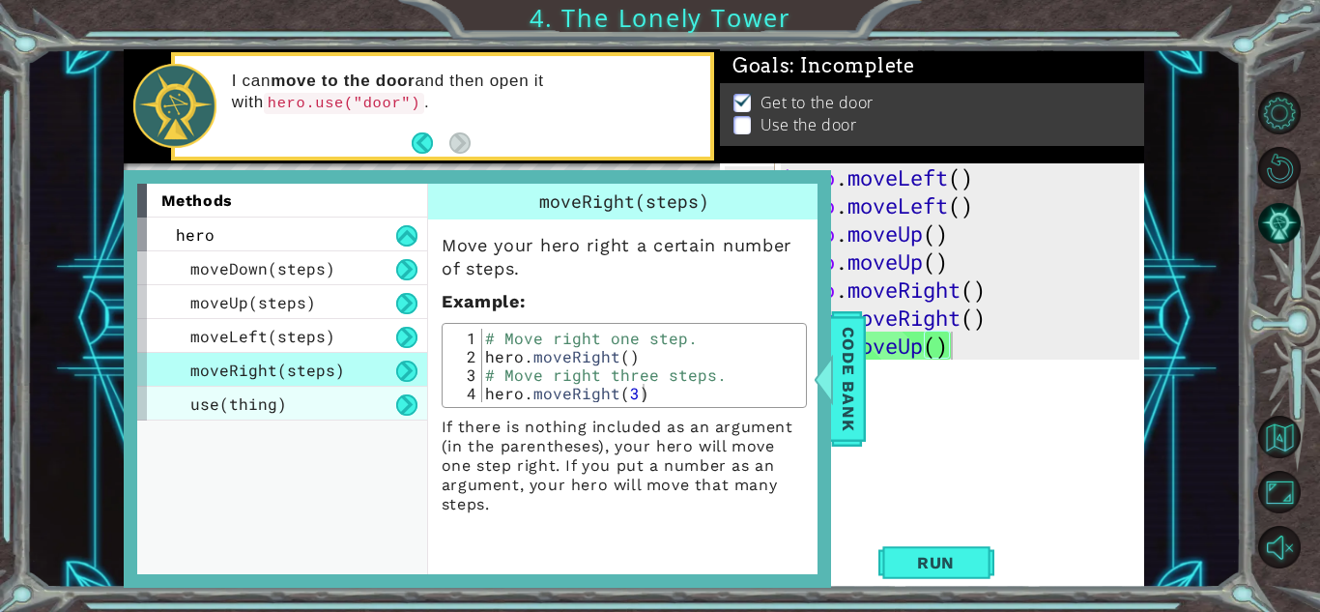
click at [276, 394] on span "use(thing)" at bounding box center [238, 403] width 97 height 20
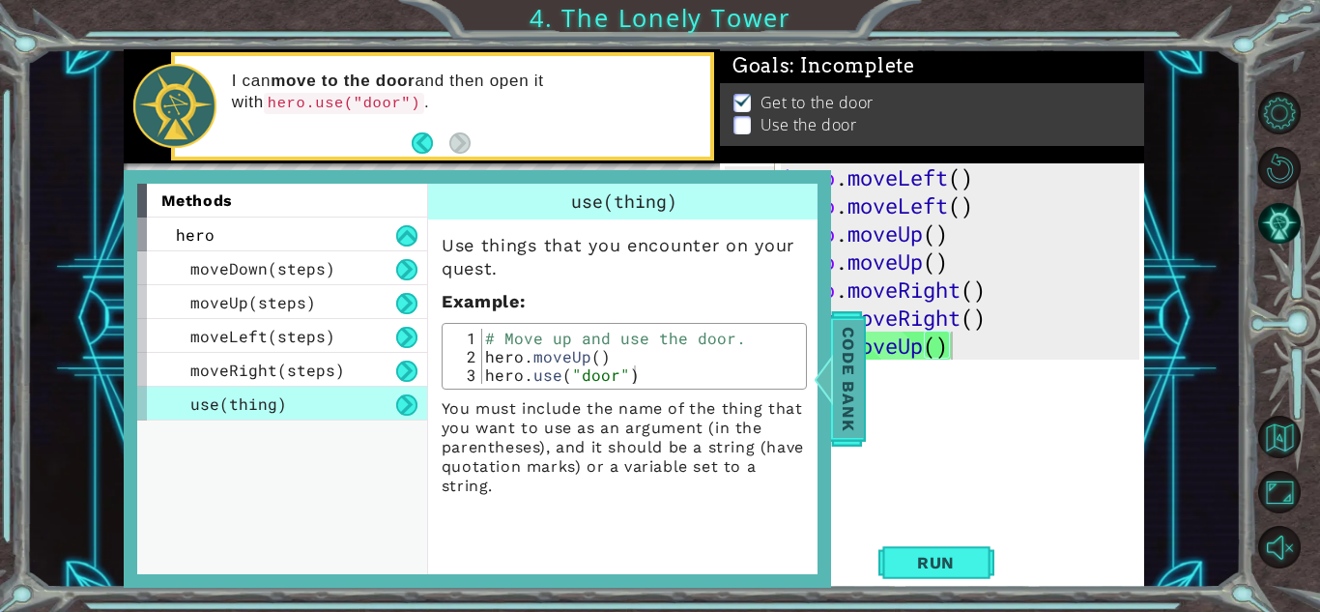
click at [822, 371] on div at bounding box center [810, 379] width 24 height 58
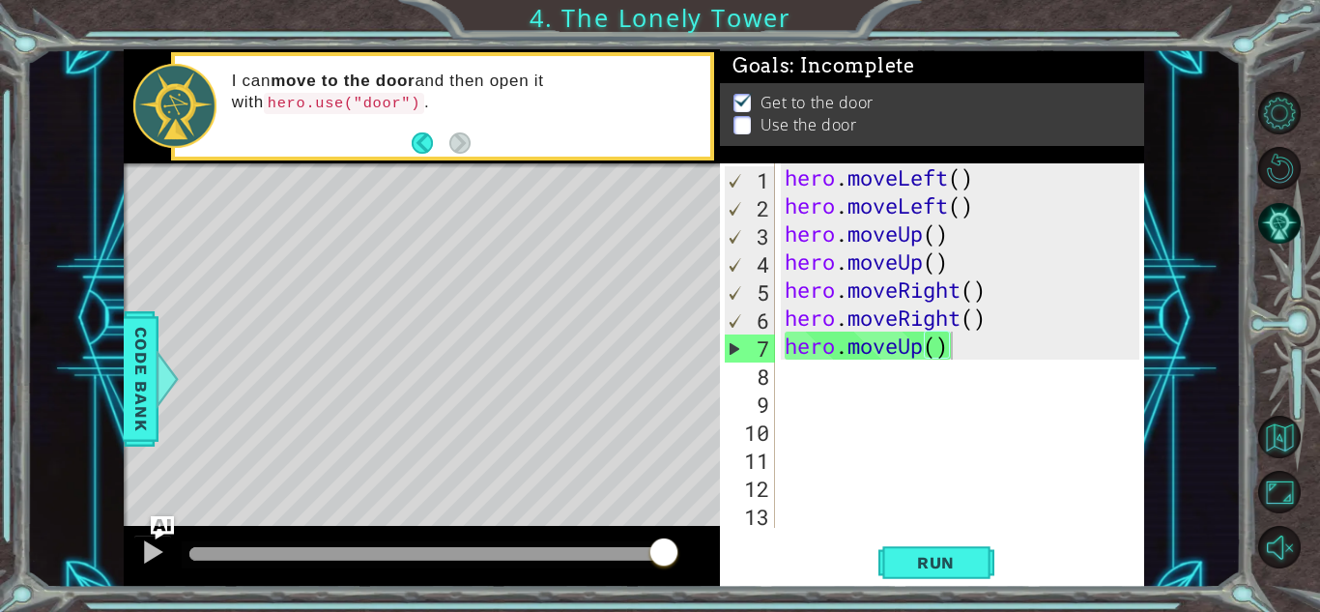
click at [816, 374] on div "hero . moveLeft ( ) hero . moveLeft ( ) hero . moveUp ( ) hero . moveUp ( ) her…" at bounding box center [965, 373] width 368 height 420
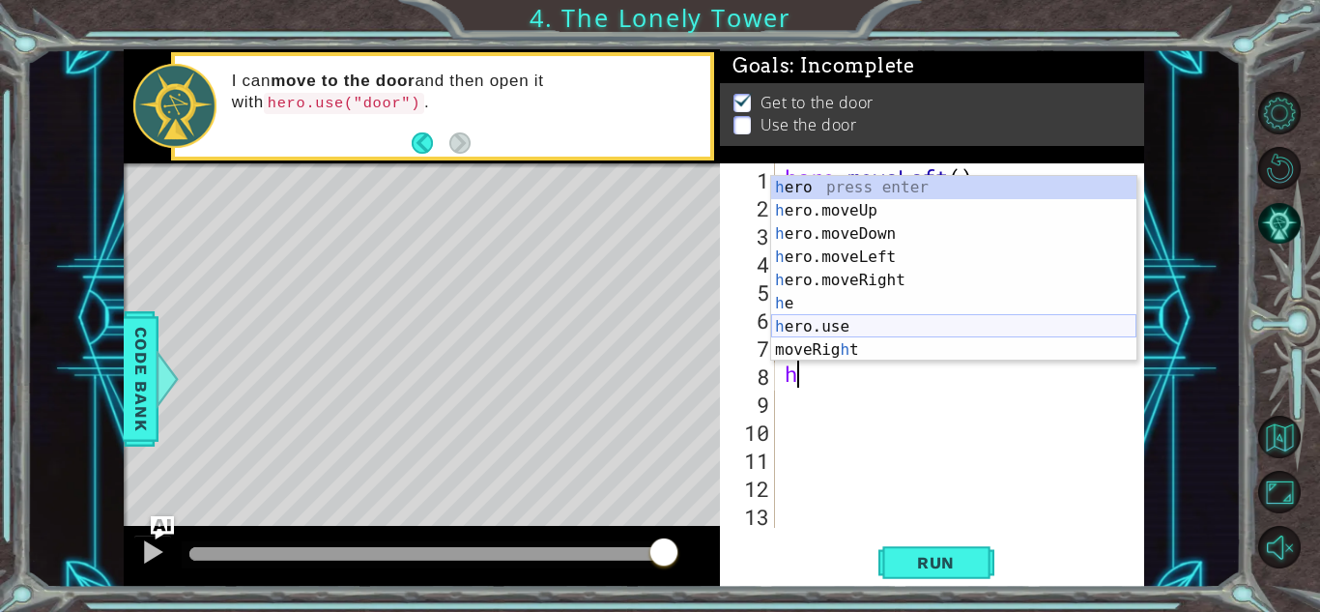
click at [879, 326] on div "h ero press enter h ero.moveUp press enter h ero.moveDown press enter h ero.mov…" at bounding box center [953, 292] width 365 height 232
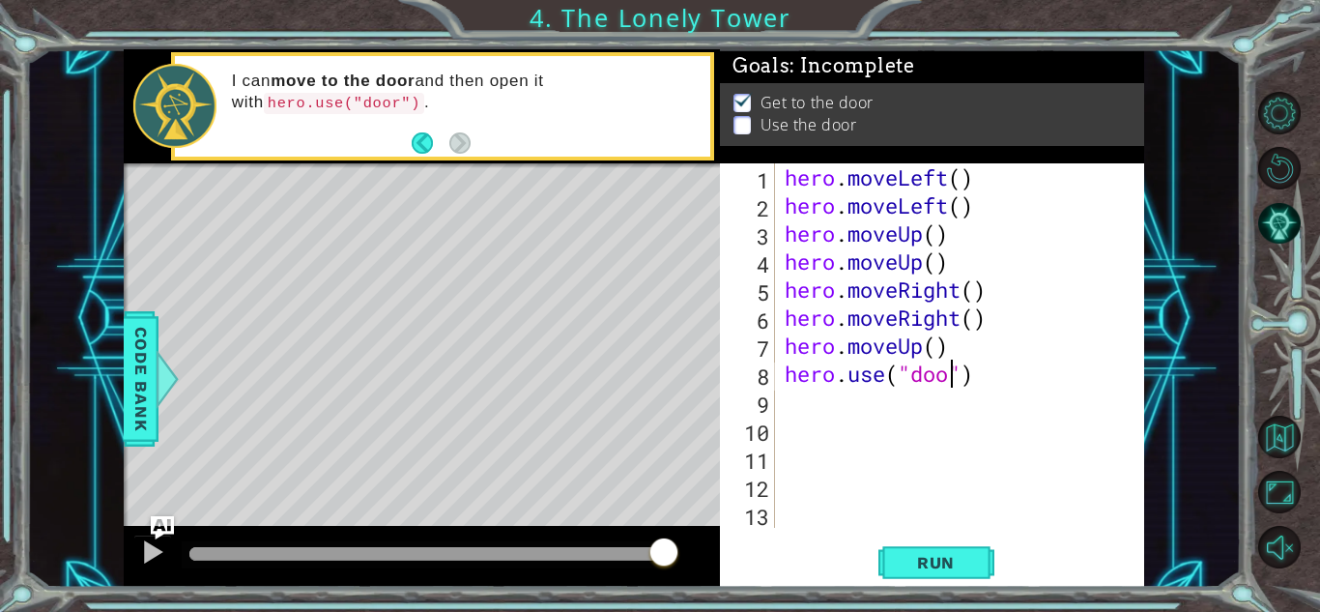
scroll to position [0, 8]
type textarea "hero.use("door")"
click at [975, 561] on button "Run" at bounding box center [937, 562] width 116 height 43
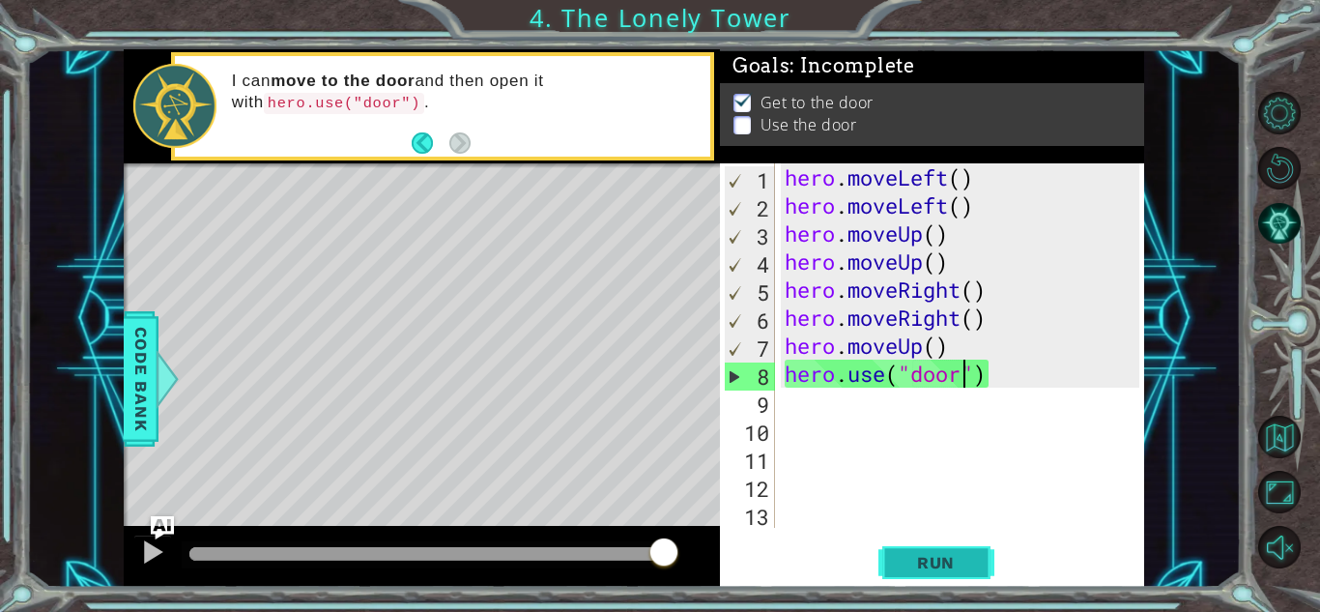
click at [975, 561] on button "Run" at bounding box center [937, 562] width 116 height 43
click at [483, 248] on div "Level Map" at bounding box center [570, 447] width 893 height 569
click at [134, 376] on span "Code Bank" at bounding box center [149, 379] width 31 height 118
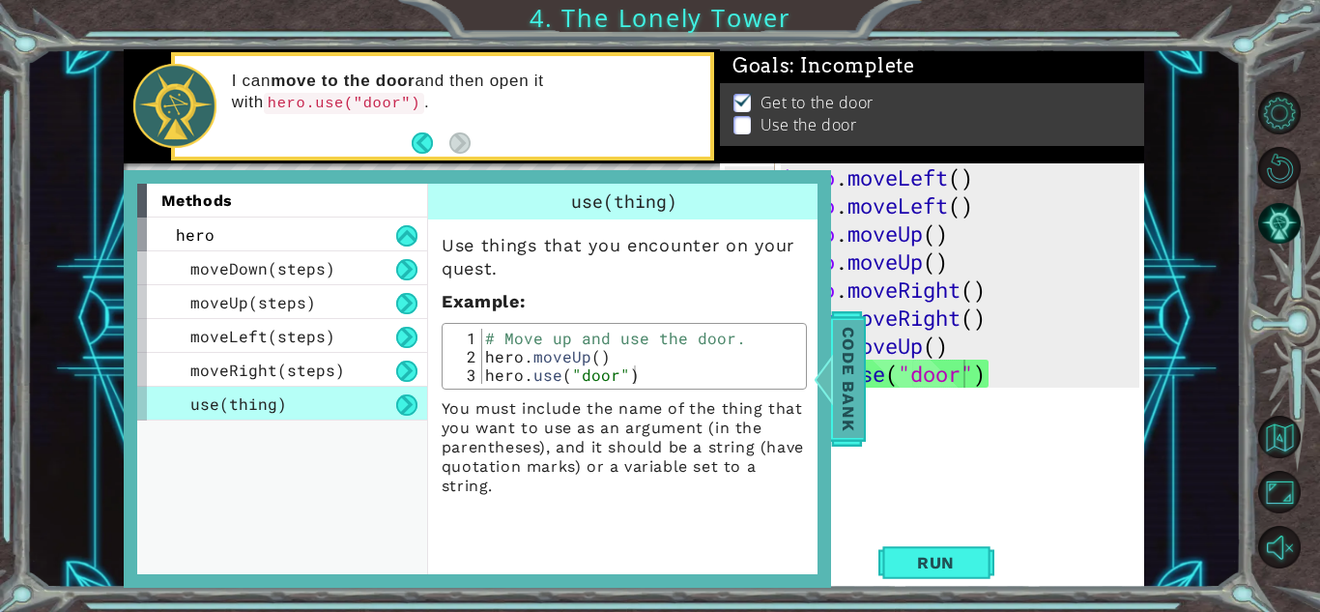
click at [821, 383] on div at bounding box center [824, 379] width 24 height 58
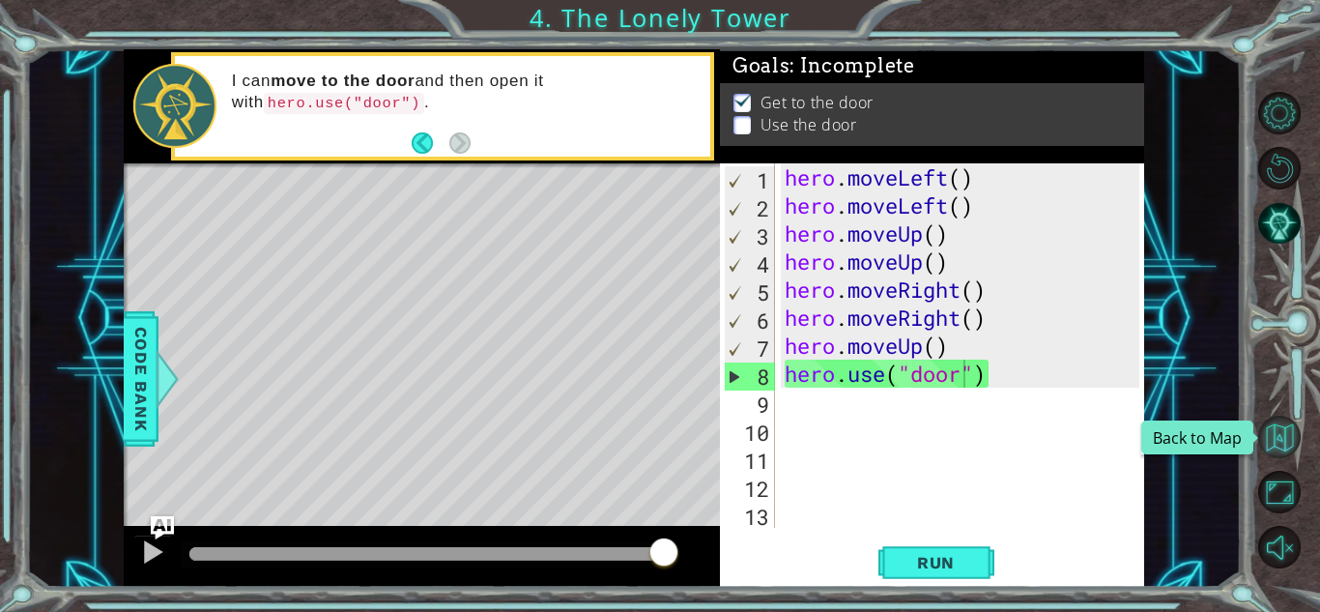
click at [1280, 418] on button "Back to Map" at bounding box center [1279, 437] width 43 height 43
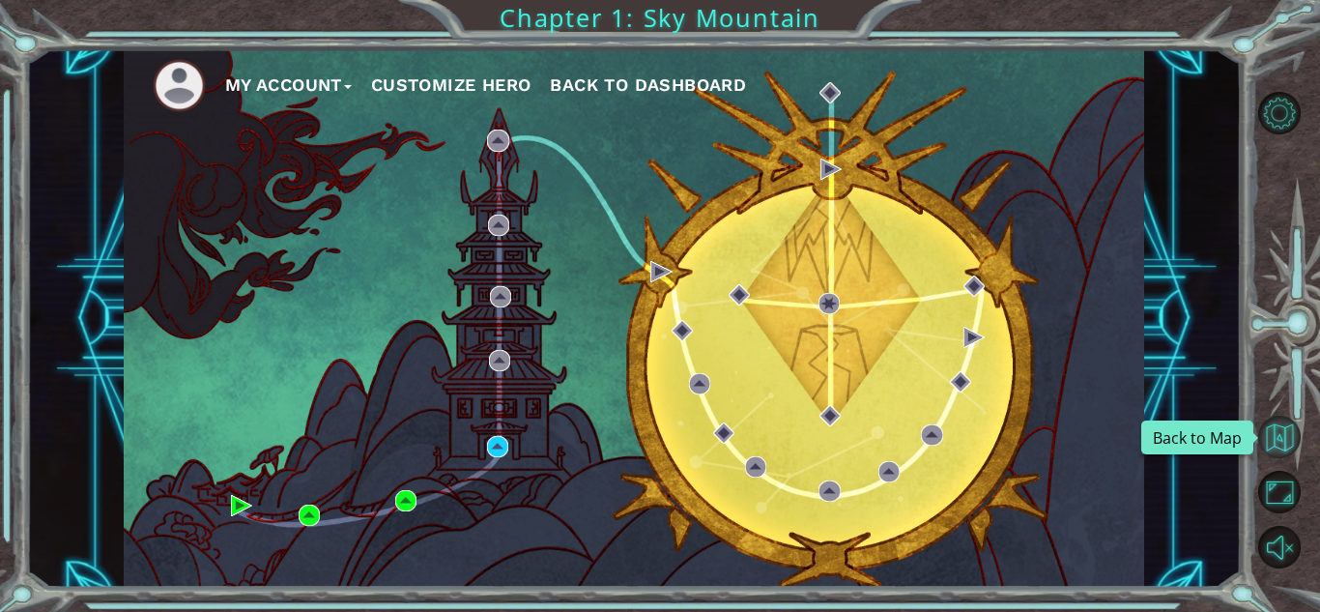
click at [1287, 423] on button "Back to Map" at bounding box center [1279, 437] width 43 height 43
click at [0, 218] on div "My Account Customize Hero Back to Dashboard Chapter 1: Sky Mountain" at bounding box center [660, 306] width 1320 height 612
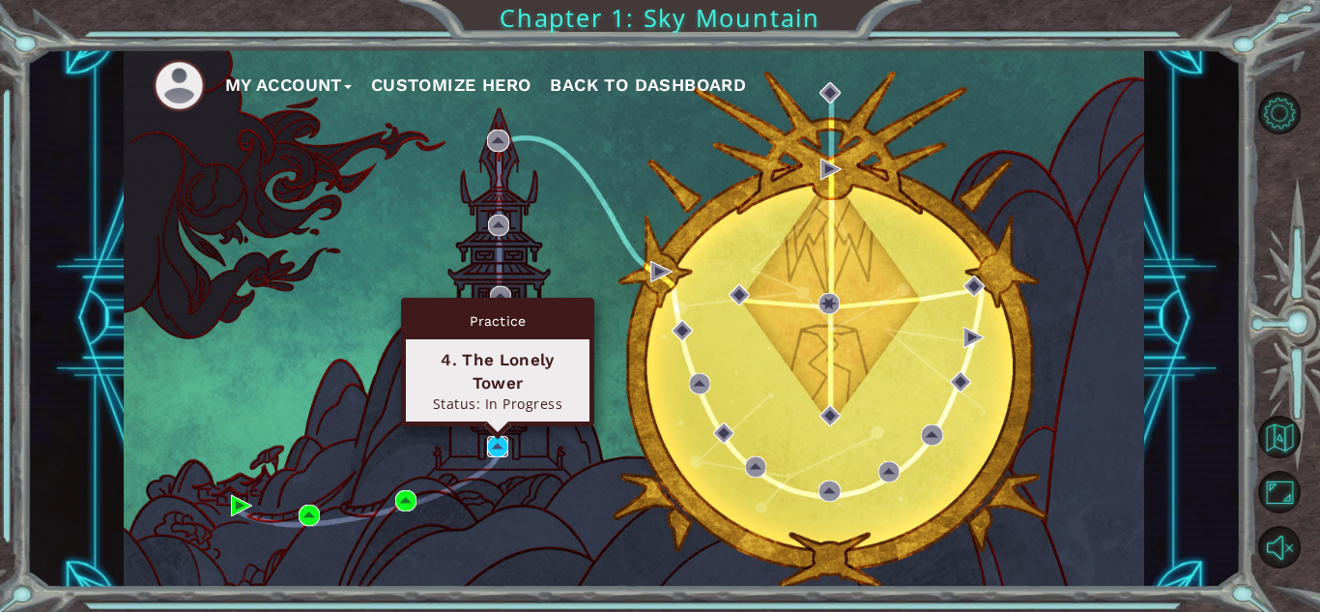
click at [501, 441] on img at bounding box center [497, 446] width 21 height 21
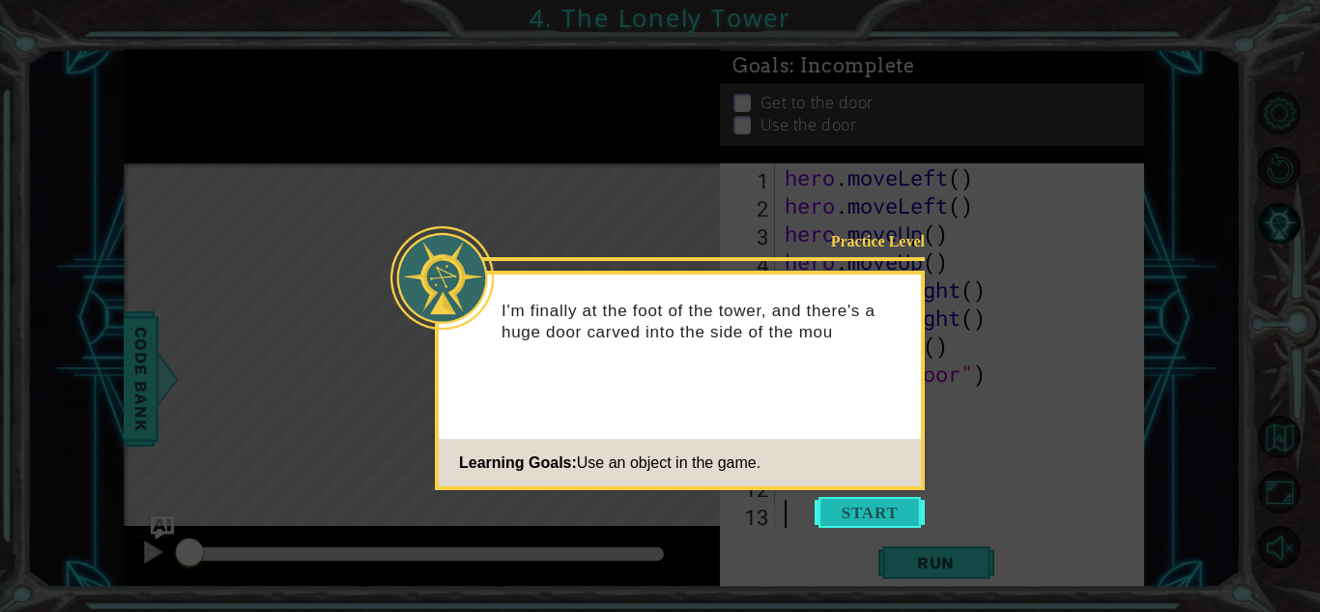
click at [847, 520] on button "Start" at bounding box center [870, 512] width 110 height 31
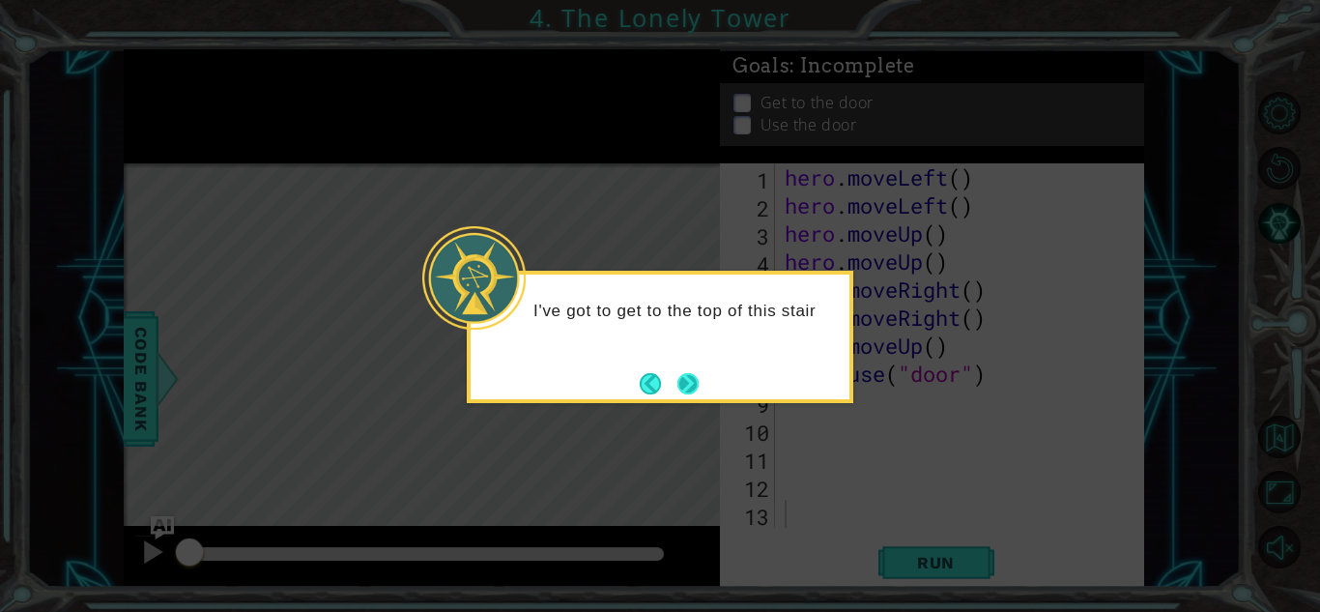
click at [692, 384] on button "Next" at bounding box center [689, 383] width 24 height 24
click at [692, 384] on button "Next" at bounding box center [688, 383] width 28 height 28
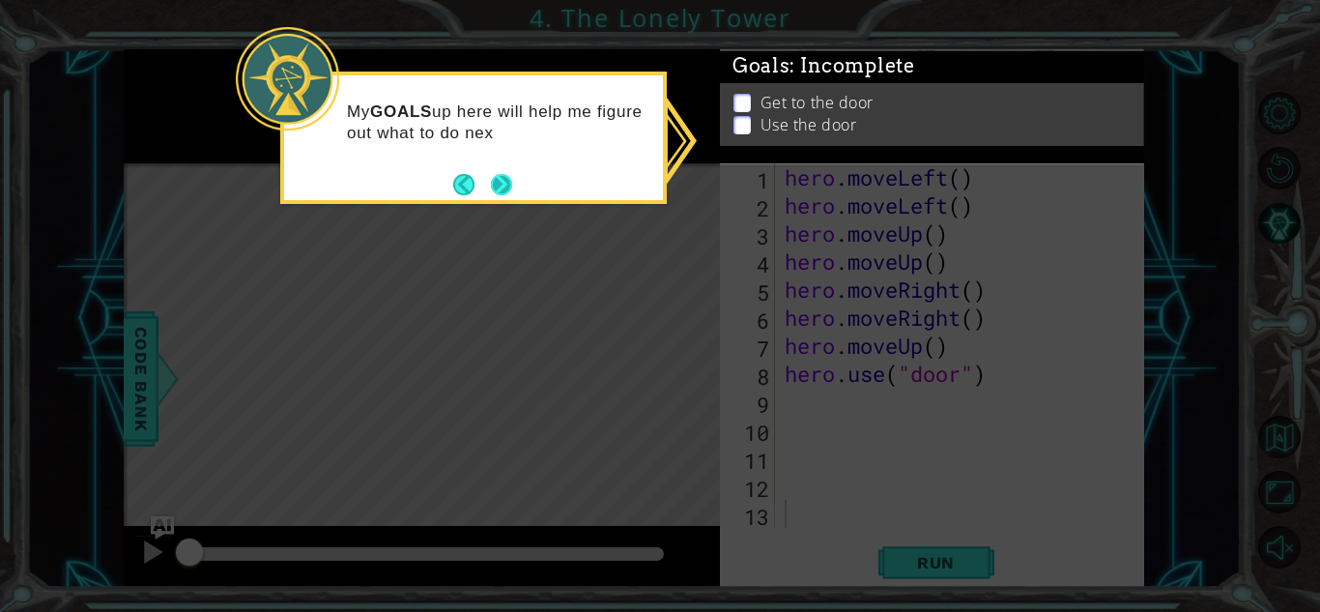
click at [508, 180] on button "Next" at bounding box center [501, 184] width 33 height 33
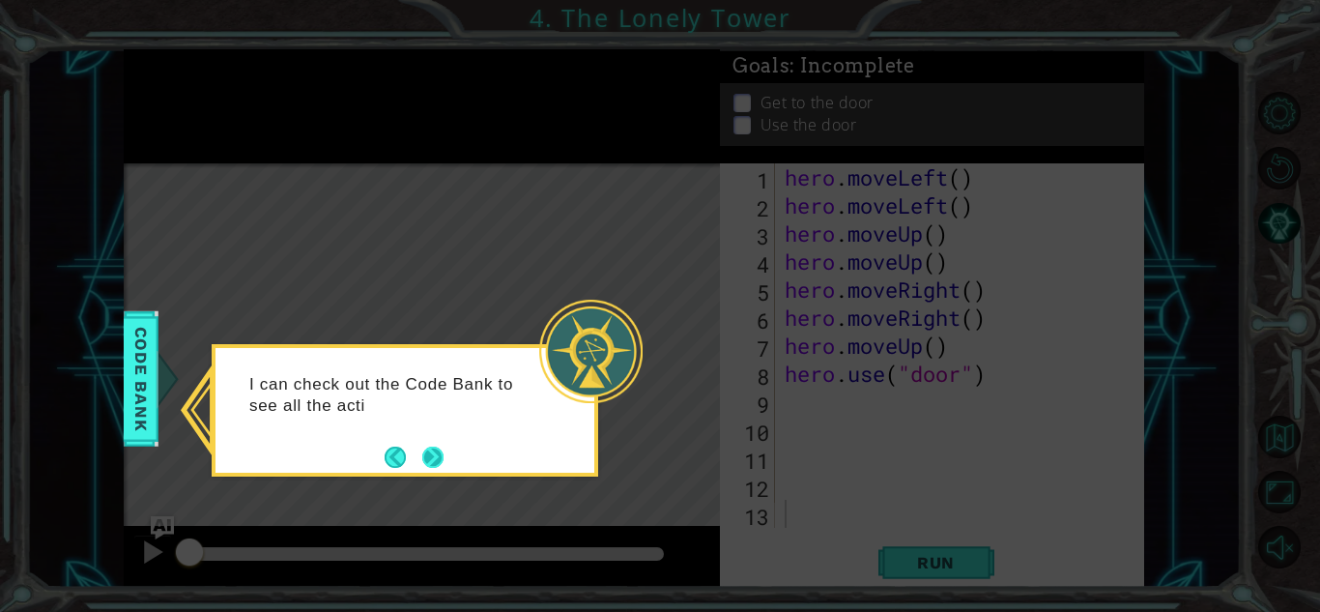
click at [426, 455] on button "Next" at bounding box center [433, 457] width 32 height 32
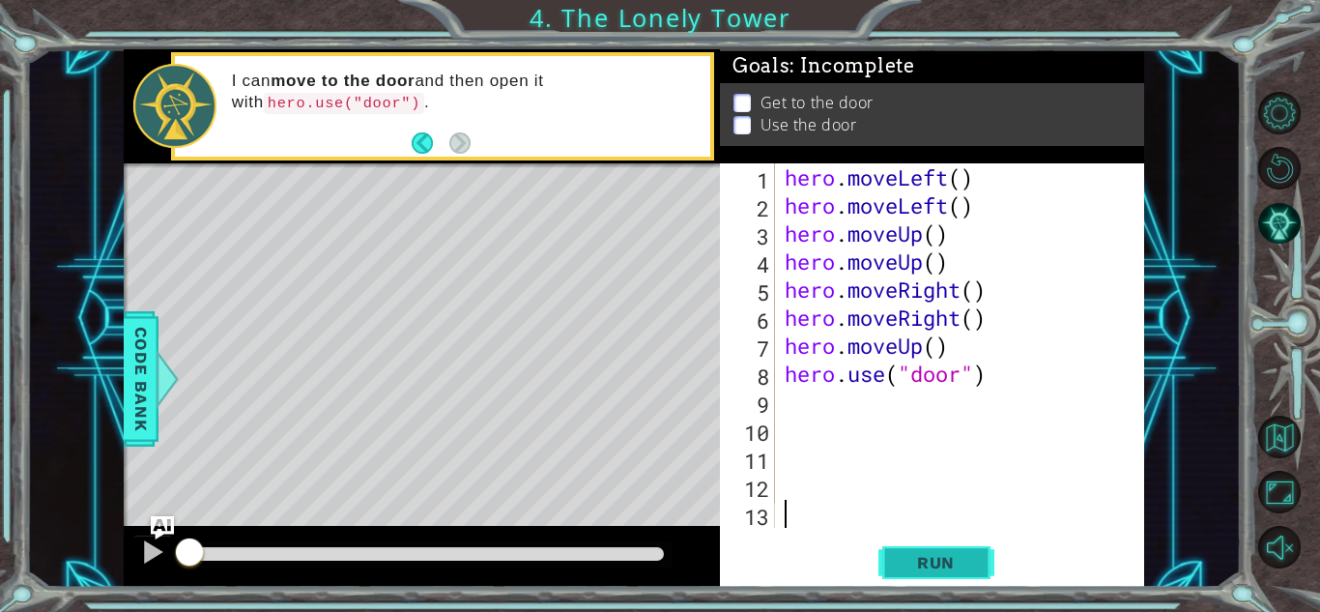
click at [961, 559] on span "Run" at bounding box center [936, 562] width 76 height 19
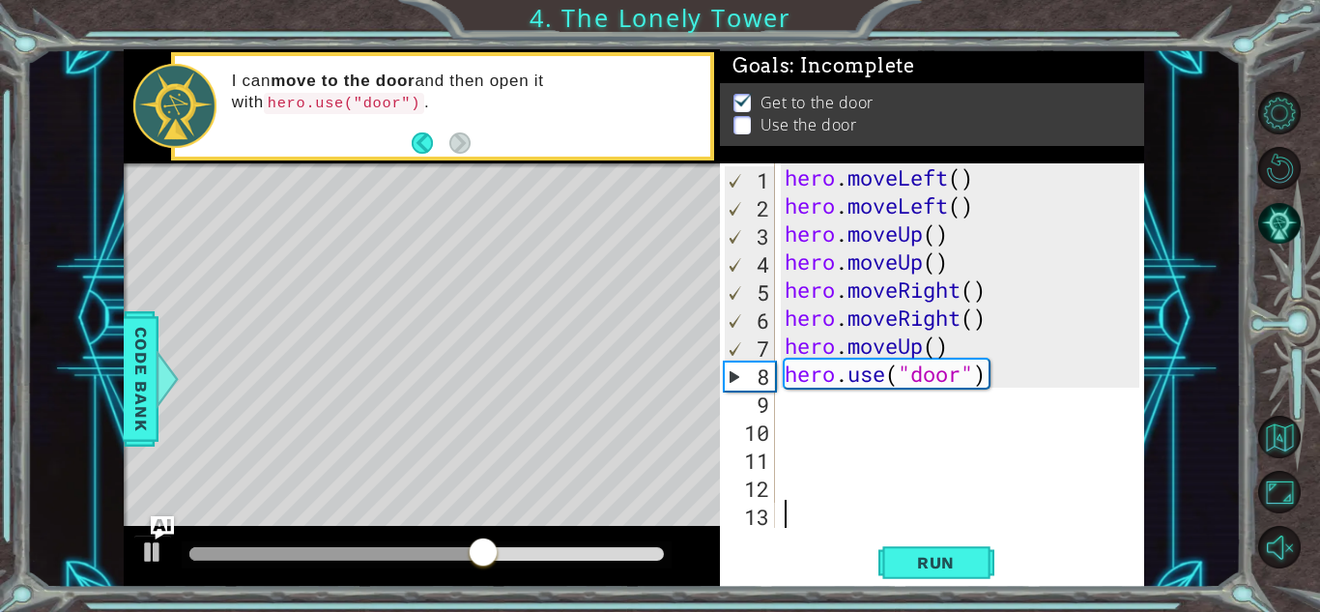
click at [979, 381] on div "hero . moveLeft ( ) hero . moveLeft ( ) hero . moveUp ( ) hero . moveUp ( ) her…" at bounding box center [965, 373] width 368 height 420
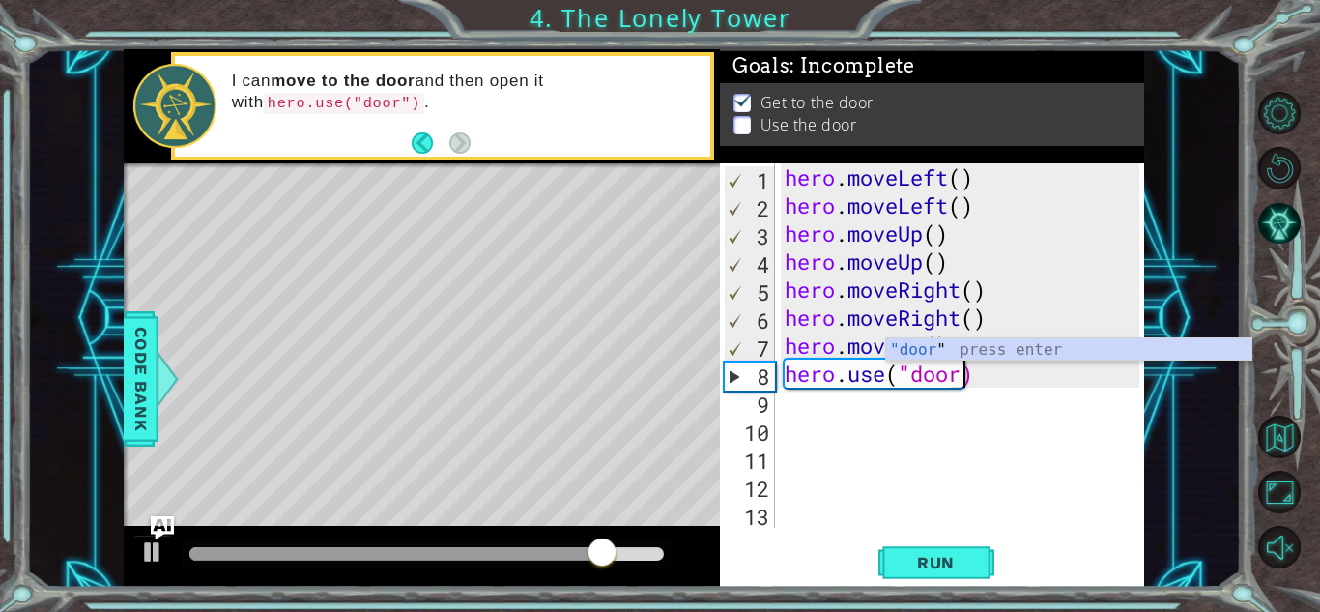
scroll to position [0, 8]
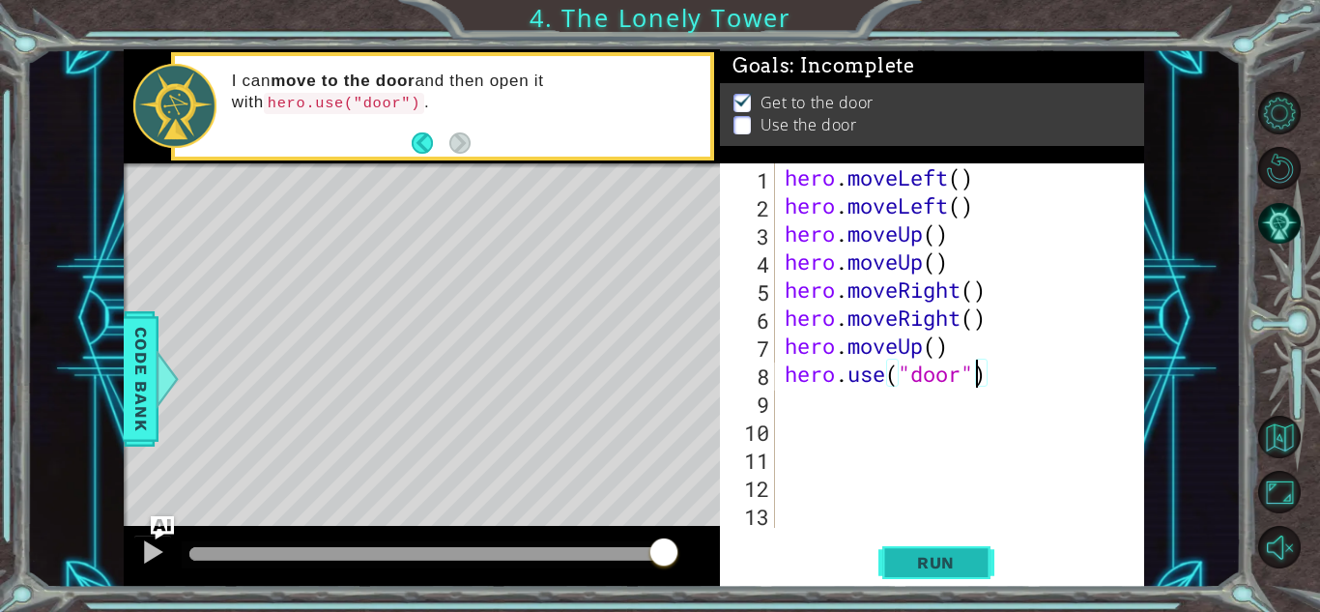
click at [947, 557] on span "Run" at bounding box center [936, 562] width 76 height 19
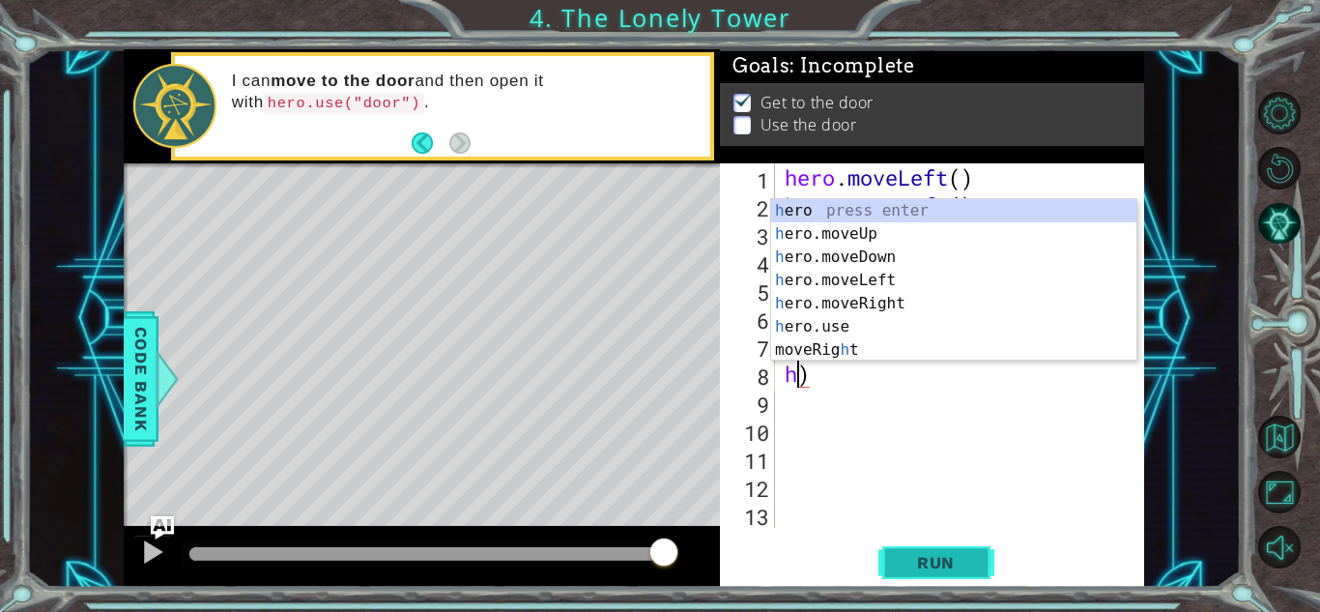
scroll to position [0, 0]
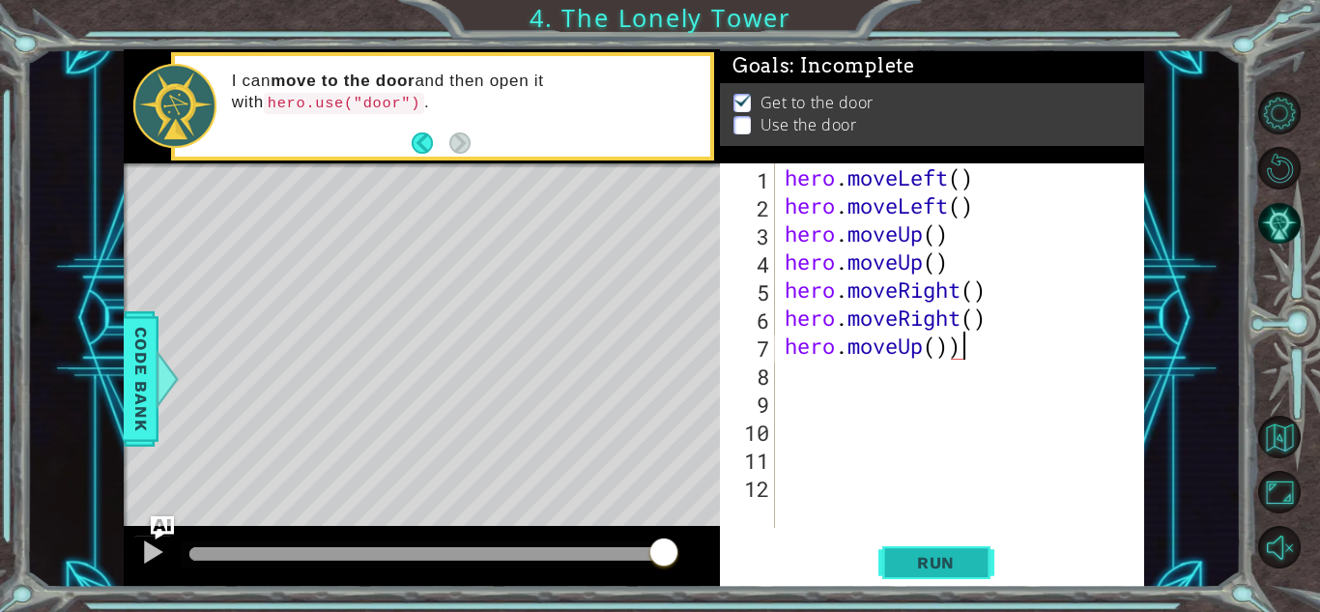
type textarea "hero.moveUp()"
type textarea "h"
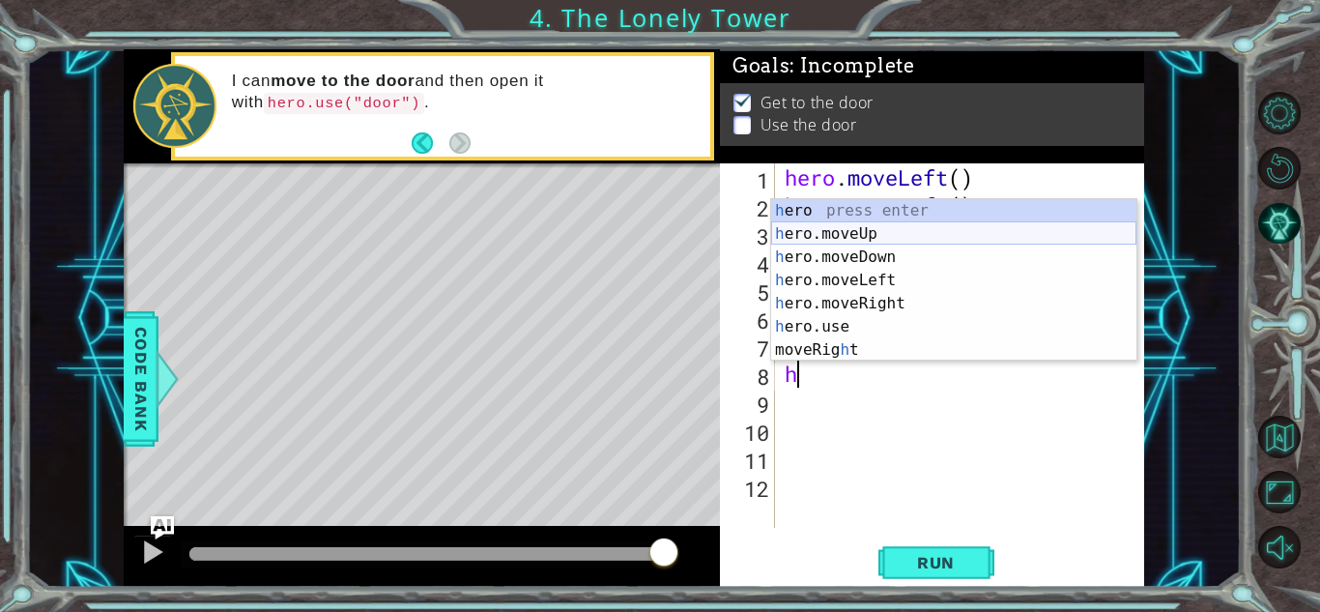
click at [870, 245] on div "h ero press enter h ero.moveUp press enter h ero.moveDown press enter h ero.mov…" at bounding box center [953, 303] width 365 height 209
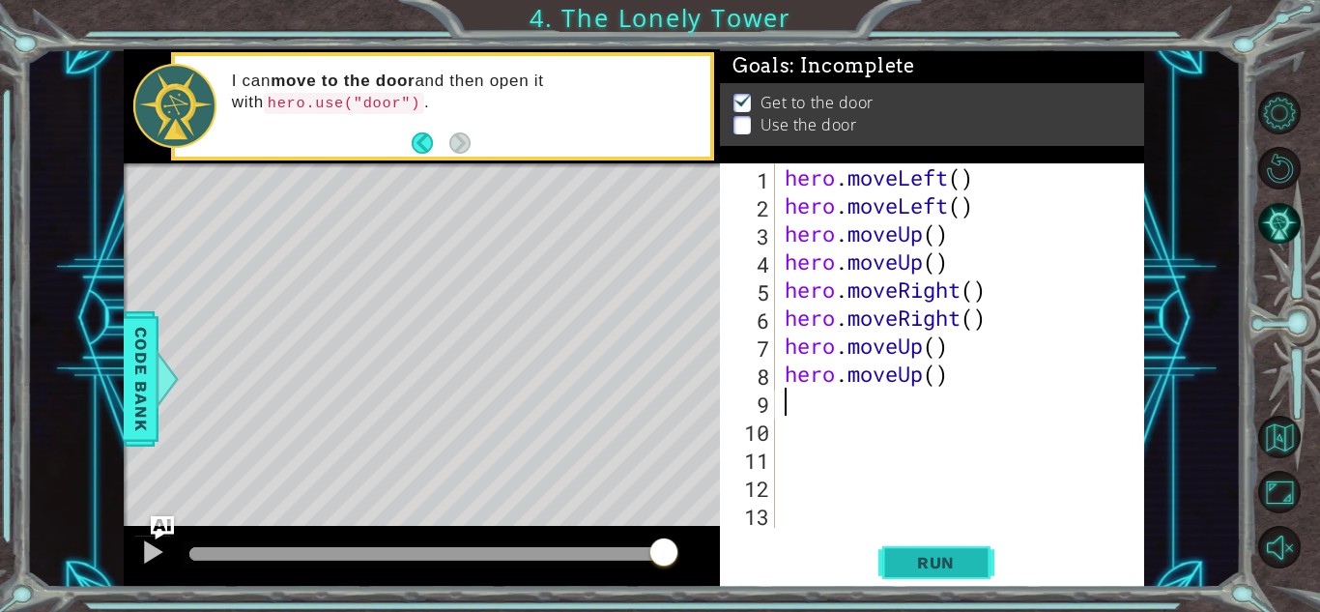
click at [909, 562] on span "Run" at bounding box center [936, 562] width 76 height 19
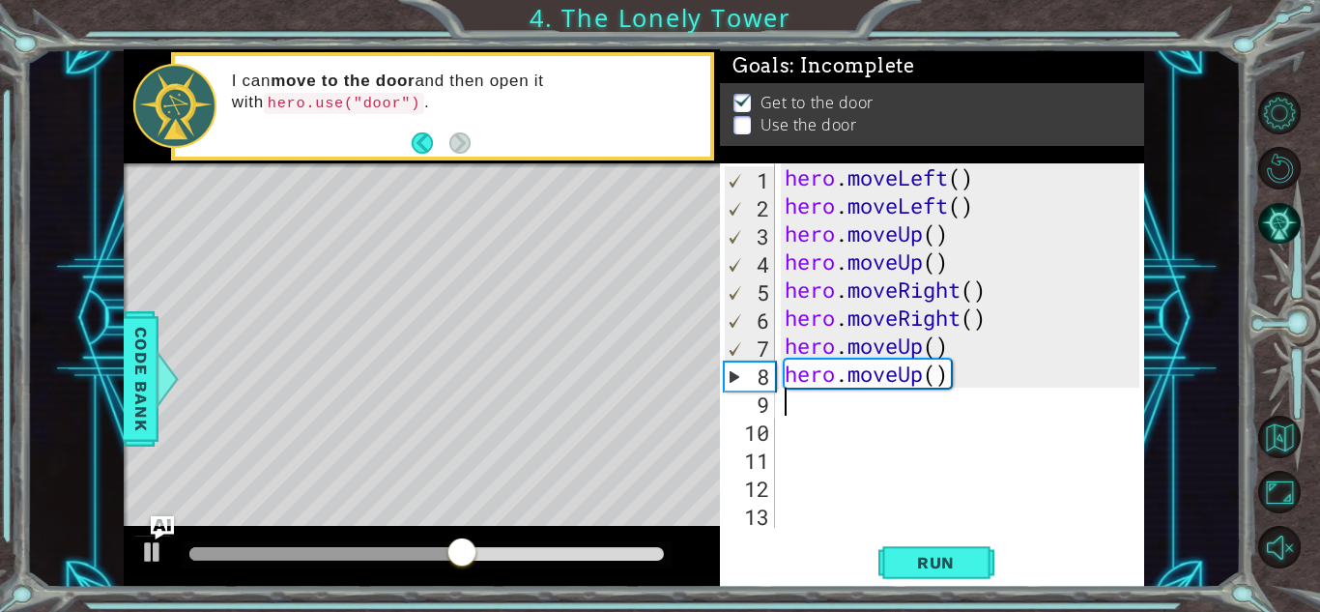
click at [965, 366] on div "hero . moveLeft ( ) hero . moveLeft ( ) hero . moveUp ( ) hero . moveUp ( ) her…" at bounding box center [965, 373] width 368 height 420
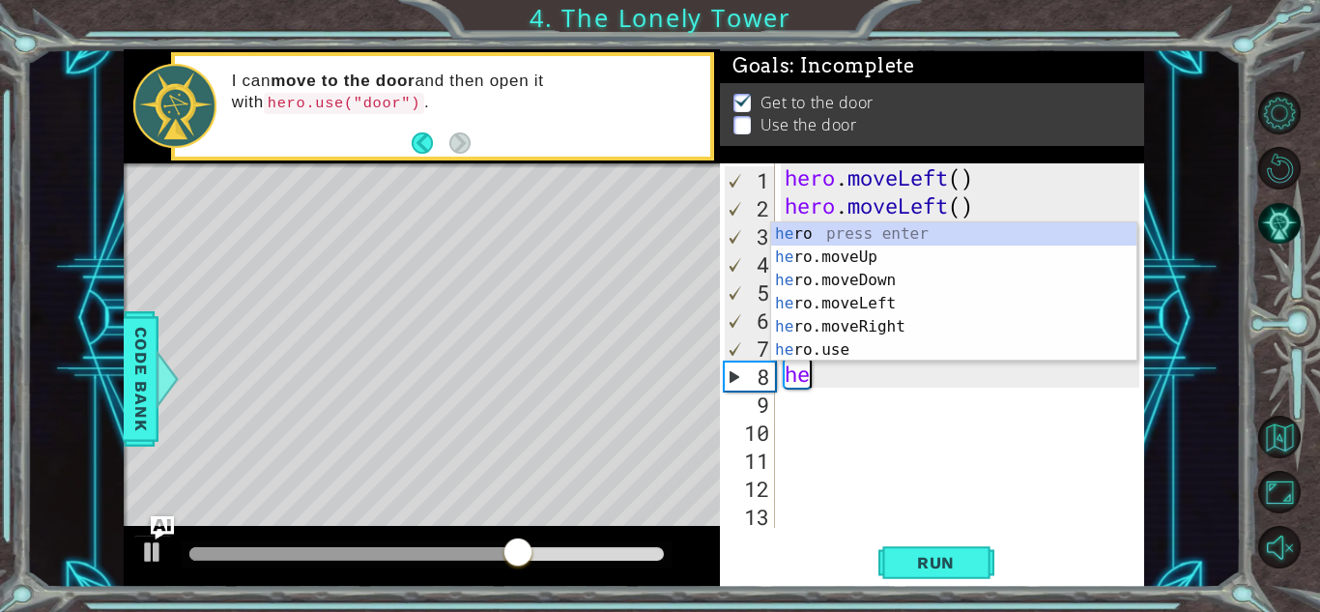
type textarea "h"
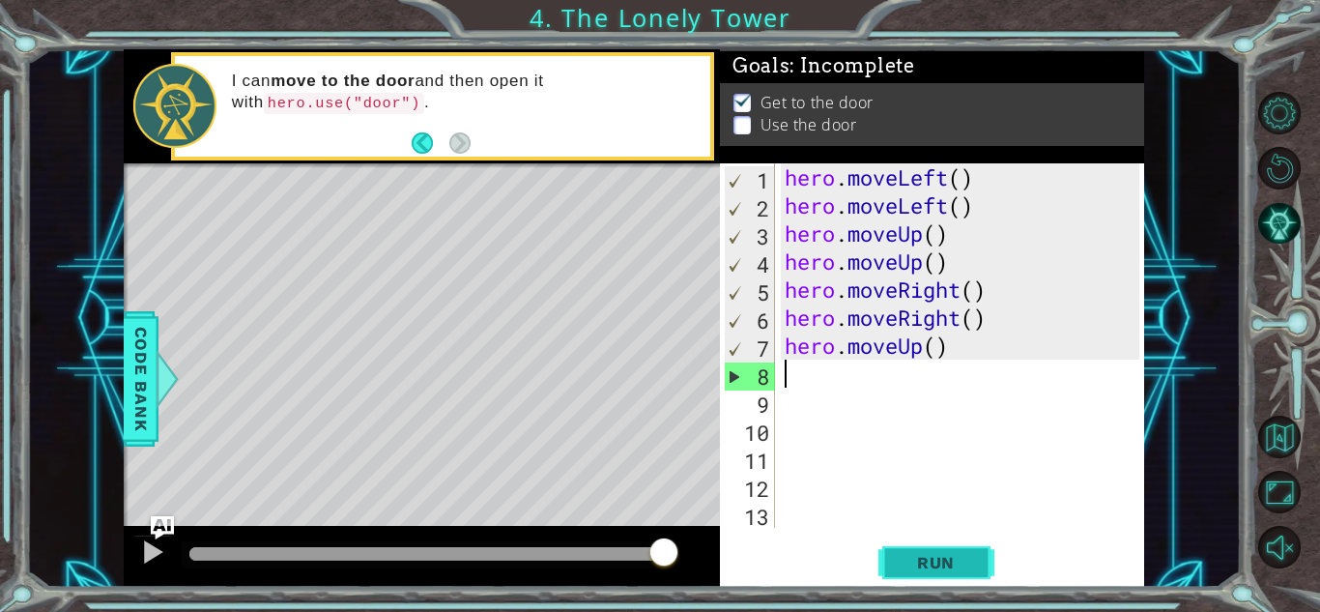
click at [936, 566] on span "Run" at bounding box center [936, 562] width 76 height 19
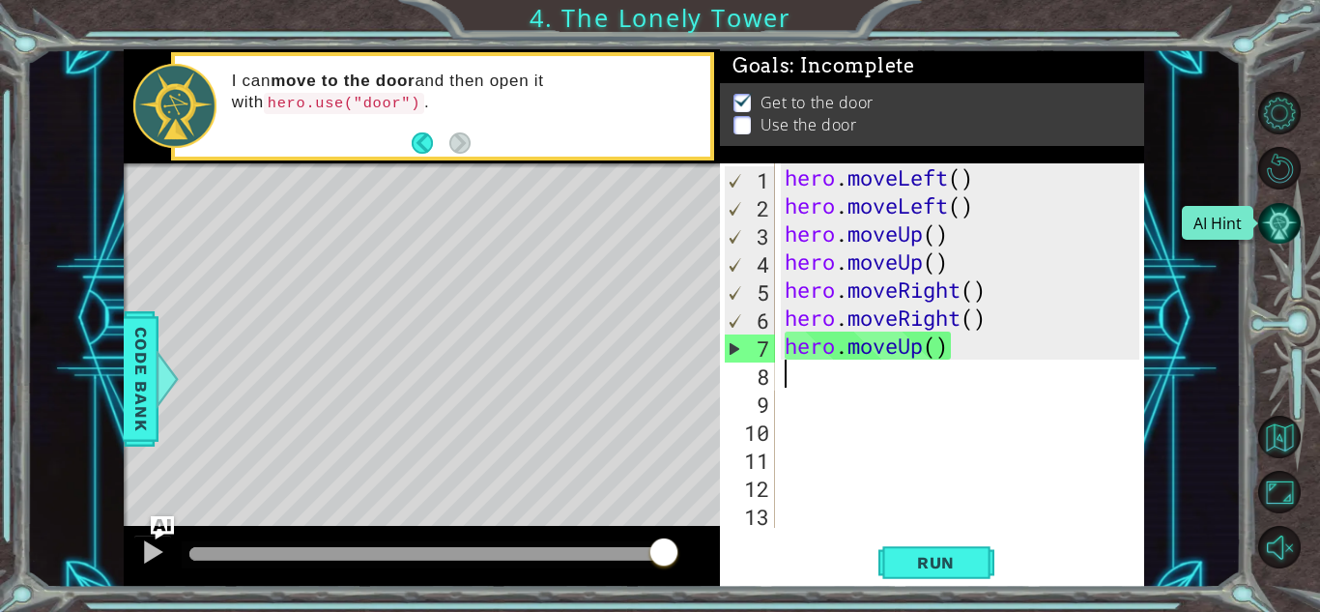
click at [1287, 221] on button "AI Hint" at bounding box center [1279, 223] width 43 height 43
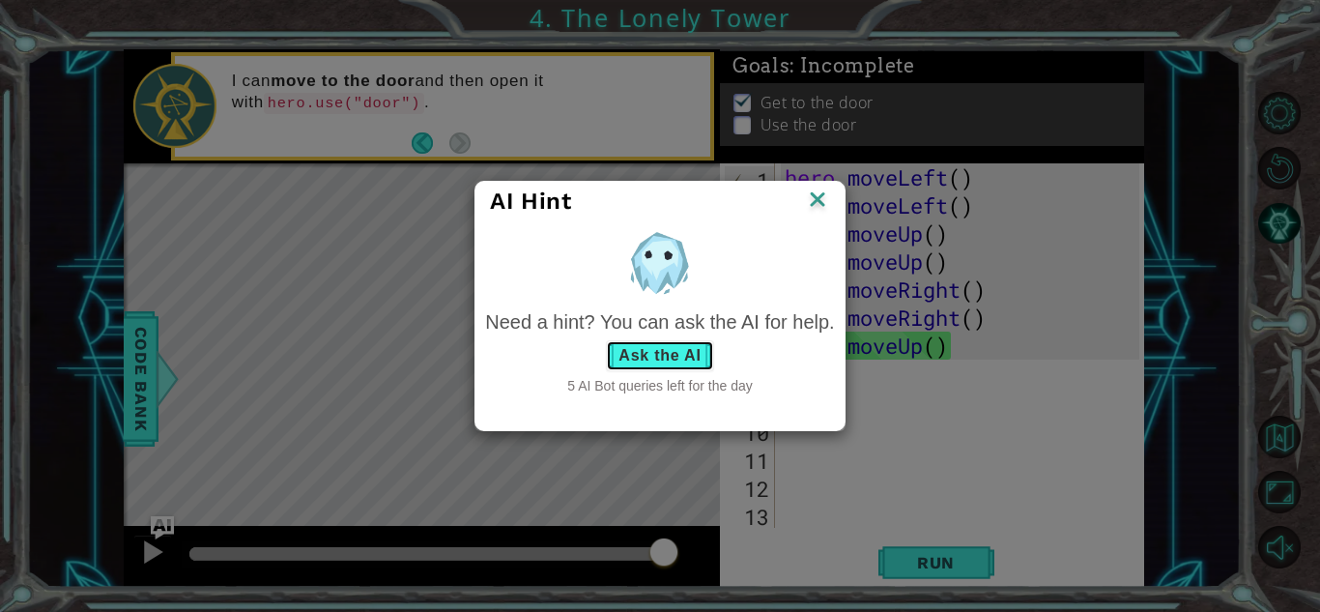
click at [677, 361] on button "Ask the AI" at bounding box center [659, 355] width 107 height 31
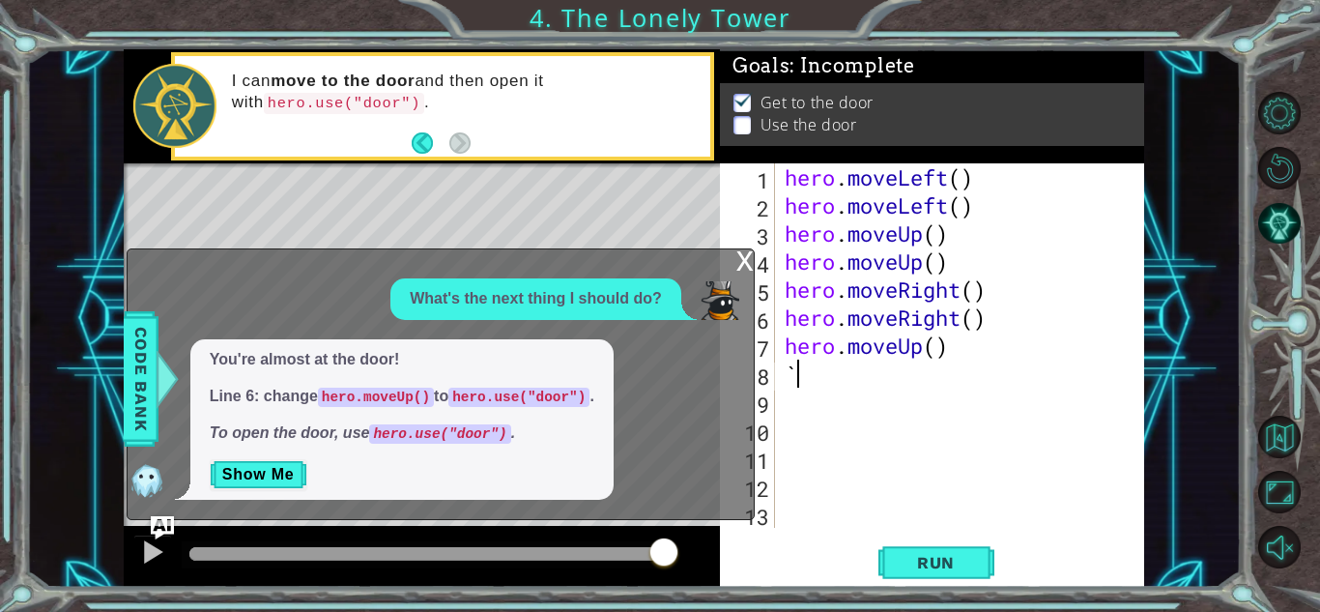
click at [955, 360] on div "hero . moveLeft ( ) hero . moveLeft ( ) hero . moveUp ( ) hero . moveUp ( ) her…" at bounding box center [965, 373] width 368 height 420
click at [953, 350] on div "hero . moveLeft ( ) hero . moveLeft ( ) hero . moveUp ( ) hero . moveUp ( ) her…" at bounding box center [965, 373] width 368 height 420
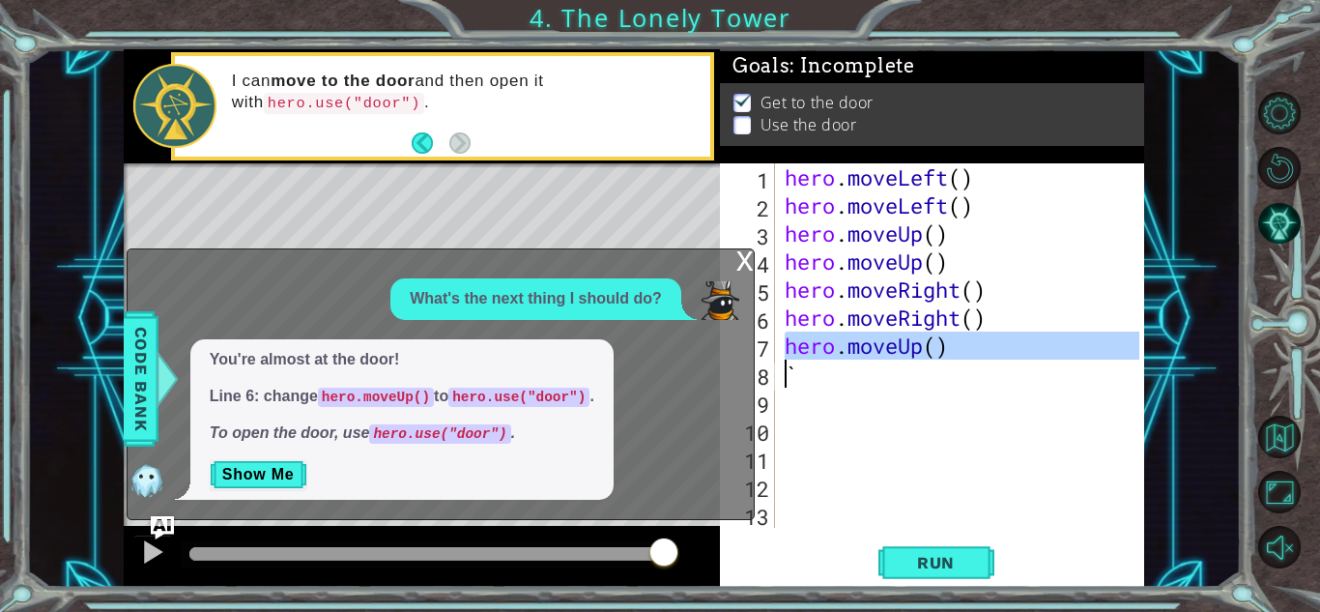
click at [985, 371] on div "hero . moveLeft ( ) hero . moveLeft ( ) hero . moveUp ( ) hero . moveUp ( ) her…" at bounding box center [965, 373] width 368 height 420
type textarea "`"
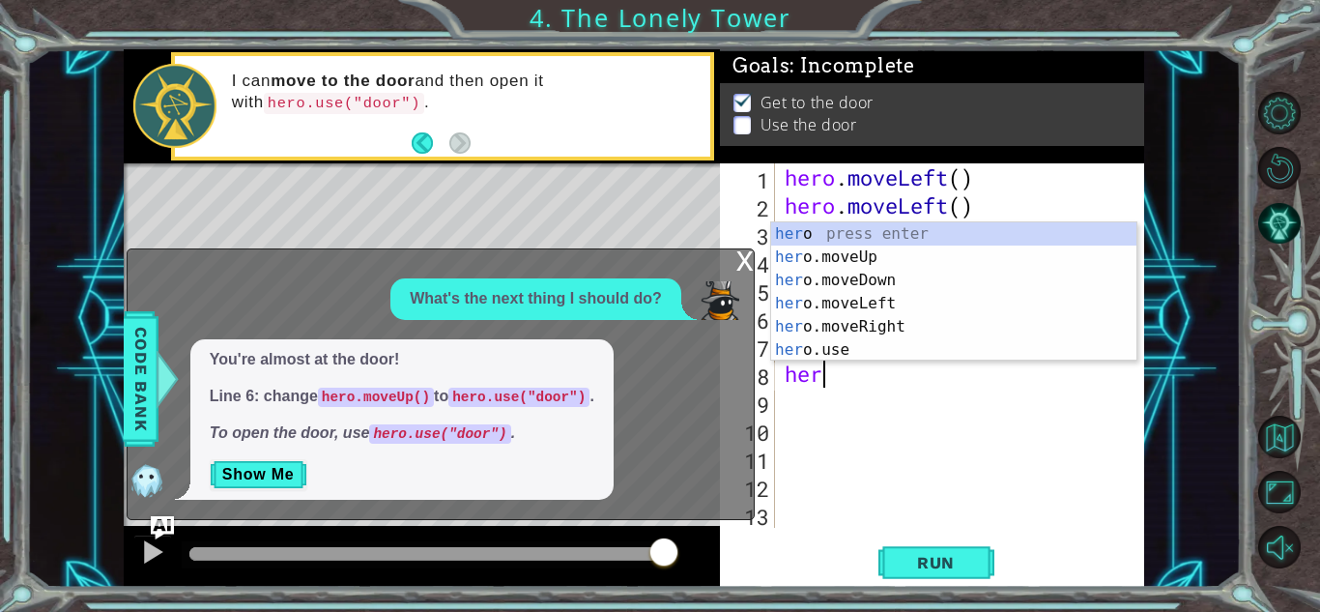
scroll to position [0, 1]
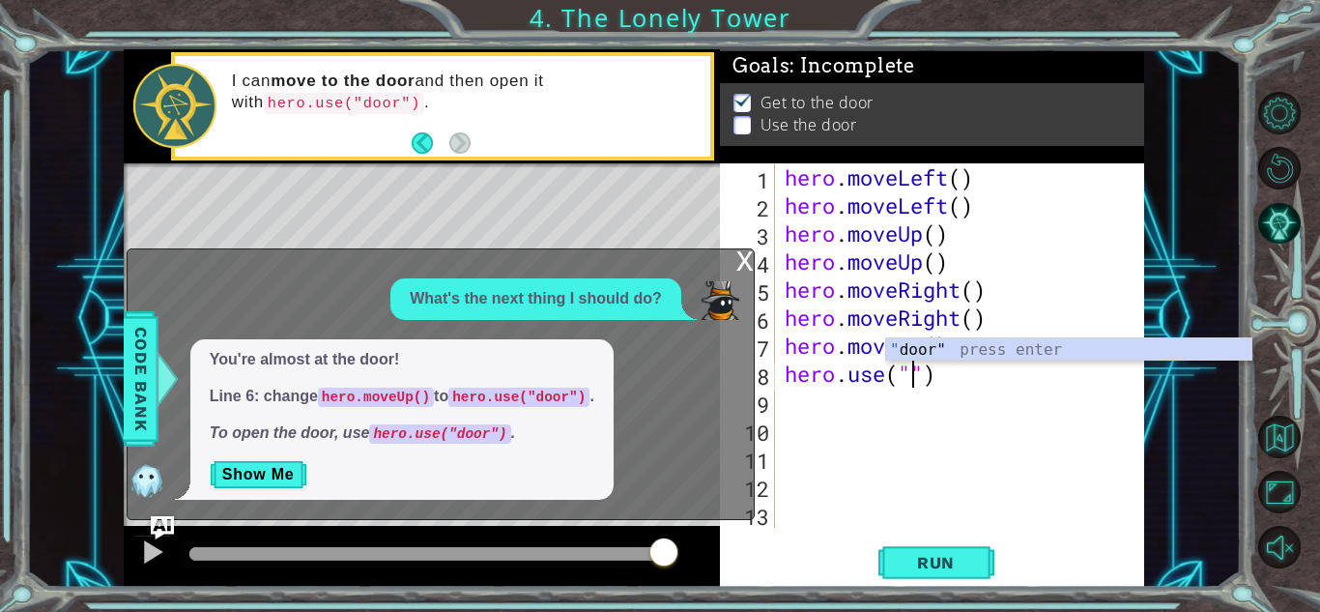
type textarea "hero.use(")"
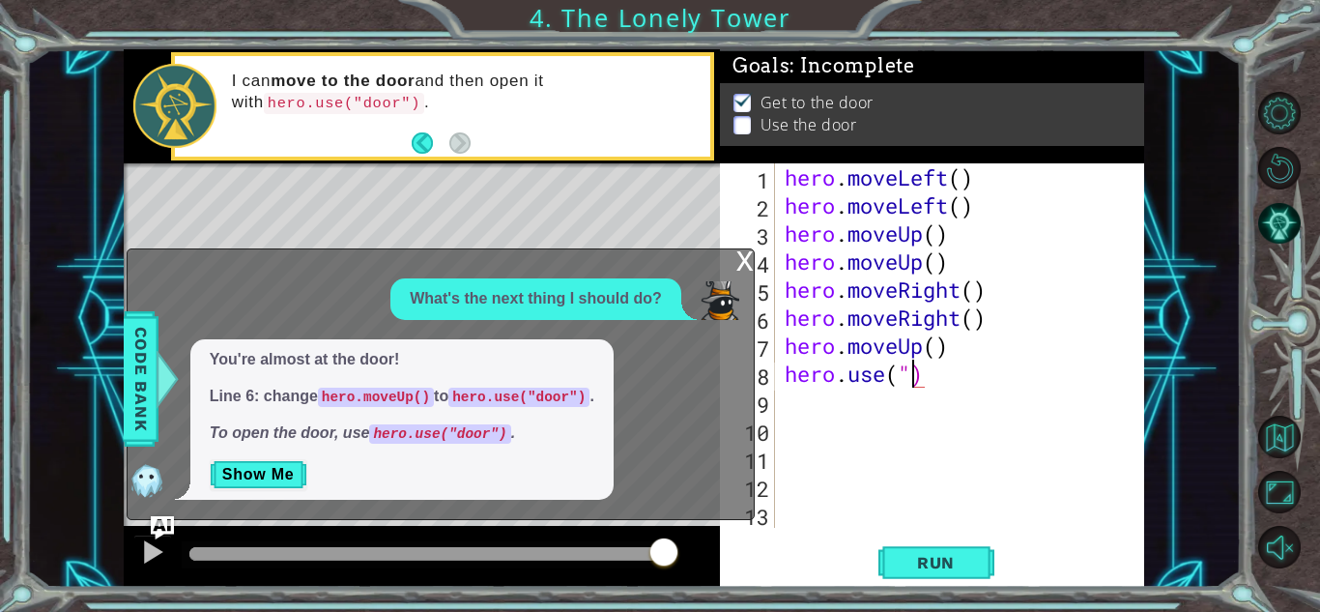
scroll to position [0, 0]
type textarea "hero.use(")"
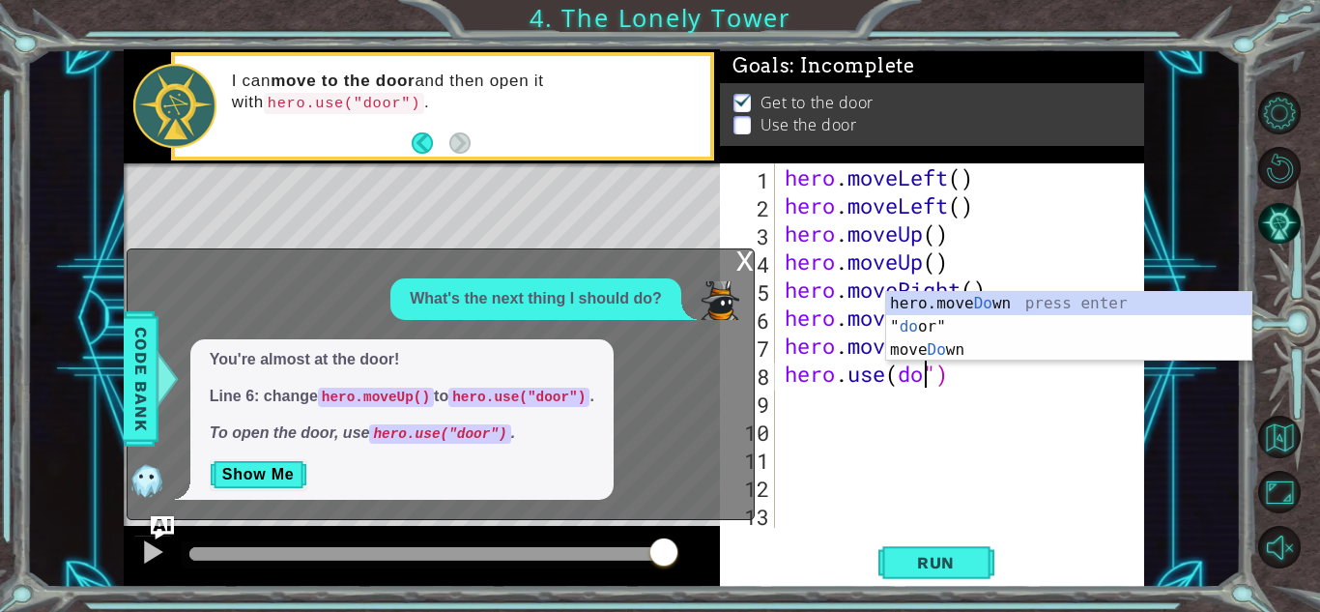
scroll to position [0, 7]
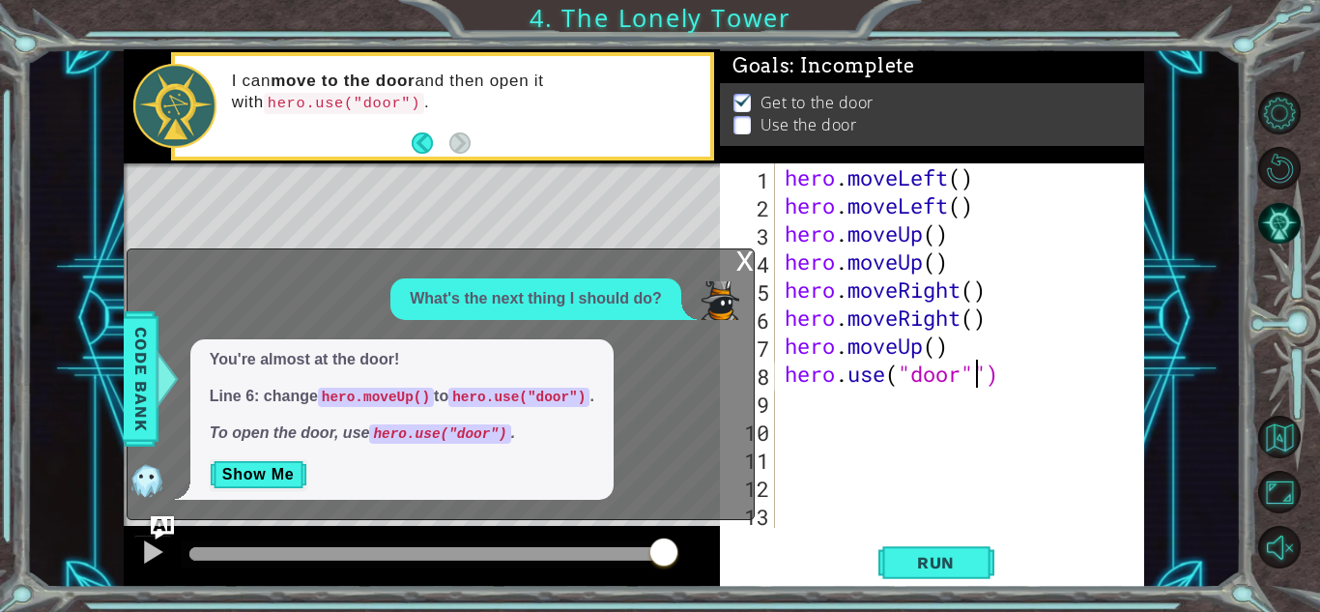
click at [987, 367] on div "hero . moveLeft ( ) hero . moveLeft ( ) hero . moveUp ( ) hero . moveUp ( ) her…" at bounding box center [965, 373] width 368 height 420
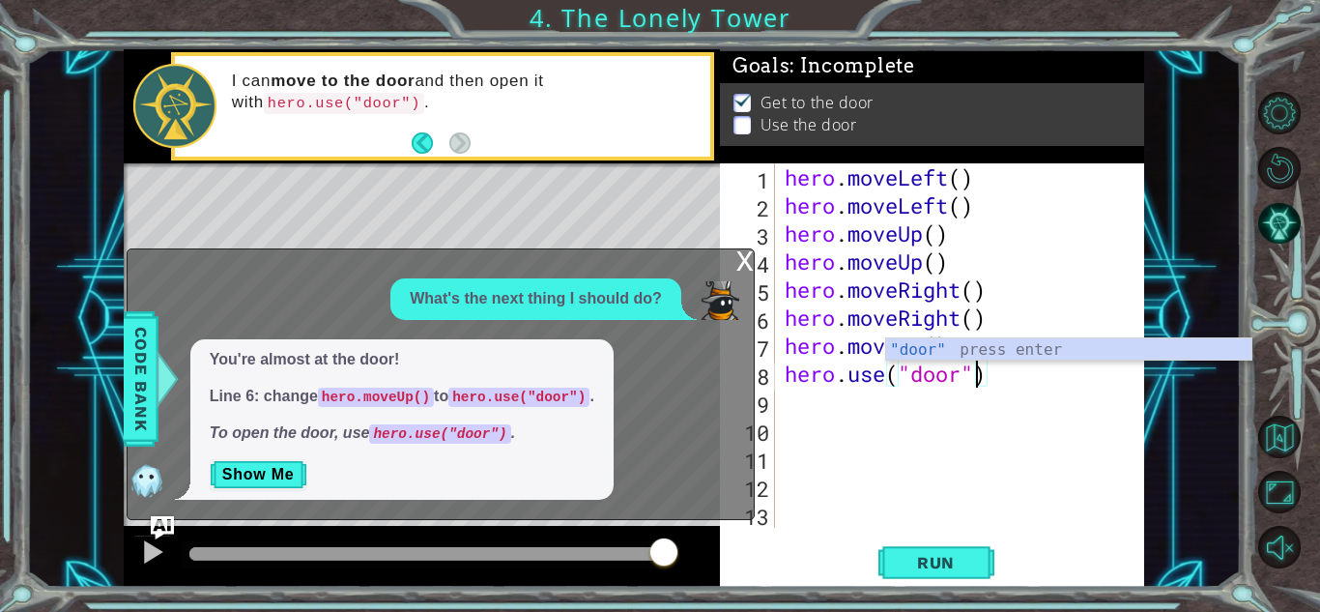
type textarea "hero.use("door)"
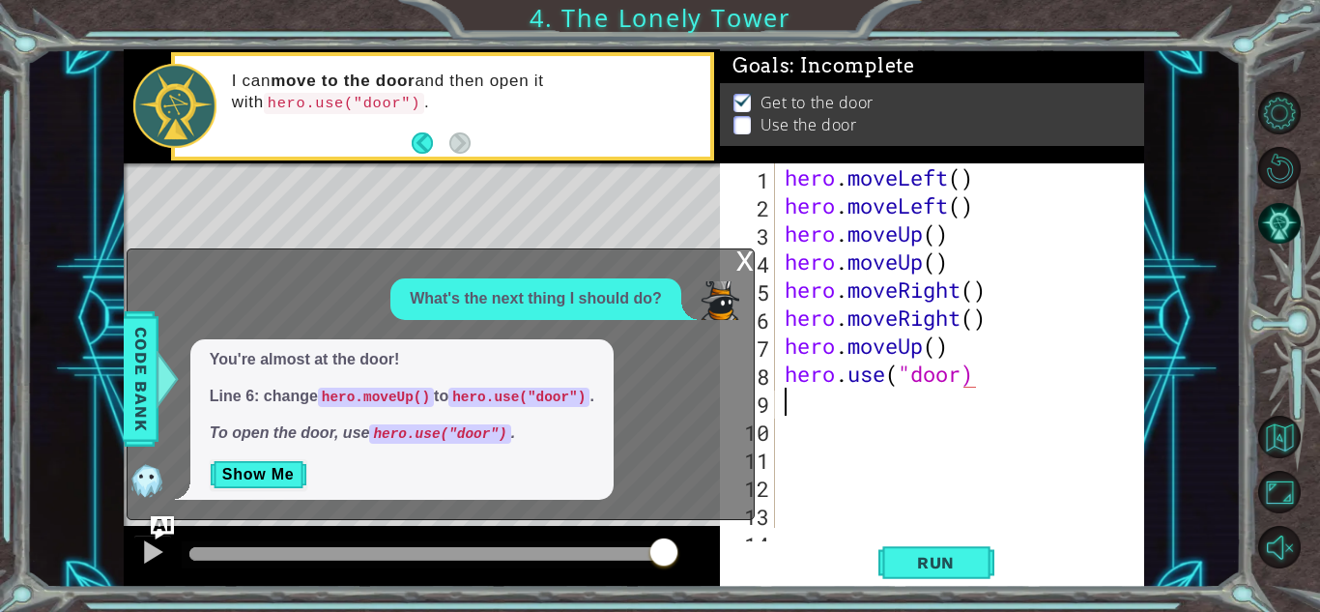
scroll to position [0, 0]
click at [930, 549] on button "Run" at bounding box center [937, 562] width 116 height 43
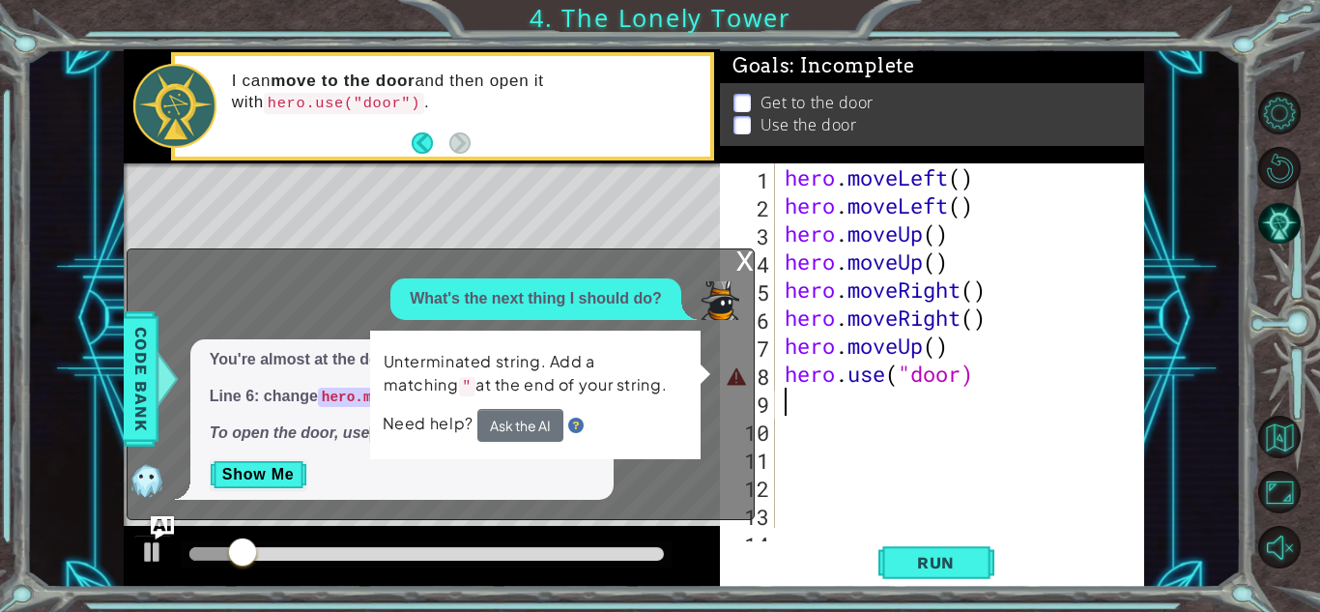
click at [736, 262] on div "x" at bounding box center [744, 258] width 17 height 19
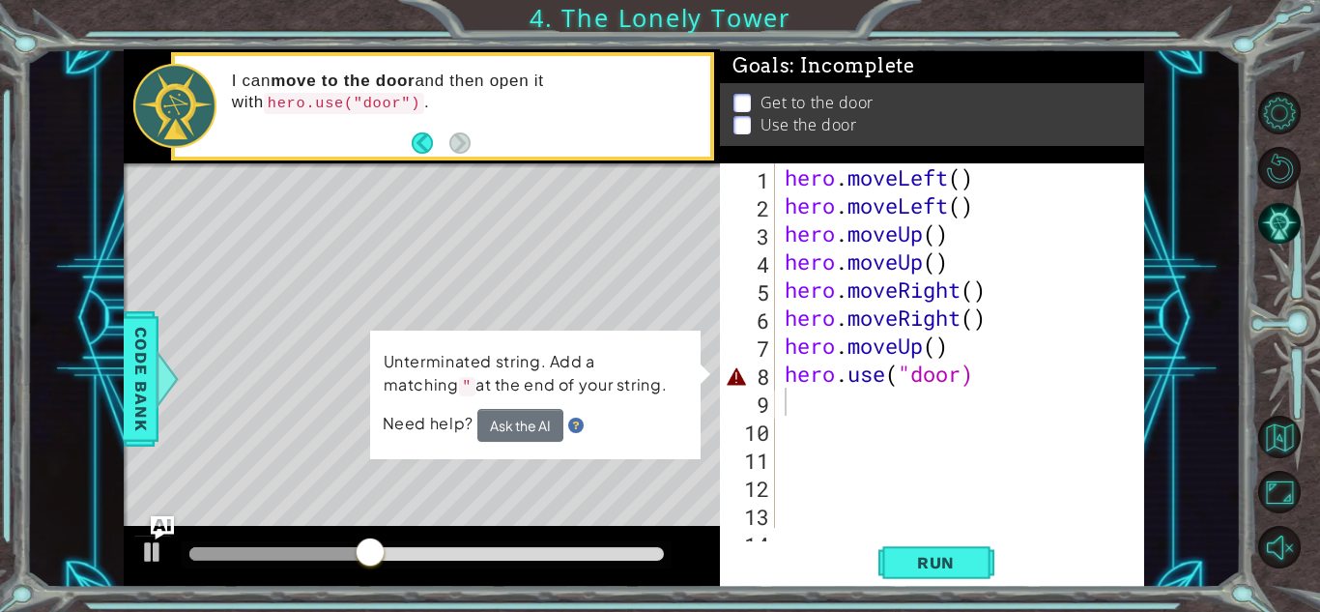
click at [925, 379] on div "hero . moveLeft ( ) hero . moveLeft ( ) hero . moveUp ( ) hero . moveUp ( ) her…" at bounding box center [965, 373] width 368 height 420
click at [960, 378] on div "hero . moveLeft ( ) hero . moveLeft ( ) hero . moveUp ( ) hero . moveUp ( ) her…" at bounding box center [965, 373] width 368 height 420
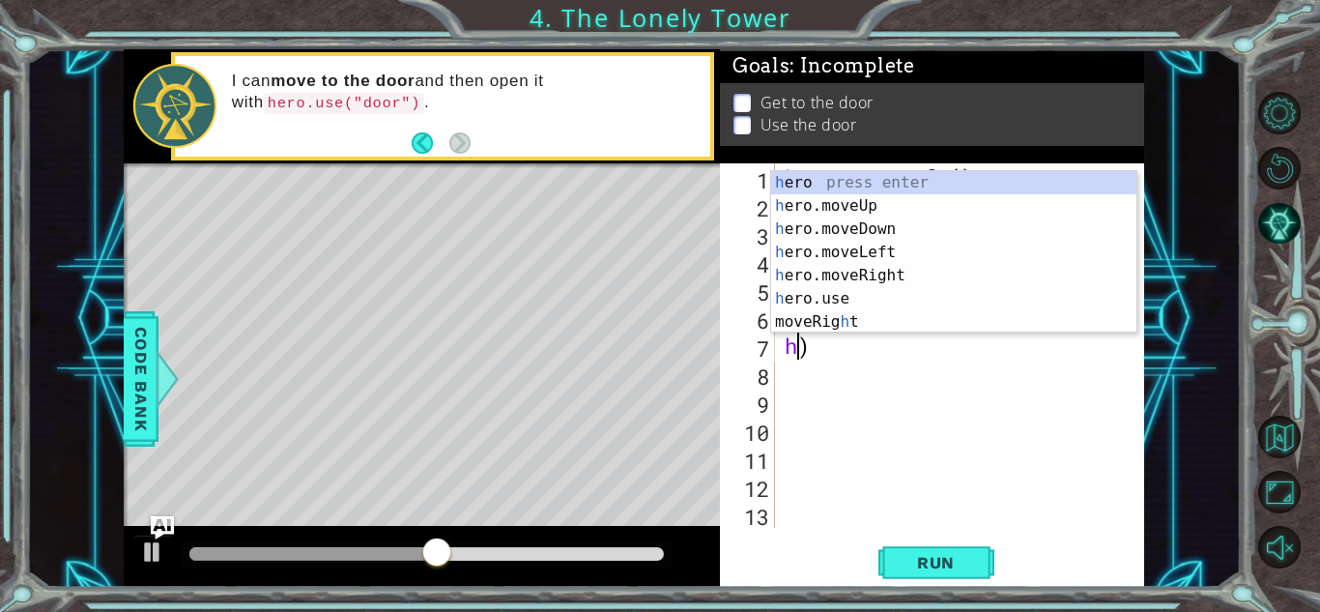
type textarea "hero.moveRight()"
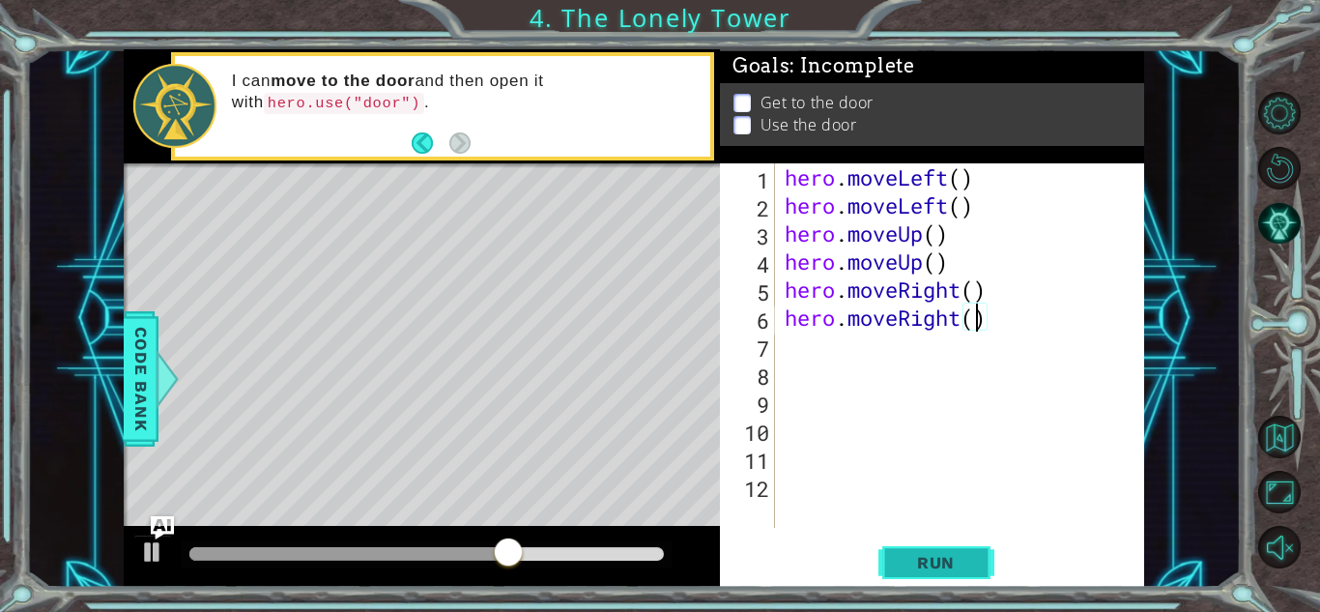
click at [962, 555] on span "Run" at bounding box center [936, 562] width 76 height 19
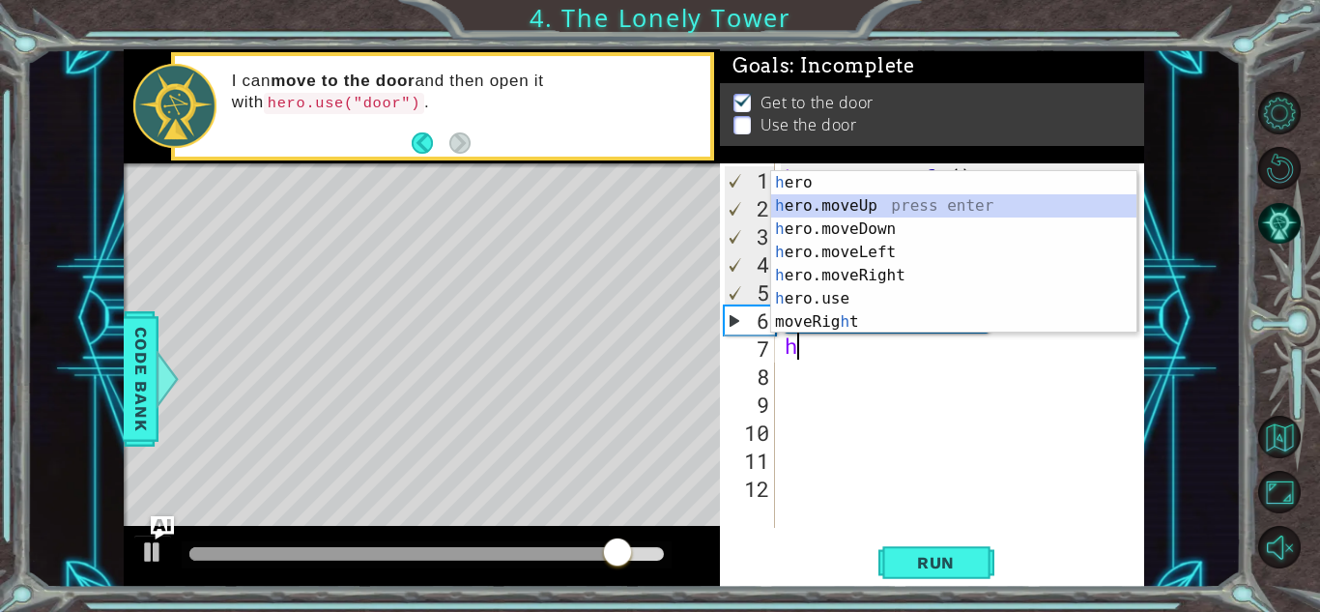
click at [1007, 533] on div "h 1 2 3 4 5 6 7 8 9 10 11 12 hero . moveLeft ( ) hero . moveLeft ( ) hero . mov…" at bounding box center [932, 374] width 424 height 423
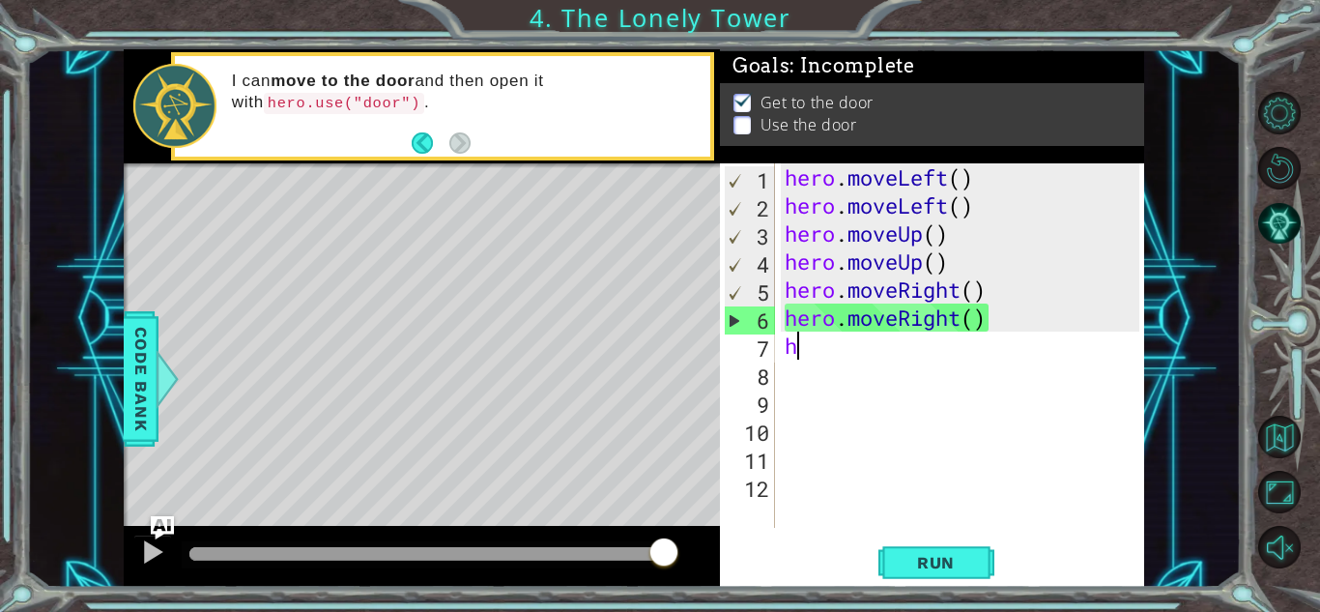
type textarea "he"
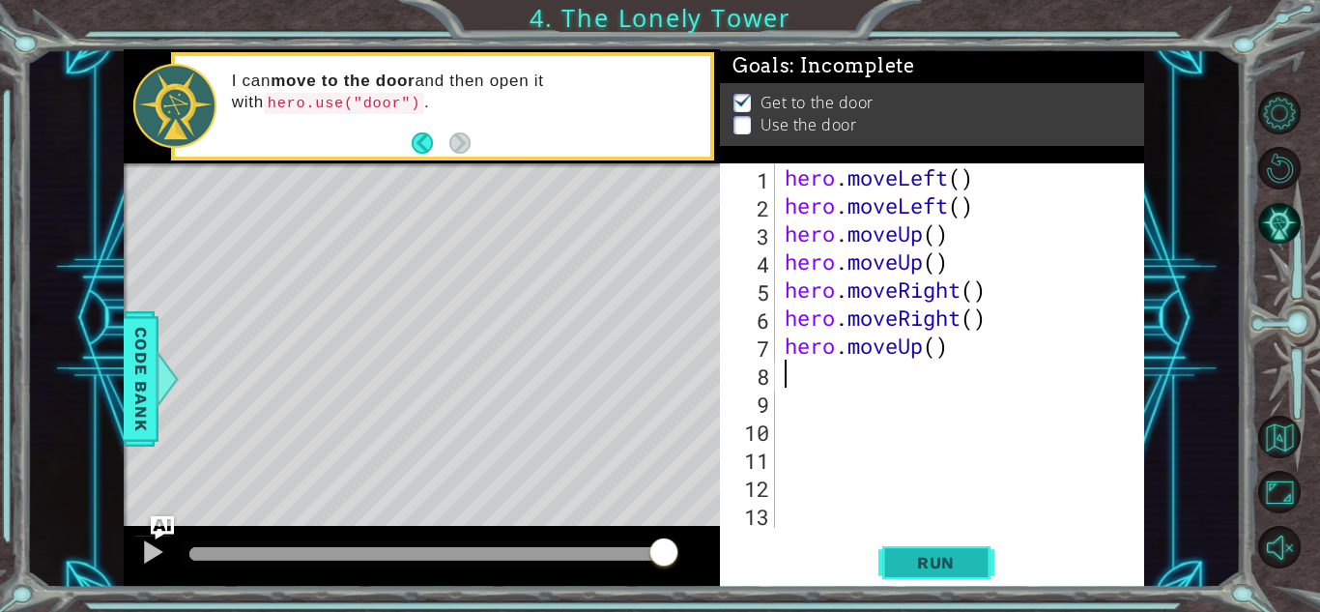
click at [958, 543] on button "Run" at bounding box center [937, 562] width 116 height 43
